Goal: Transaction & Acquisition: Purchase product/service

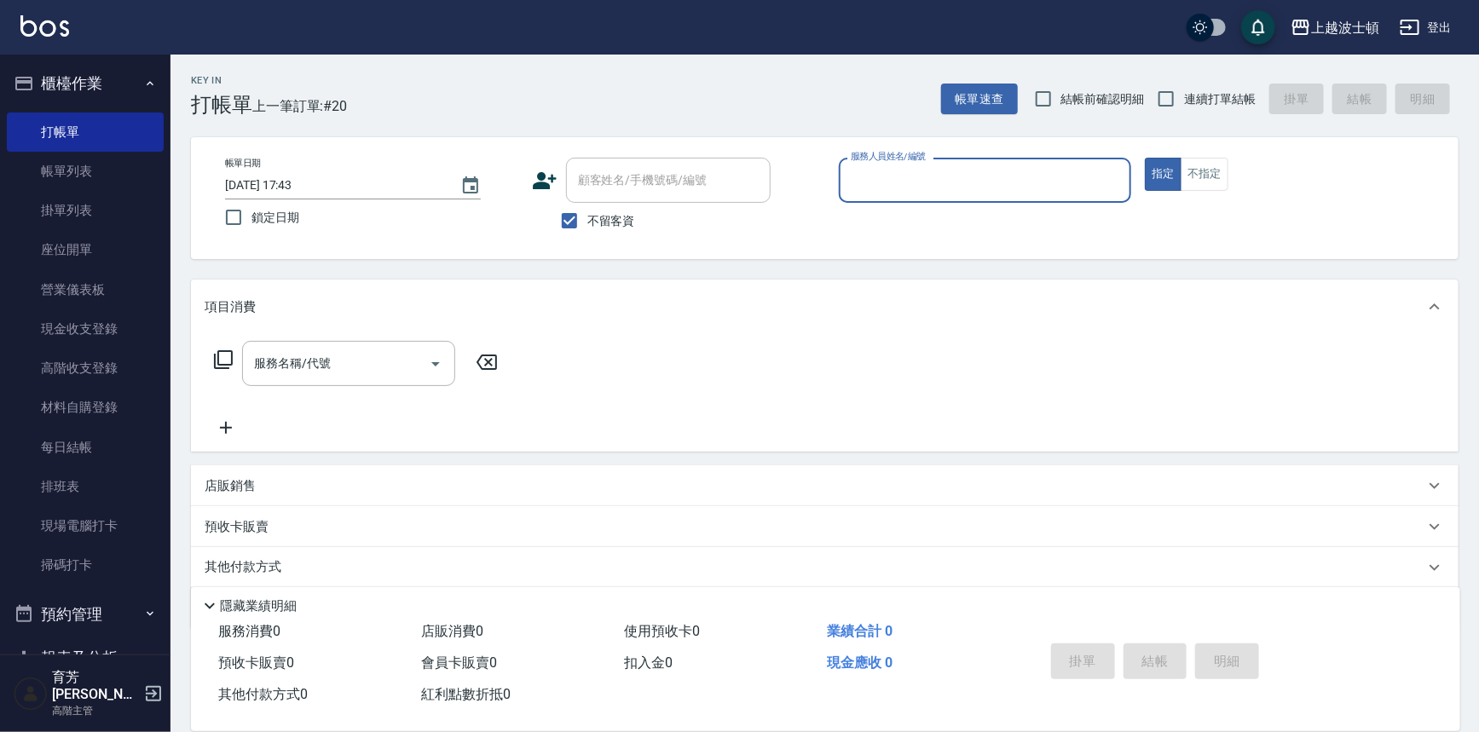
click at [614, 219] on span "不留客資" at bounding box center [611, 221] width 48 height 18
click at [587, 219] on input "不留客資" at bounding box center [569, 221] width 36 height 36
checkbox input "false"
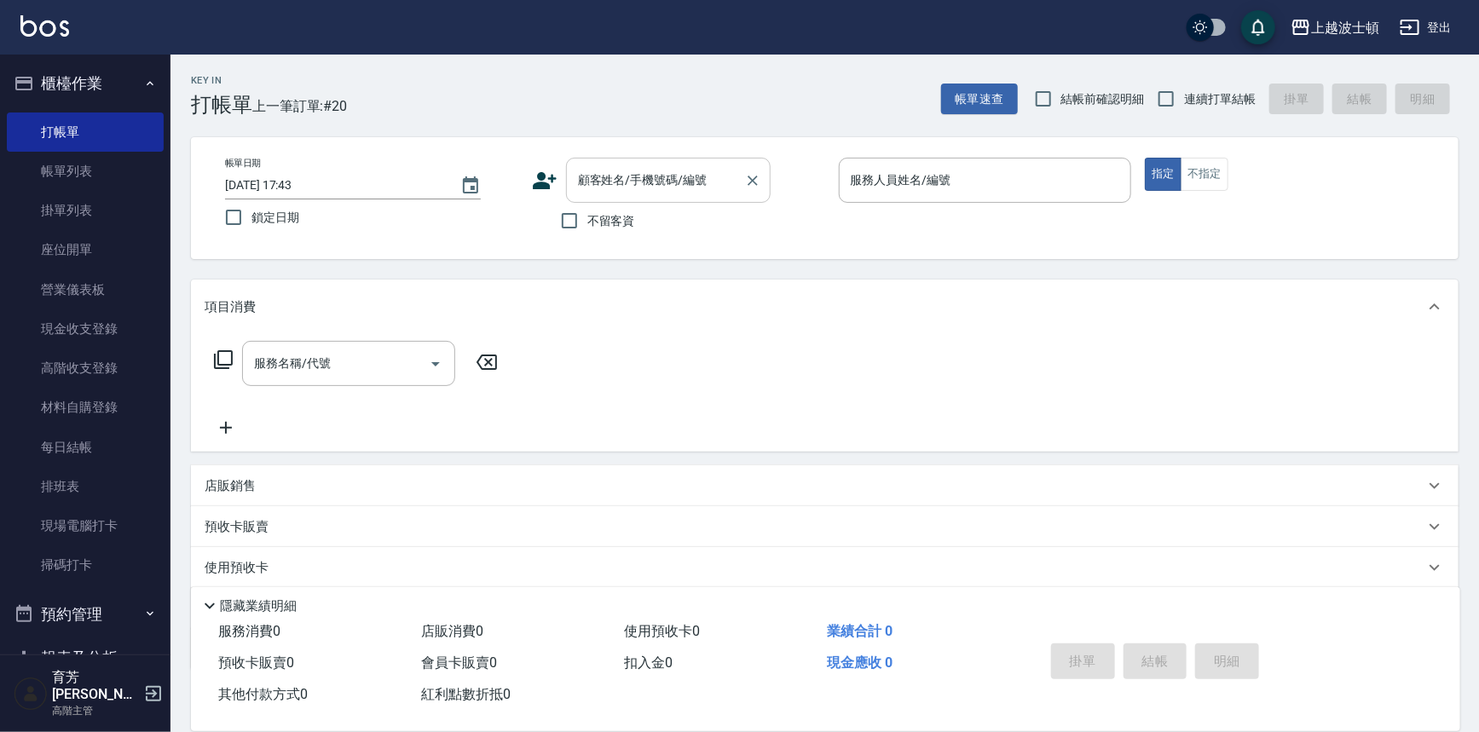
click at [618, 185] on input "顧客姓名/手機號碼/編號" at bounding box center [656, 180] width 164 height 30
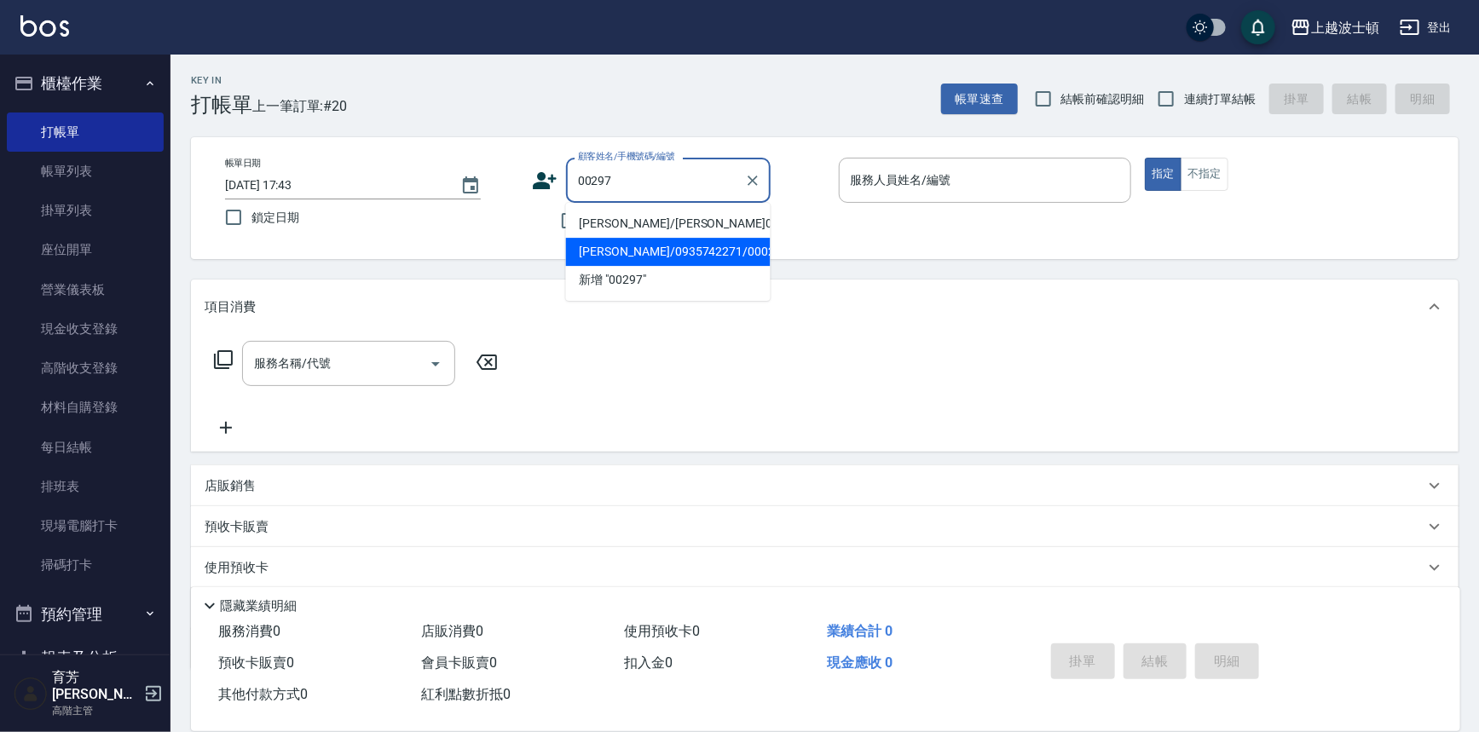
click at [648, 247] on li "[PERSON_NAME]/0935742271/000297" at bounding box center [668, 252] width 205 height 28
type input "[PERSON_NAME]/0935742271/000297"
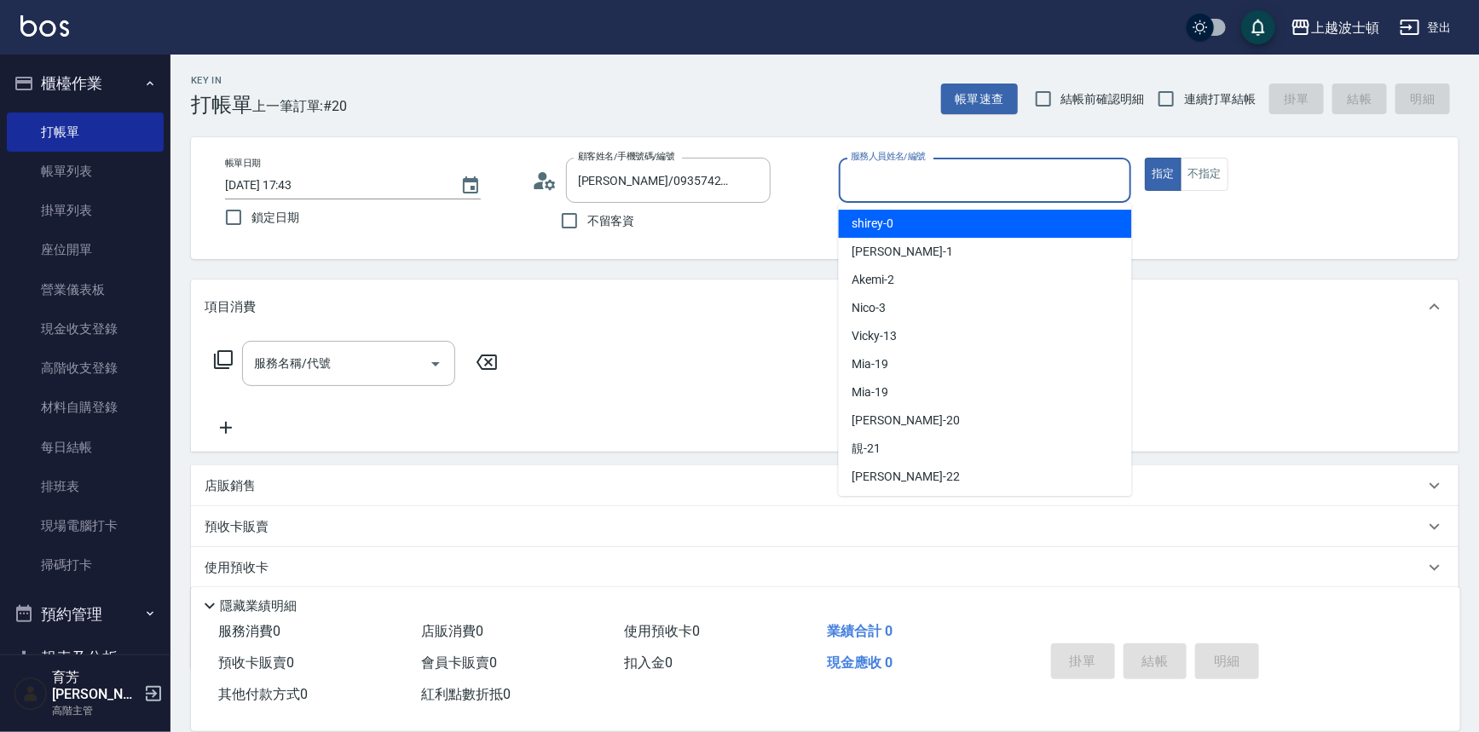
click at [959, 169] on input "服務人員姓名/編號" at bounding box center [985, 180] width 278 height 30
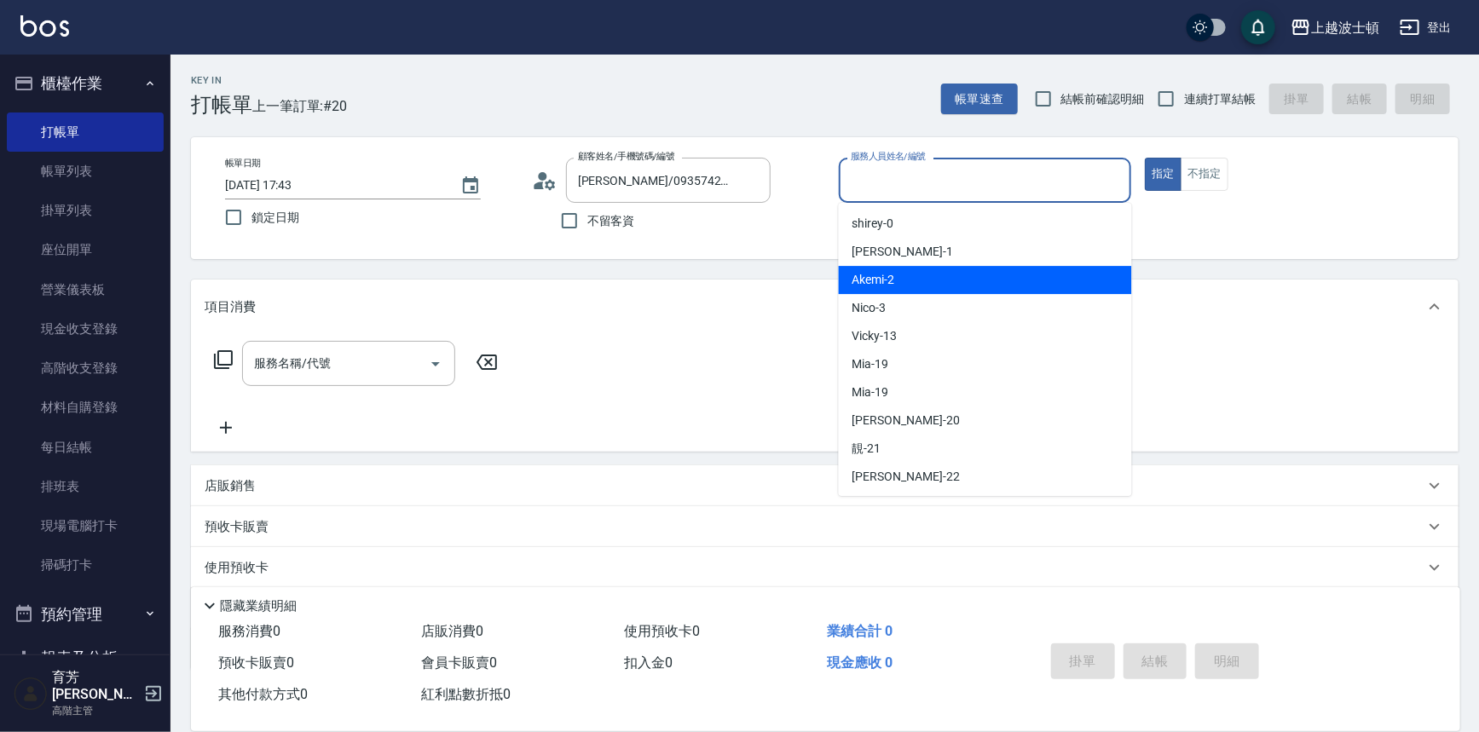
click at [990, 289] on div "Akemi -2" at bounding box center [985, 280] width 293 height 28
type input "Akemi-2"
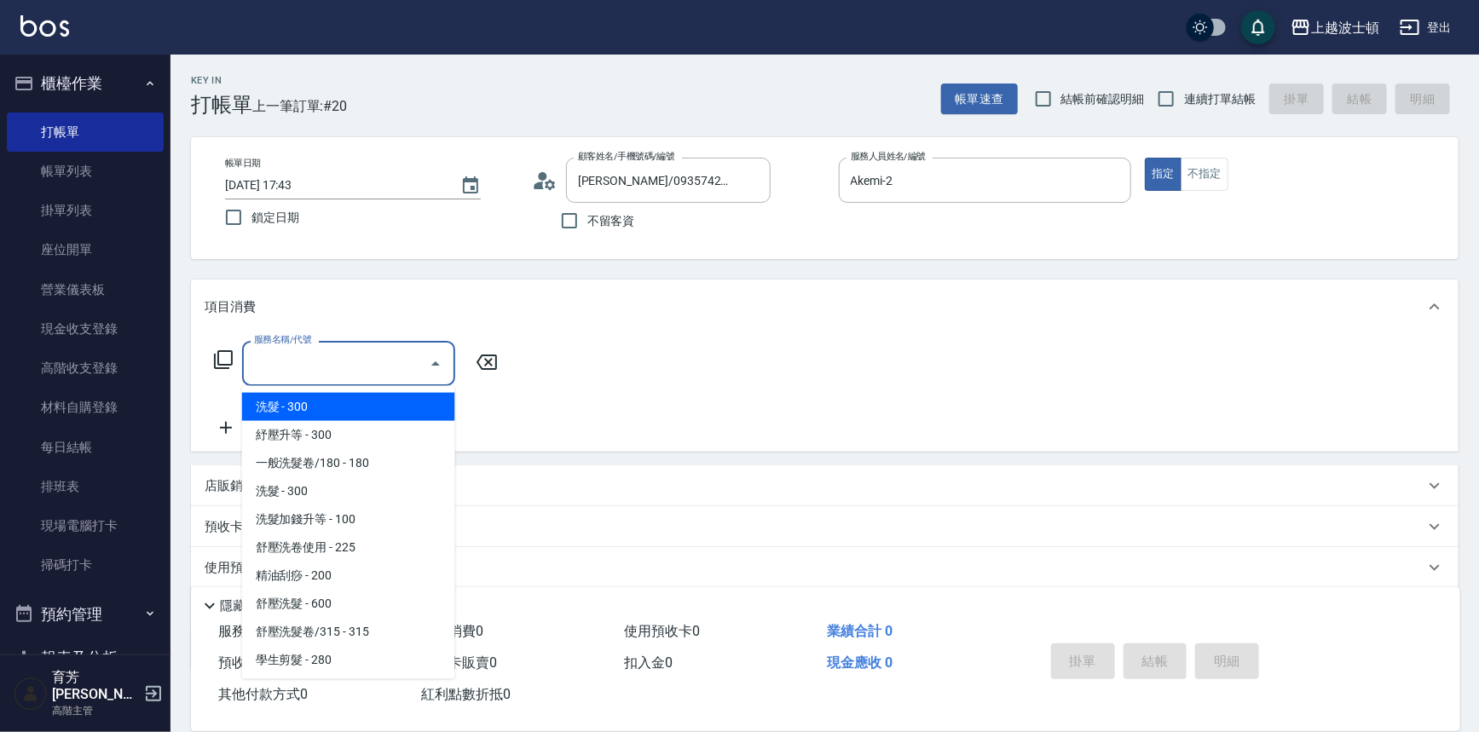
click at [376, 361] on input "服務名稱/代號" at bounding box center [336, 364] width 172 height 30
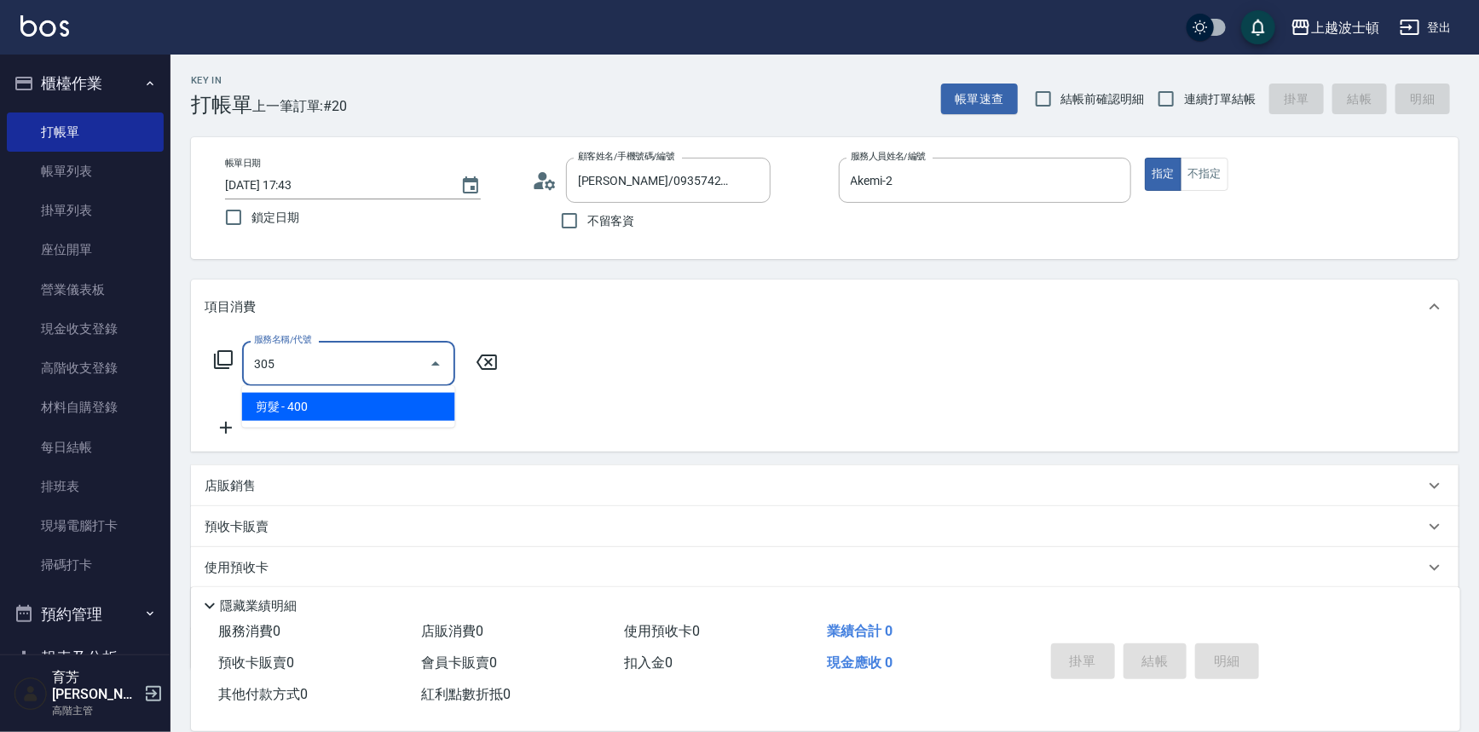
click at [444, 402] on span "剪髮 - 400" at bounding box center [348, 407] width 213 height 28
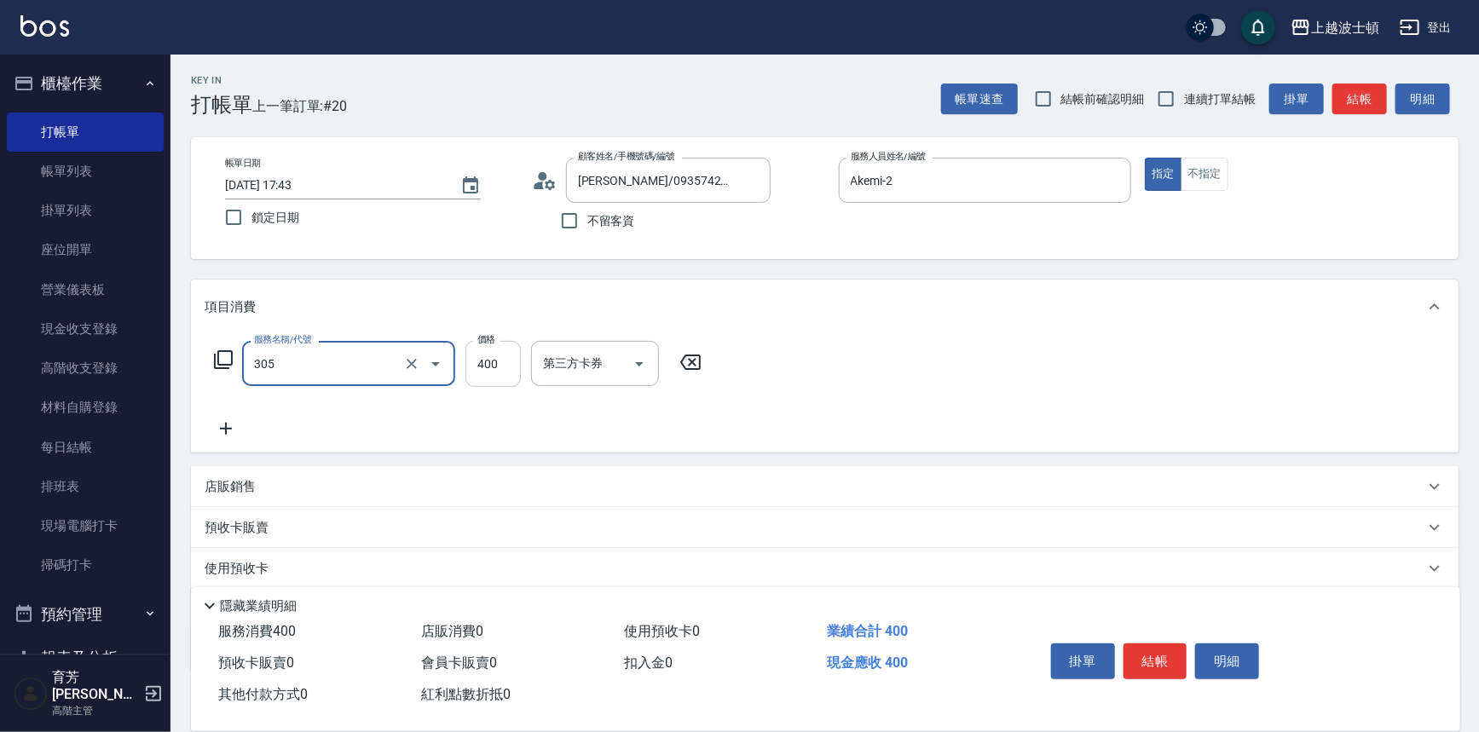
type input "剪髮(305)"
click at [494, 362] on input "400" at bounding box center [492, 364] width 55 height 46
type input "350"
click at [922, 381] on div "服務名稱/代號 剪髮(305) 服務名稱/代號 價格 350 價格 第三方卡券 第三方卡券" at bounding box center [824, 393] width 1267 height 118
click at [1142, 667] on button "結帳" at bounding box center [1155, 661] width 64 height 36
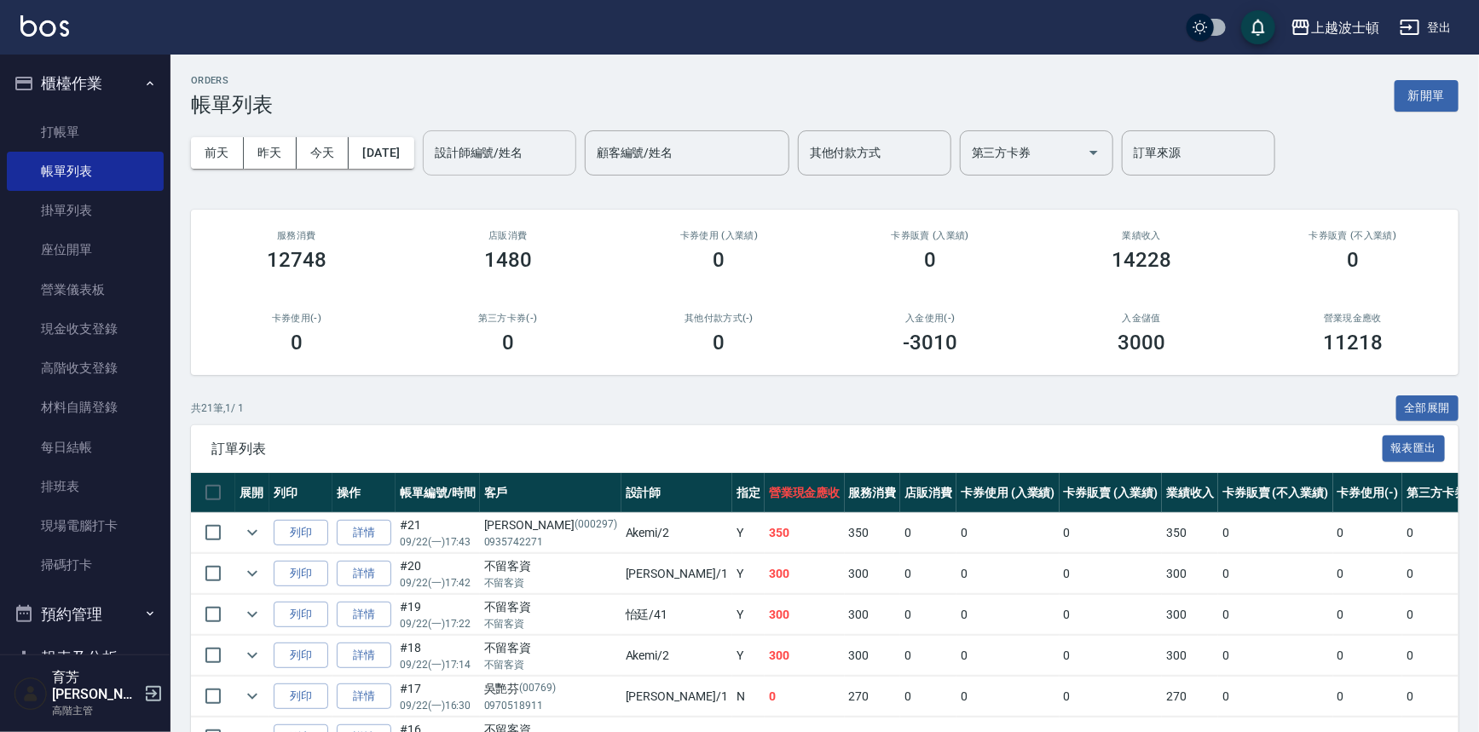
click at [520, 164] on input "設計師編號/姓名" at bounding box center [499, 153] width 138 height 30
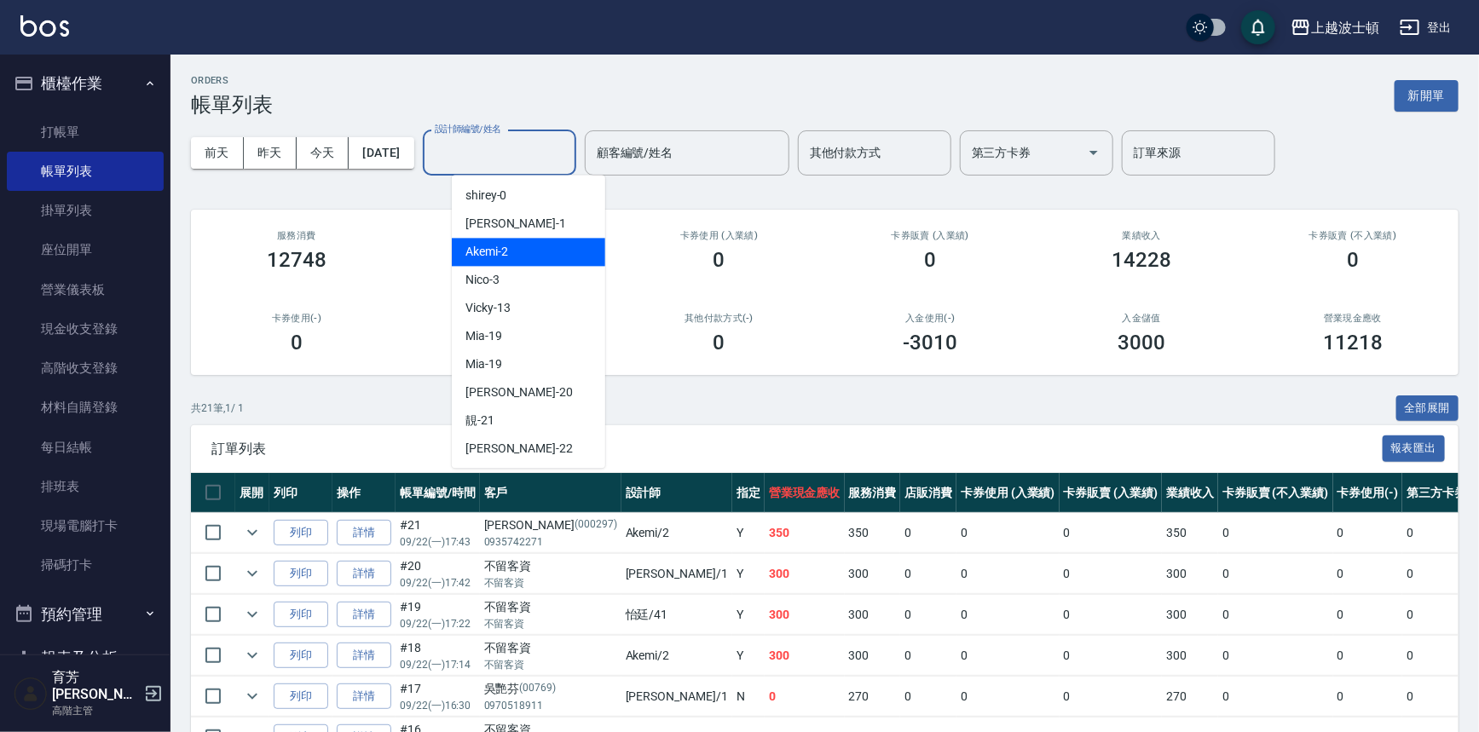
click at [551, 243] on div "Akemi -2" at bounding box center [528, 252] width 153 height 28
type input "Akemi-2"
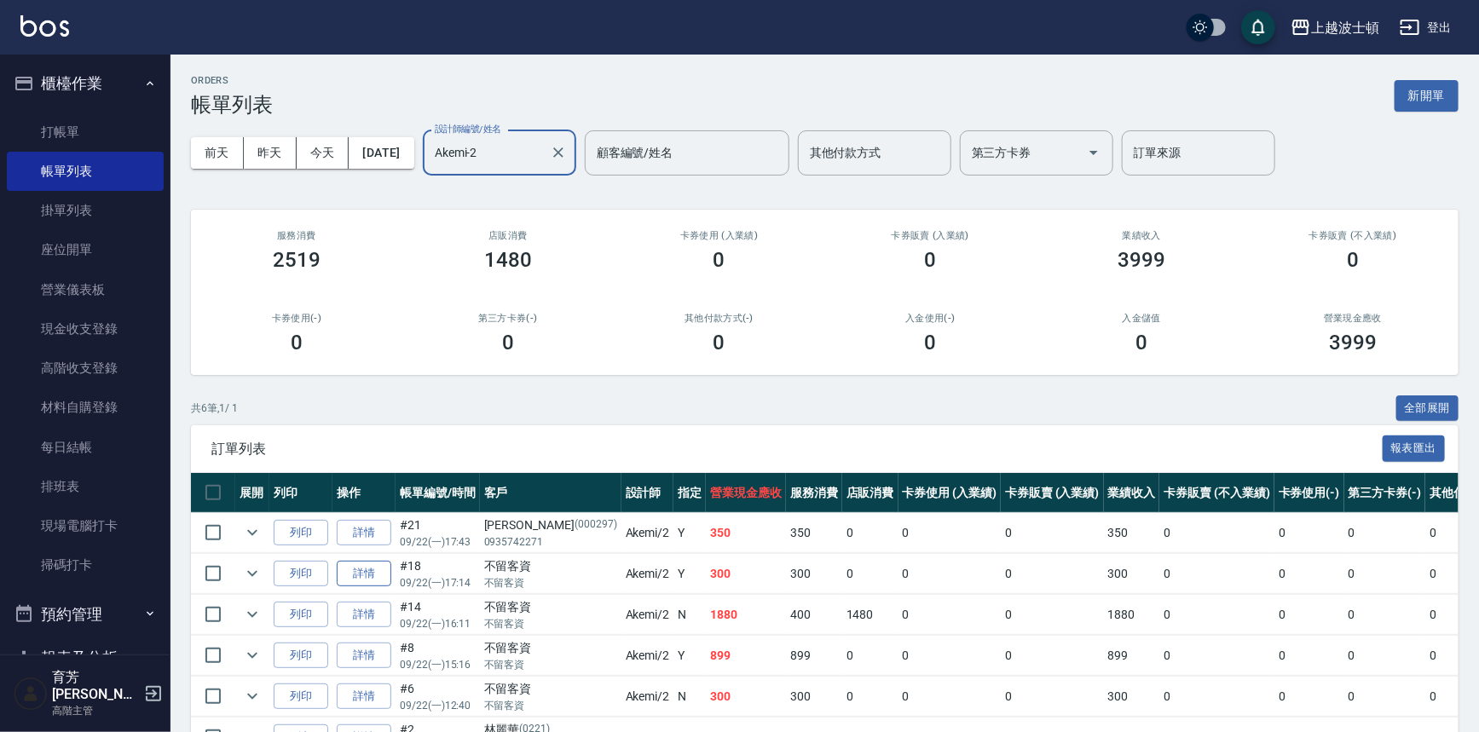
click at [371, 576] on link "詳情" at bounding box center [364, 574] width 55 height 26
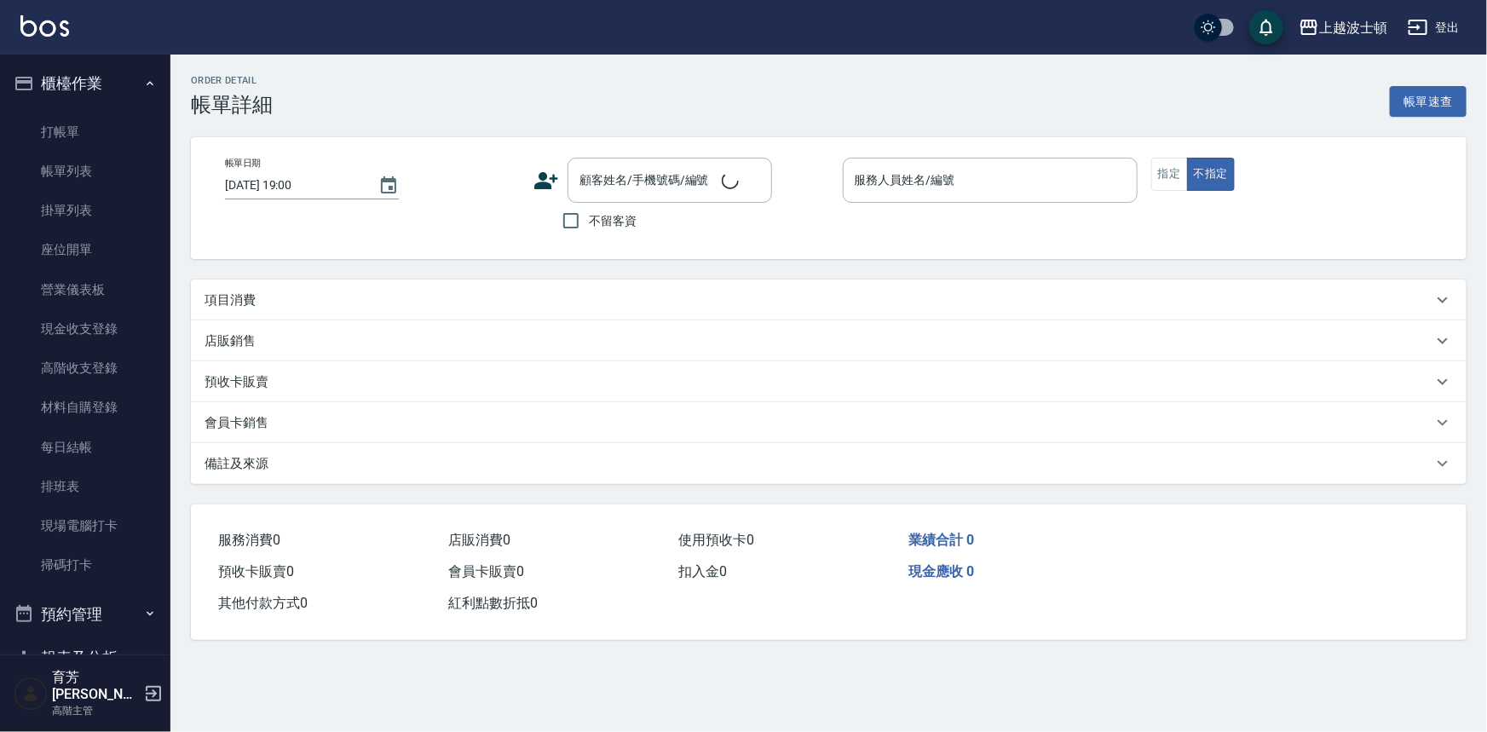
type input "[DATE] 17:14"
checkbox input "true"
type input "Akemi-2"
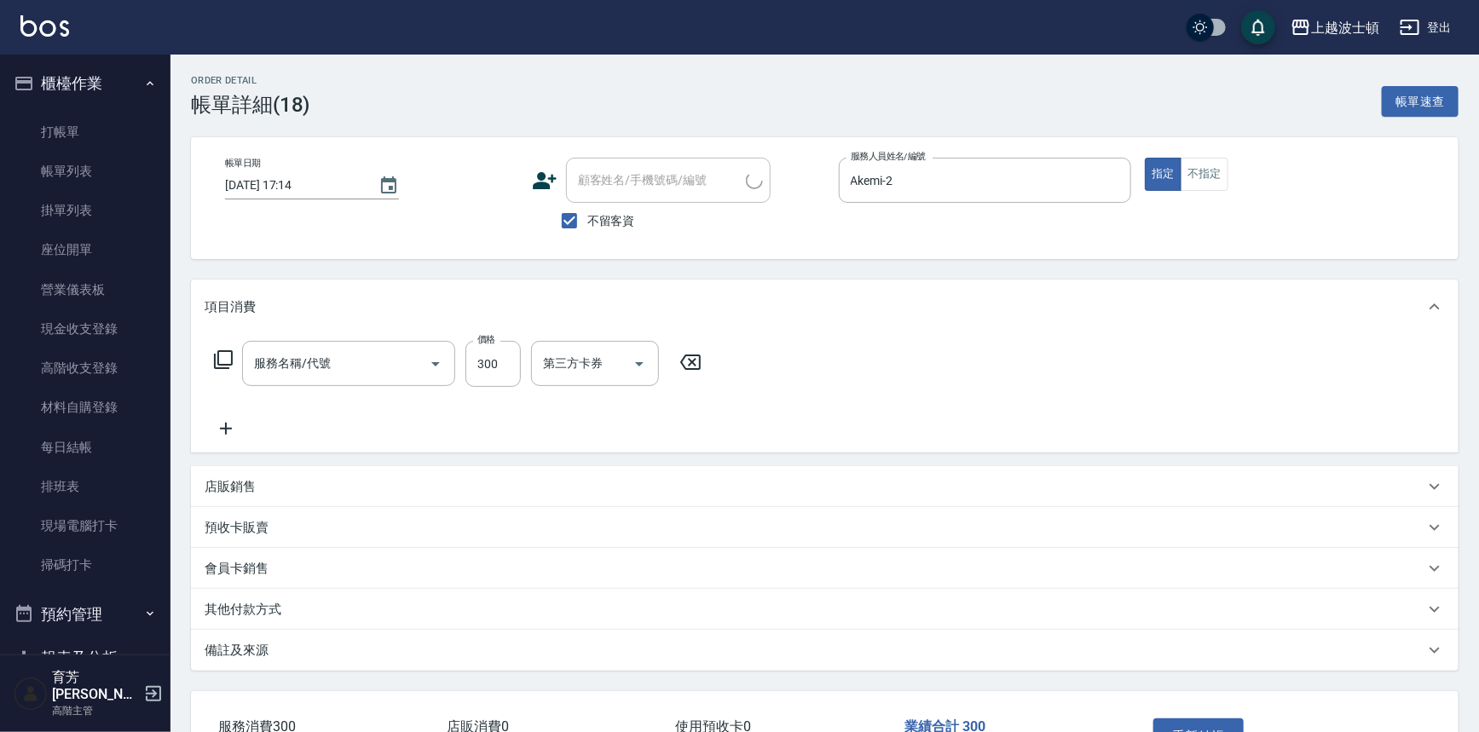
type input "洗髮(201)"
click at [228, 428] on icon at bounding box center [226, 429] width 12 height 12
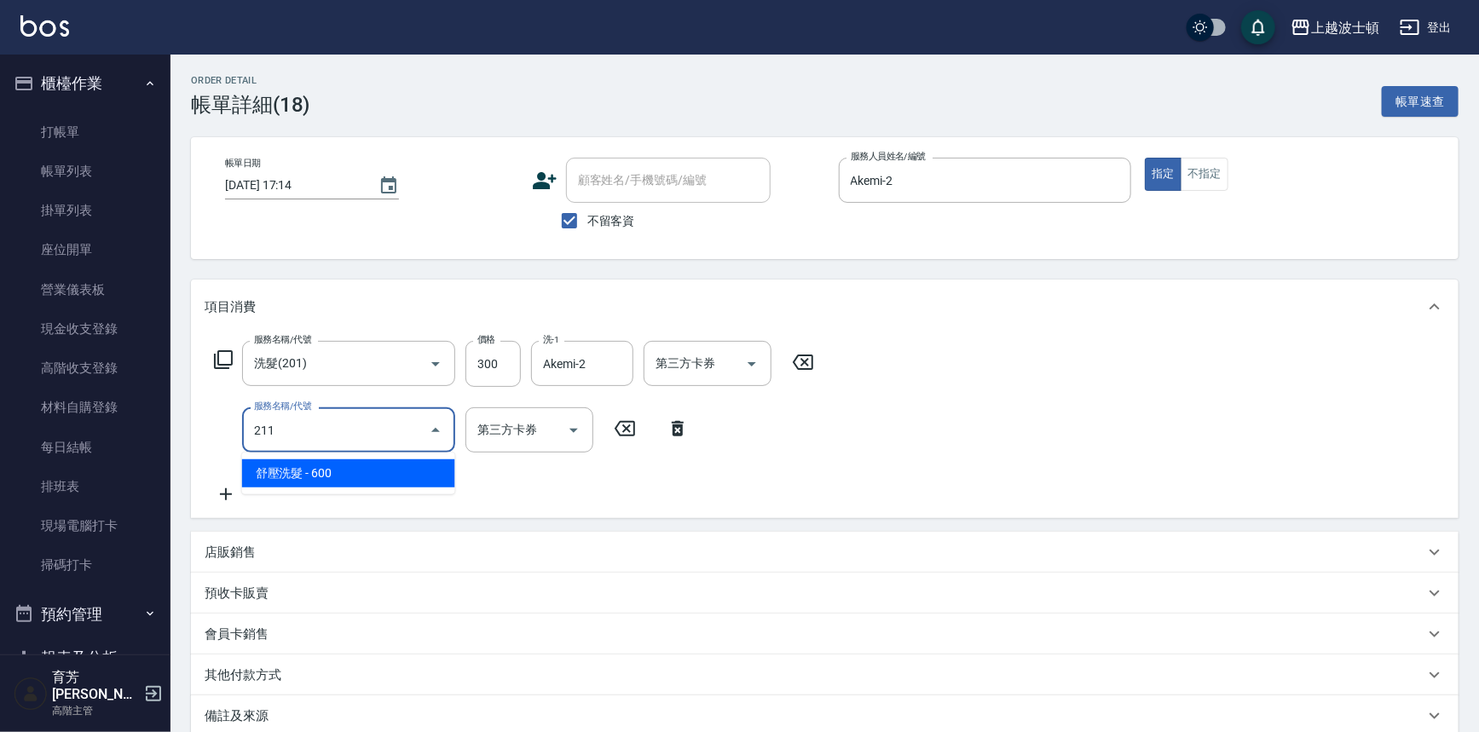
drag, startPoint x: 316, startPoint y: 487, endPoint x: 314, endPoint y: 477, distance: 9.7
click at [314, 485] on span "舒壓洗髮 - 600" at bounding box center [348, 473] width 213 height 28
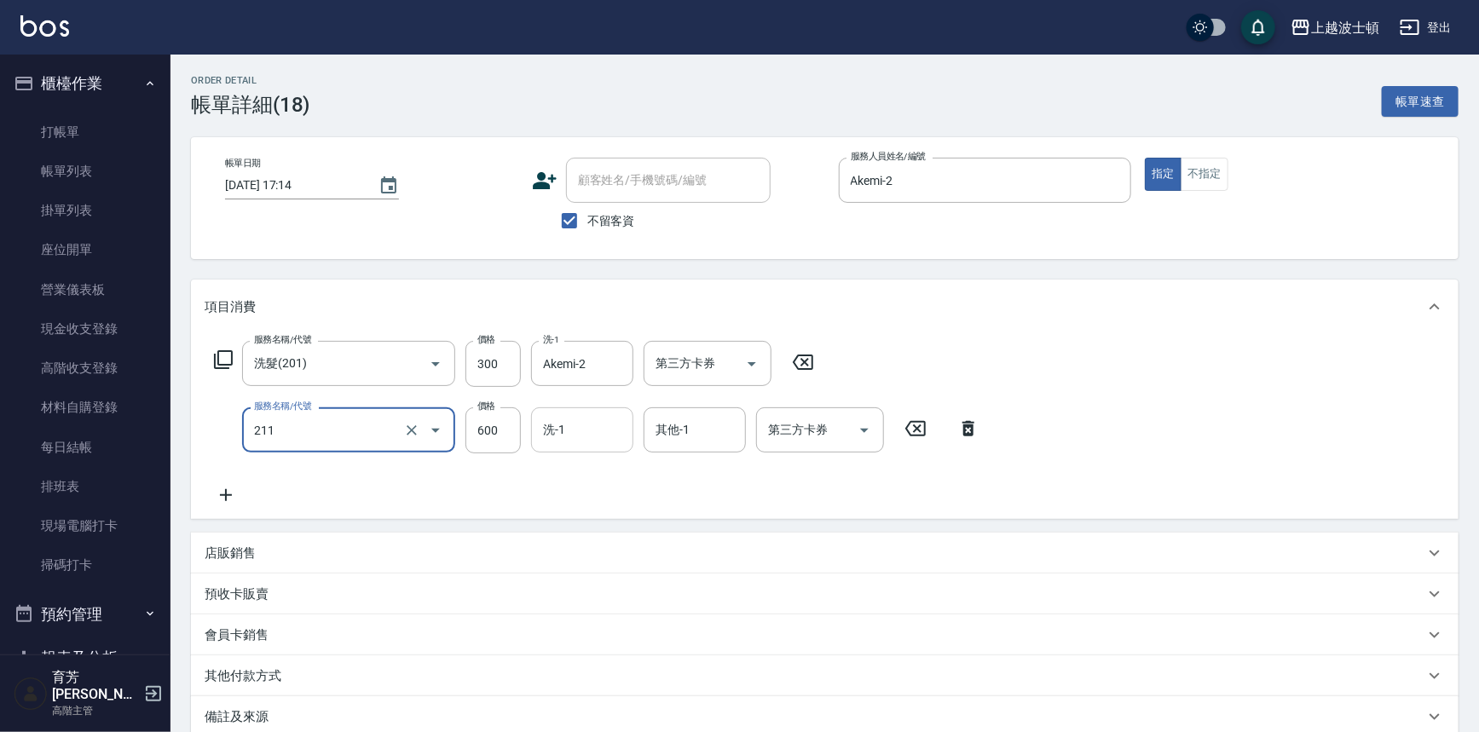
type input "舒壓洗髮(211)"
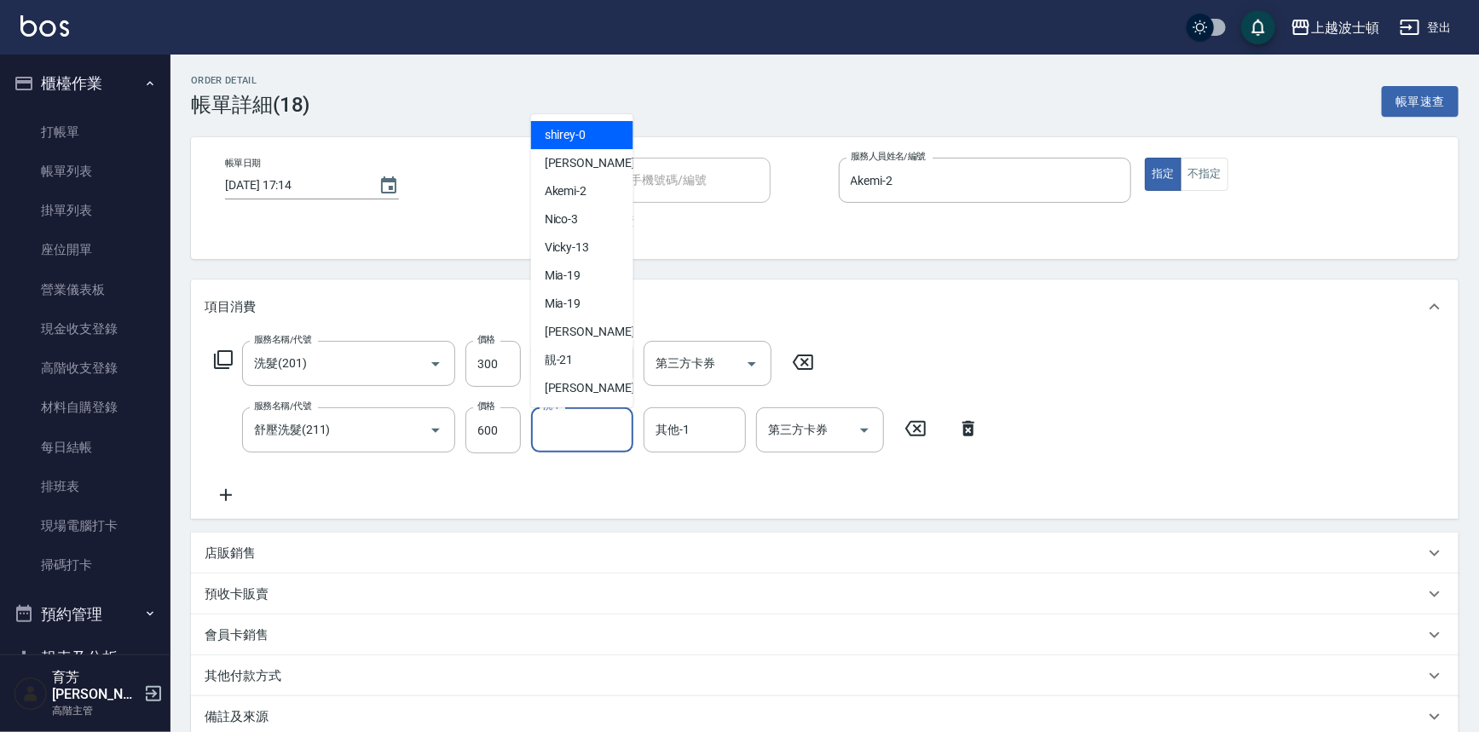
click at [593, 439] on input "洗-1" at bounding box center [582, 430] width 87 height 30
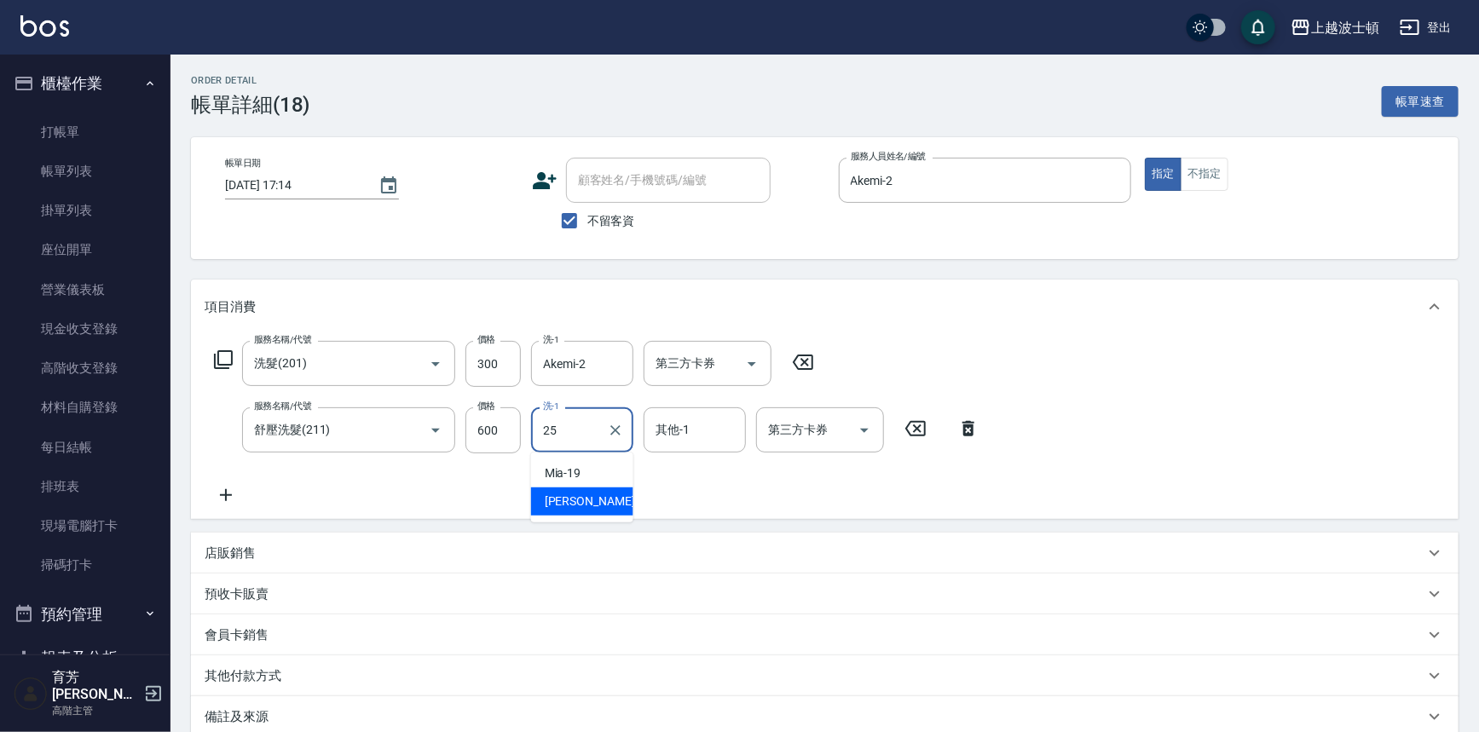
click at [609, 496] on div "[PERSON_NAME]-25" at bounding box center [582, 502] width 102 height 28
type input "[PERSON_NAME]-25"
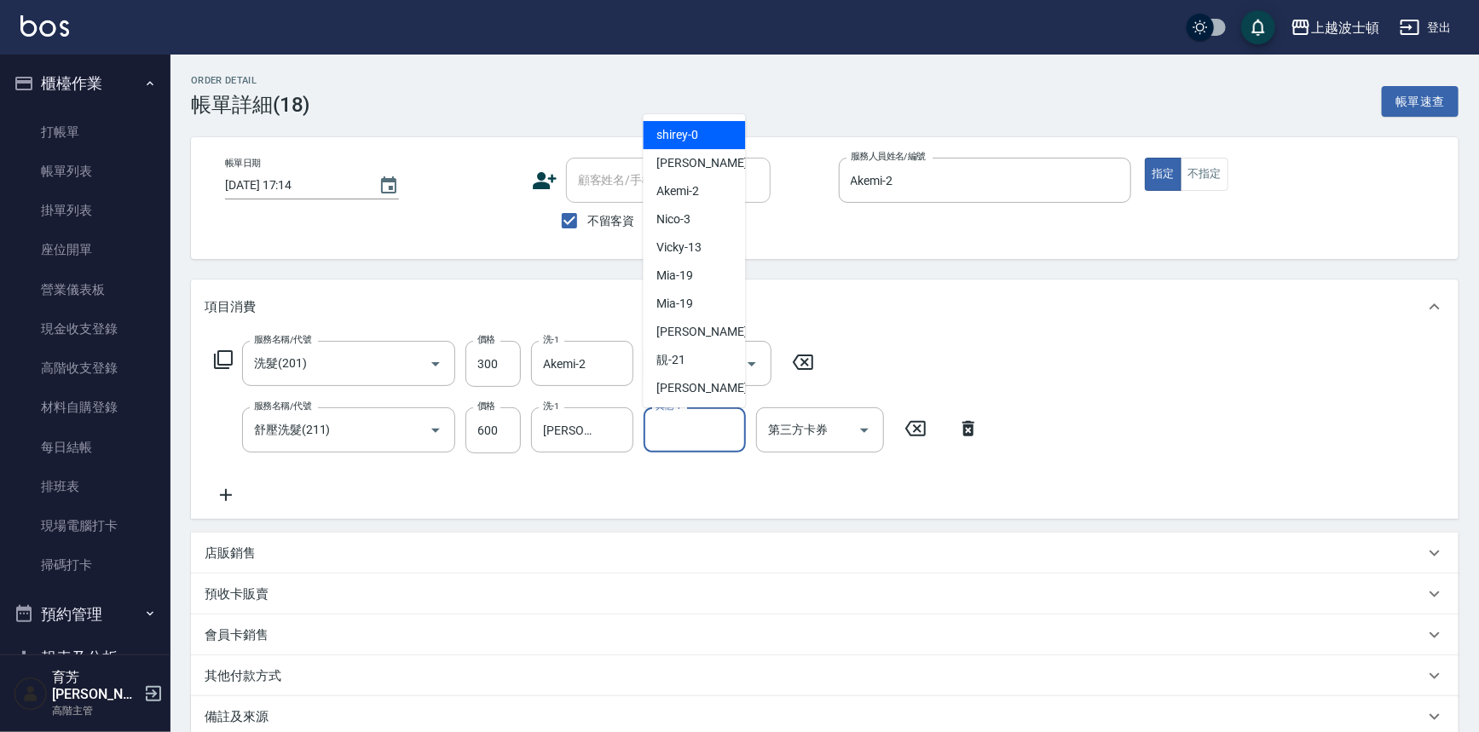
click at [677, 422] on input "其他-1" at bounding box center [694, 430] width 87 height 30
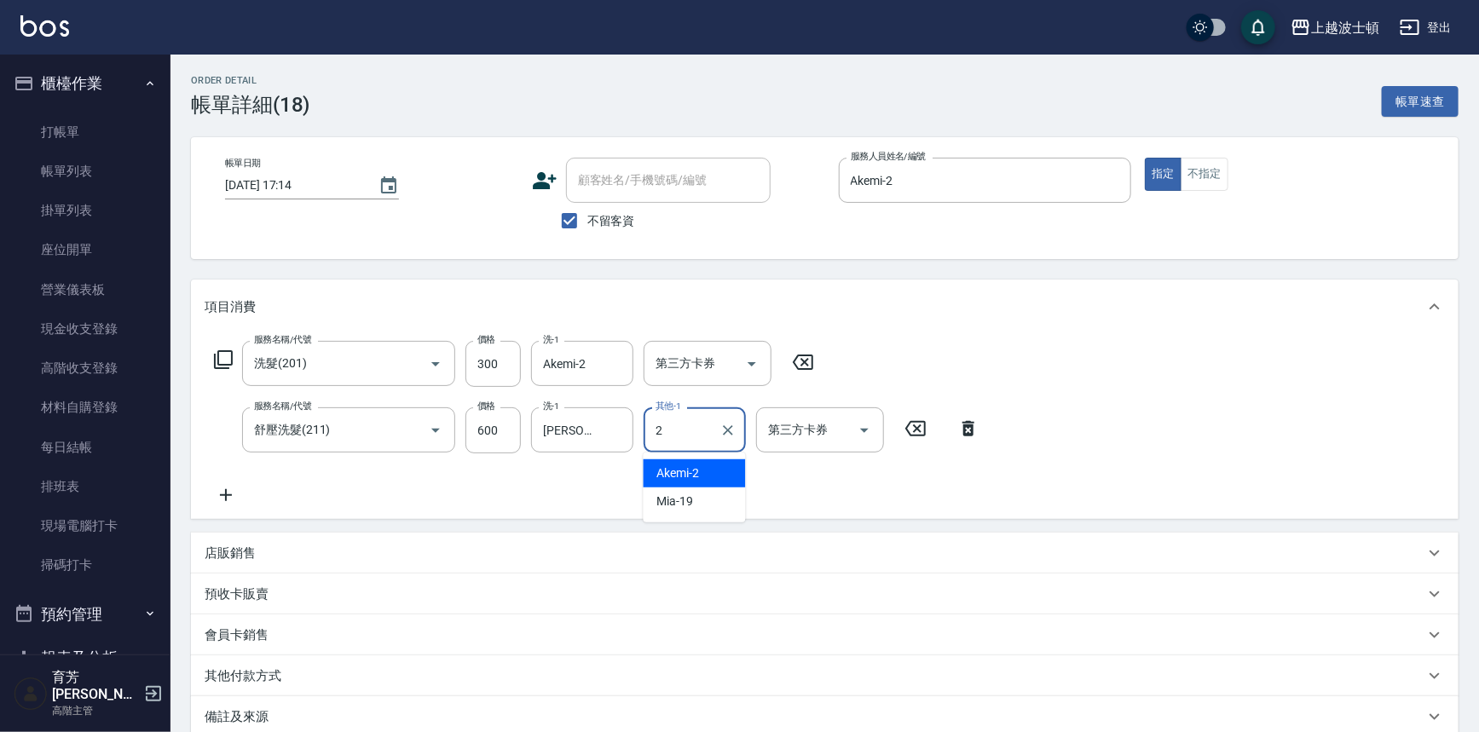
click at [692, 475] on span "Akemi -2" at bounding box center [678, 474] width 43 height 18
type input "Akemi-2"
click at [1098, 434] on div "服務名稱/代號 洗髮(201) 服務名稱/代號 價格 300 價格 洗-1 Akemi-2 洗-1 第三方卡券 第三方卡券 服務名稱/代號 舒壓洗髮(211)…" at bounding box center [824, 426] width 1267 height 185
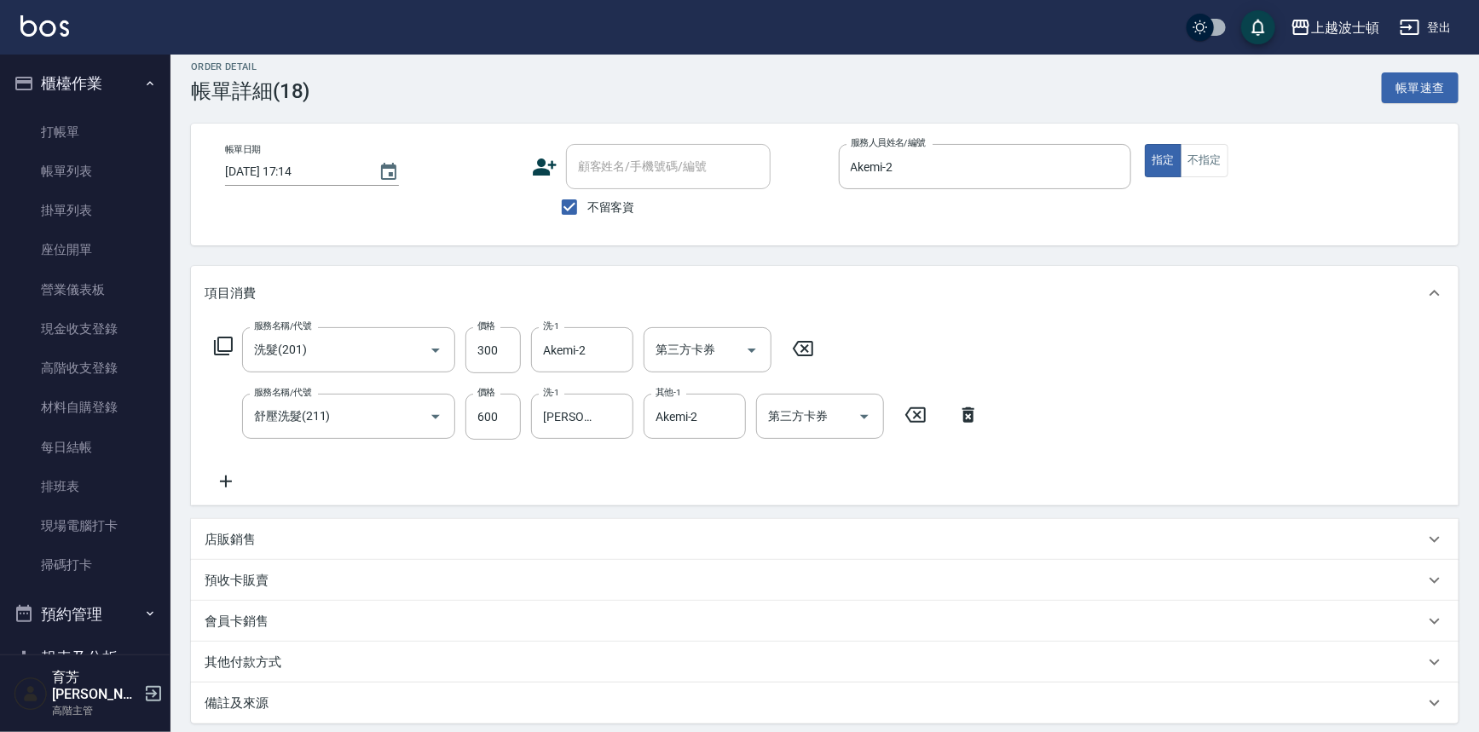
scroll to position [186, 0]
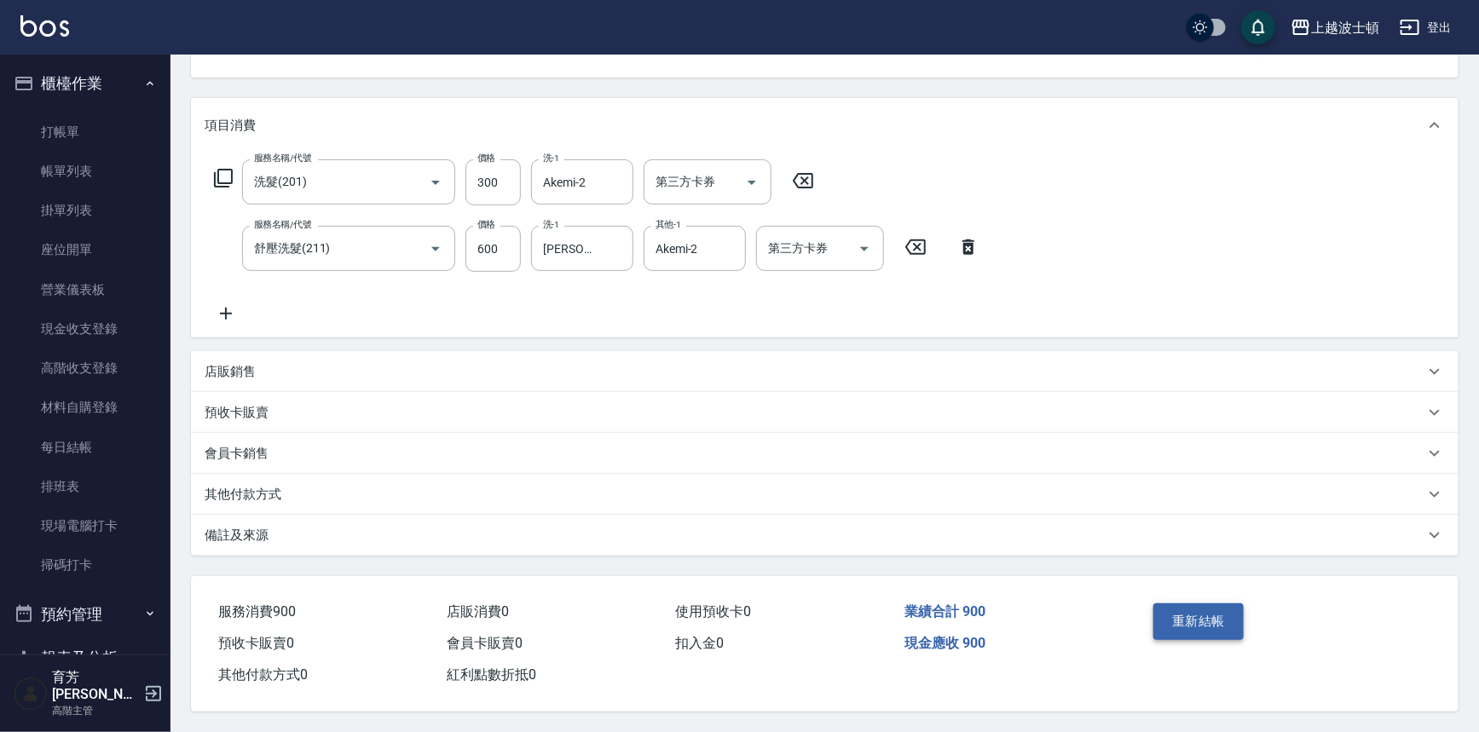
click at [1186, 627] on button "重新結帳" at bounding box center [1198, 621] width 90 height 36
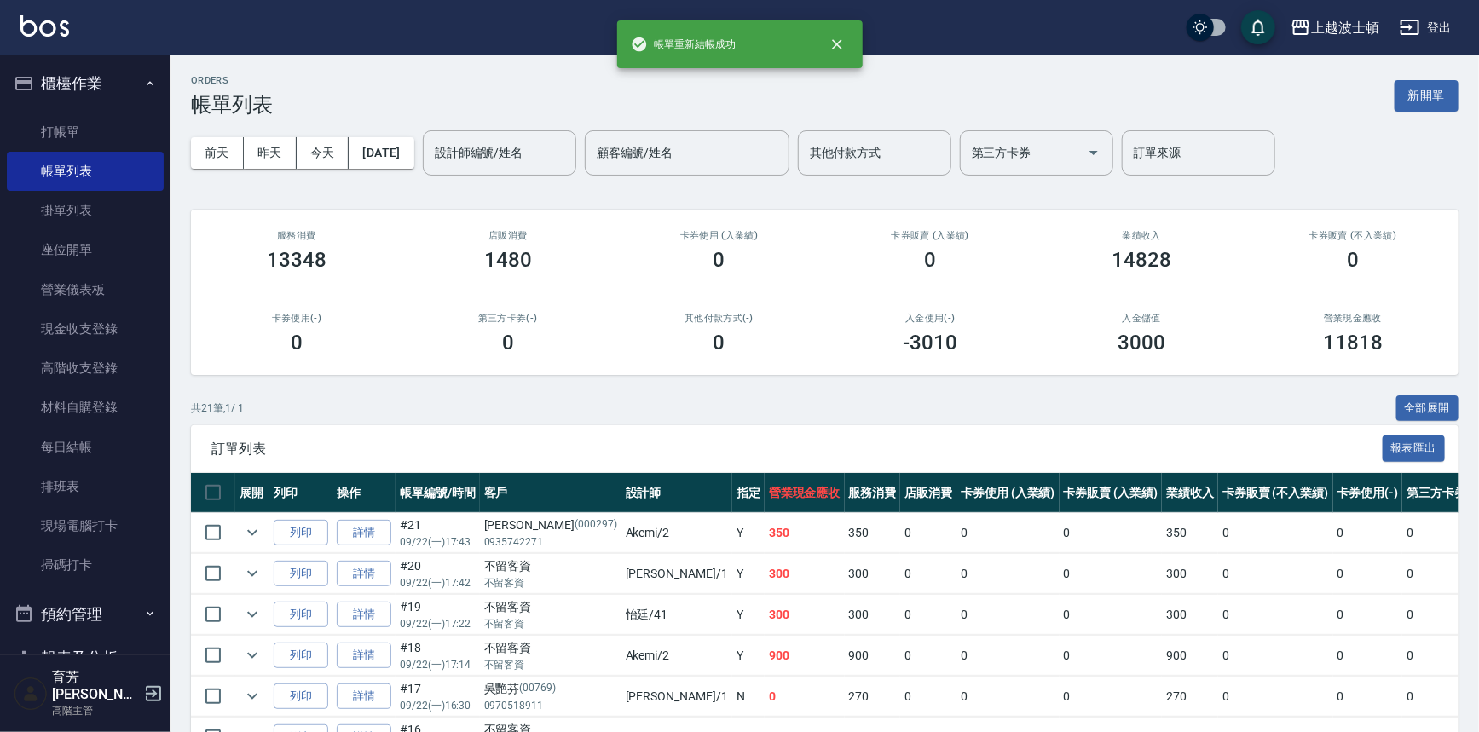
click at [537, 145] on input "設計師編號/姓名" at bounding box center [499, 153] width 138 height 30
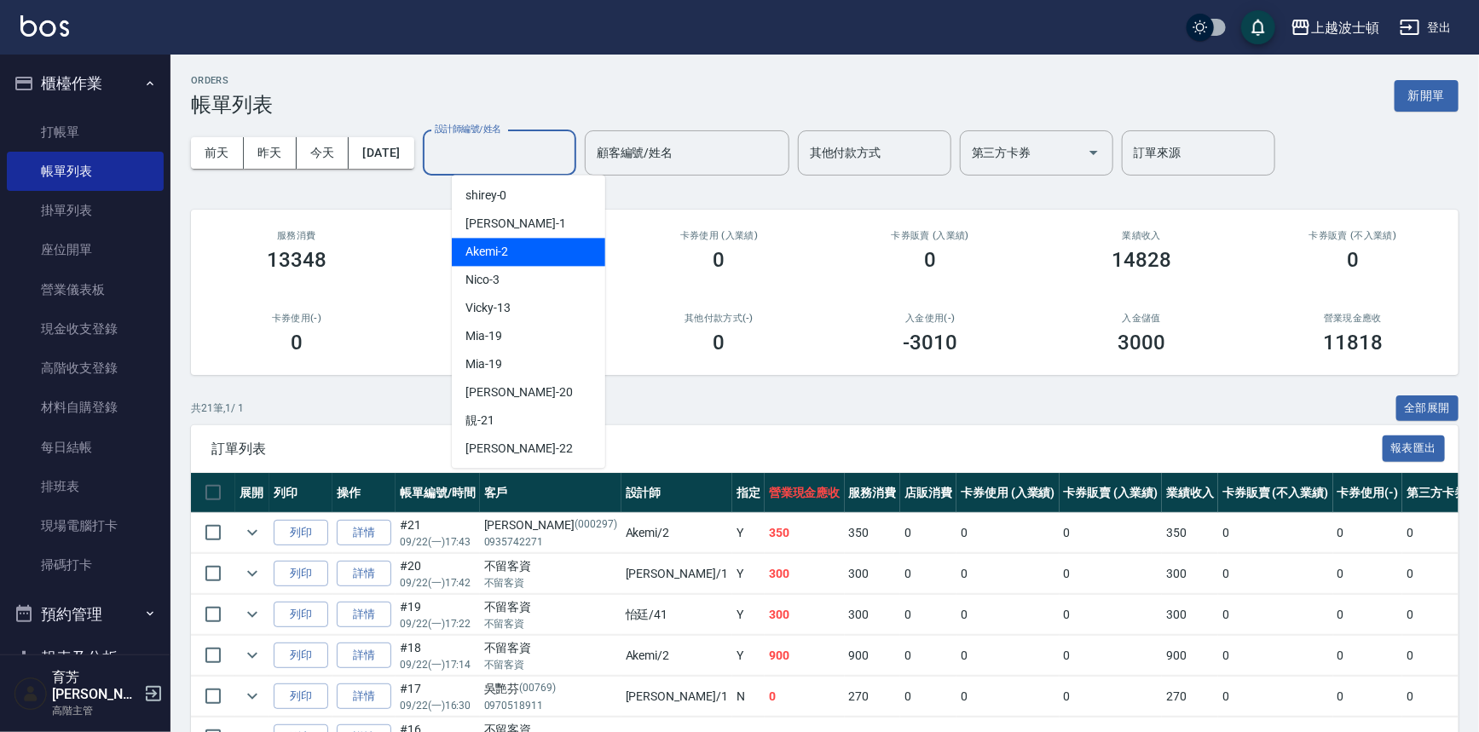
click at [554, 246] on div "Akemi -2" at bounding box center [528, 252] width 153 height 28
type input "Akemi-2"
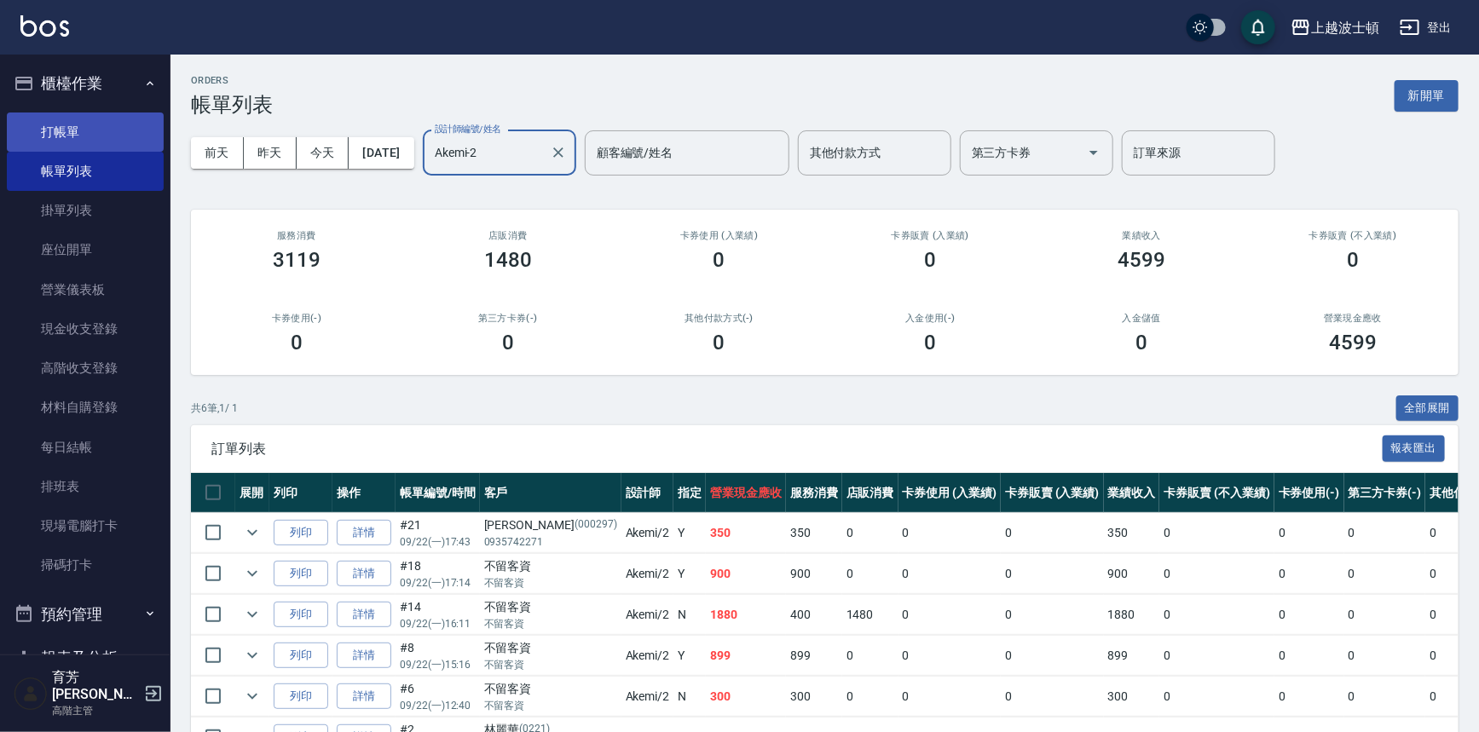
click at [104, 121] on link "打帳單" at bounding box center [85, 132] width 157 height 39
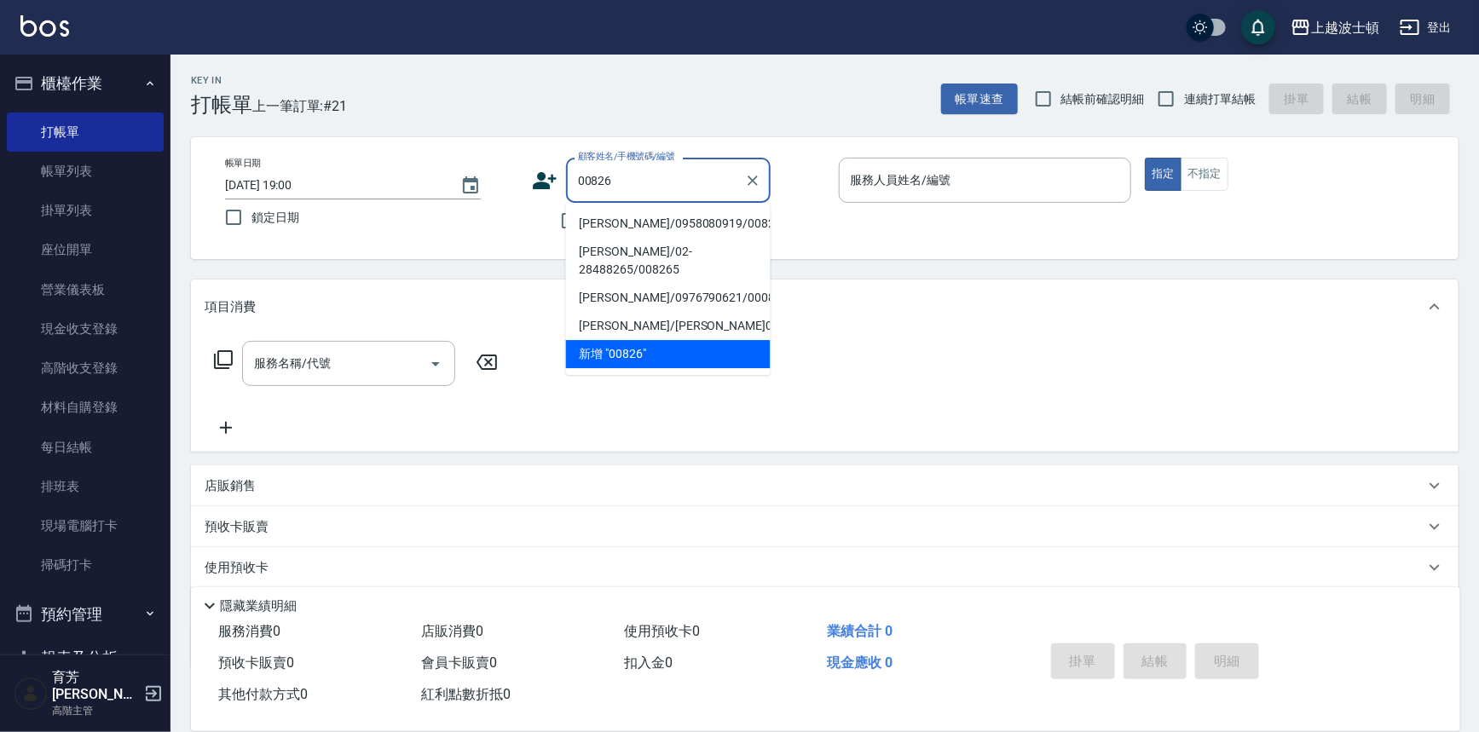
click at [649, 222] on li "[PERSON_NAME]/0958080919/00826" at bounding box center [668, 224] width 205 height 28
type input "[PERSON_NAME]/0958080919/00826"
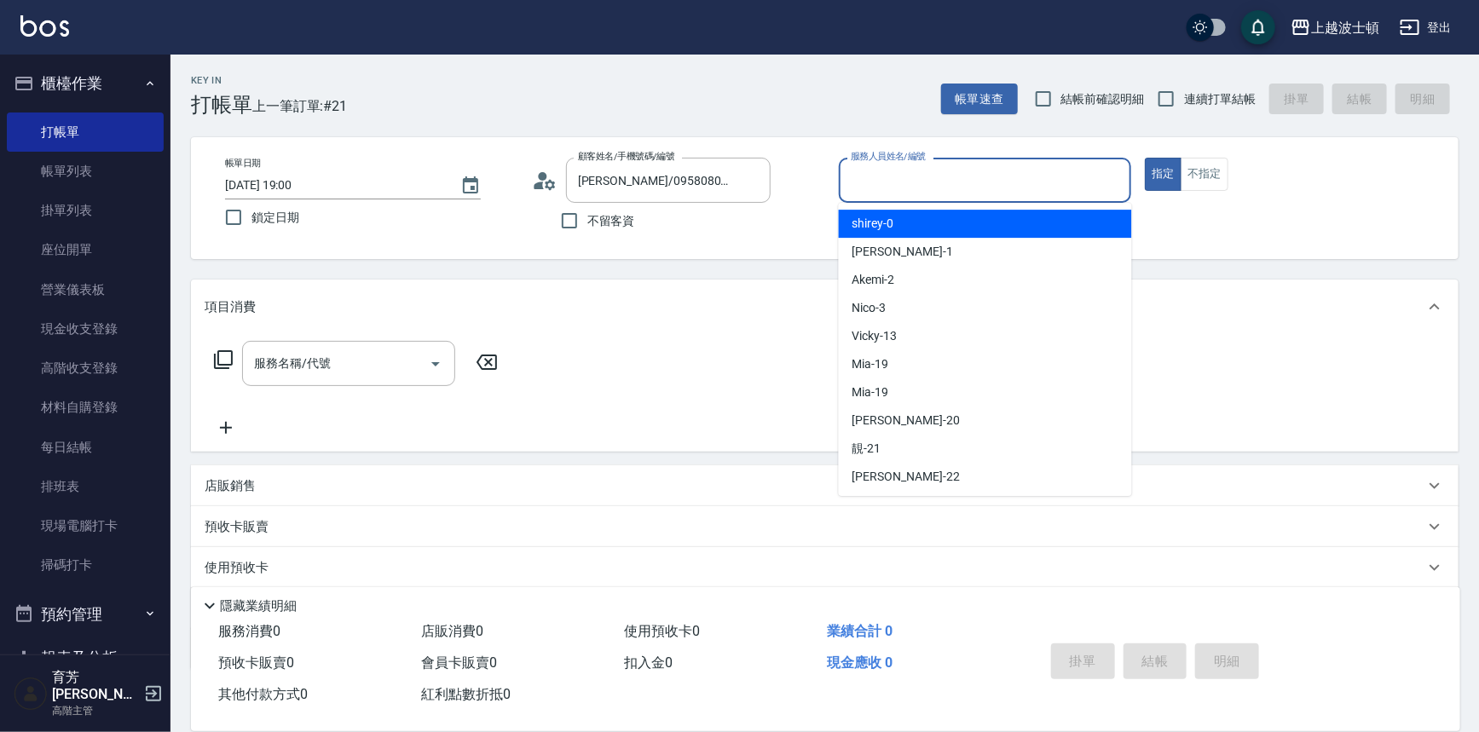
click at [941, 184] on input "服務人員姓名/編號" at bounding box center [985, 180] width 278 height 30
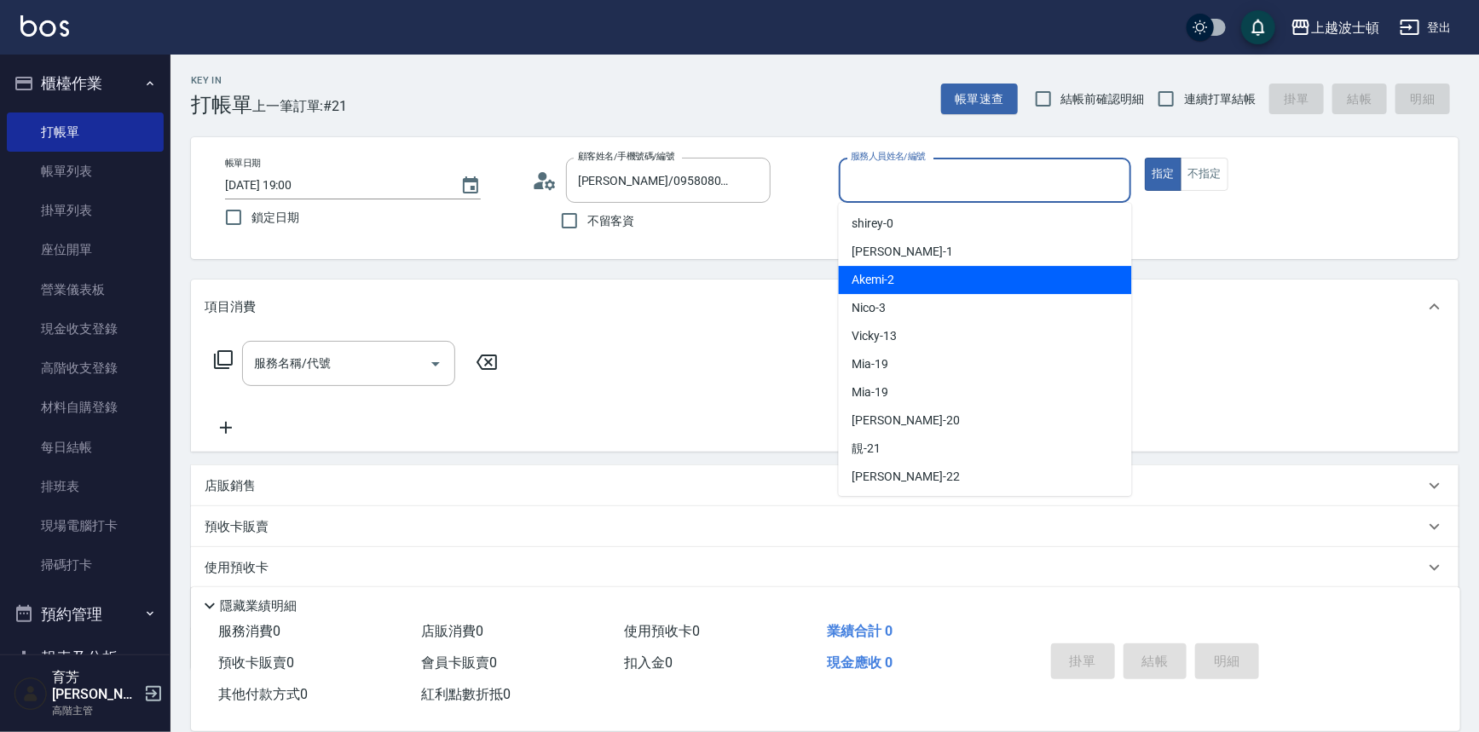
click at [950, 279] on div "Akemi -2" at bounding box center [985, 280] width 293 height 28
type input "Akemi-2"
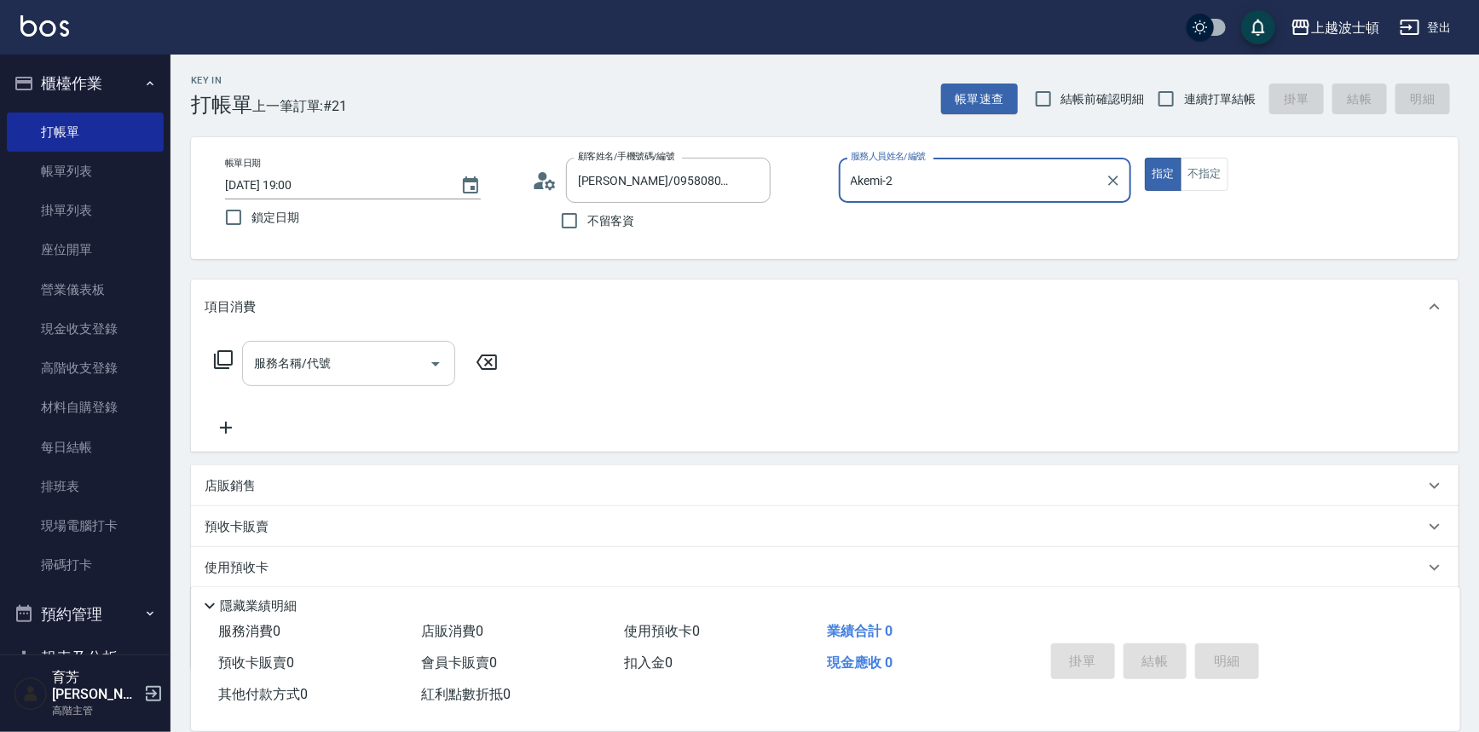
click at [357, 362] on input "服務名稱/代號" at bounding box center [336, 364] width 172 height 30
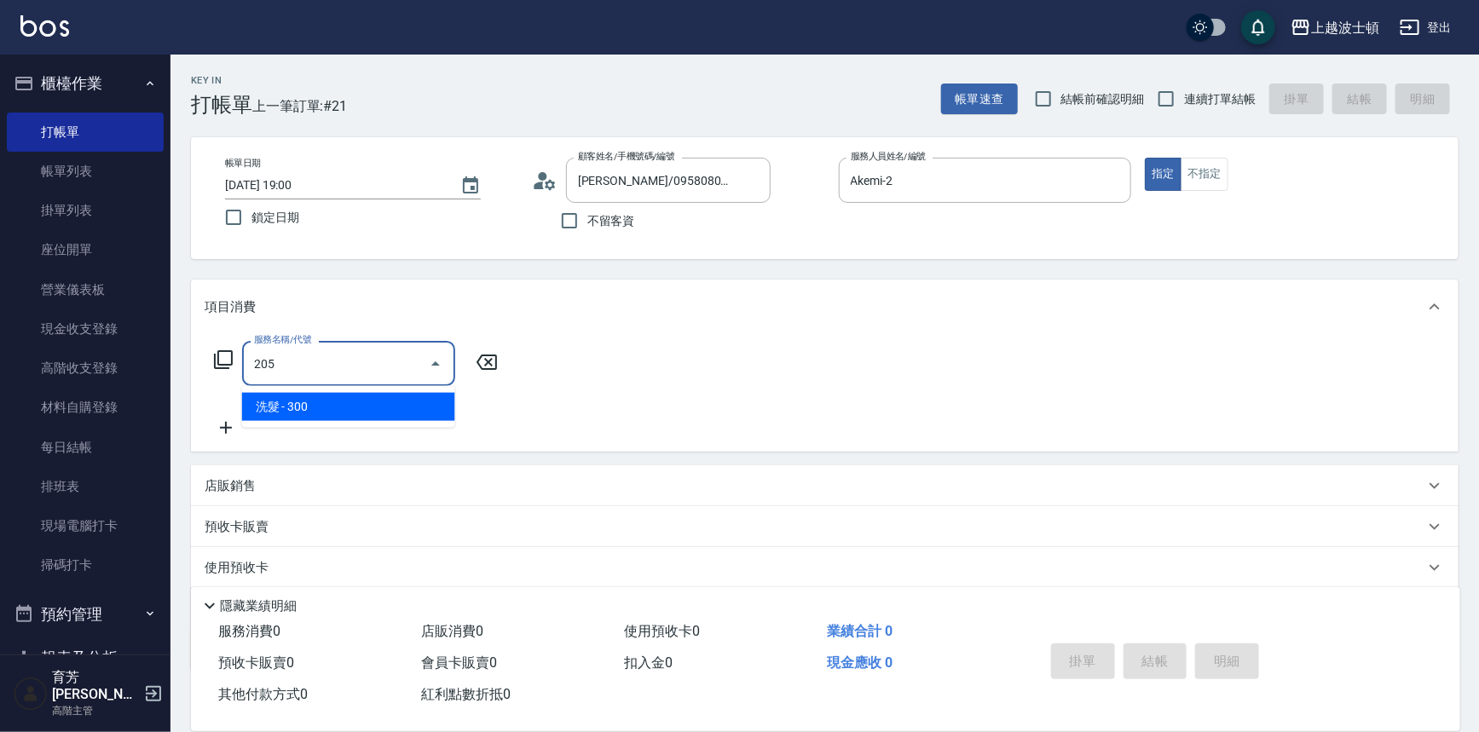
click at [377, 403] on span "洗髮 - 300" at bounding box center [348, 407] width 213 height 28
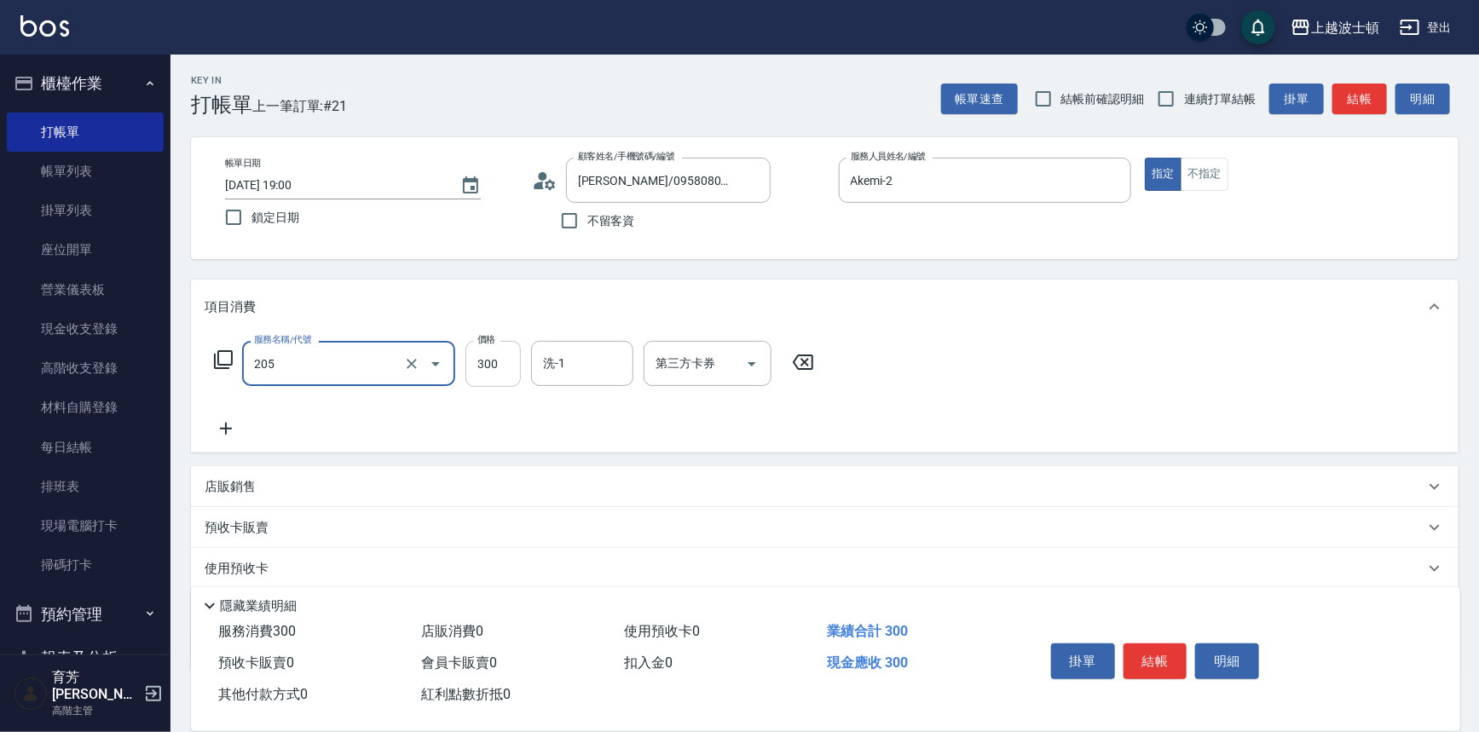
type input "洗髮(205)"
click at [502, 374] on input "300" at bounding box center [492, 364] width 55 height 46
type input "270"
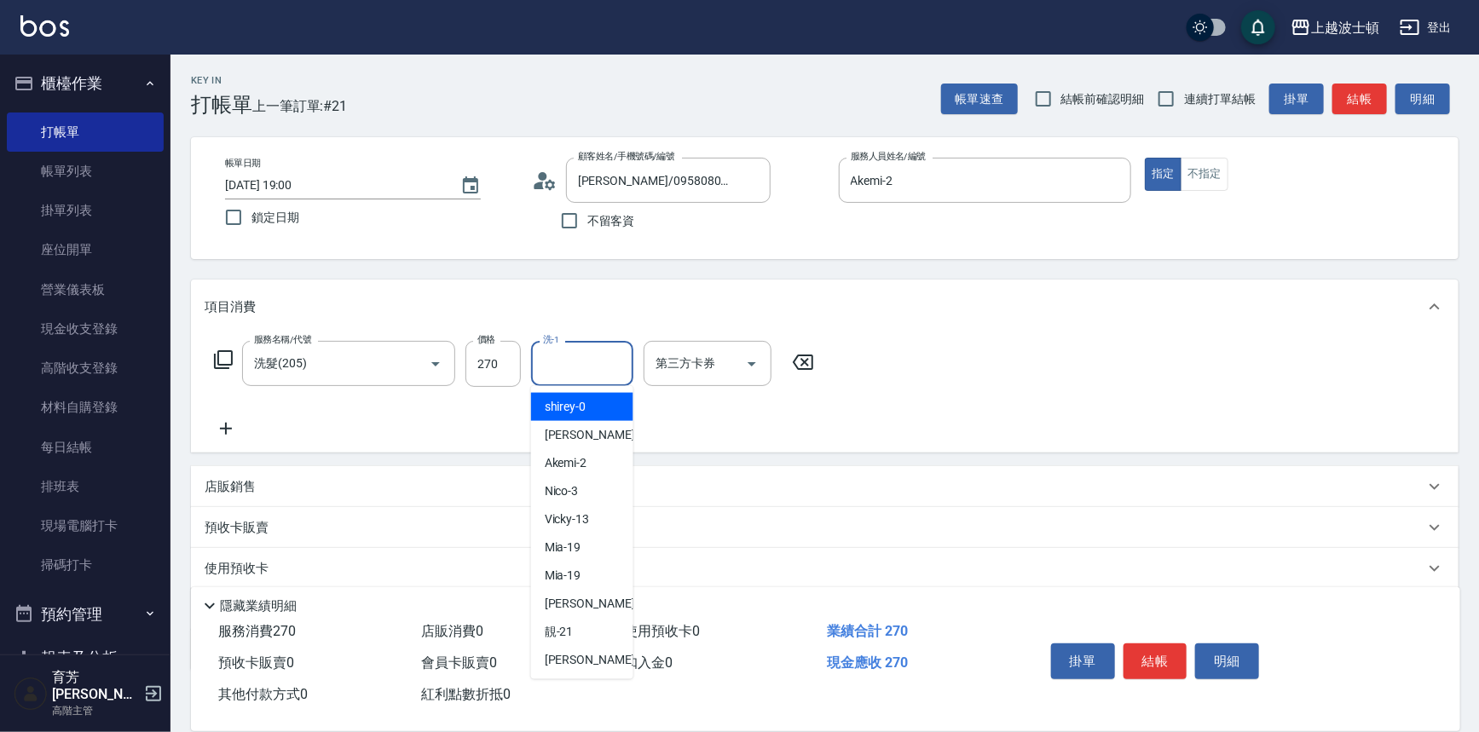
click at [557, 373] on input "洗-1" at bounding box center [582, 364] width 87 height 30
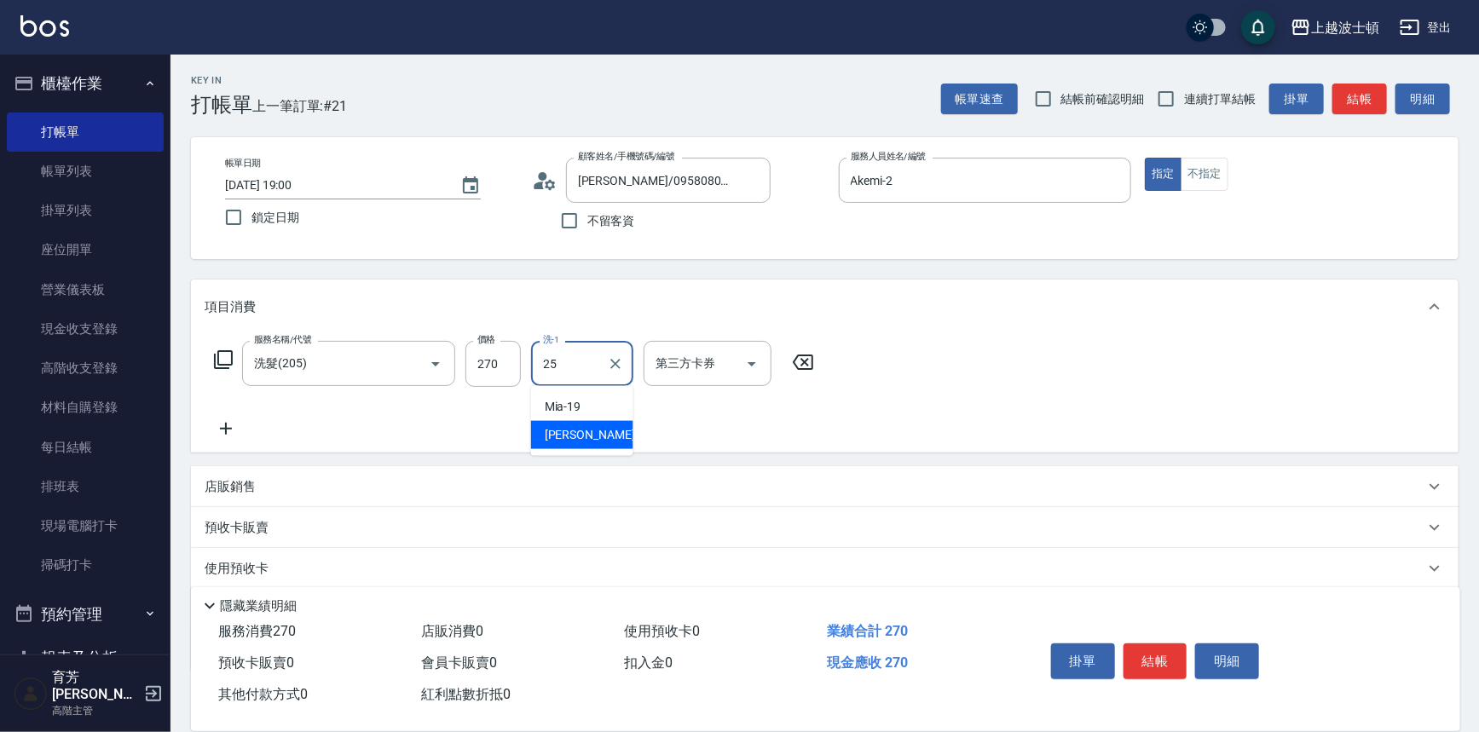
drag, startPoint x: 575, startPoint y: 432, endPoint x: 446, endPoint y: 422, distance: 130.0
click at [574, 433] on span "[PERSON_NAME]-25" at bounding box center [598, 435] width 107 height 18
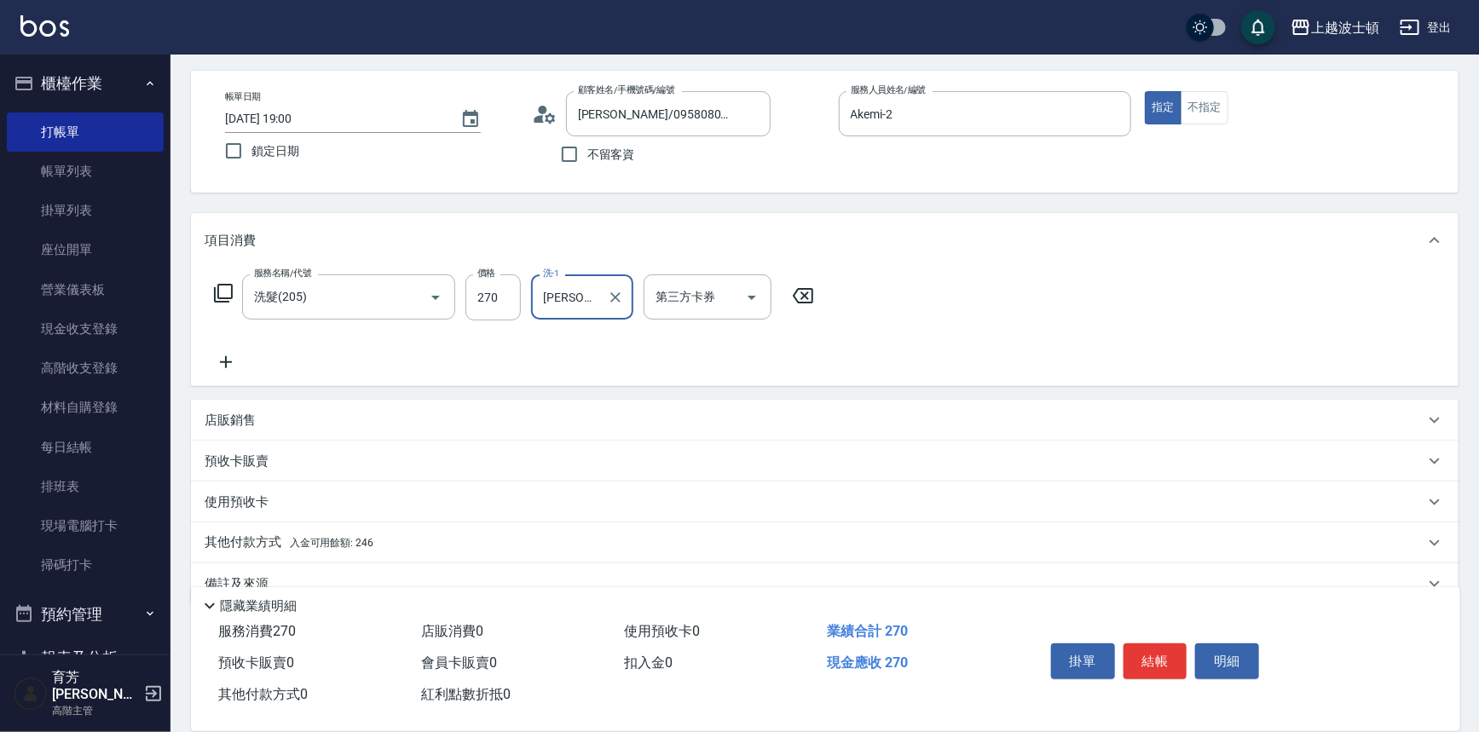
scroll to position [99, 0]
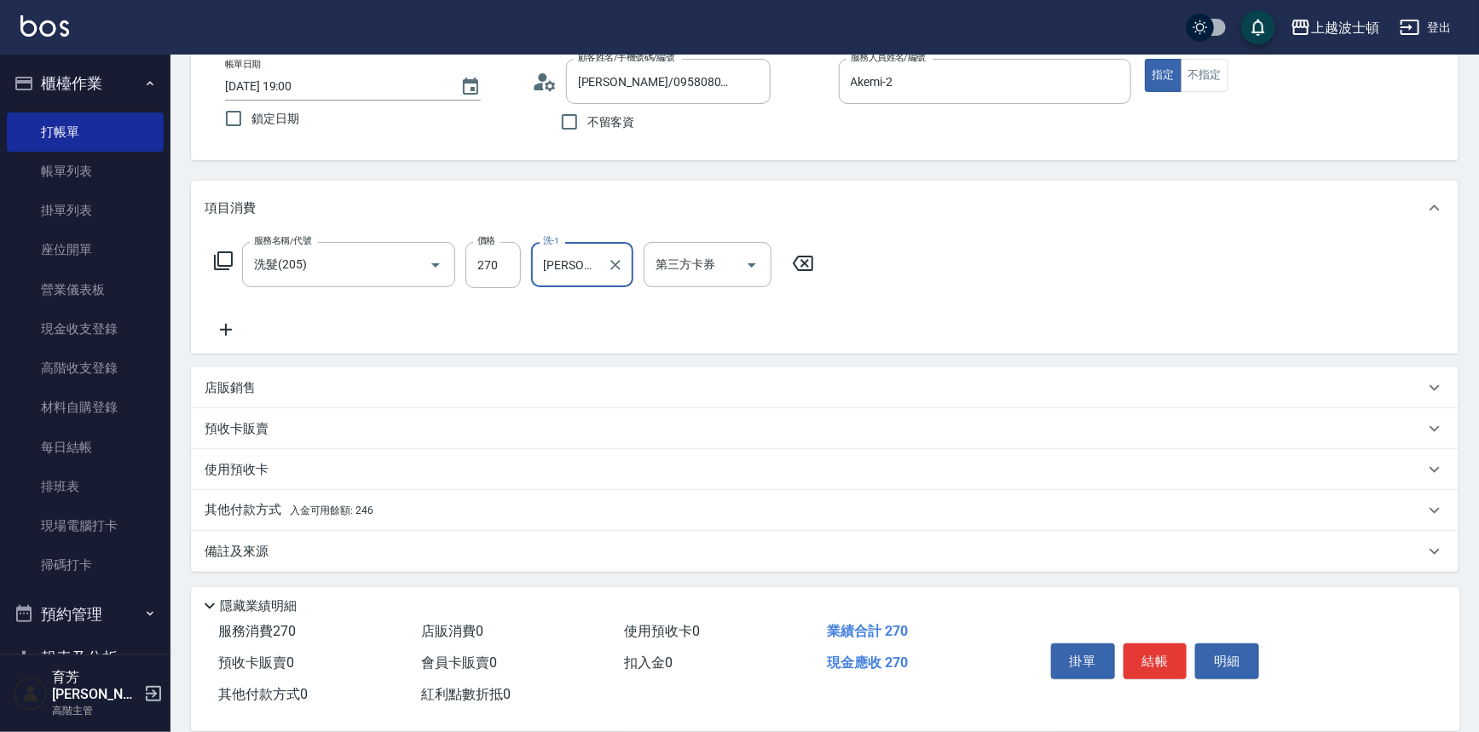
type input "[PERSON_NAME]-25"
click at [355, 511] on span "入金可用餘額: 246" at bounding box center [332, 511] width 84 height 12
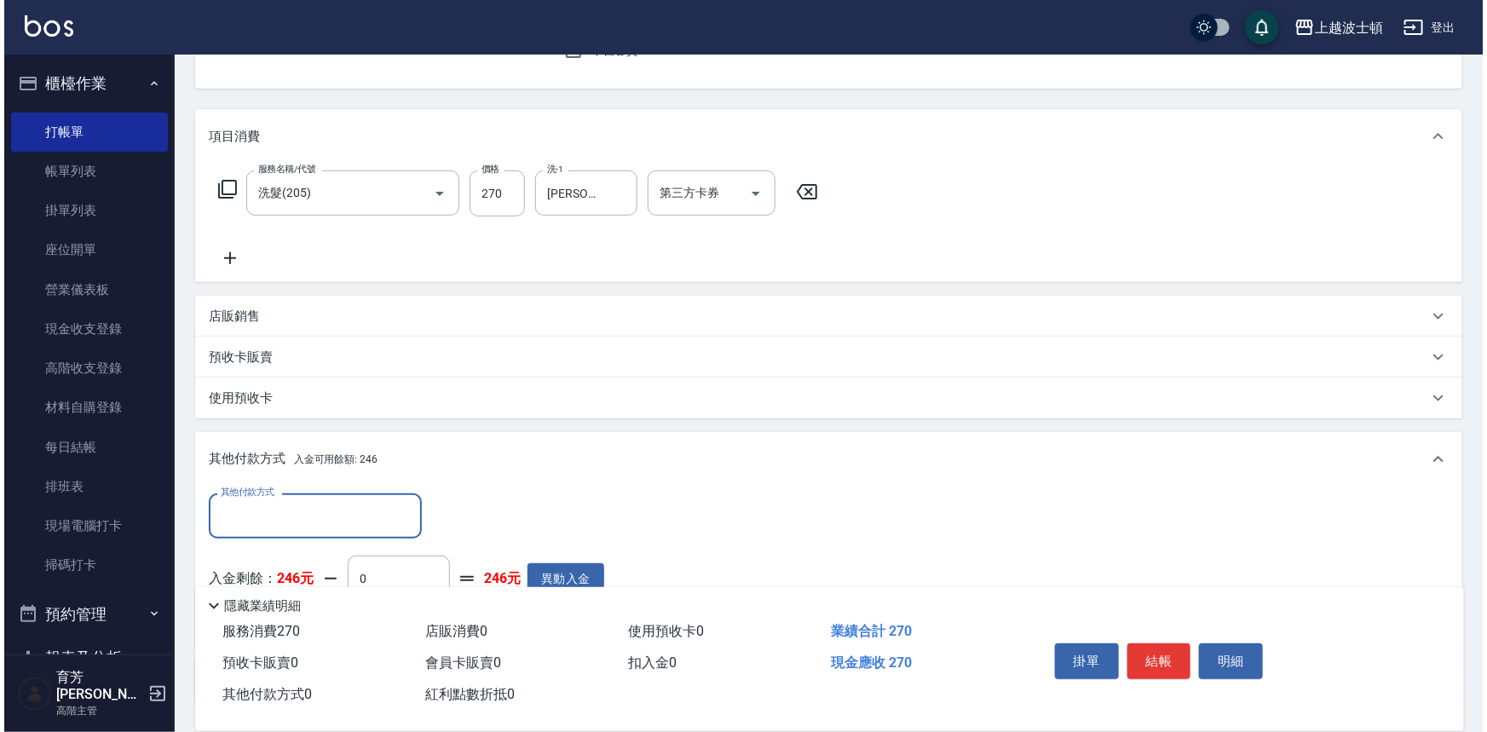
scroll to position [298, 0]
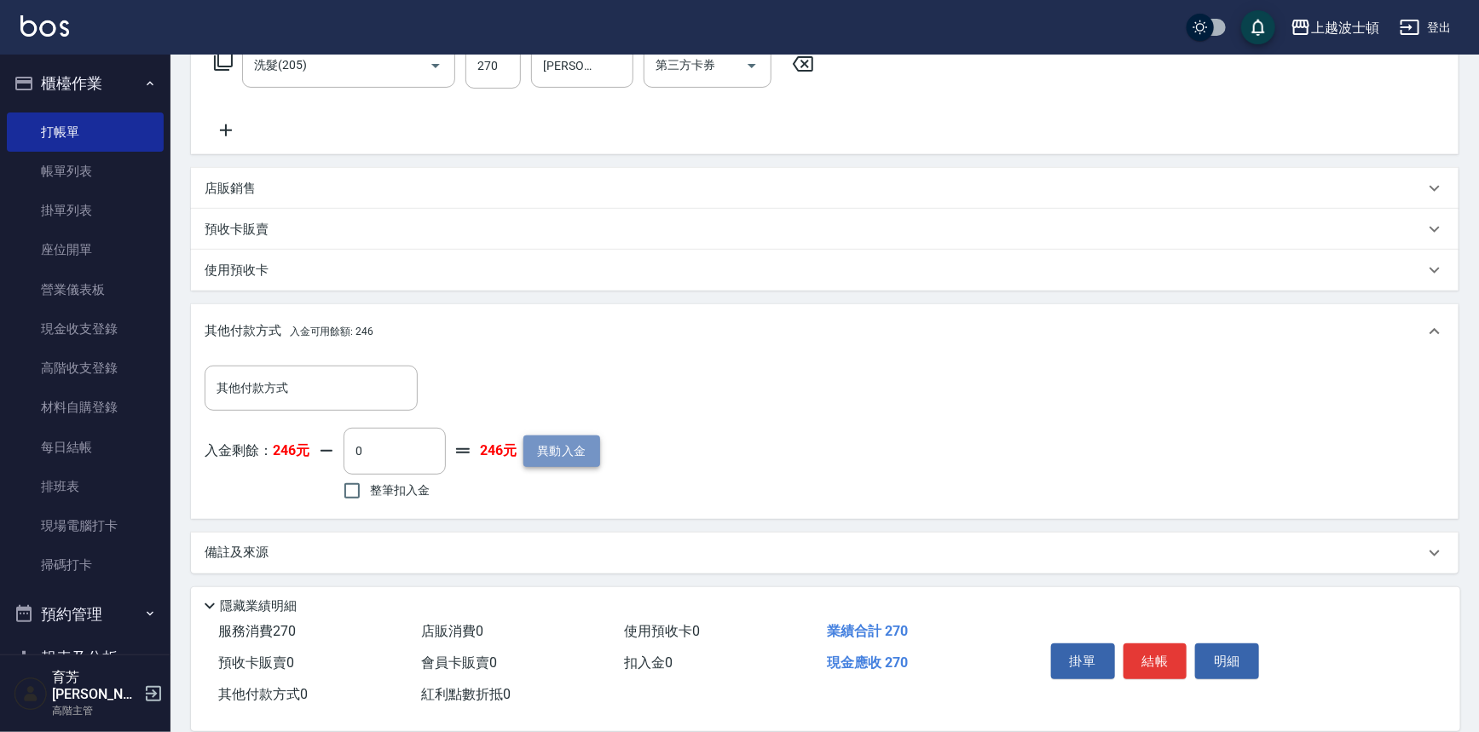
click at [578, 450] on button "異動入金" at bounding box center [561, 452] width 77 height 32
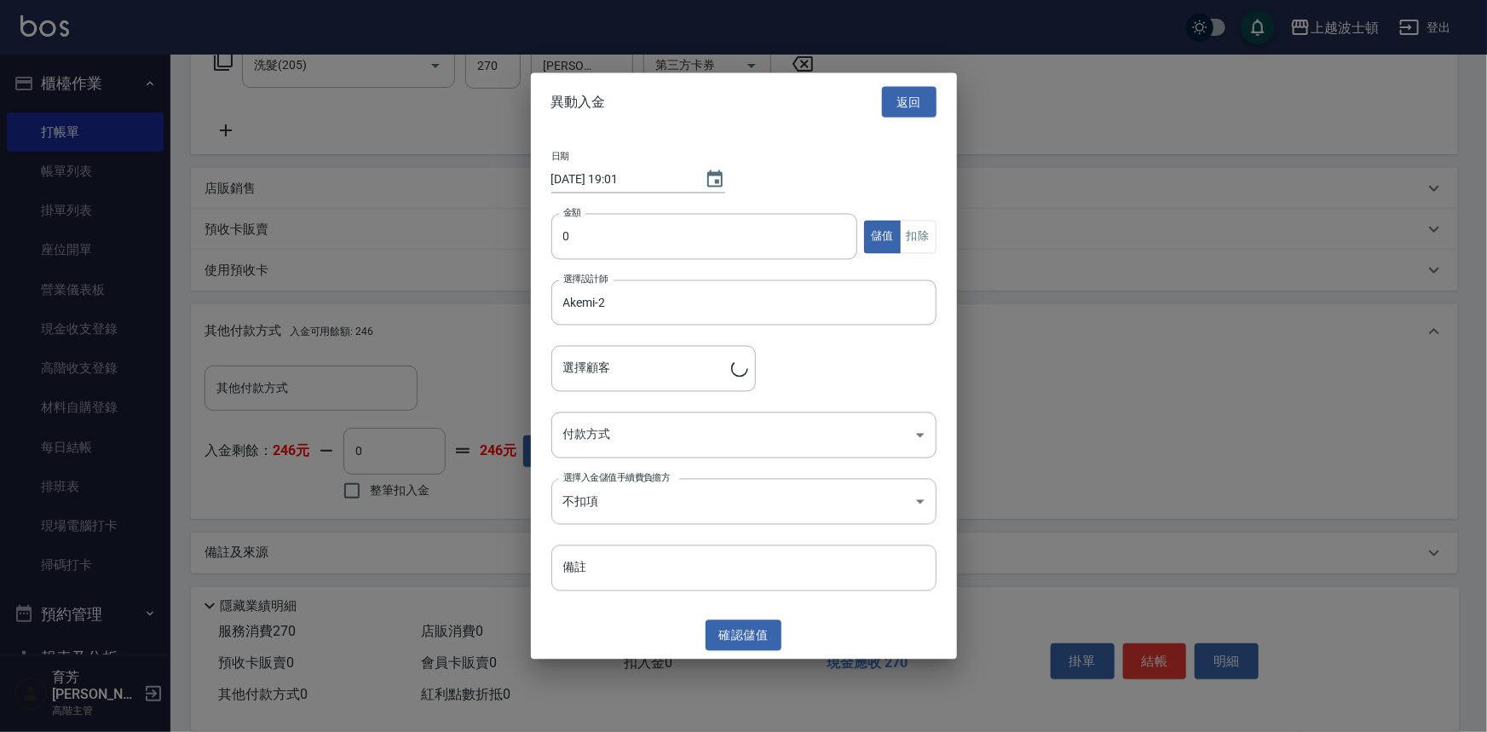
type input "[PERSON_NAME]/0958080919/00826"
click at [571, 247] on input "0" at bounding box center [704, 237] width 307 height 46
type input "1000"
click at [657, 442] on body "上越波士頓 登出 櫃檯作業 打帳單 帳單列表 掛單列表 座位開單 營業儀表板 現金收支登錄 高階收支登錄 材料自購登錄 每日結帳 排班表 現場電腦打卡 掃碼打…" at bounding box center [743, 218] width 1487 height 1032
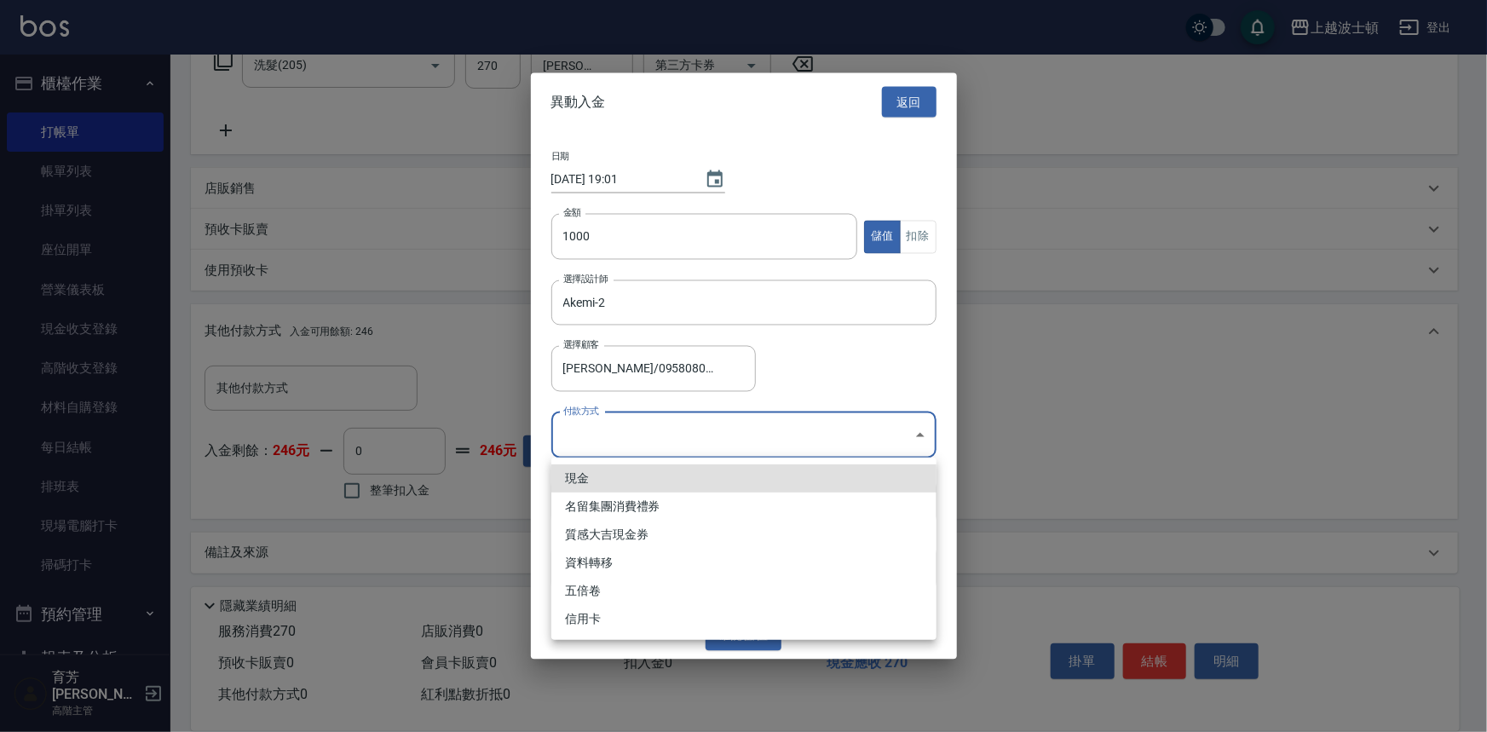
click at [656, 487] on li "現金" at bounding box center [743, 479] width 385 height 28
type input "現金"
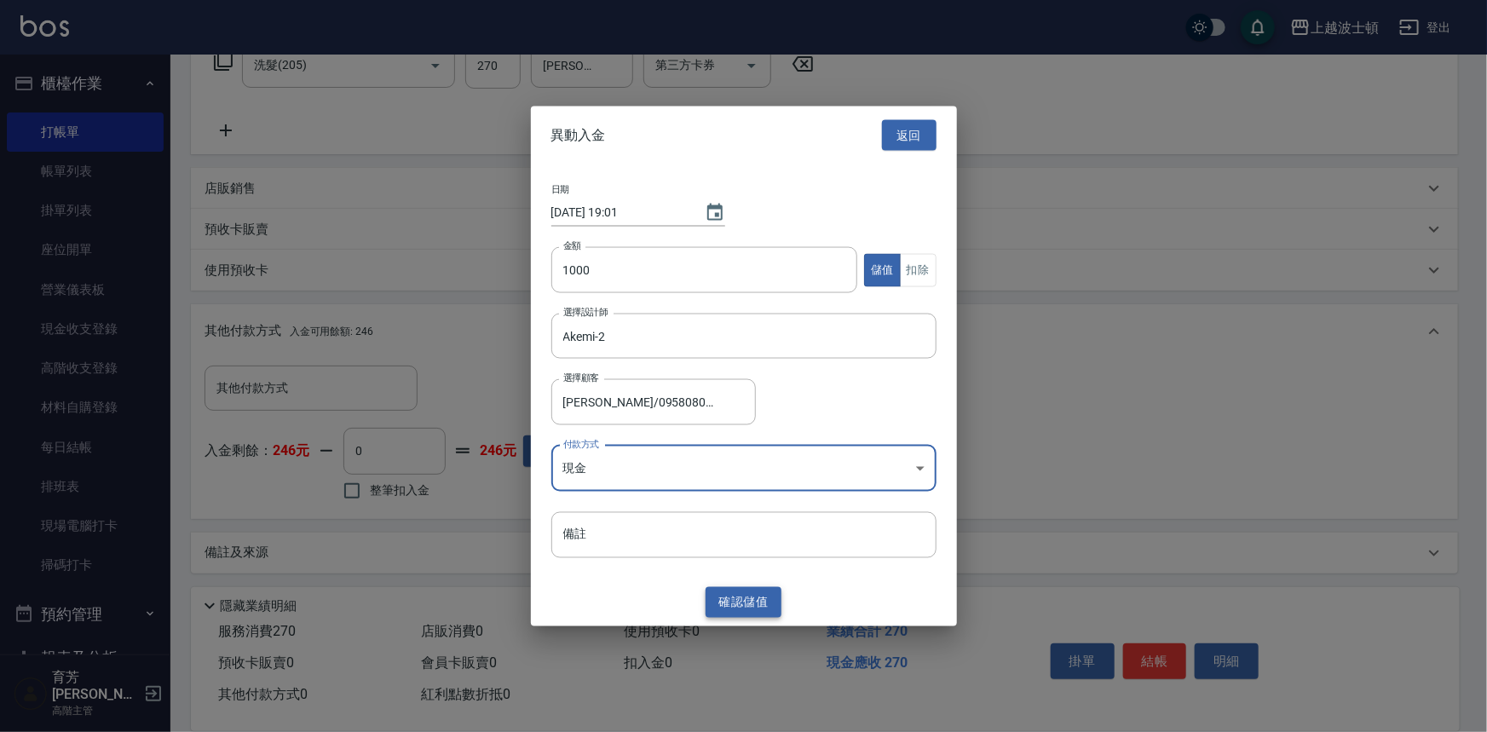
click at [736, 591] on button "確認 儲值" at bounding box center [744, 602] width 77 height 32
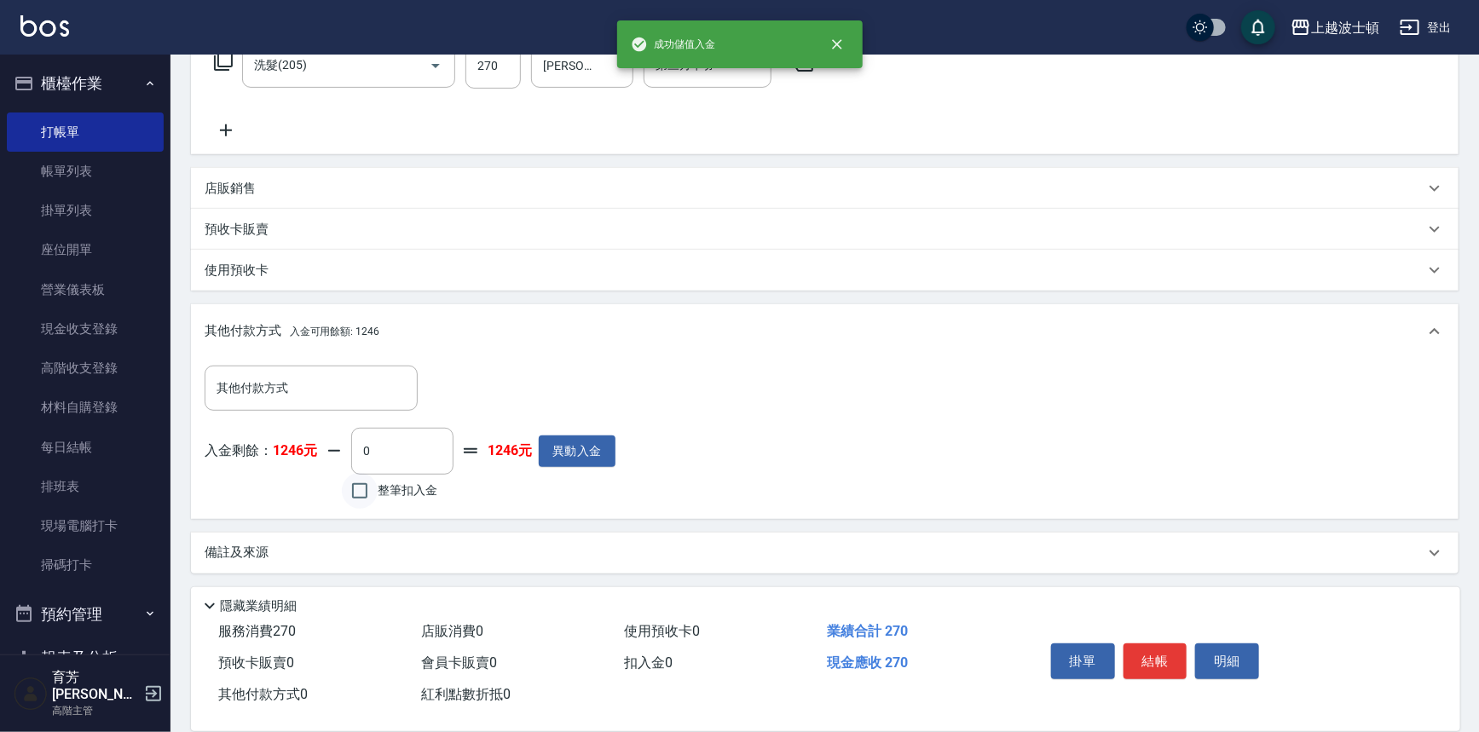
click at [358, 486] on input "整筆扣入金" at bounding box center [360, 491] width 36 height 36
checkbox input "true"
type input "270"
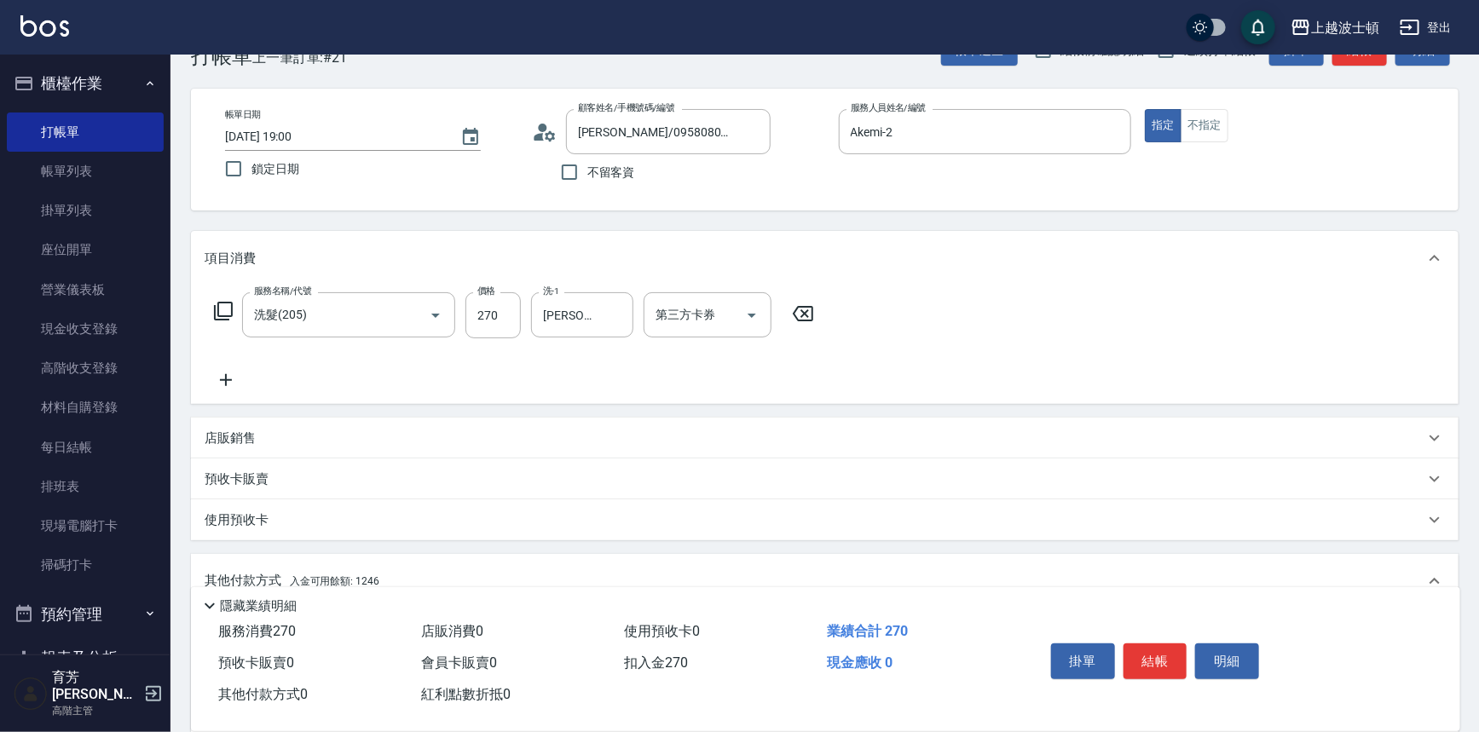
scroll to position [26, 0]
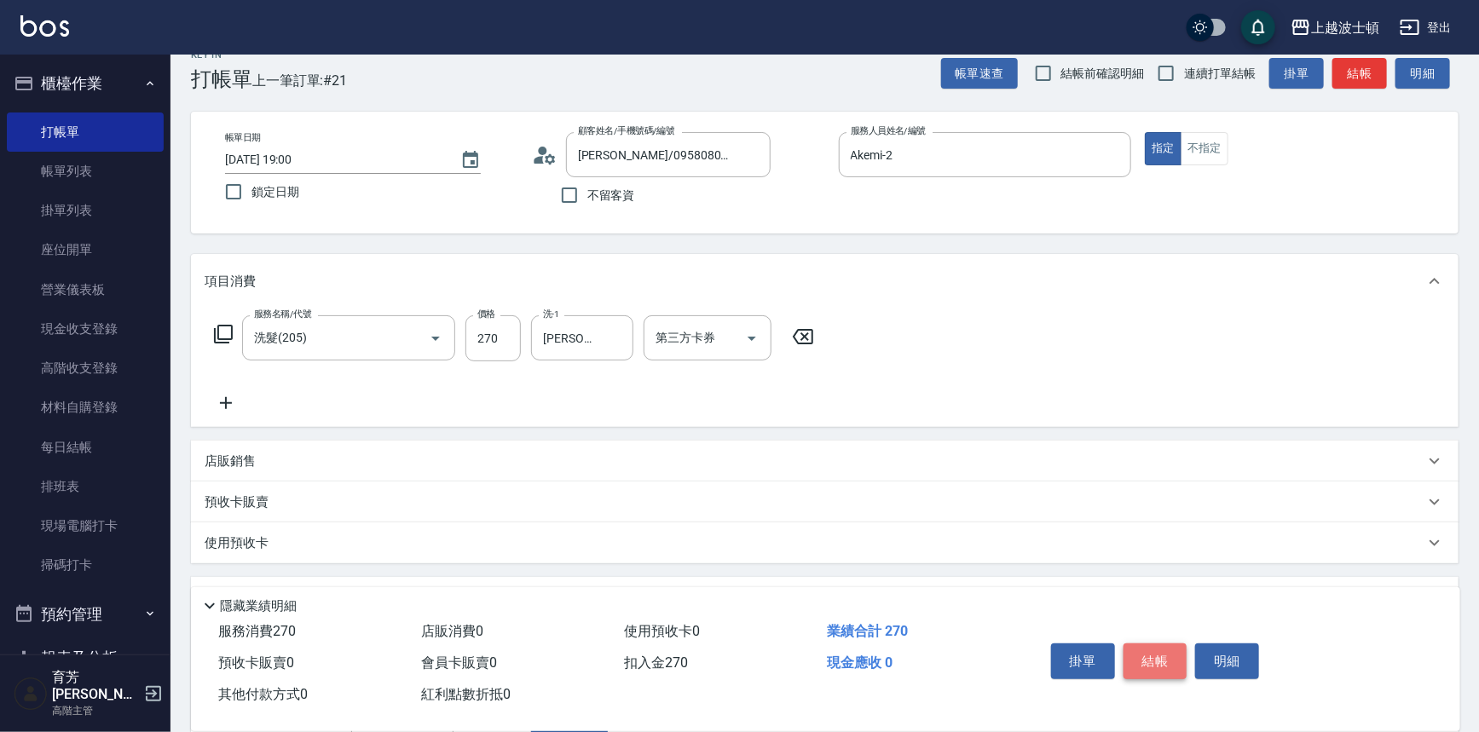
click at [1163, 665] on button "結帳" at bounding box center [1155, 661] width 64 height 36
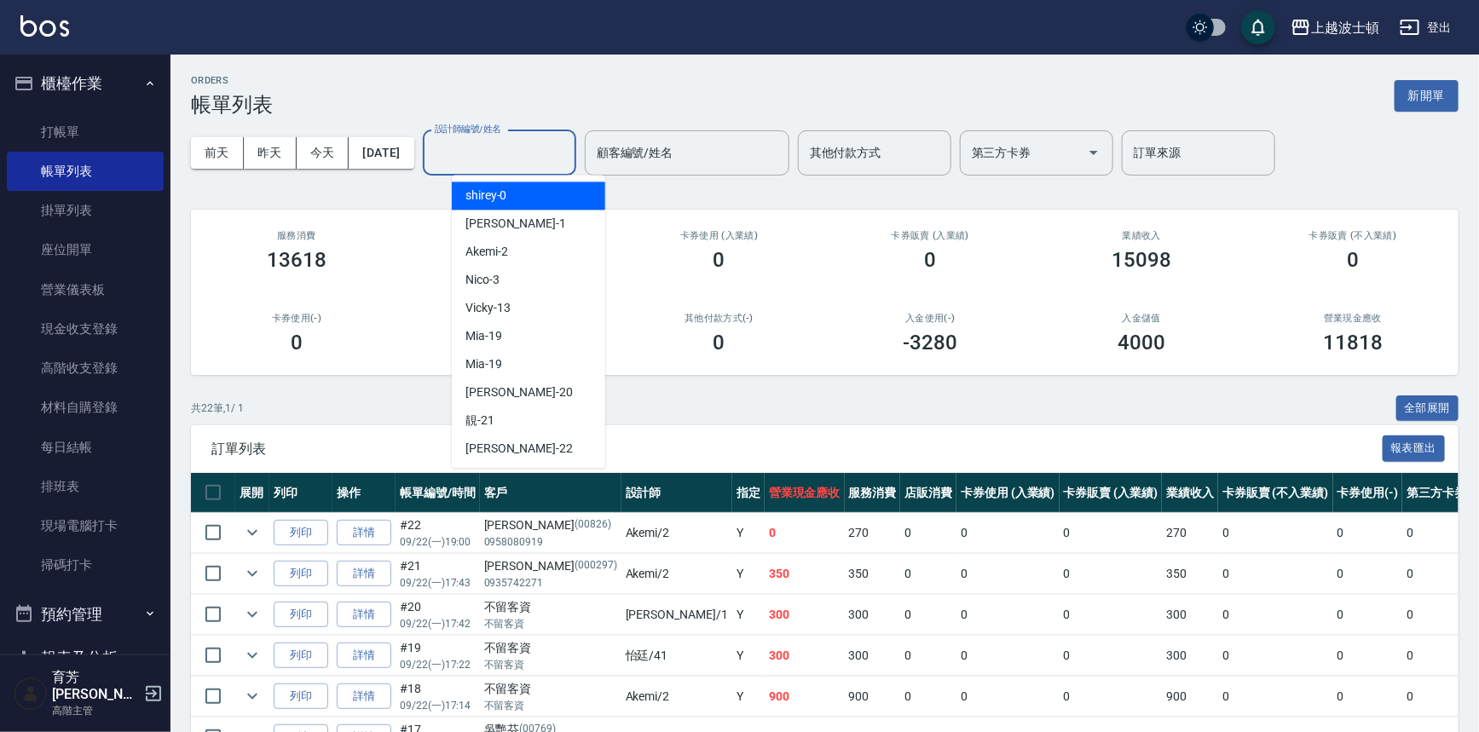
click at [520, 152] on input "設計師編號/姓名" at bounding box center [499, 153] width 138 height 30
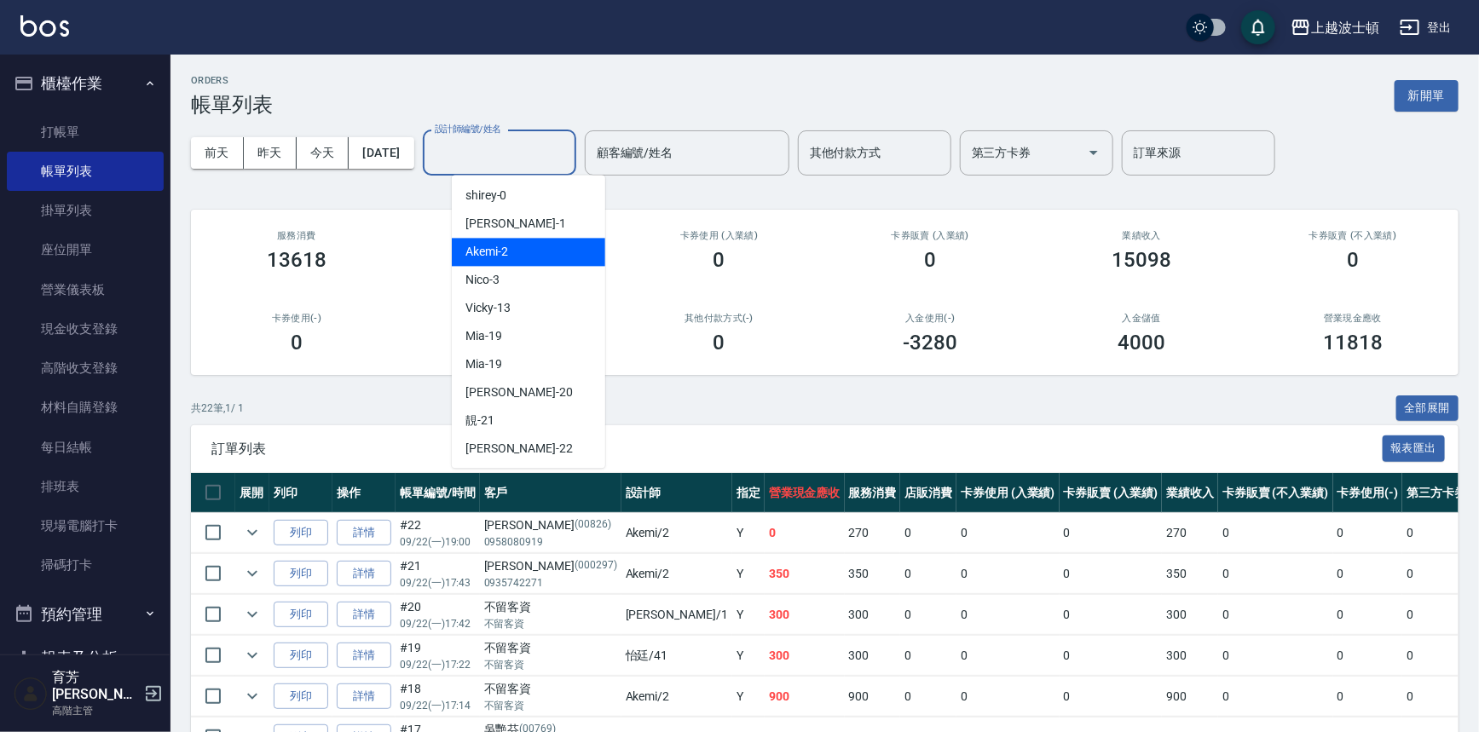
click at [540, 258] on div "Akemi -2" at bounding box center [528, 252] width 153 height 28
type input "Akemi-2"
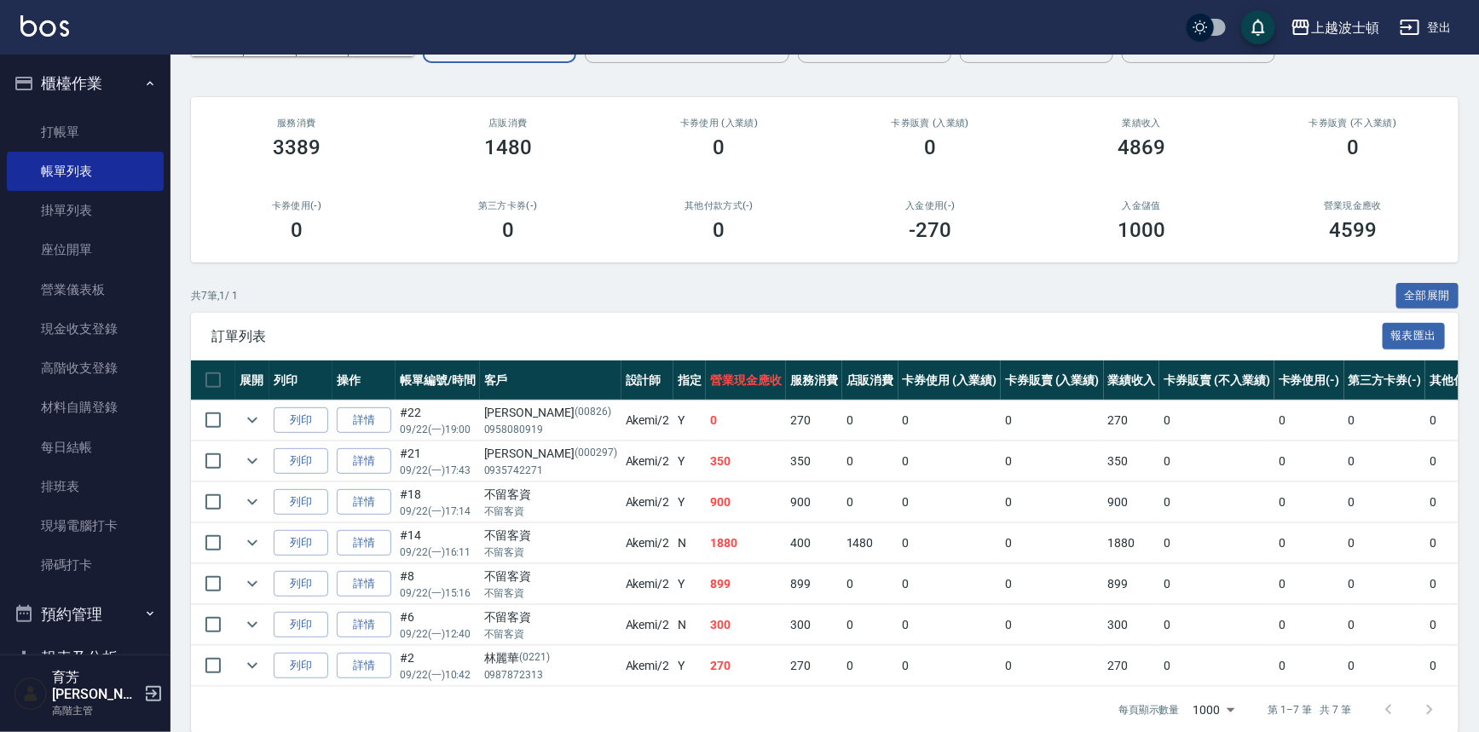
scroll to position [113, 0]
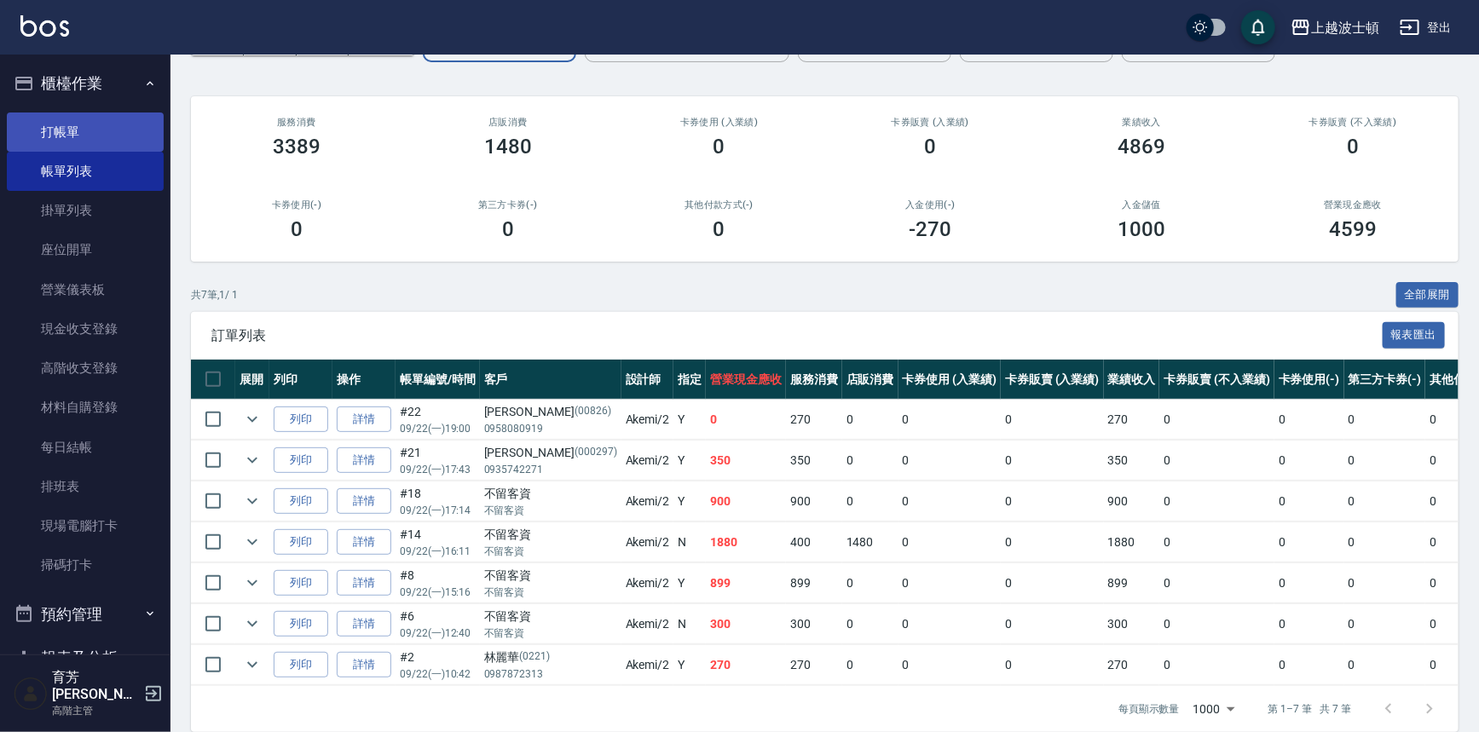
click at [110, 130] on link "打帳單" at bounding box center [85, 132] width 157 height 39
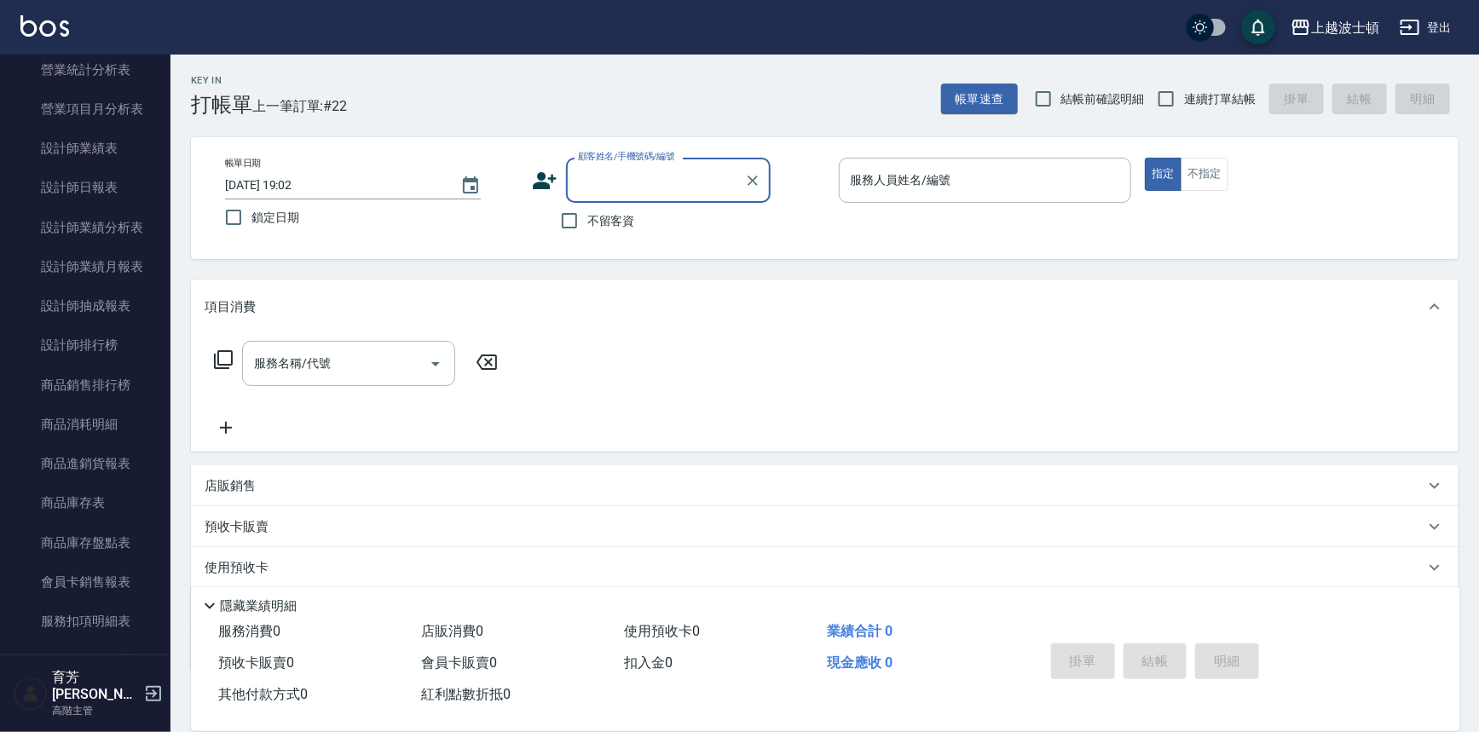
scroll to position [1104, 0]
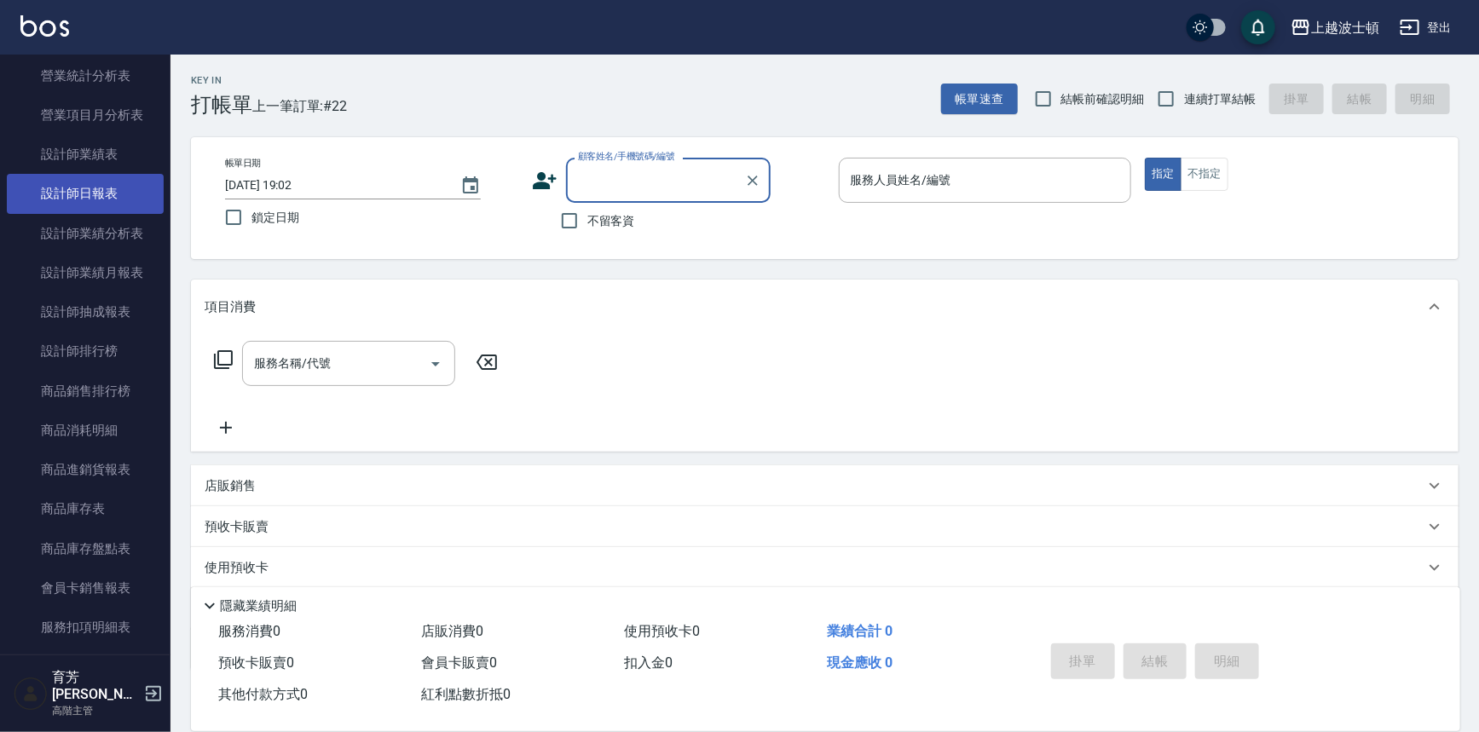
click at [98, 187] on link "設計師日報表" at bounding box center [85, 193] width 157 height 39
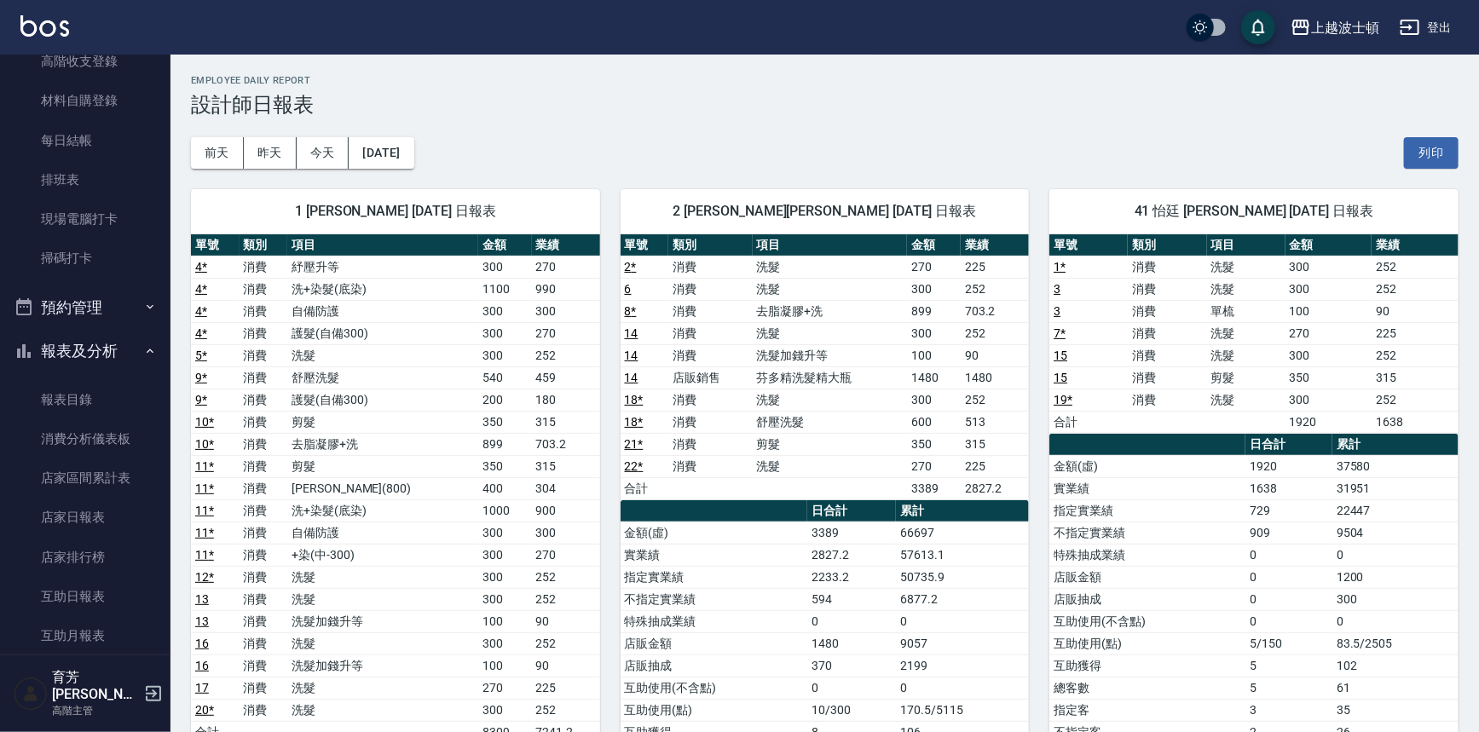
scroll to position [213, 0]
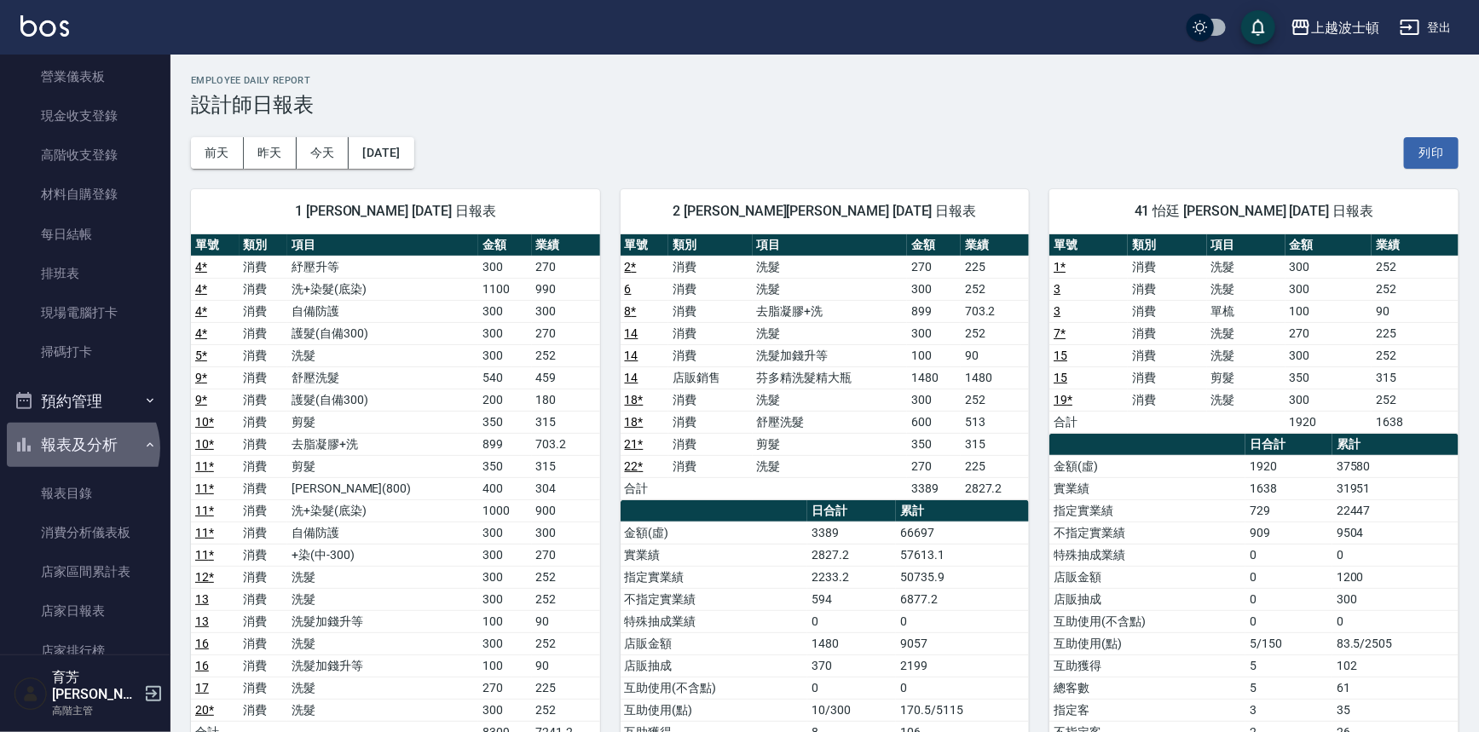
click at [80, 447] on button "報表及分析" at bounding box center [85, 445] width 157 height 44
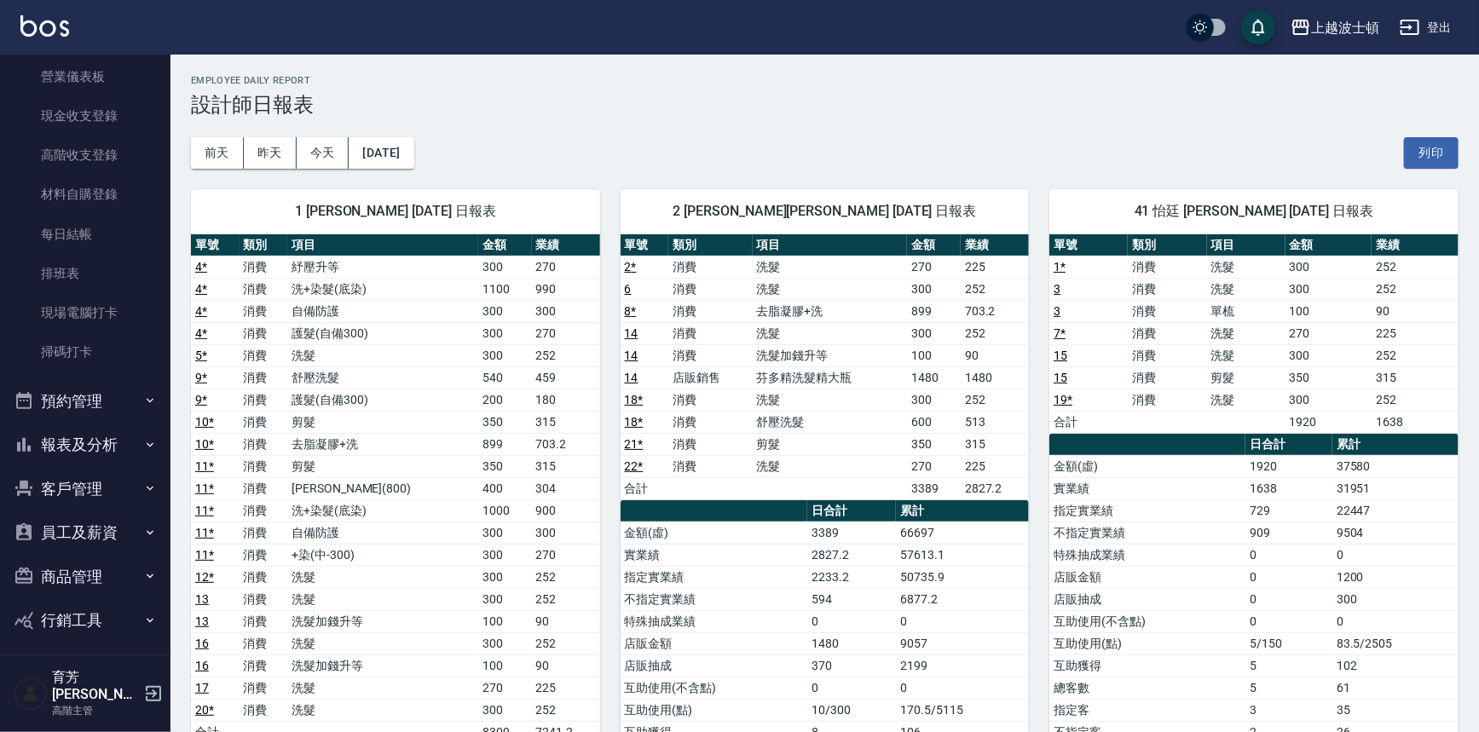
scroll to position [0, 0]
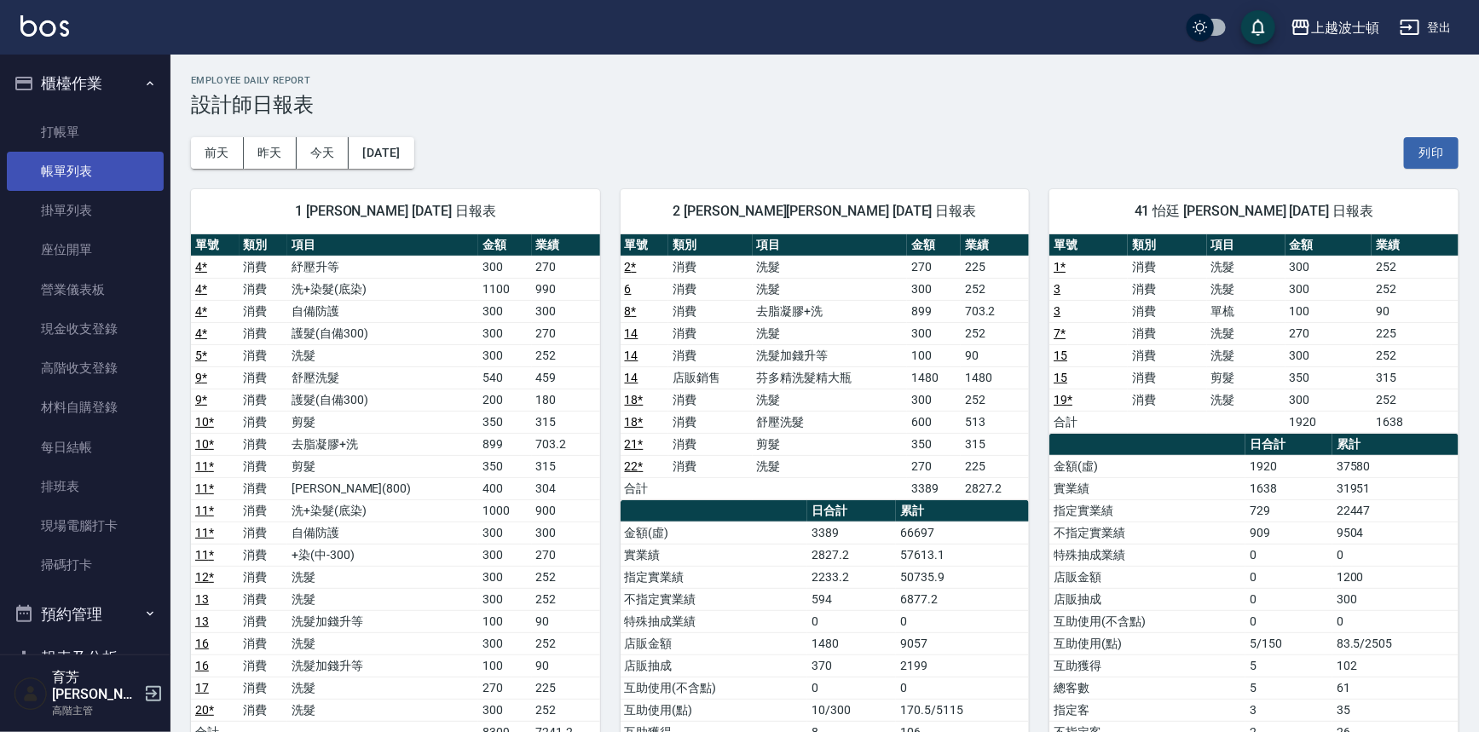
click at [77, 159] on link "帳單列表" at bounding box center [85, 171] width 157 height 39
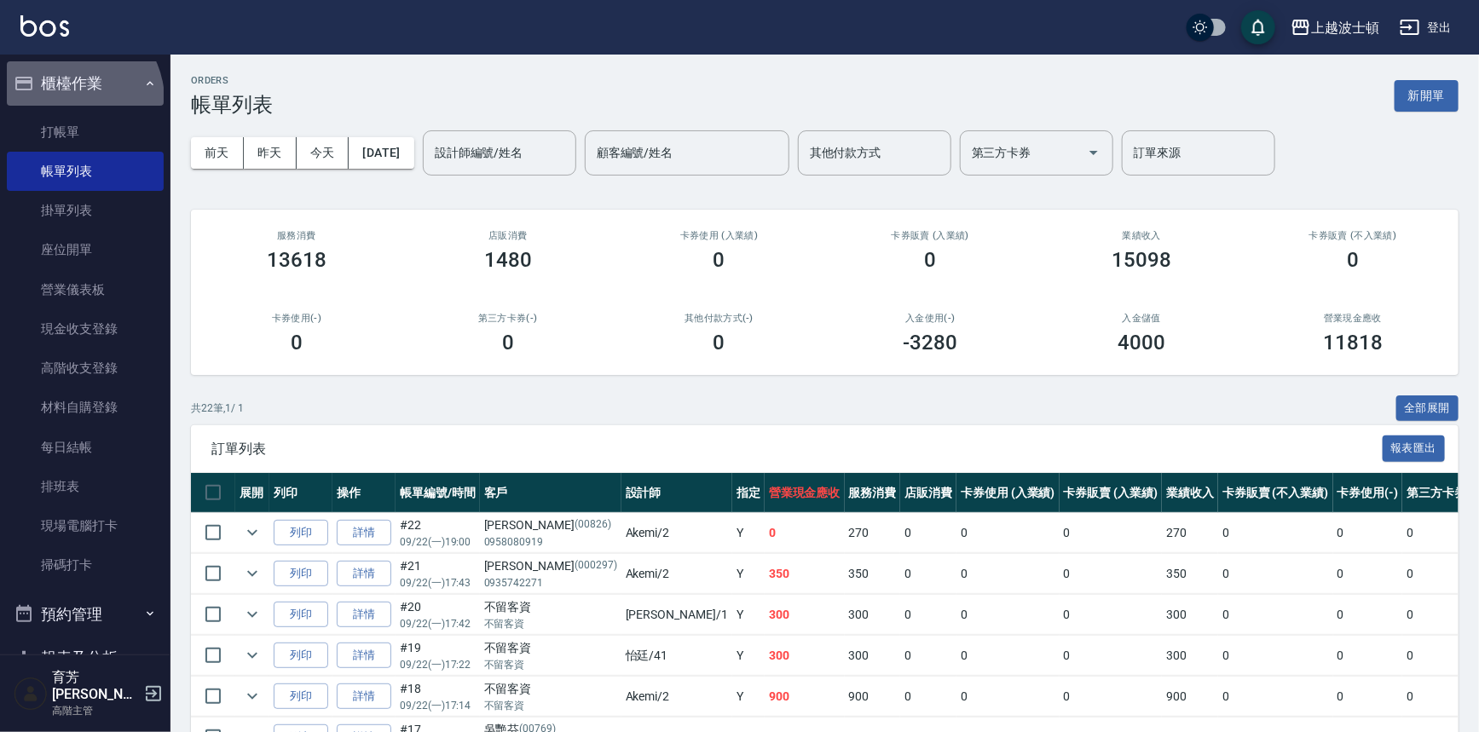
click at [72, 100] on button "櫃檯作業" at bounding box center [85, 83] width 157 height 44
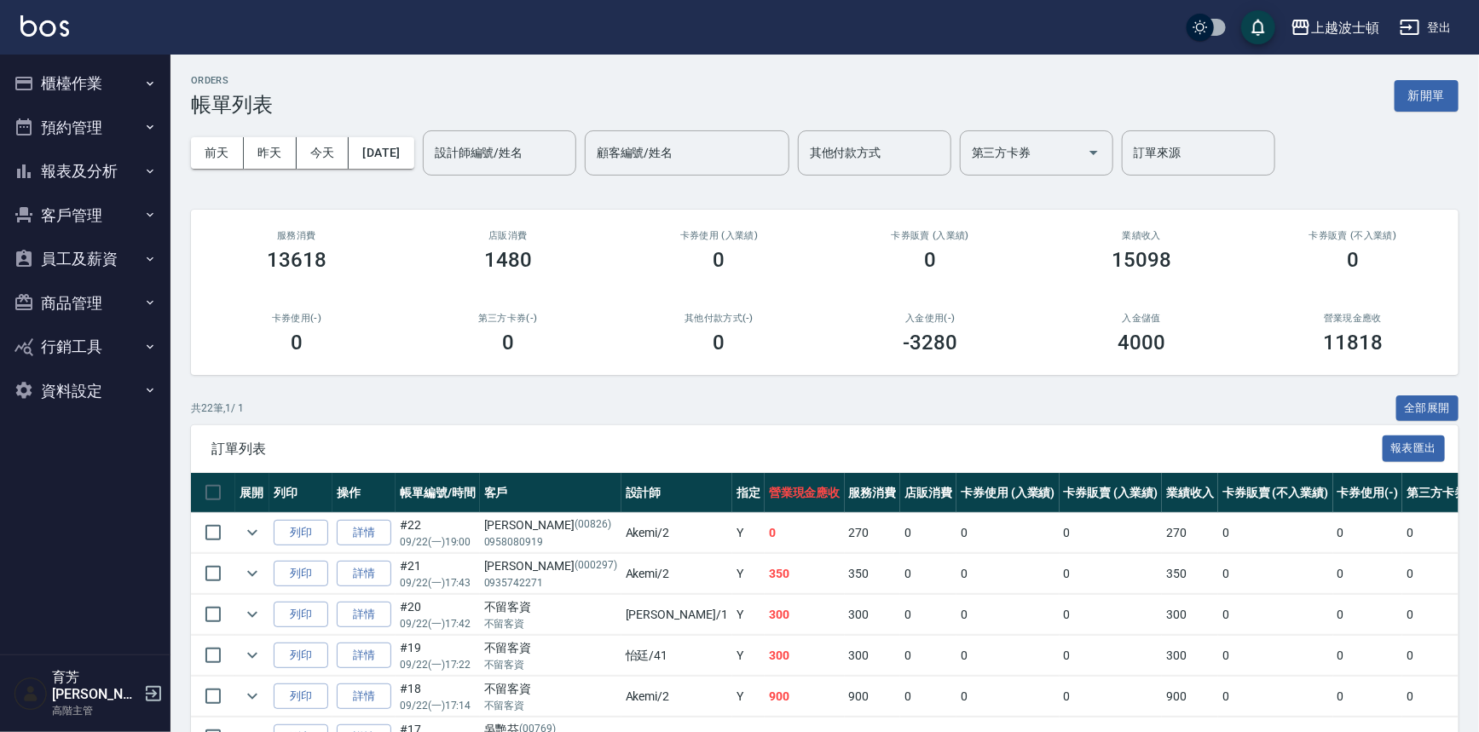
click at [77, 116] on button "預約管理" at bounding box center [85, 128] width 157 height 44
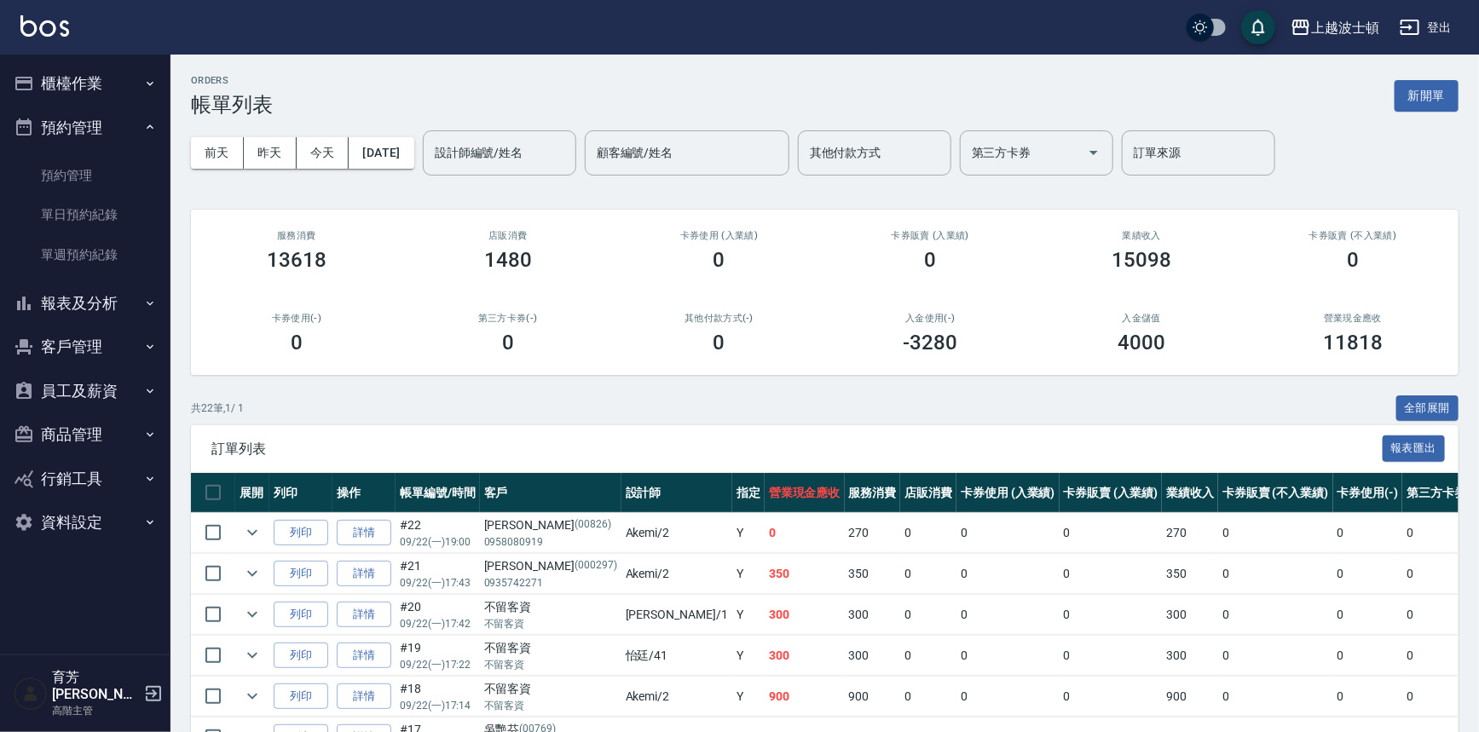
click at [76, 134] on button "預約管理" at bounding box center [85, 128] width 157 height 44
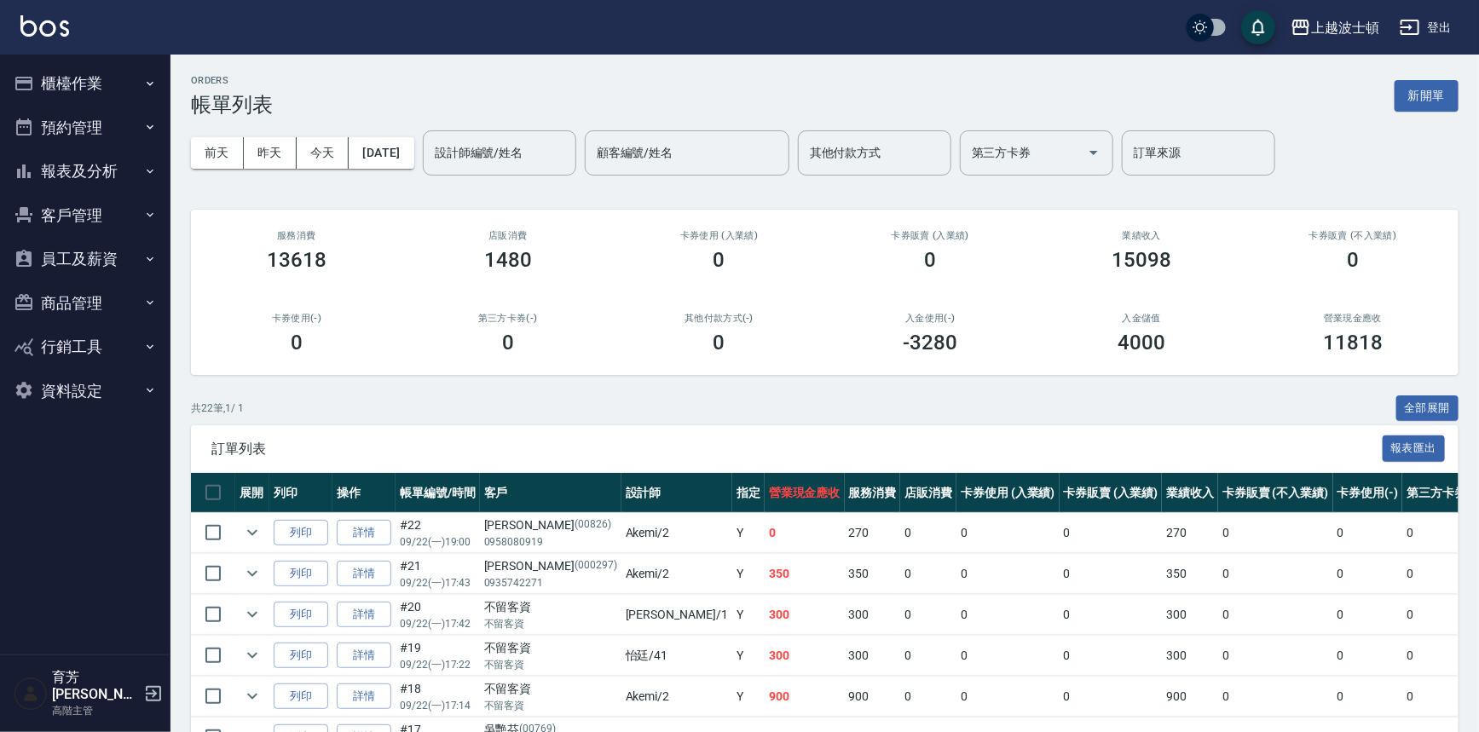
click at [76, 134] on button "預約管理" at bounding box center [85, 128] width 157 height 44
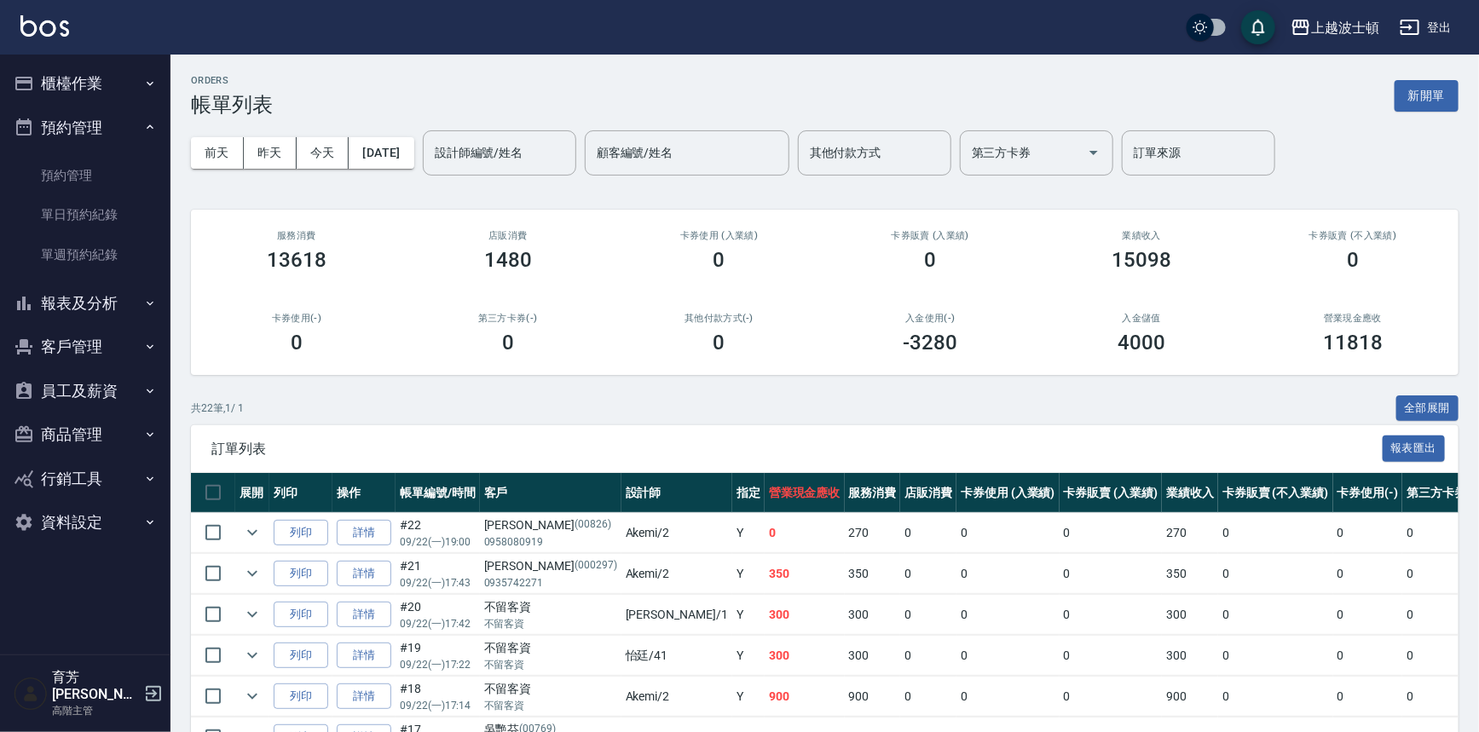
click at [82, 72] on button "櫃檯作業" at bounding box center [85, 83] width 157 height 44
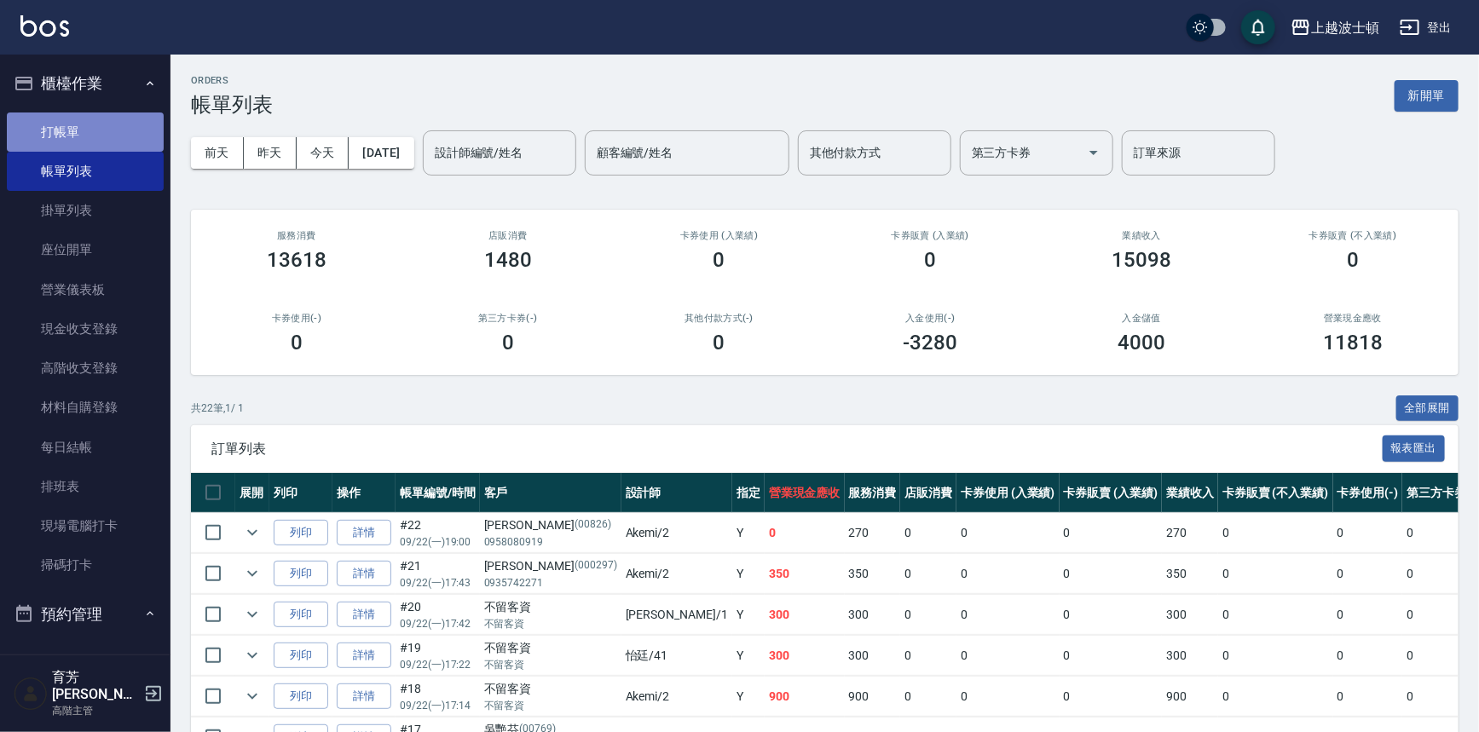
click at [93, 124] on link "打帳單" at bounding box center [85, 132] width 157 height 39
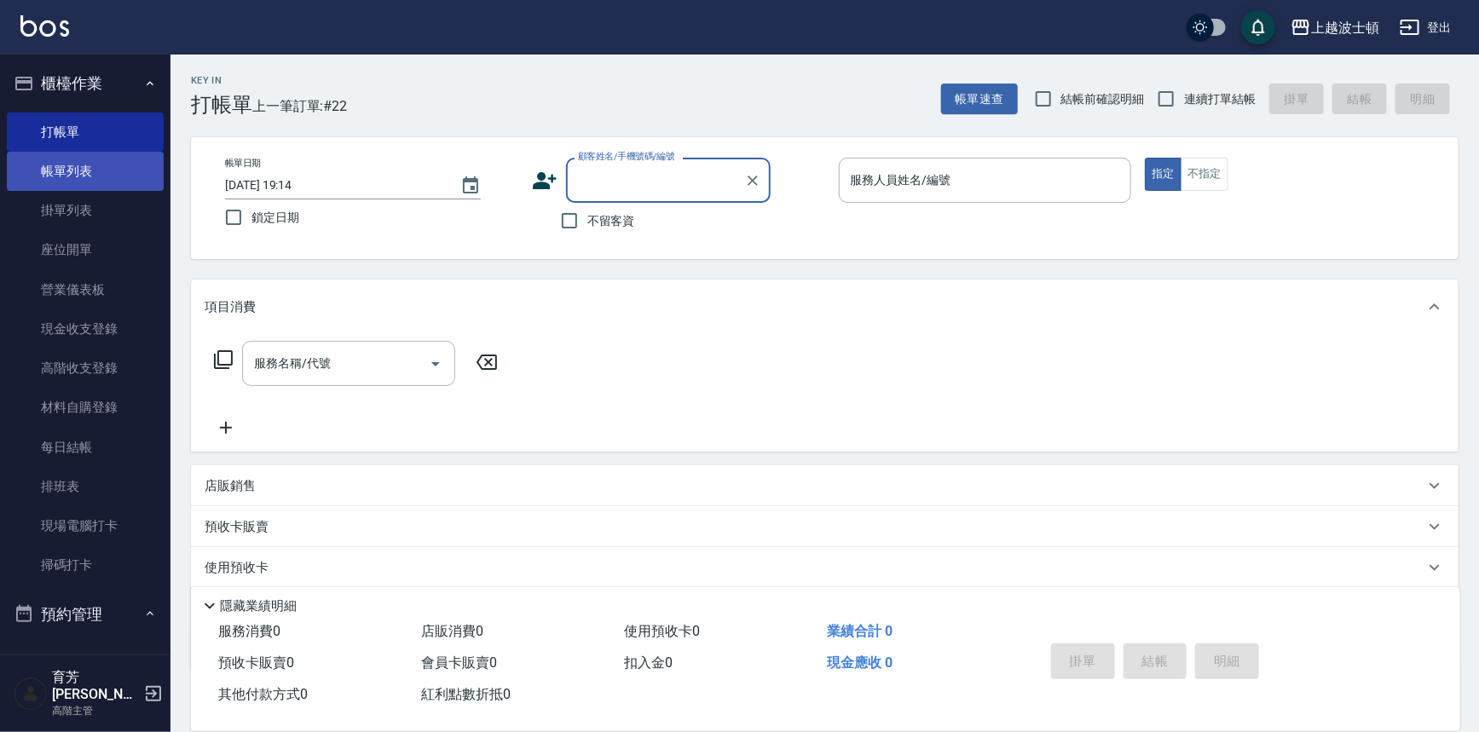
click at [54, 178] on link "帳單列表" at bounding box center [85, 171] width 157 height 39
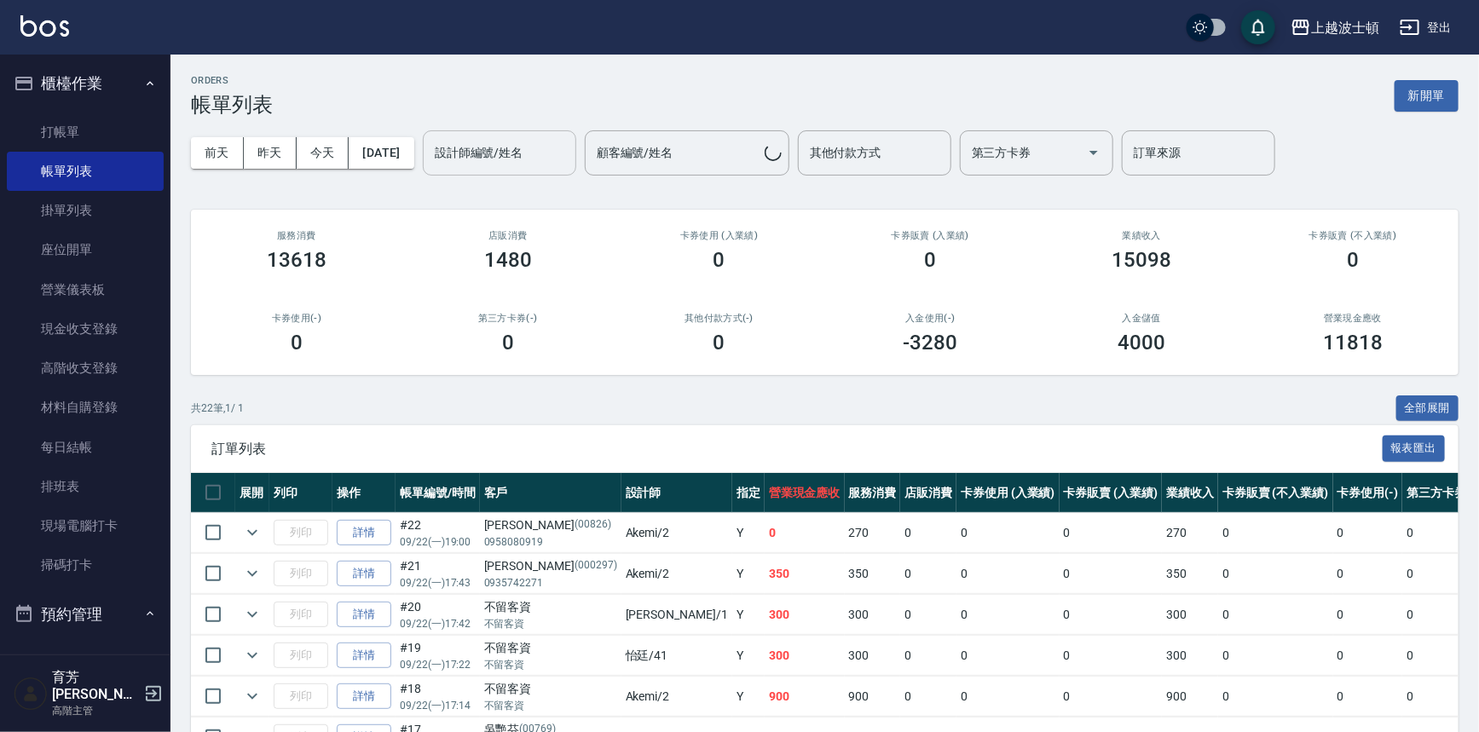
click at [476, 143] on div "設計師編號/姓名 設計師編號/姓名" at bounding box center [499, 152] width 153 height 45
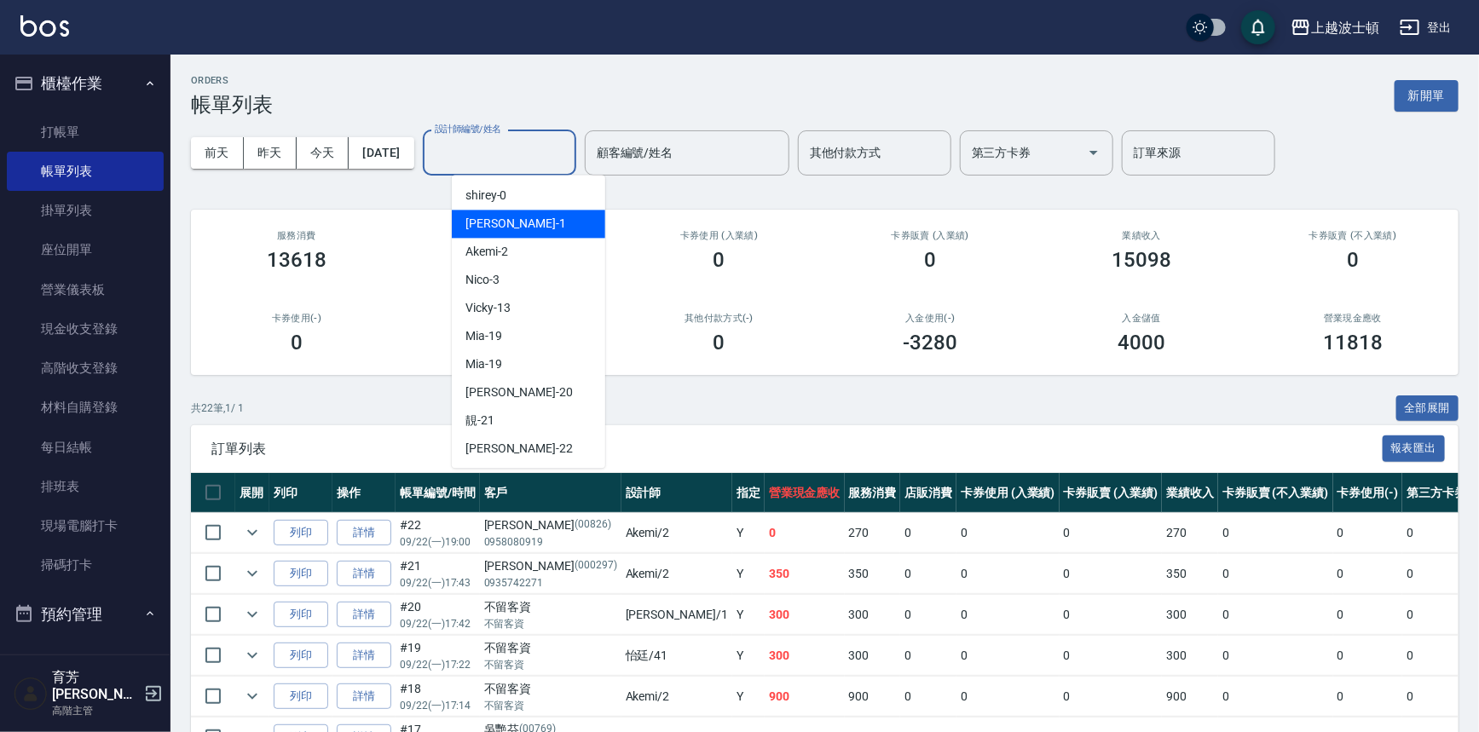
click at [488, 215] on span "[PERSON_NAME] -1" at bounding box center [515, 224] width 101 height 18
type input "[PERSON_NAME]-1"
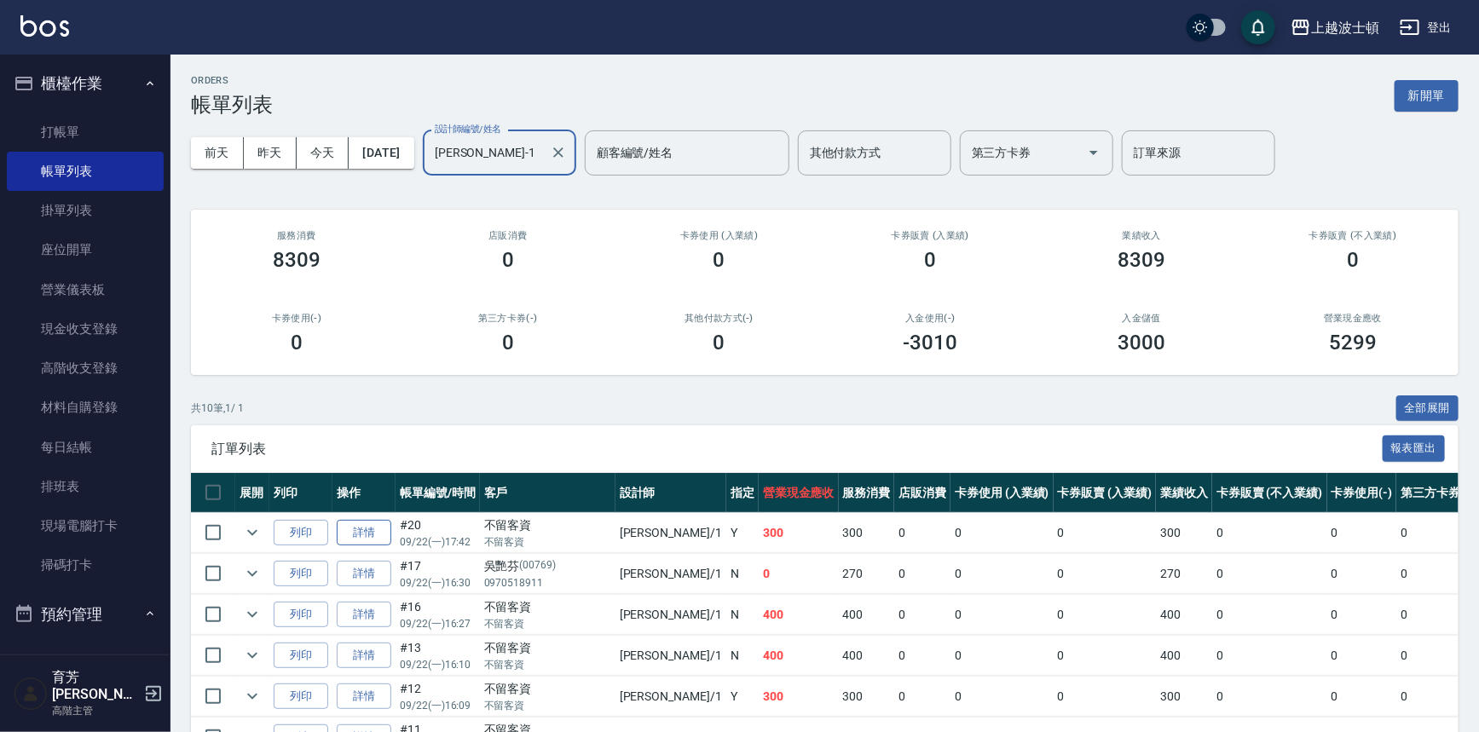
click at [355, 529] on link "詳情" at bounding box center [364, 533] width 55 height 26
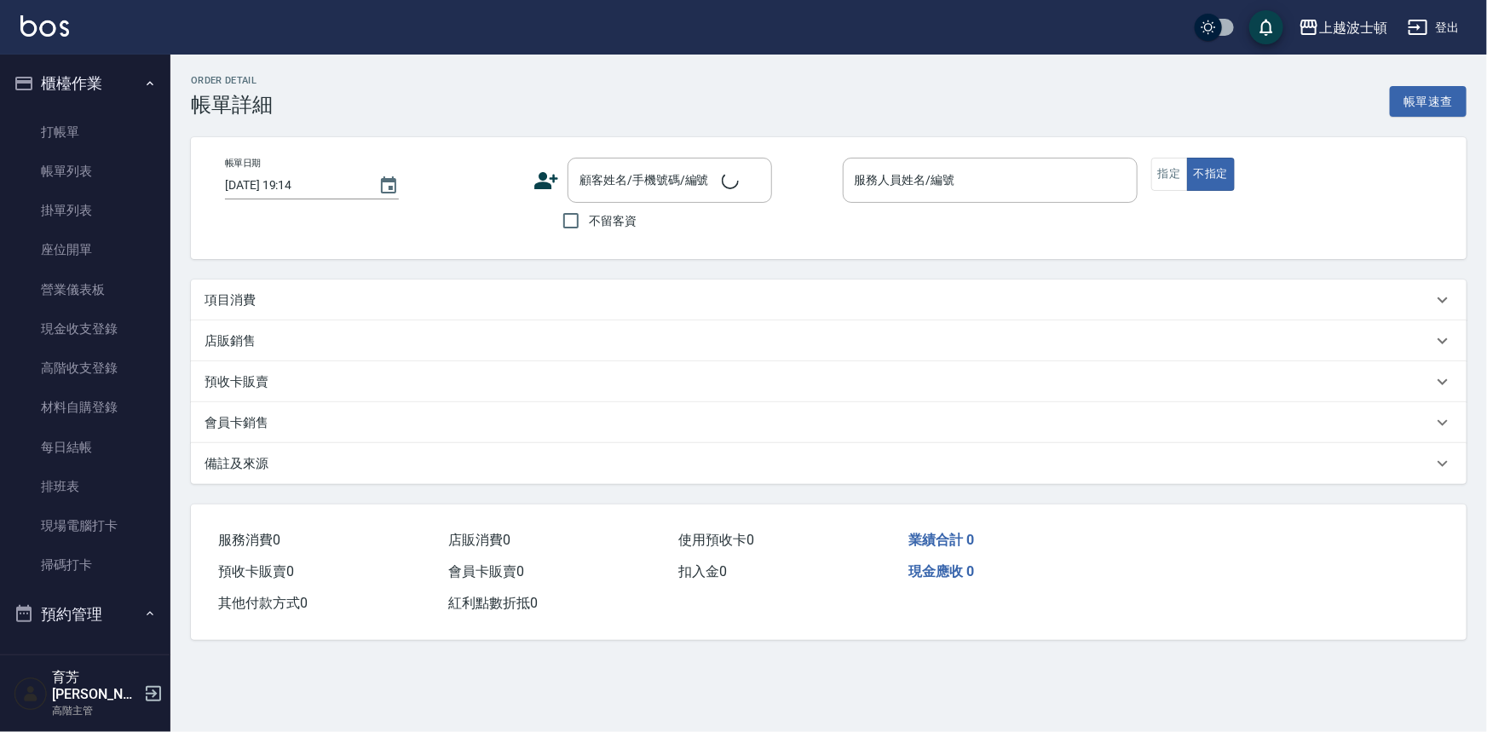
type input "[DATE] 17:42"
checkbox input "true"
type input "[PERSON_NAME]-1"
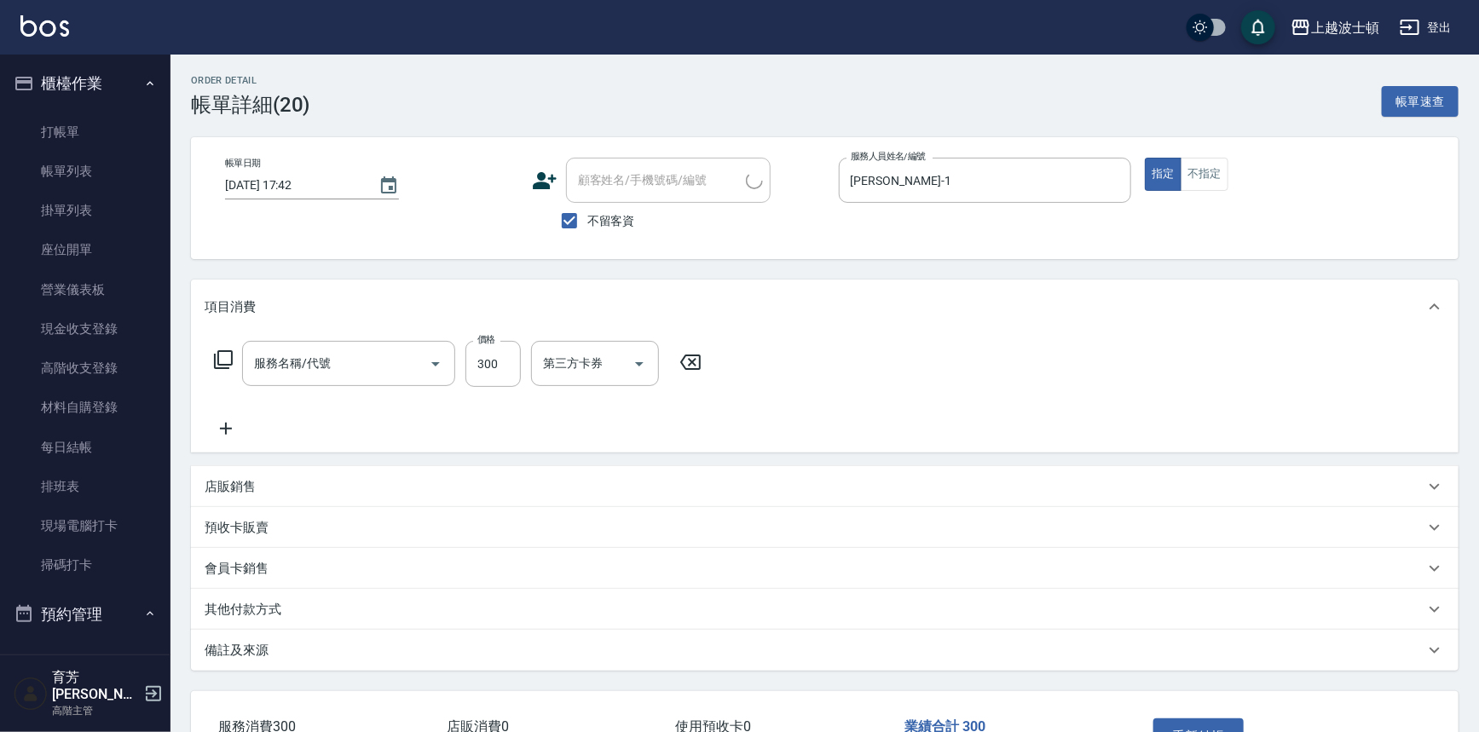
type input "洗髮(201)"
click at [588, 358] on input "[PERSON_NAME]-25" at bounding box center [569, 364] width 61 height 30
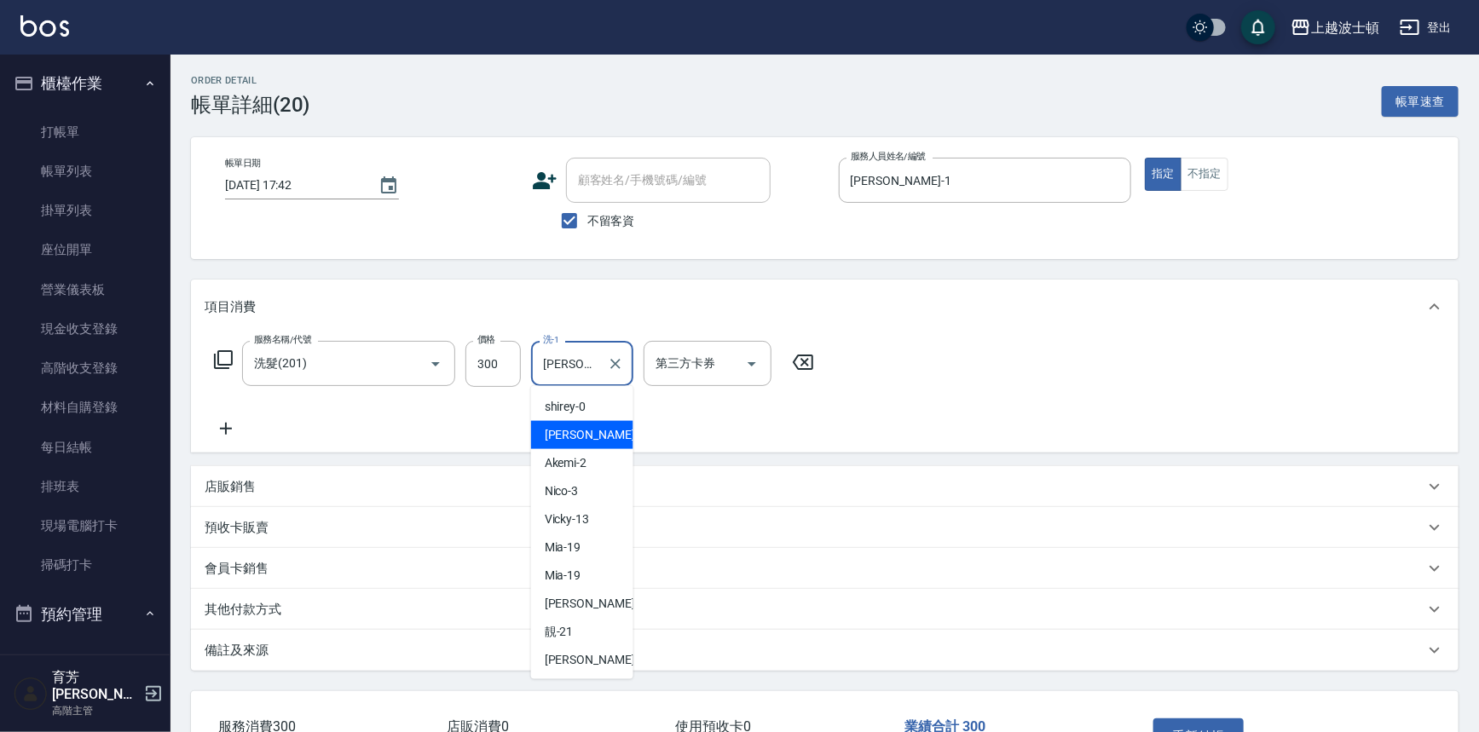
click at [574, 439] on span "[PERSON_NAME] -1" at bounding box center [595, 435] width 101 height 18
type input "[PERSON_NAME]-1"
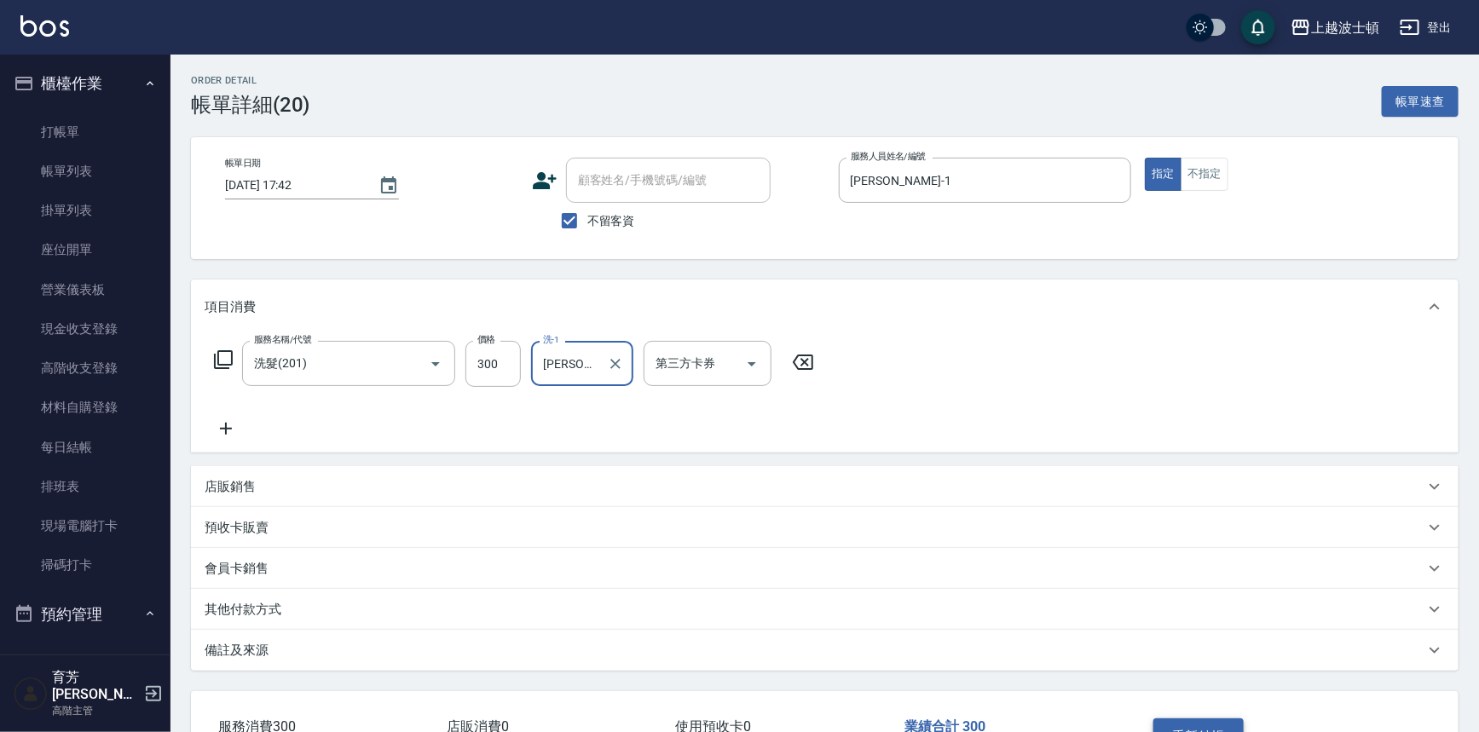
click at [1201, 722] on button "重新結帳" at bounding box center [1198, 736] width 90 height 36
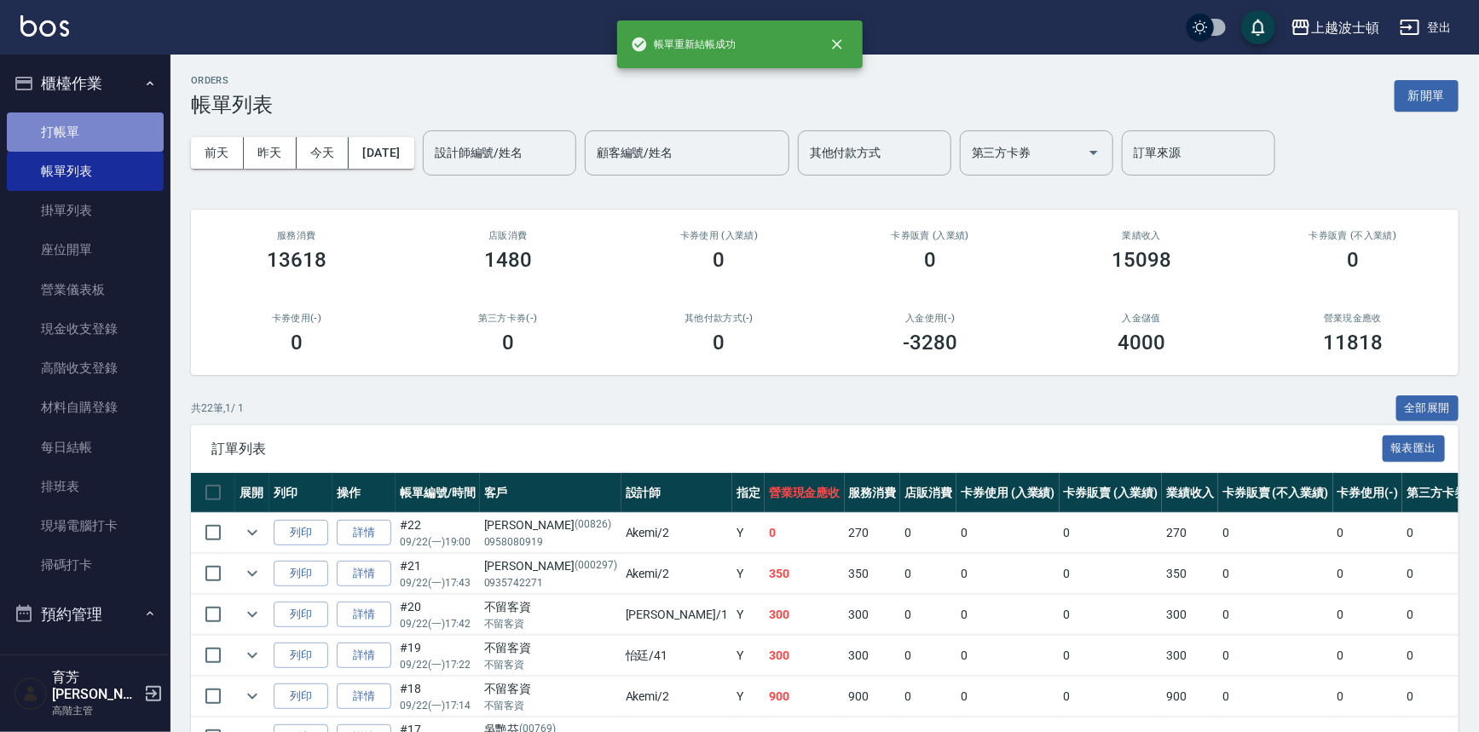
click at [101, 127] on link "打帳單" at bounding box center [85, 132] width 157 height 39
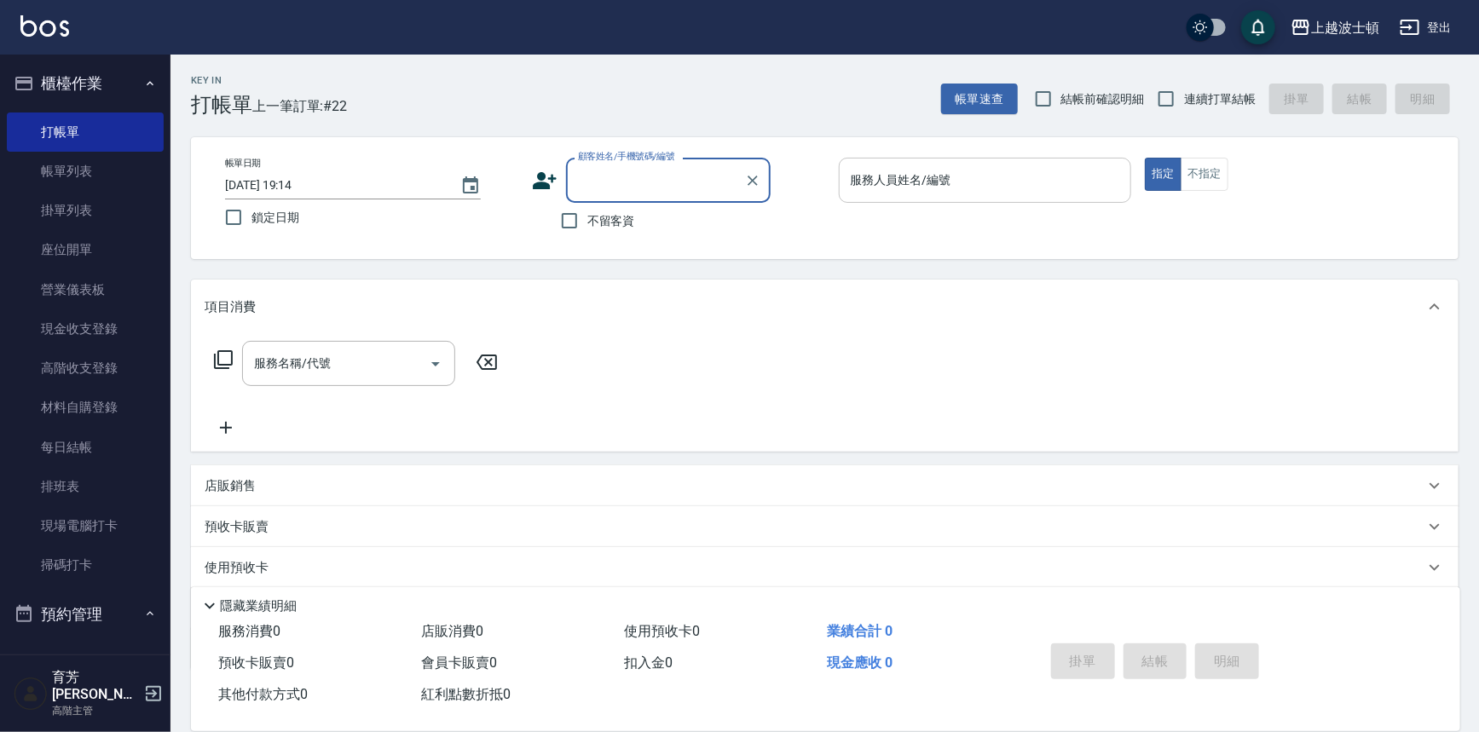
click at [874, 182] on input "服務人員姓名/編號" at bounding box center [985, 180] width 278 height 30
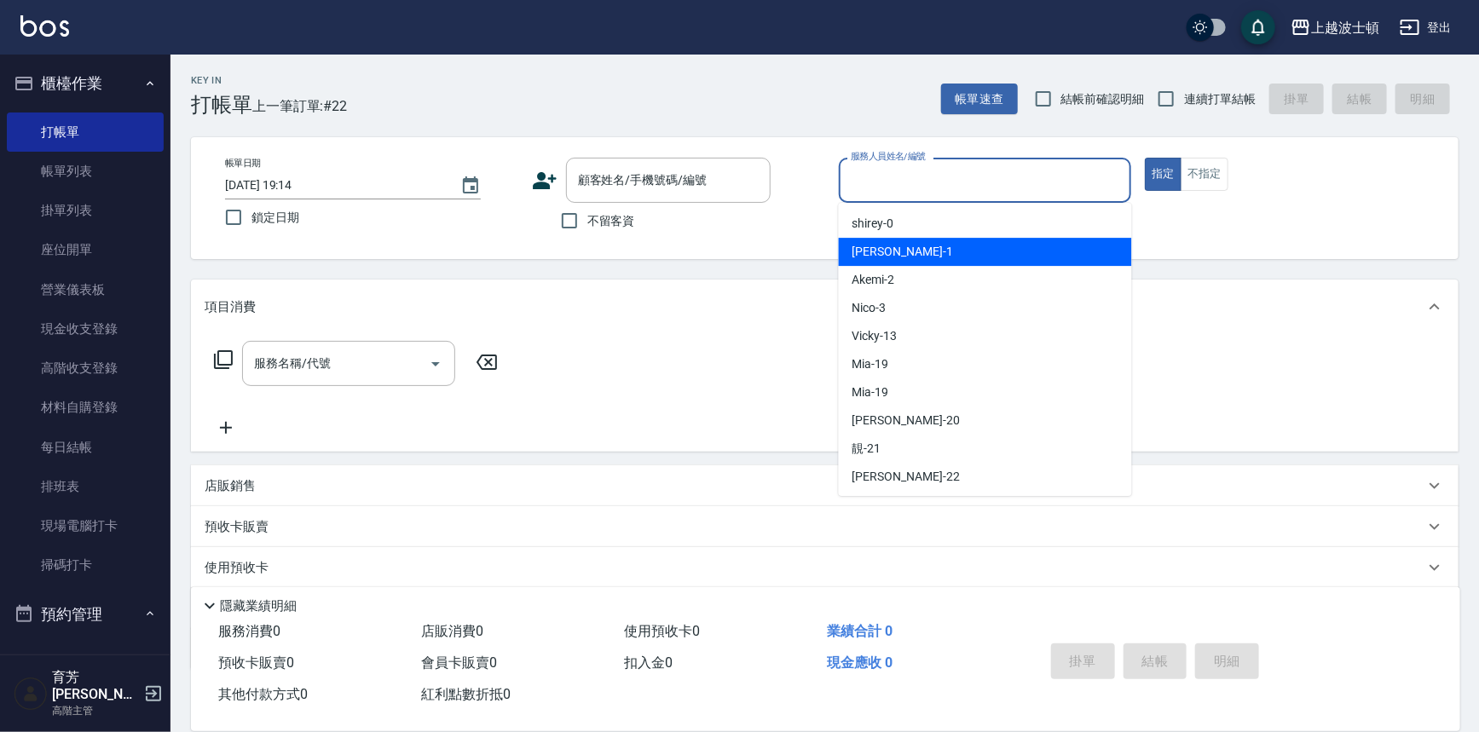
click at [874, 258] on span "[PERSON_NAME] -1" at bounding box center [902, 252] width 101 height 18
type input "[PERSON_NAME]-1"
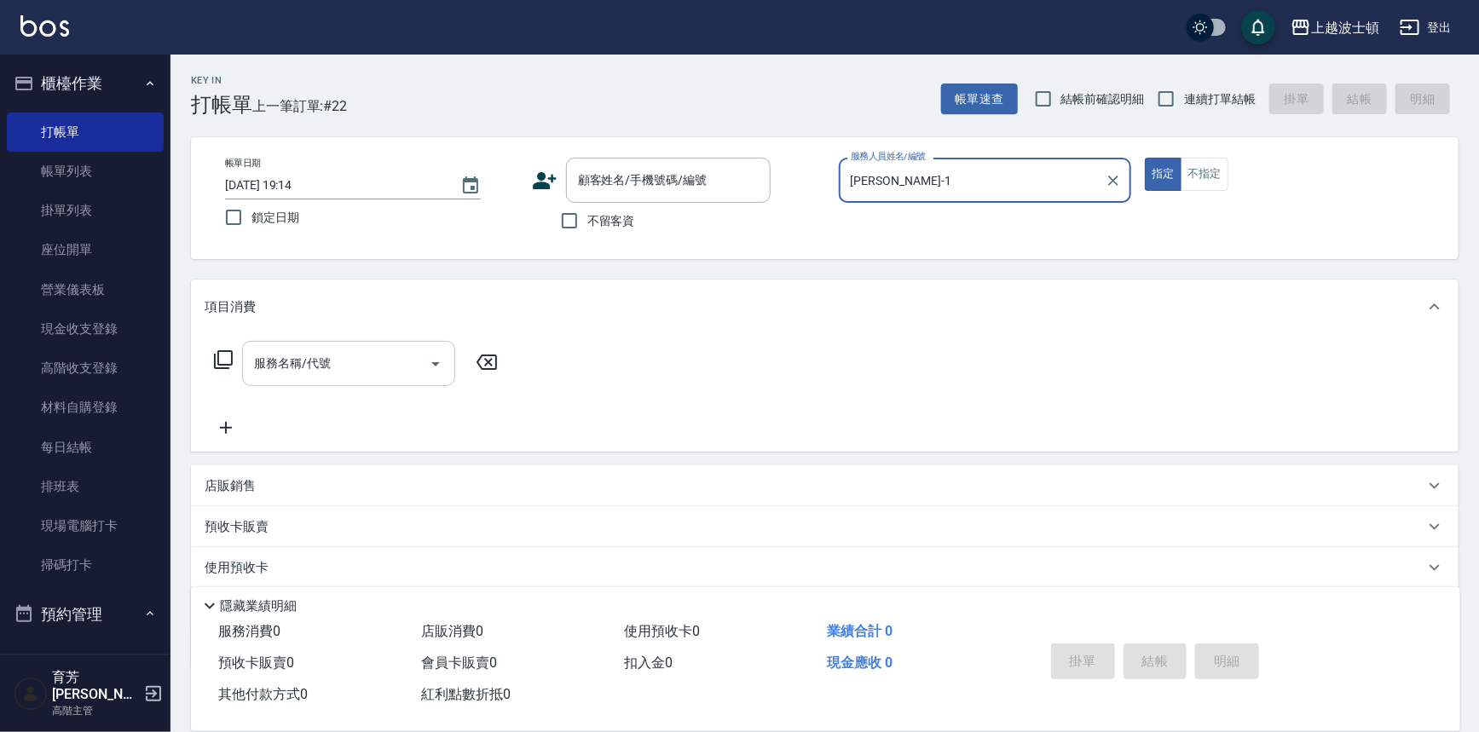
click at [353, 371] on input "服務名稱/代號" at bounding box center [336, 364] width 172 height 30
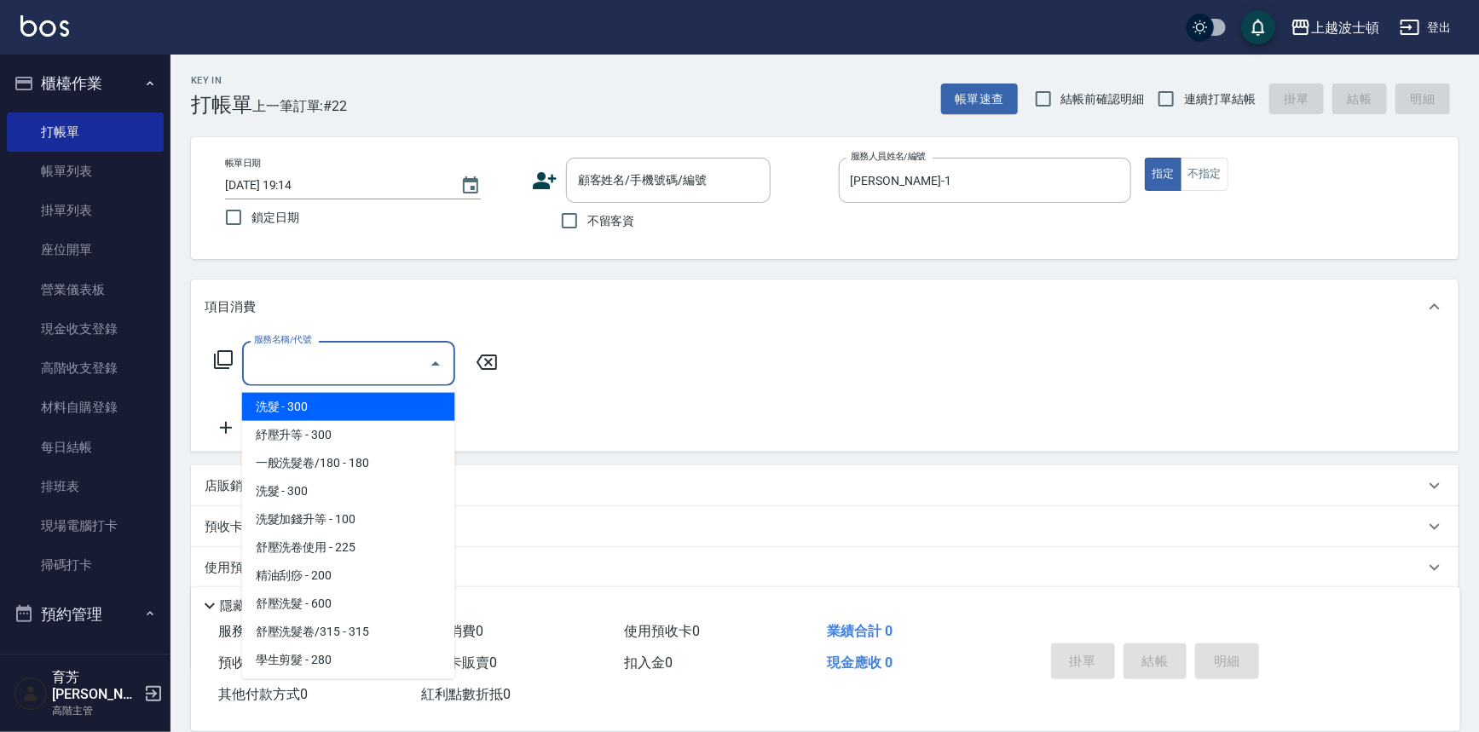
click at [349, 402] on span "洗髮 - 300" at bounding box center [348, 407] width 213 height 28
type input "洗髮(201)"
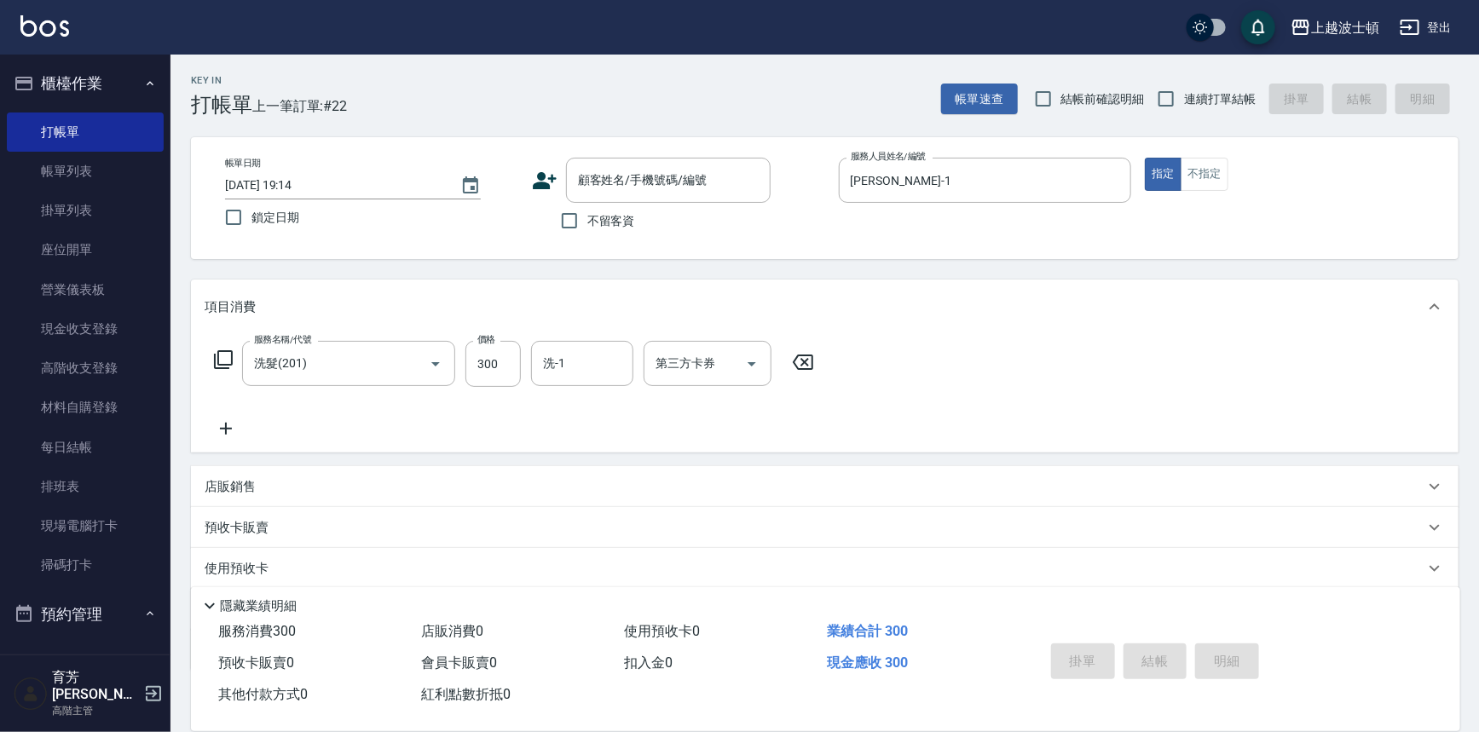
click at [222, 427] on icon at bounding box center [226, 428] width 43 height 20
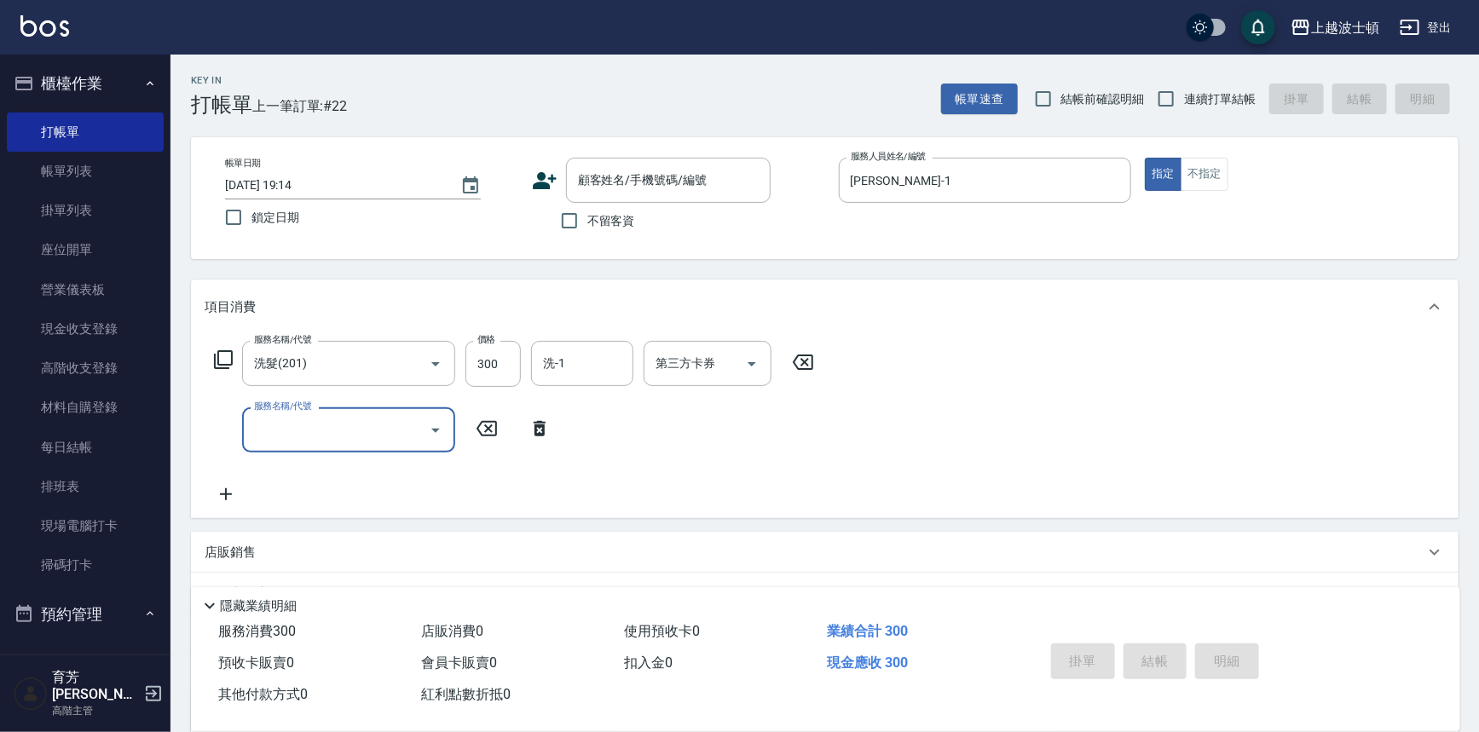
drag, startPoint x: 287, startPoint y: 441, endPoint x: 290, endPoint y: 428, distance: 13.9
click at [290, 433] on input "服務名稱/代號" at bounding box center [336, 430] width 172 height 30
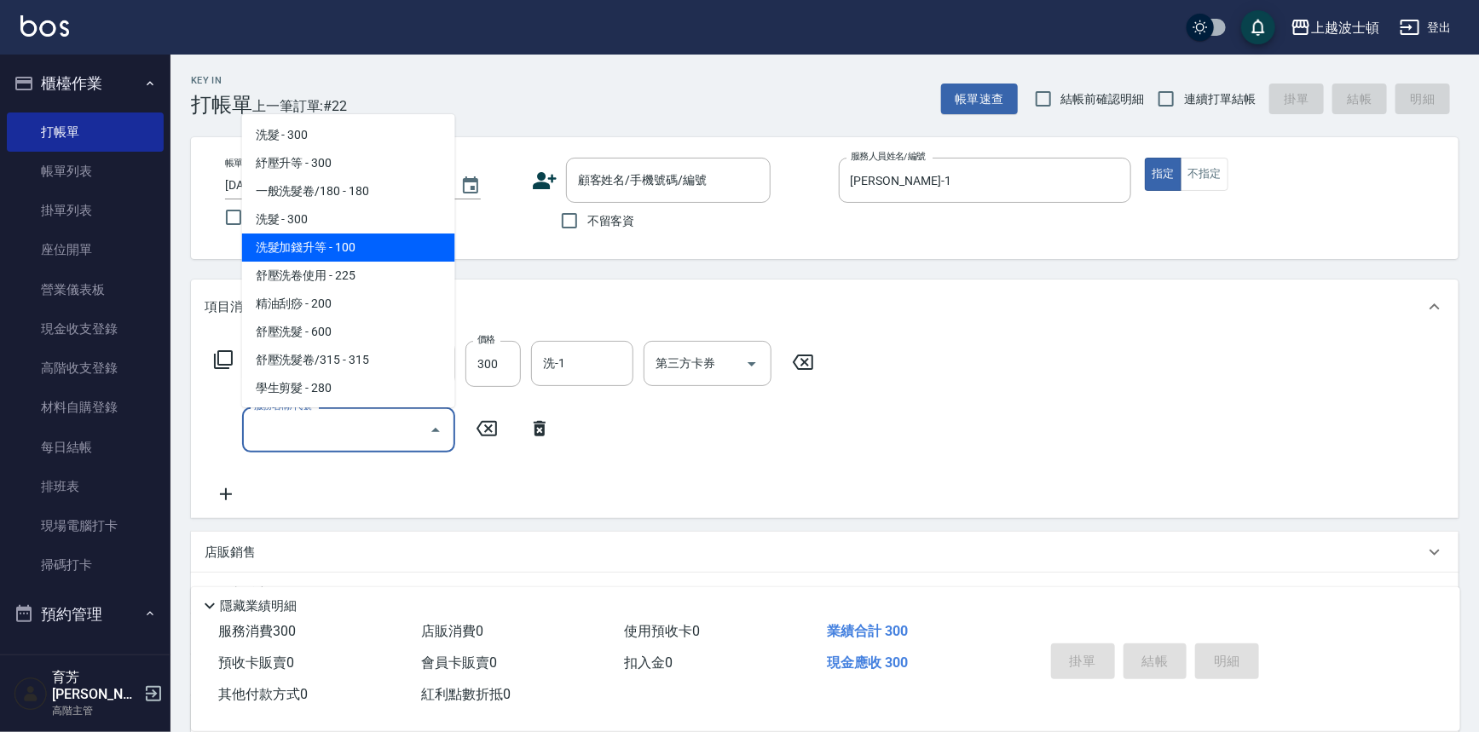
click at [351, 244] on span "洗髮加錢升等 - 100" at bounding box center [348, 248] width 213 height 28
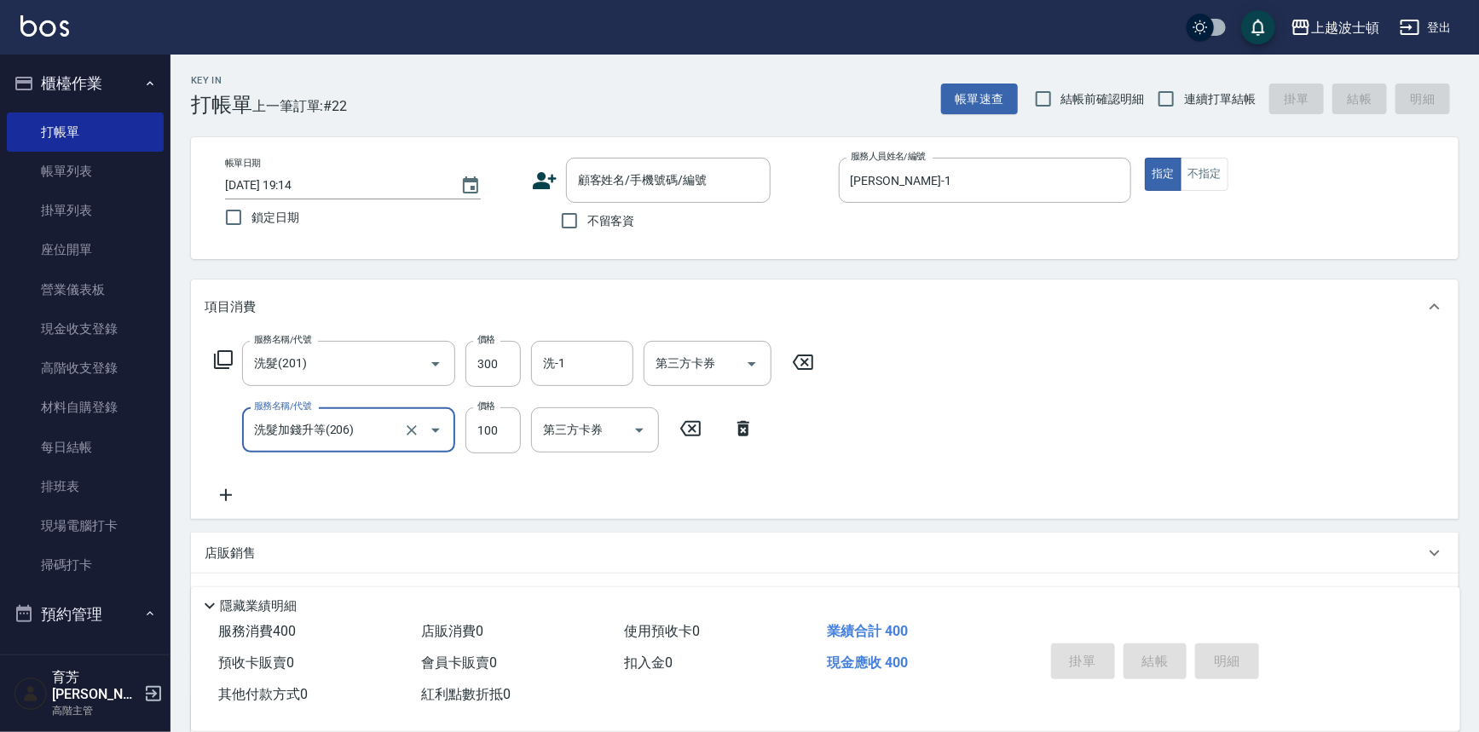
type input "洗髮加錢升等(206)"
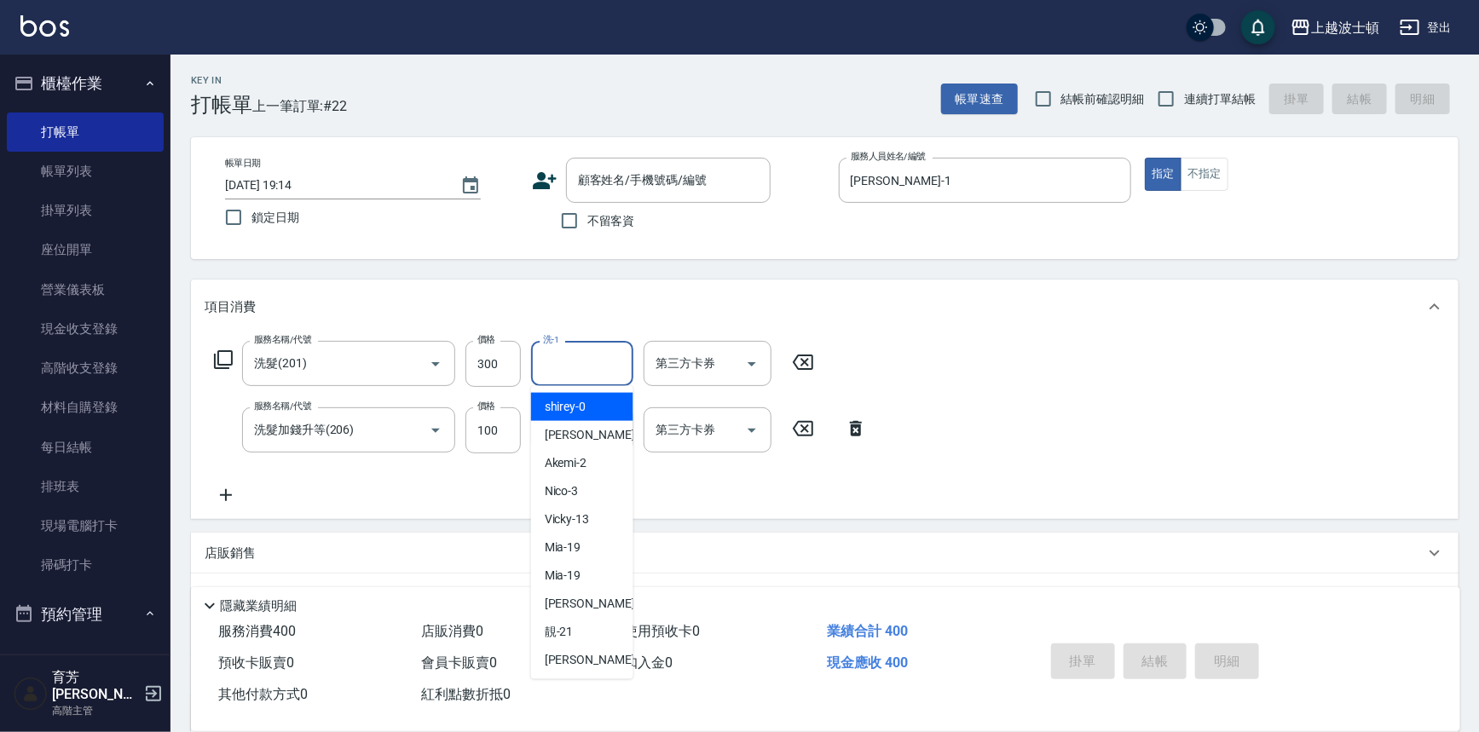
click at [586, 366] on input "洗-1" at bounding box center [582, 364] width 87 height 30
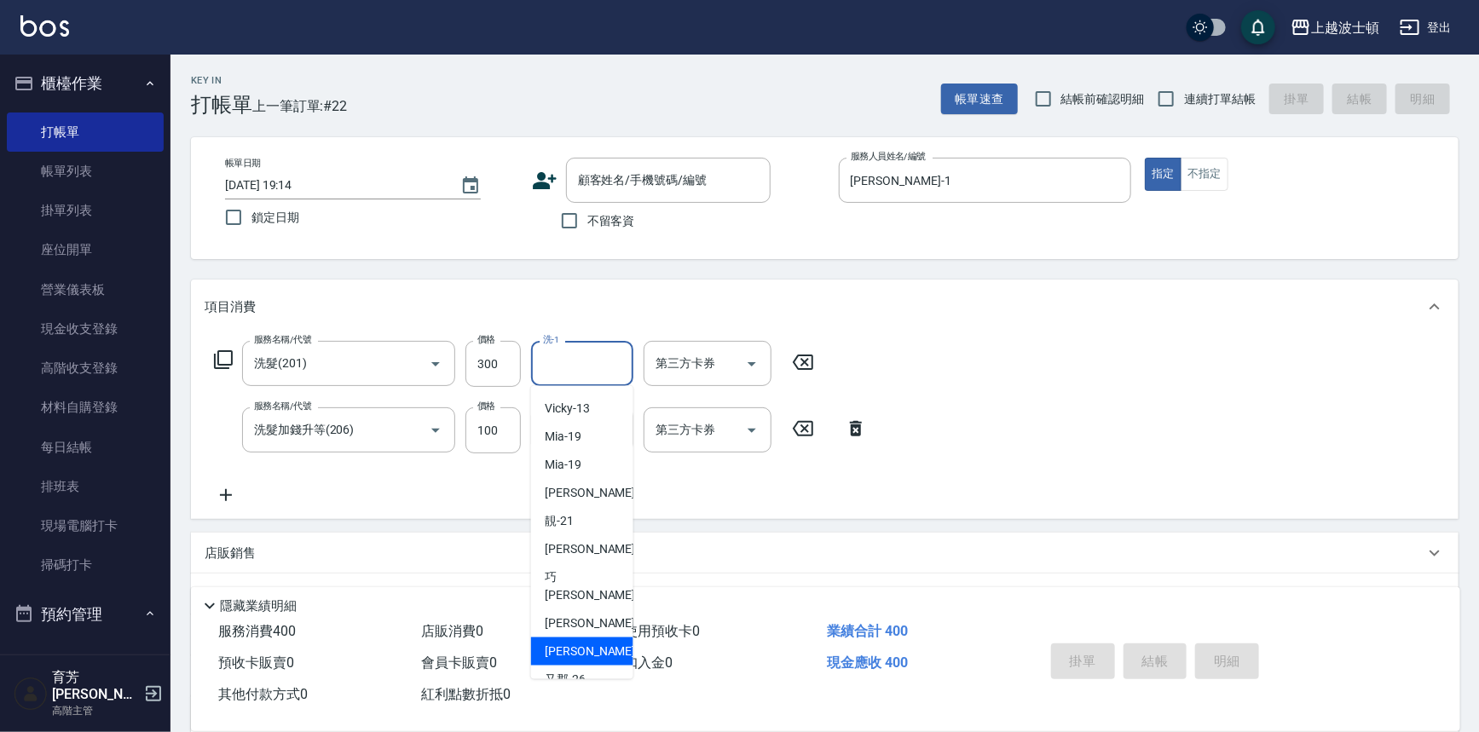
click at [580, 643] on span "[PERSON_NAME]-25" at bounding box center [598, 652] width 107 height 18
type input "[PERSON_NAME]-25"
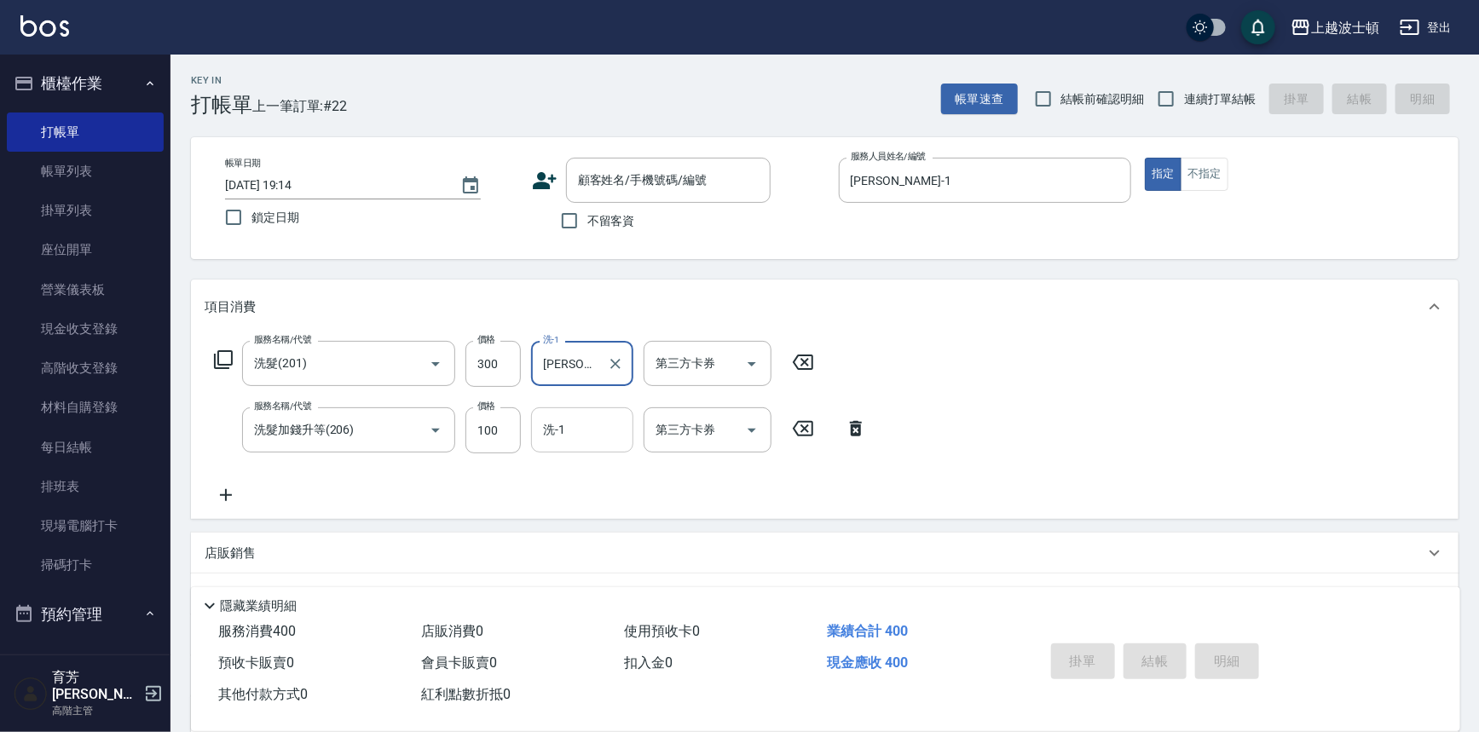
click at [581, 428] on input "洗-1" at bounding box center [582, 430] width 87 height 30
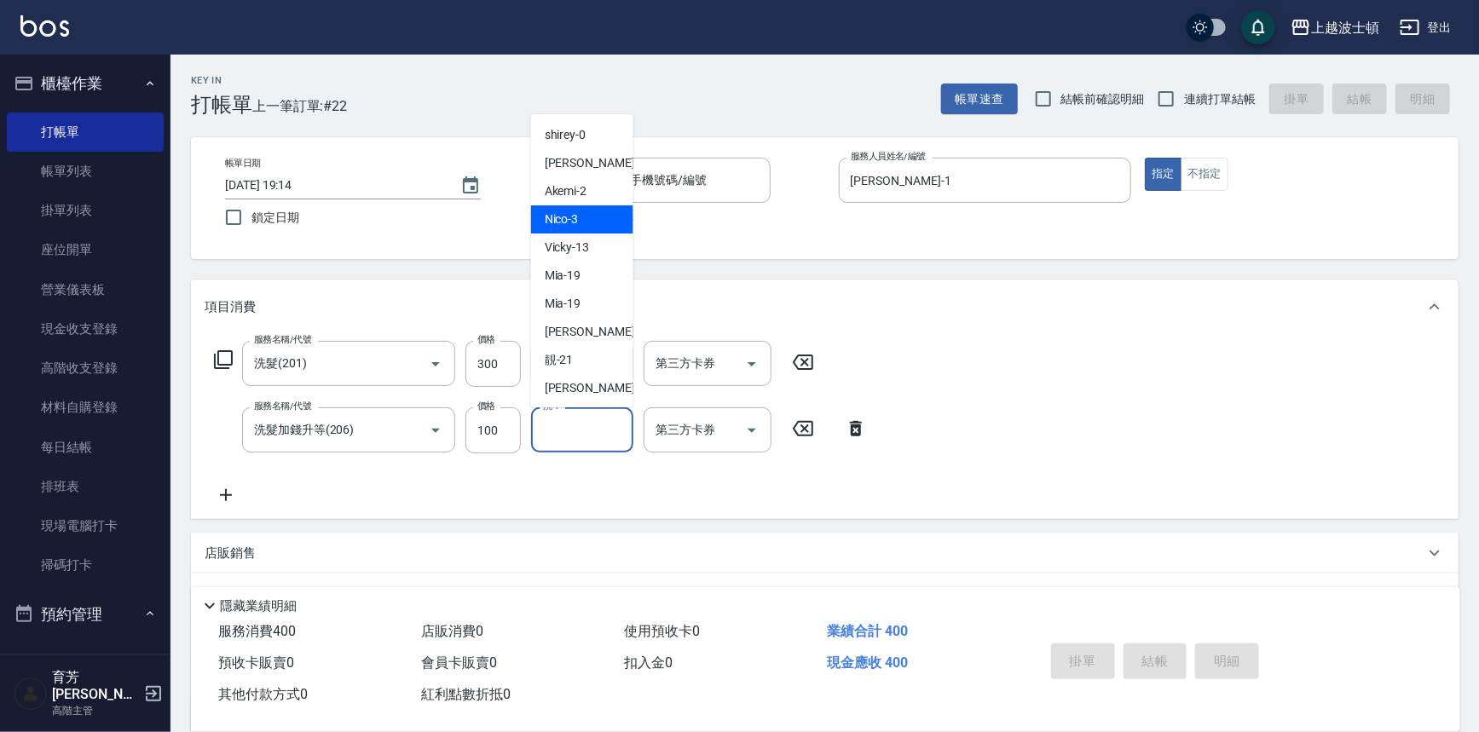
scroll to position [102, 0]
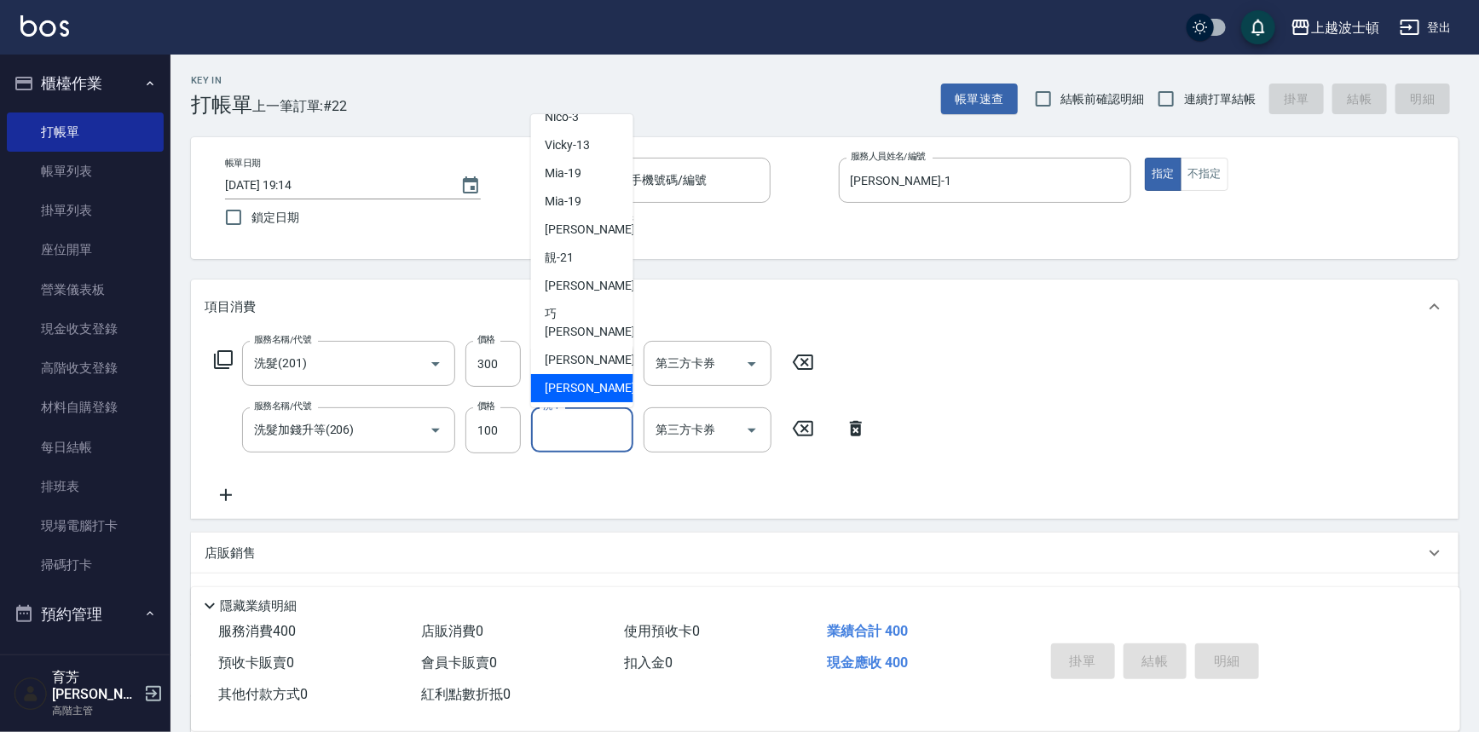
click at [592, 382] on div "[PERSON_NAME]-25" at bounding box center [582, 388] width 102 height 28
type input "[PERSON_NAME]-25"
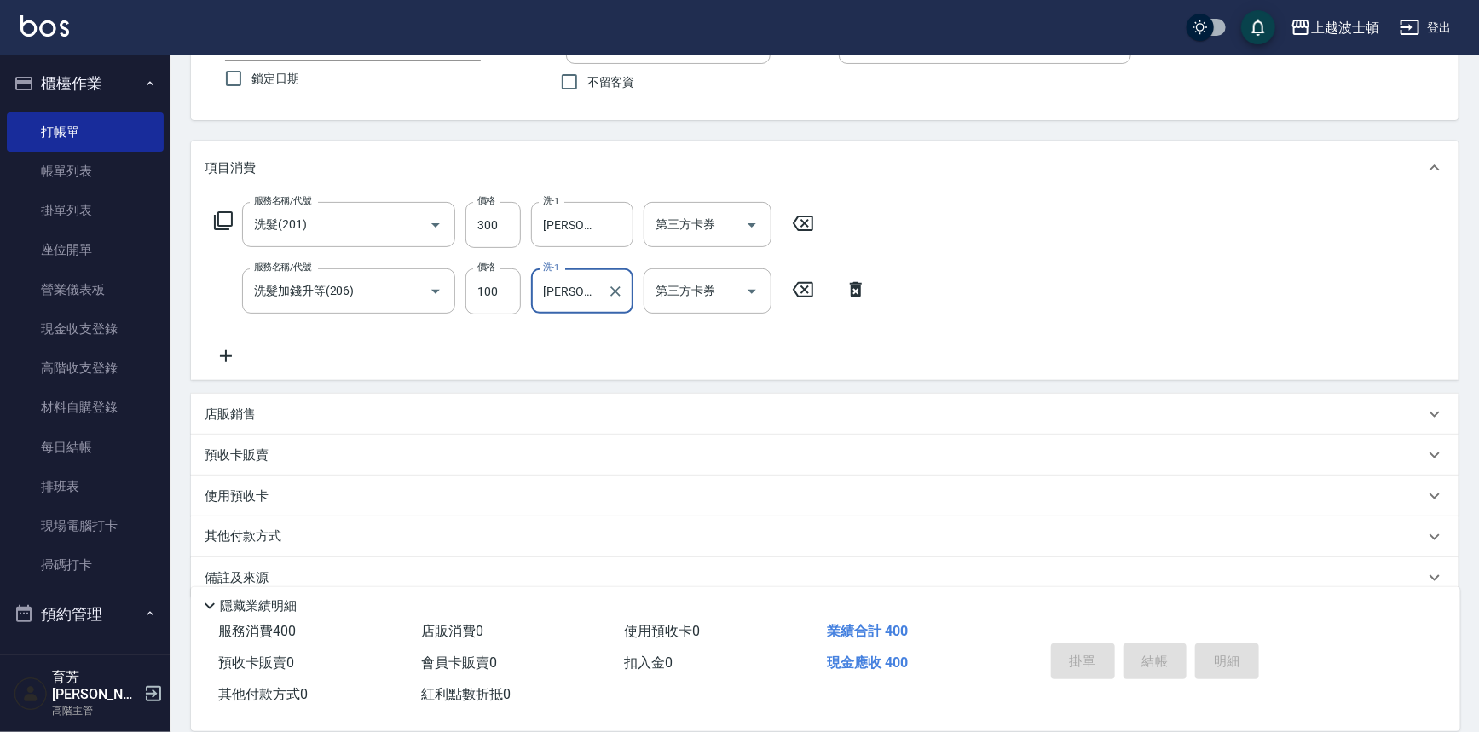
scroll to position [164, 0]
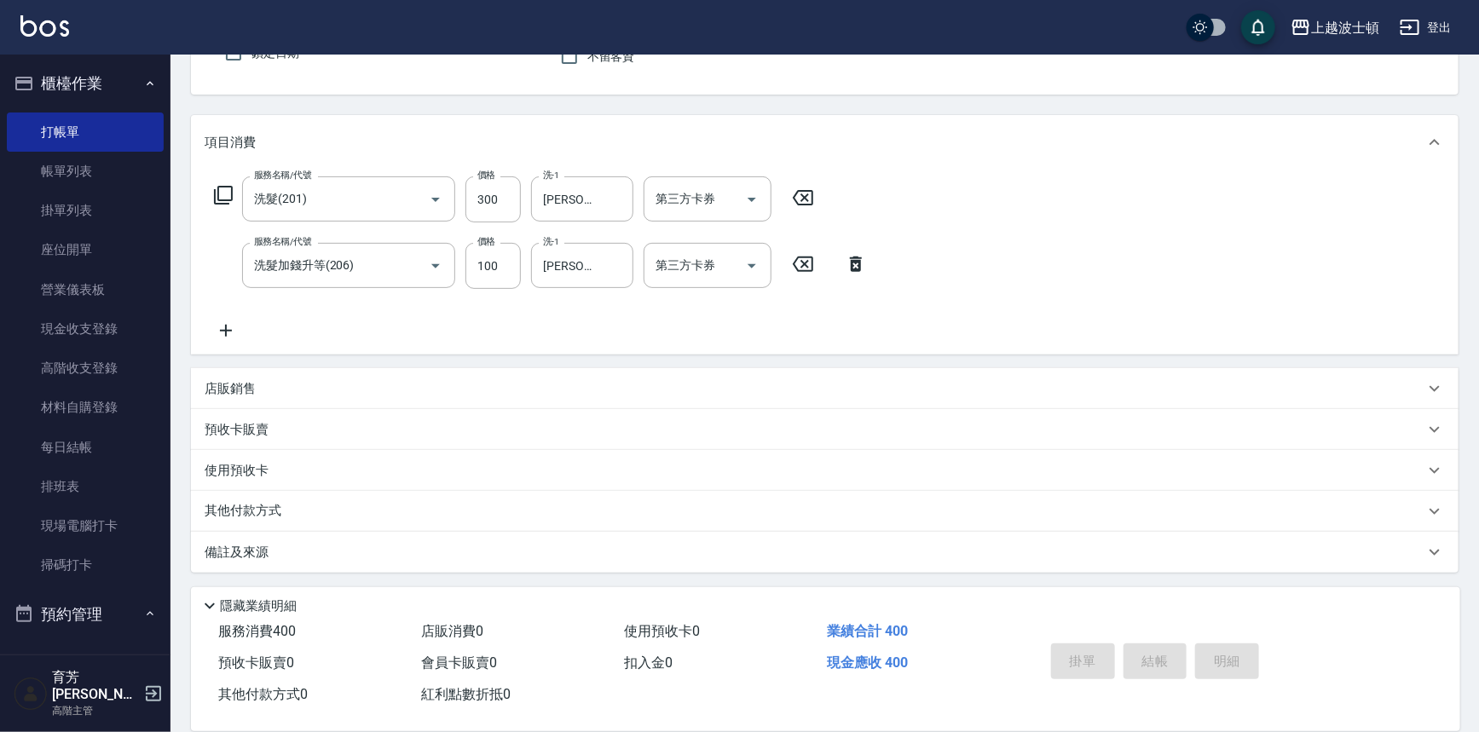
click at [601, 61] on span "不留客資" at bounding box center [611, 57] width 48 height 18
click at [587, 61] on input "不留客資" at bounding box center [569, 56] width 36 height 36
checkbox input "true"
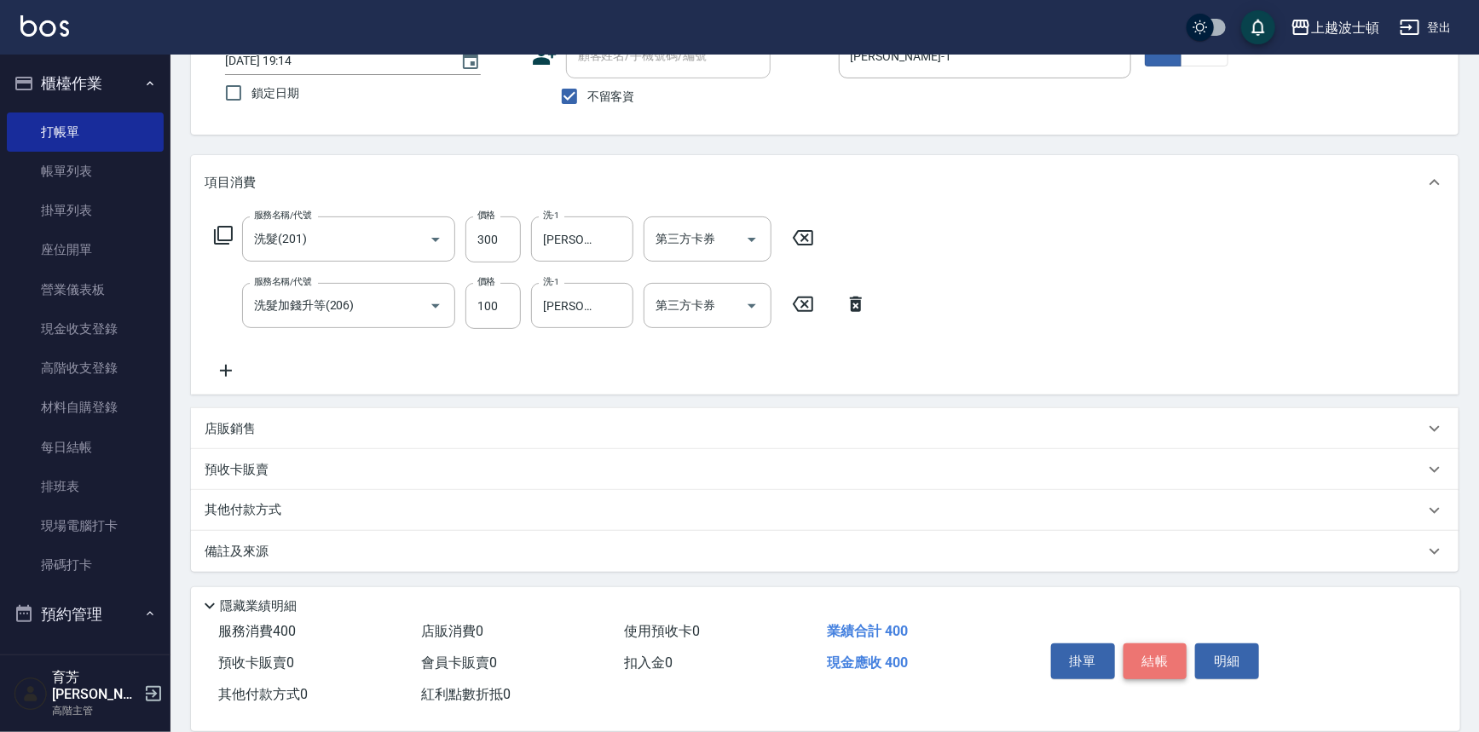
click at [1152, 662] on button "結帳" at bounding box center [1155, 661] width 64 height 36
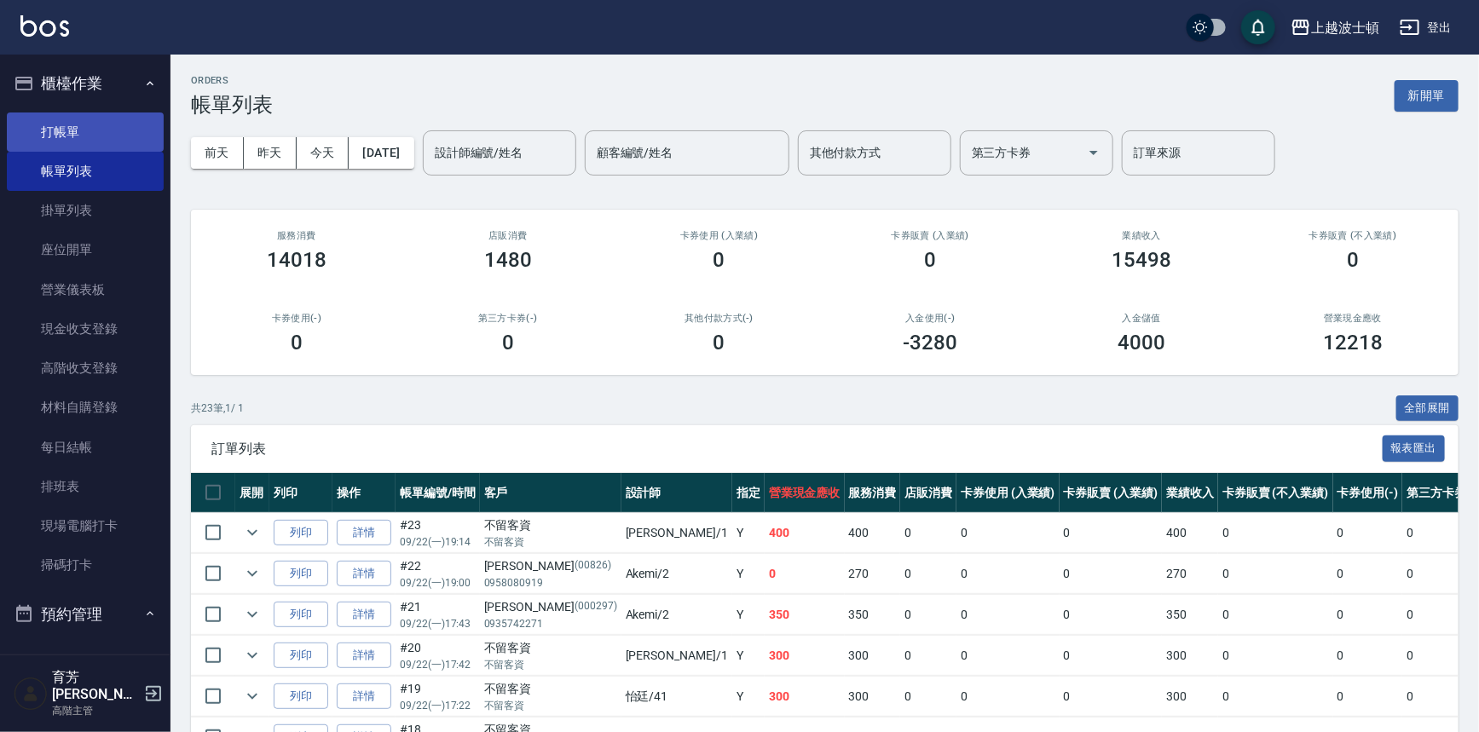
click at [61, 127] on link "打帳單" at bounding box center [85, 132] width 157 height 39
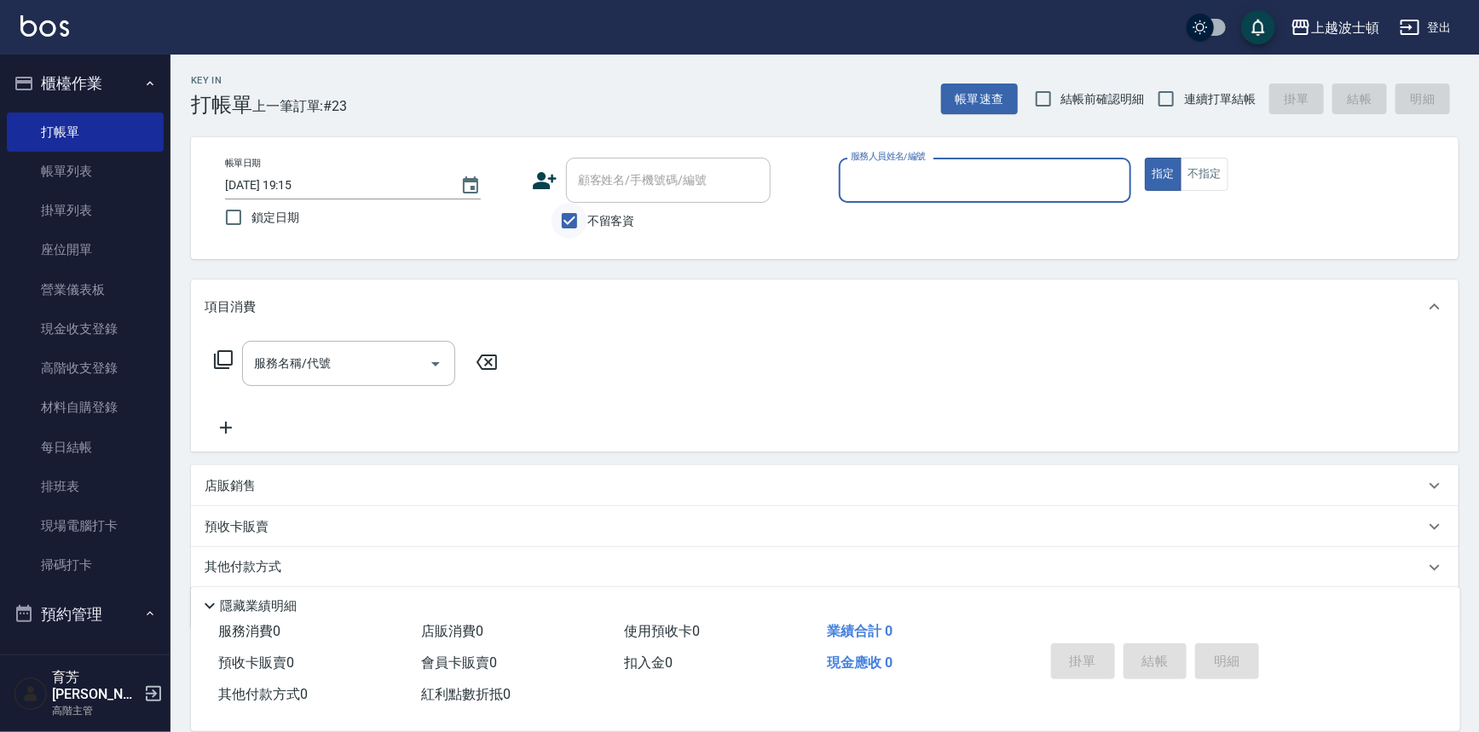
click at [568, 226] on input "不留客資" at bounding box center [569, 221] width 36 height 36
checkbox input "false"
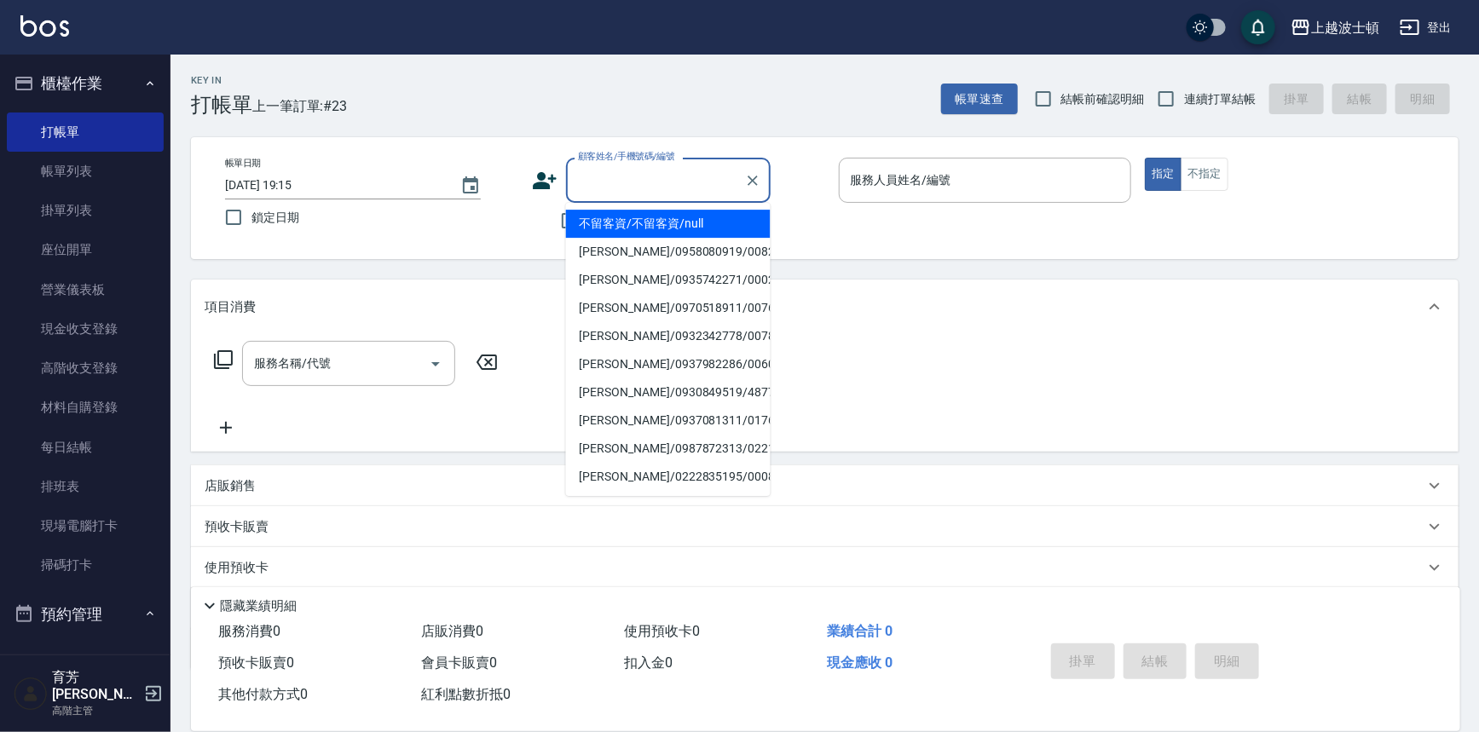
click at [620, 182] on input "顧客姓名/手機號碼/編號" at bounding box center [656, 180] width 164 height 30
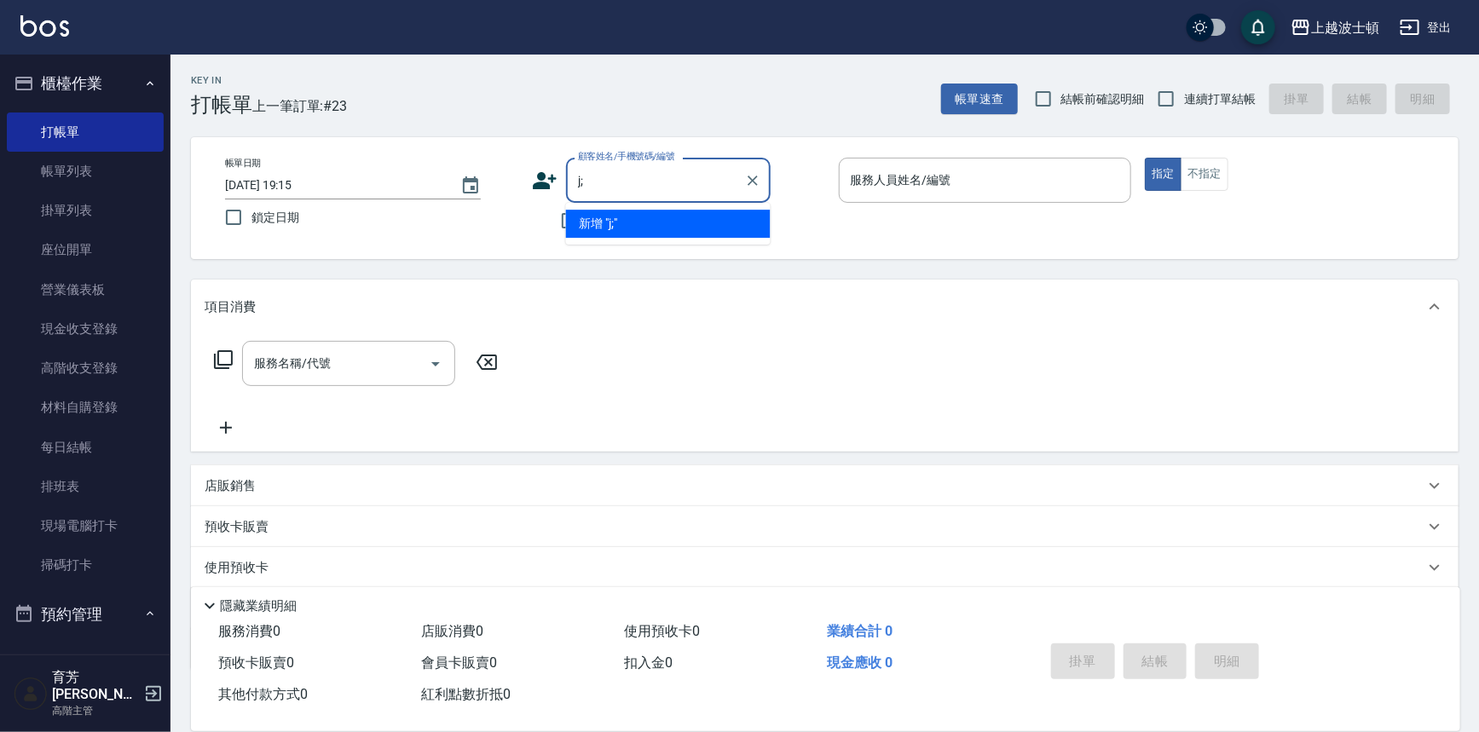
type input "j"
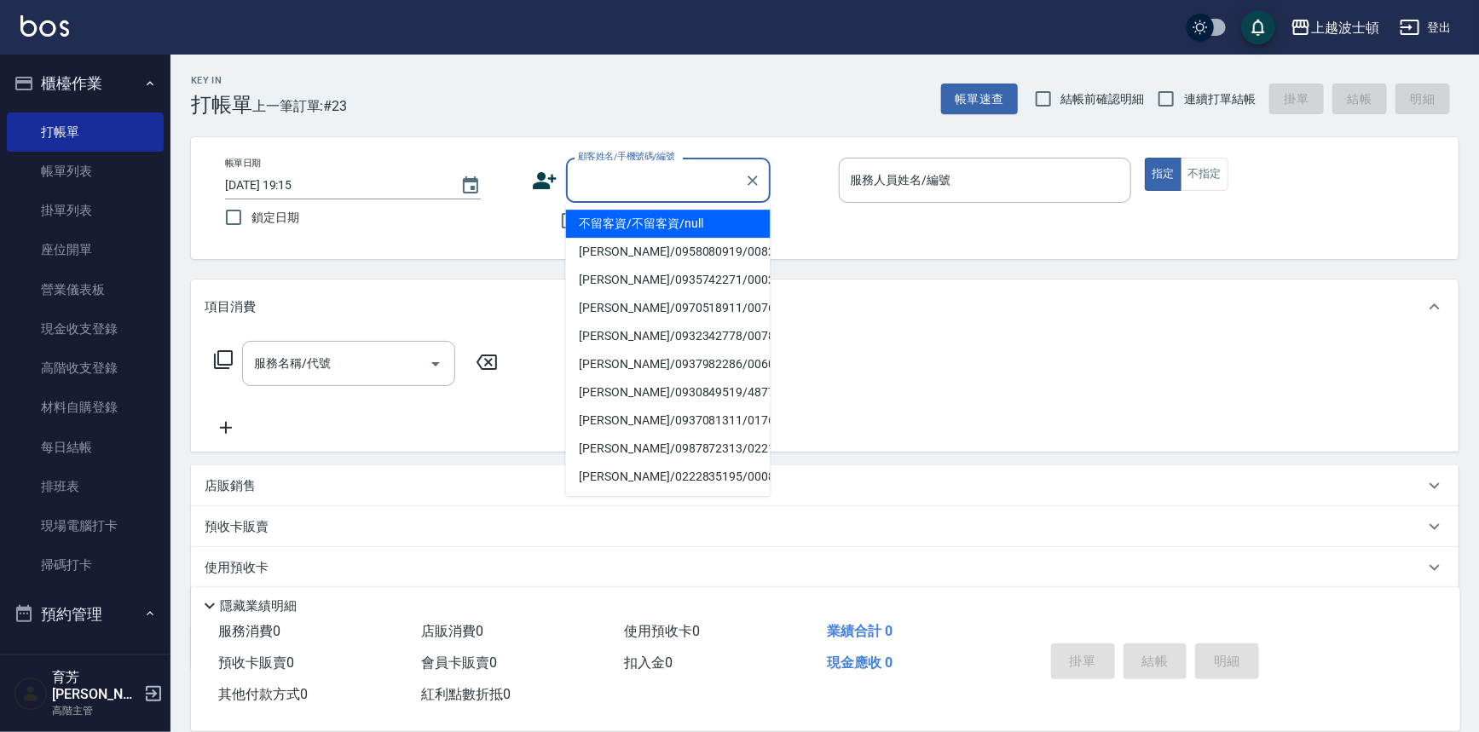
click at [635, 188] on input "顧客姓名/手機號碼/編號" at bounding box center [656, 180] width 164 height 30
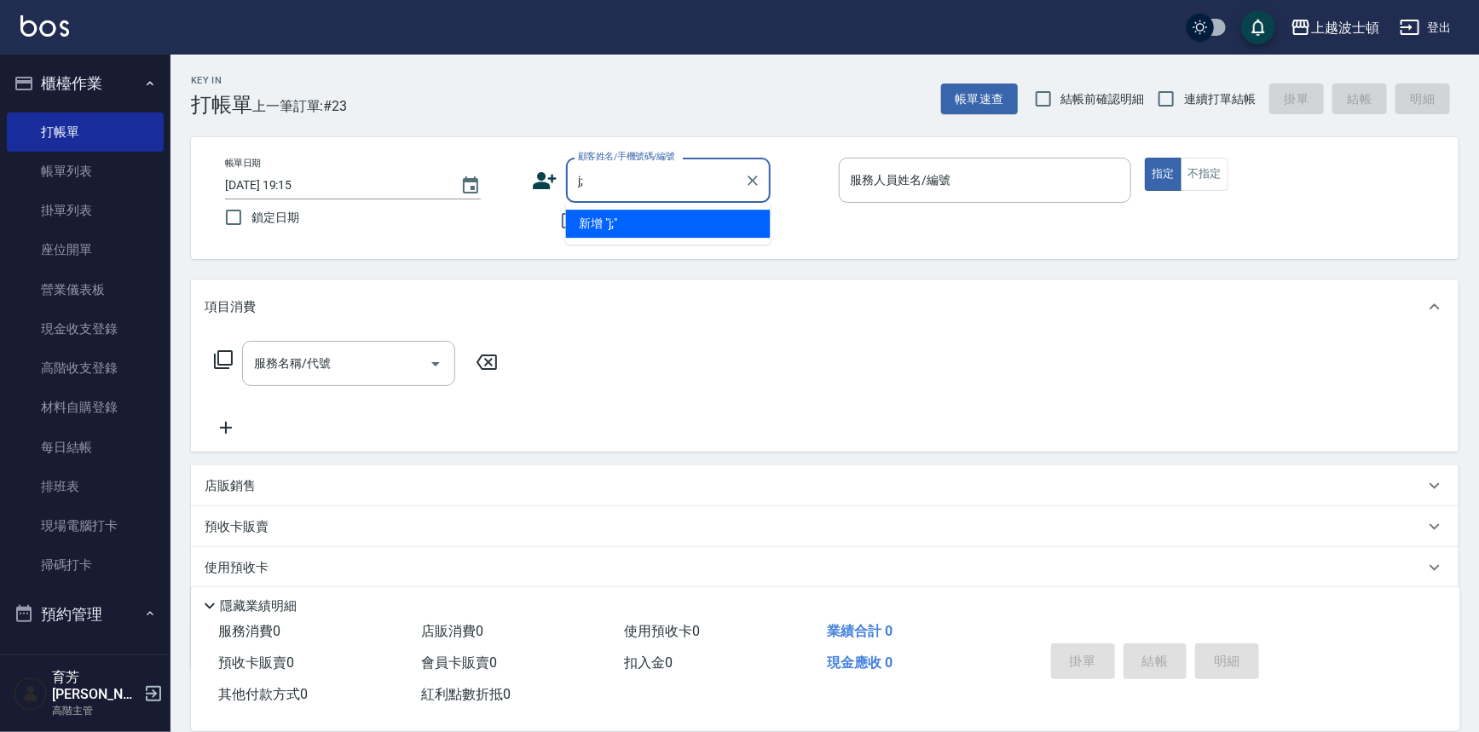
type input "j"
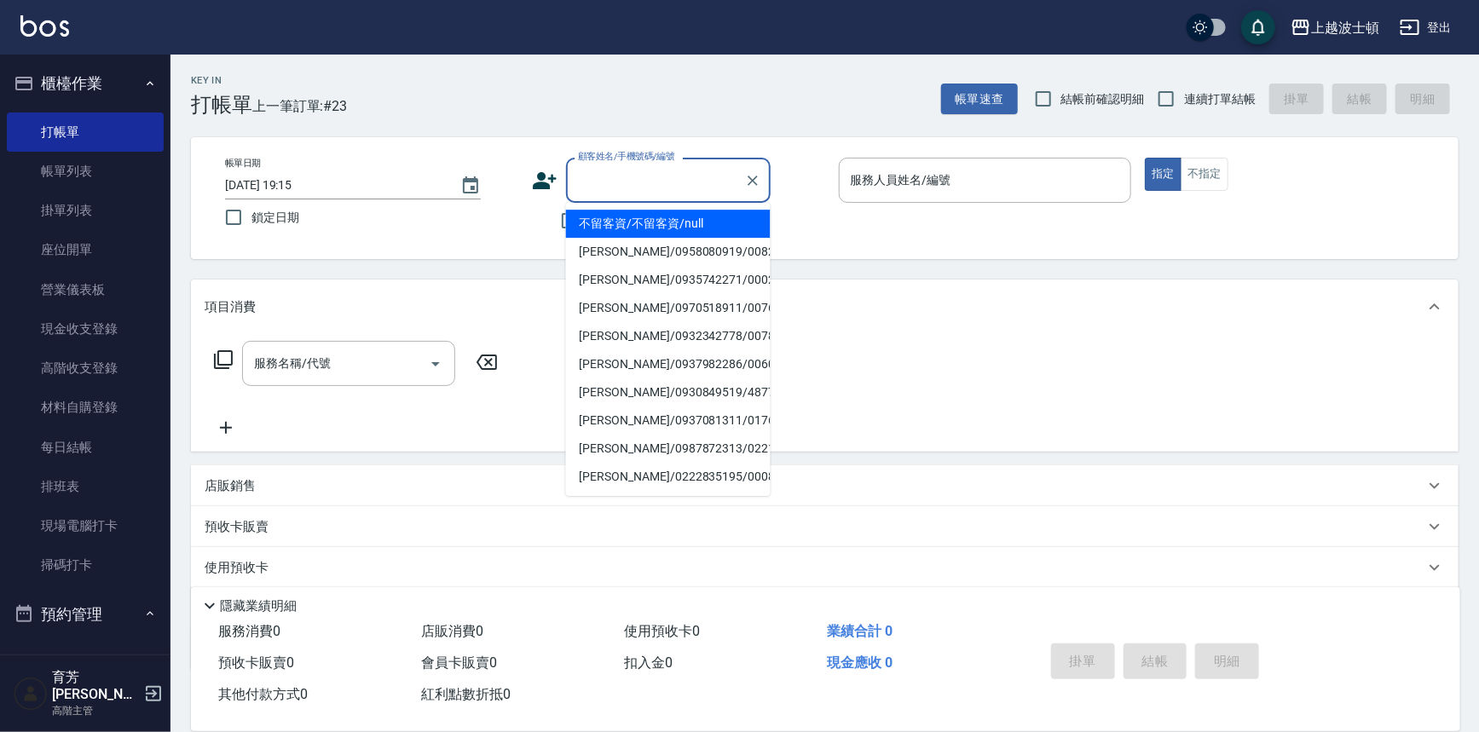
click at [638, 181] on input "顧客姓名/手機號碼/編號" at bounding box center [656, 180] width 164 height 30
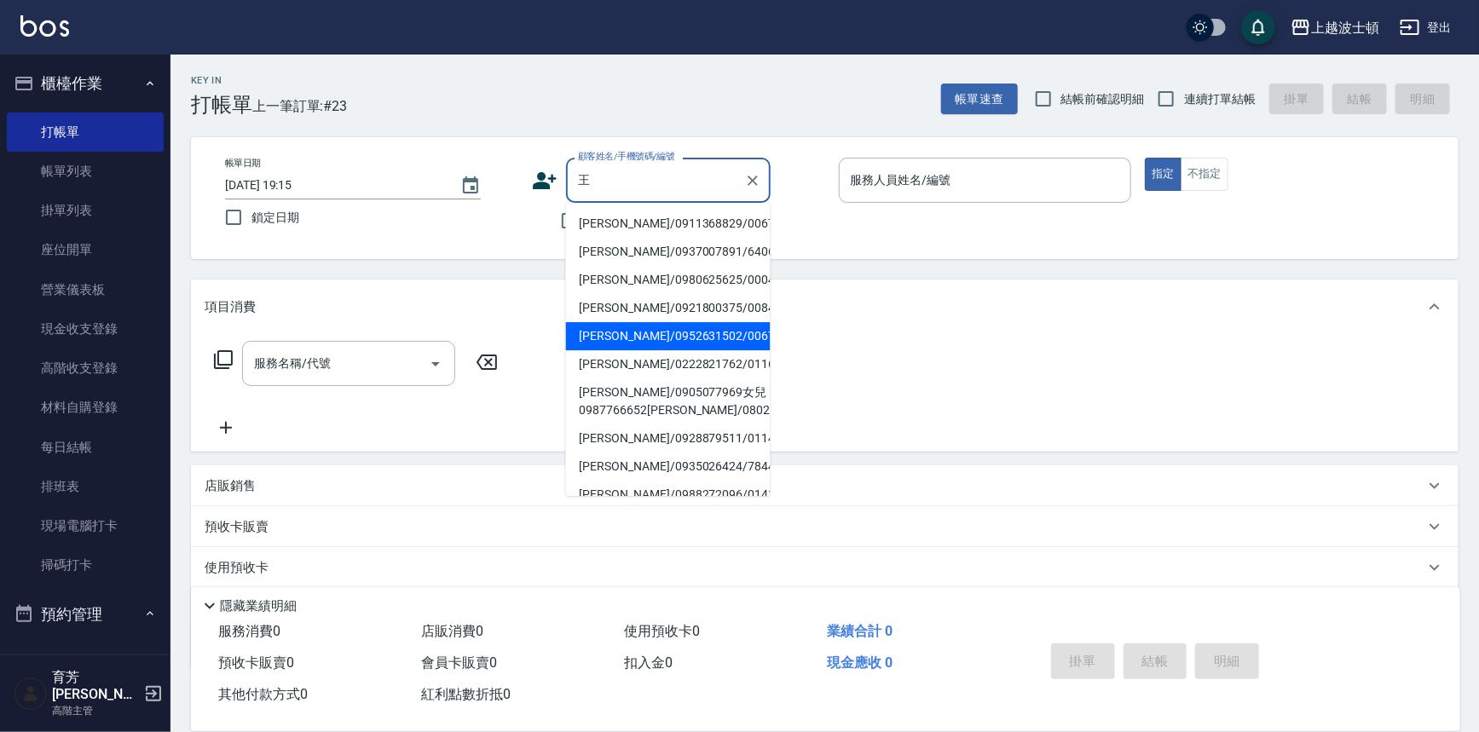
click at [644, 332] on li "[PERSON_NAME]/0952631502/00674" at bounding box center [668, 336] width 205 height 28
type input "[PERSON_NAME]/0952631502/00674"
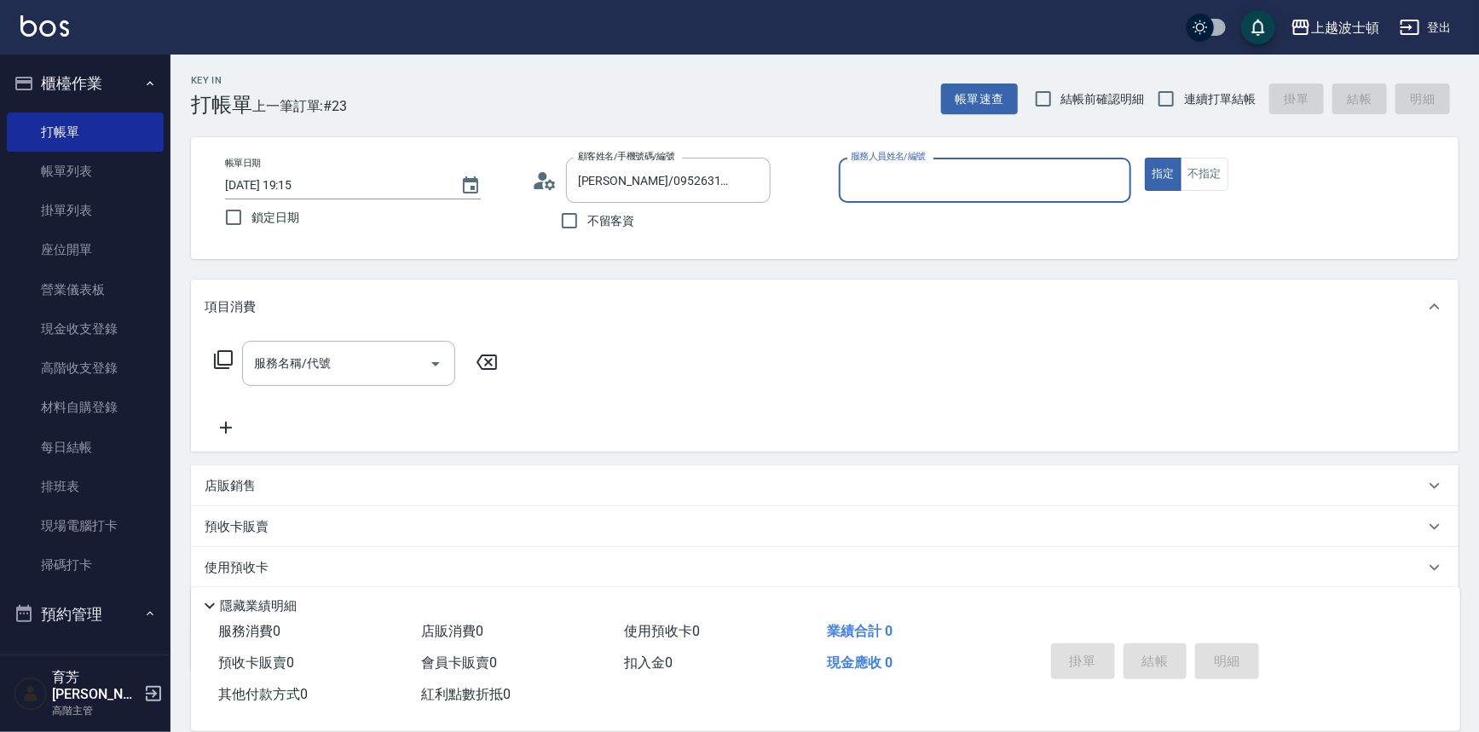
click at [897, 179] on input "服務人員姓名/編號" at bounding box center [985, 180] width 278 height 30
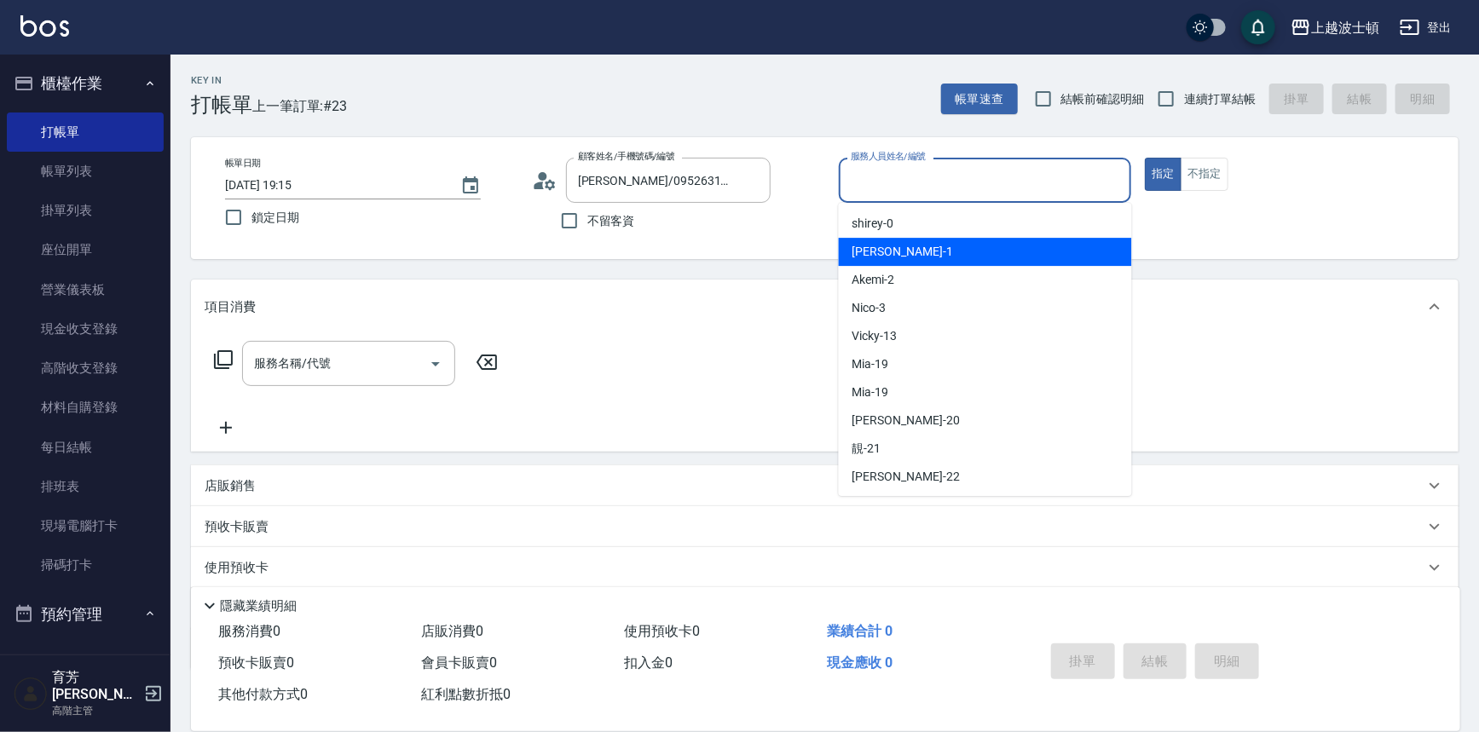
click at [880, 241] on div "[PERSON_NAME] -1" at bounding box center [985, 252] width 293 height 28
type input "[PERSON_NAME]-1"
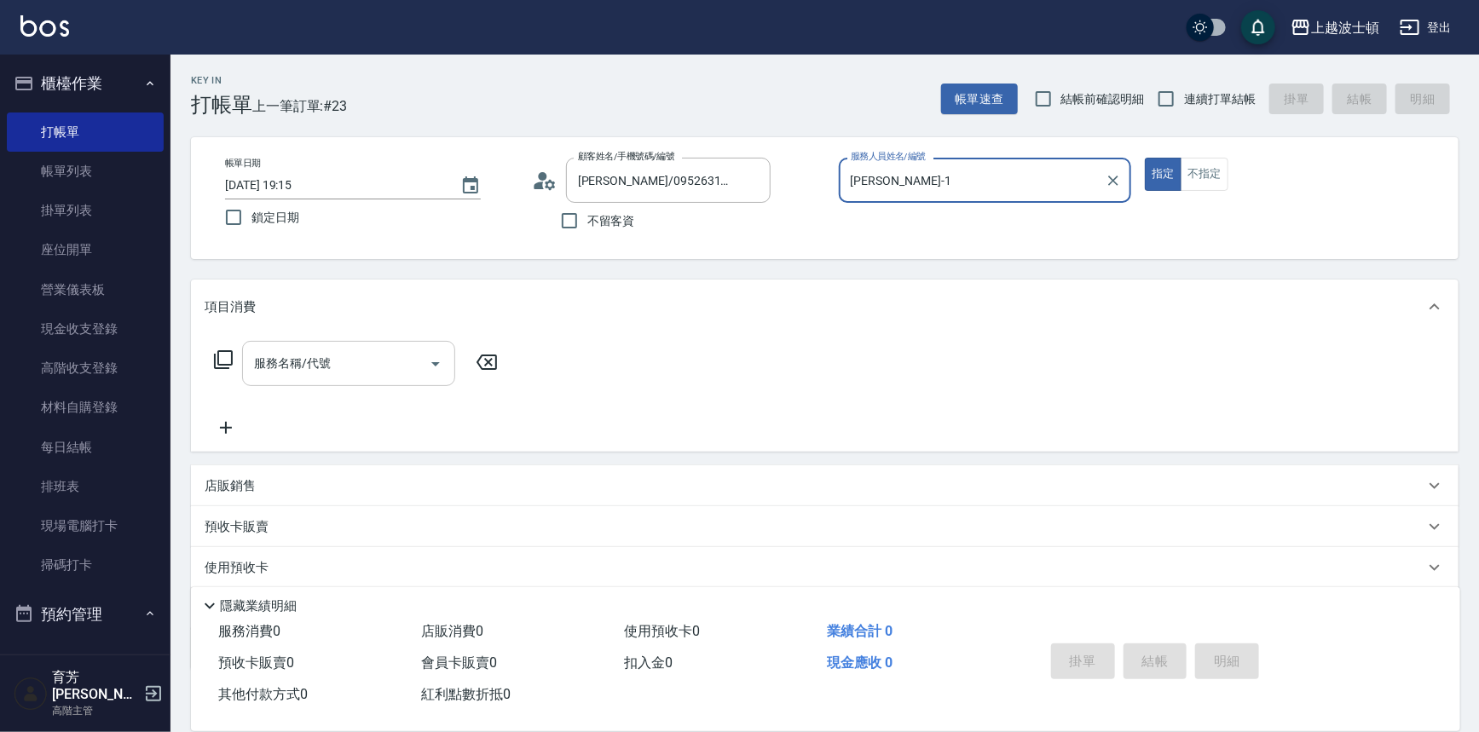
click at [270, 371] on input "服務名稱/代號" at bounding box center [336, 364] width 172 height 30
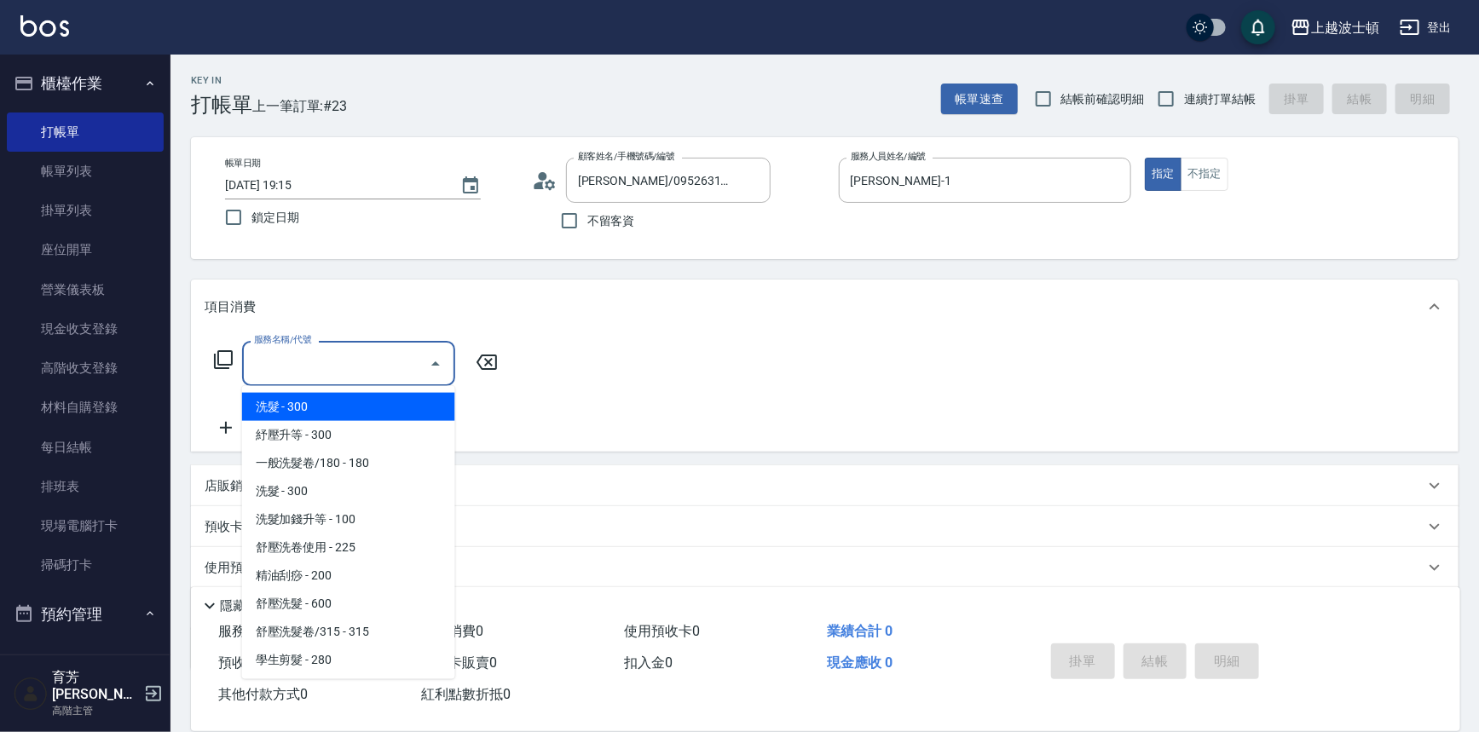
click at [266, 412] on span "洗髮 - 300" at bounding box center [348, 407] width 213 height 28
type input "洗髮(201)"
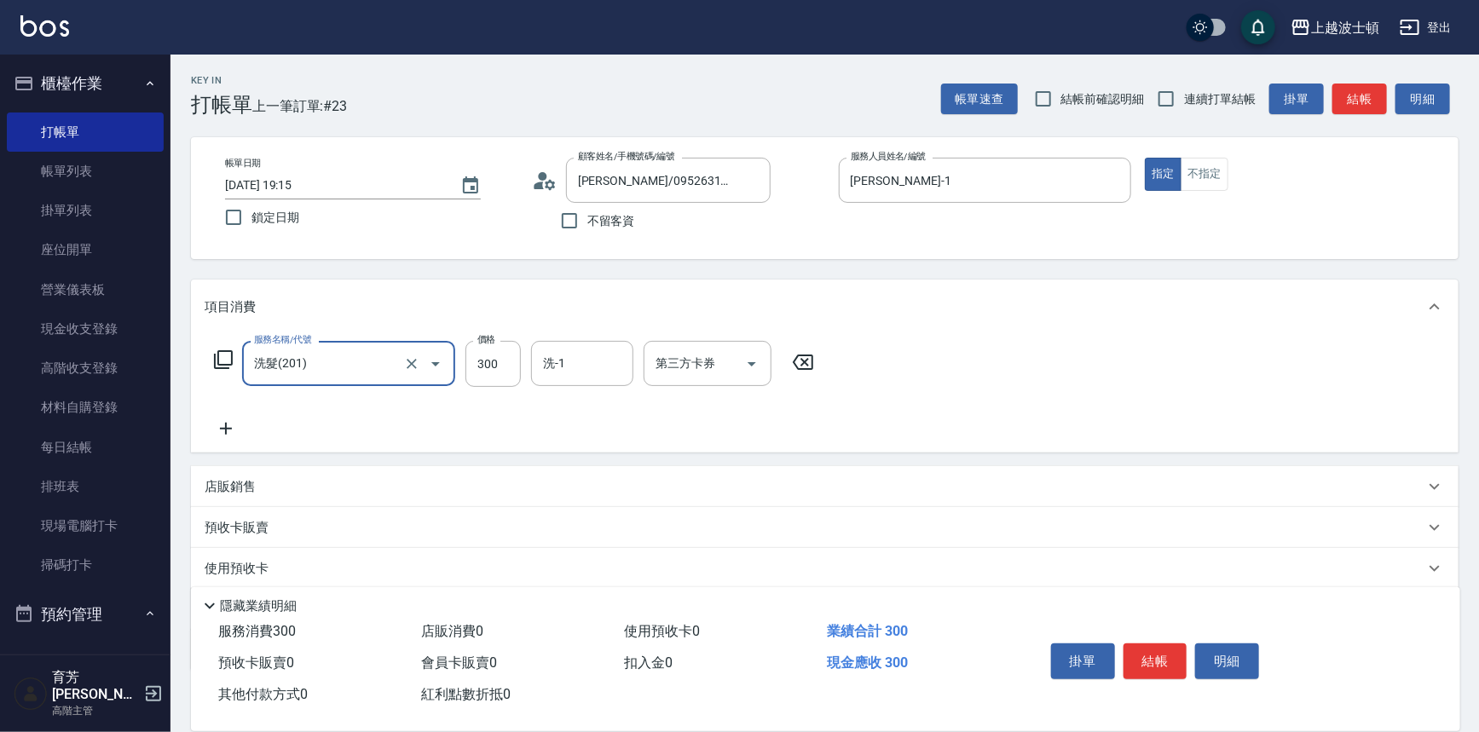
click at [232, 424] on icon at bounding box center [226, 428] width 43 height 20
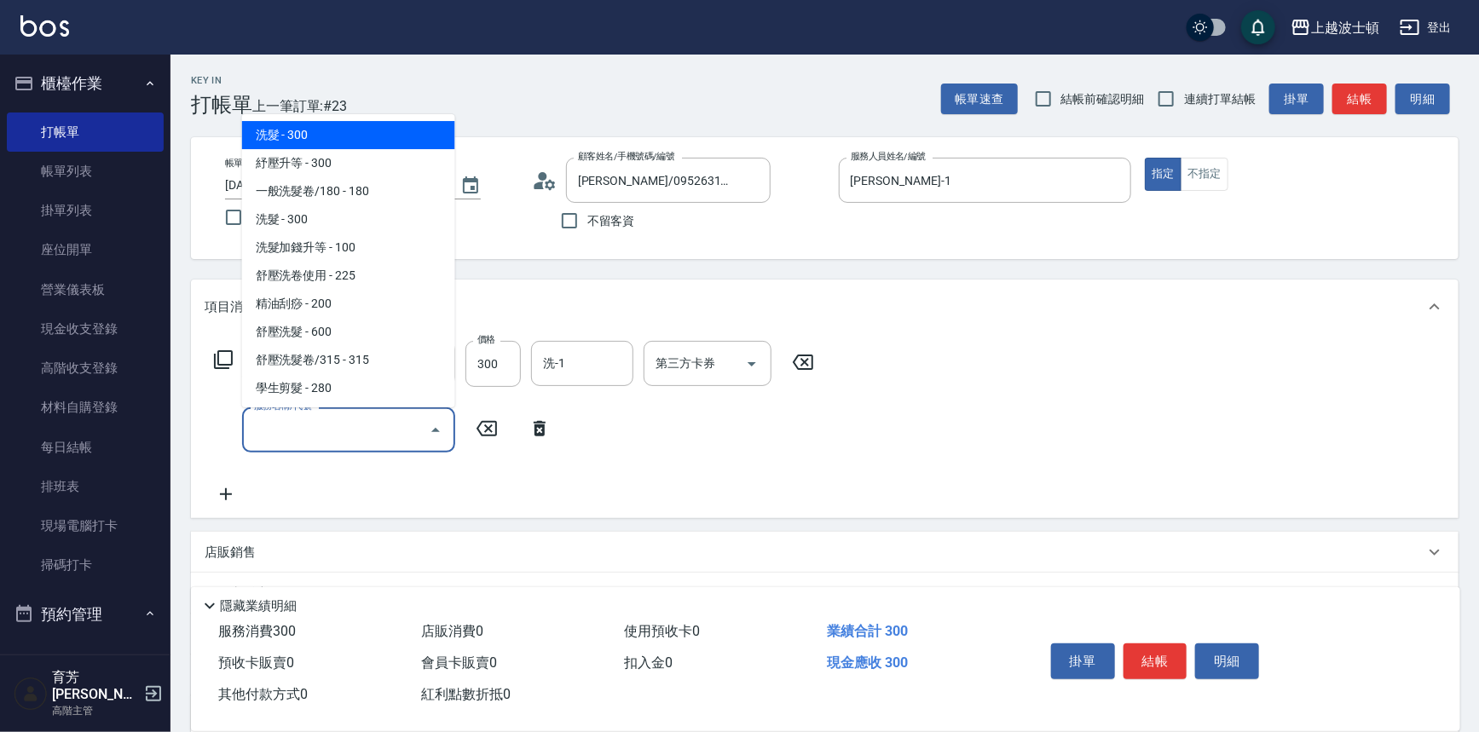
drag, startPoint x: 303, startPoint y: 428, endPoint x: 358, endPoint y: 140, distance: 293.2
click at [303, 420] on input "服務名稱/代號" at bounding box center [336, 430] width 172 height 30
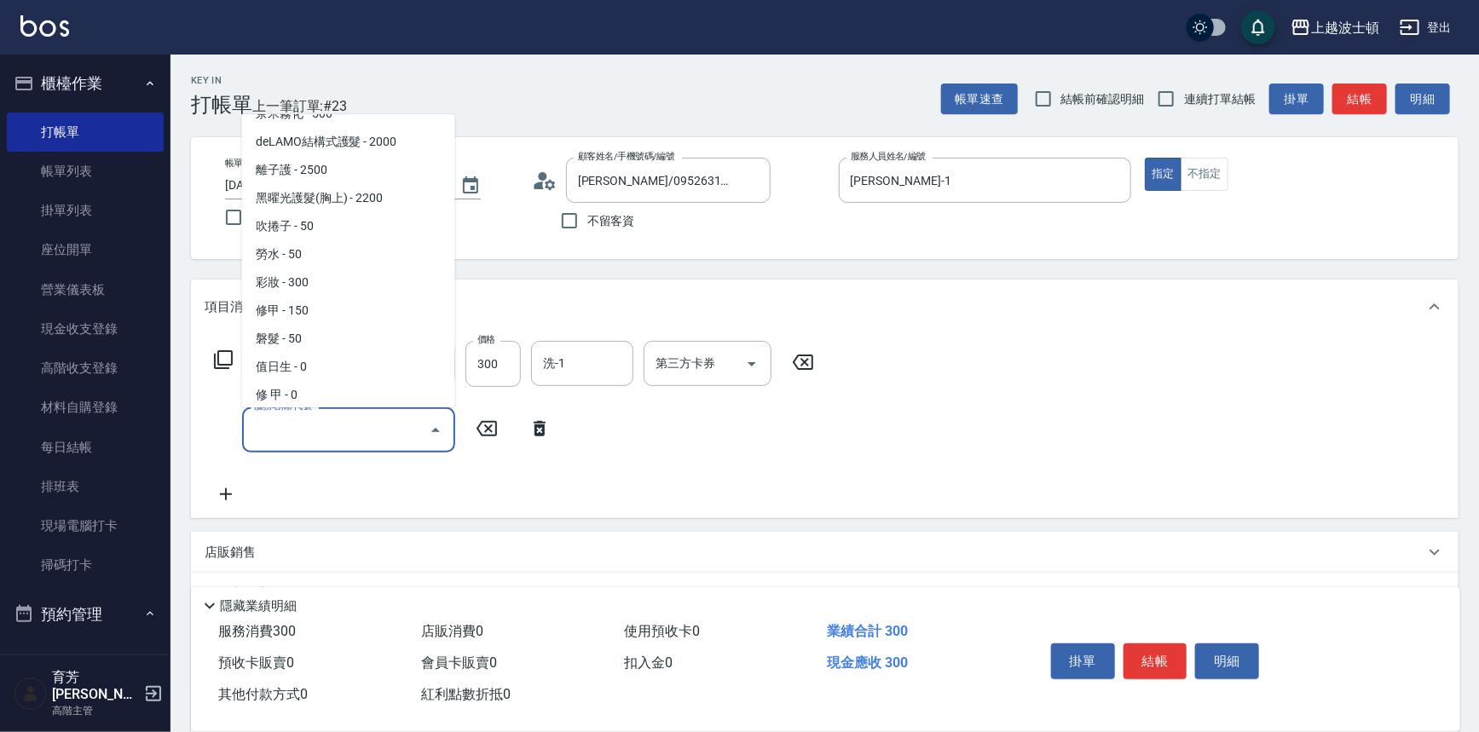
scroll to position [2587, 0]
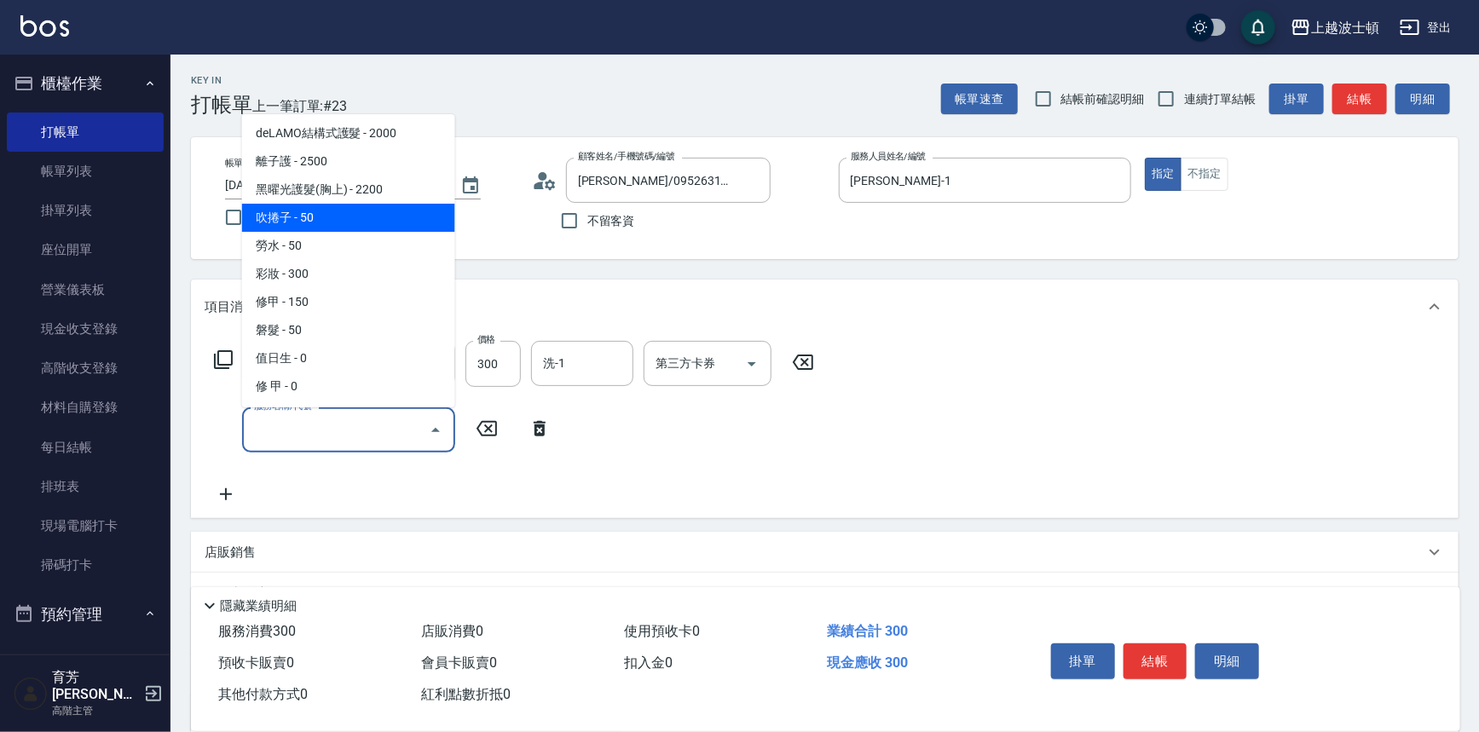
click at [393, 204] on span "吹捲子 - 50" at bounding box center [348, 218] width 213 height 28
type input "吹捲子(803)"
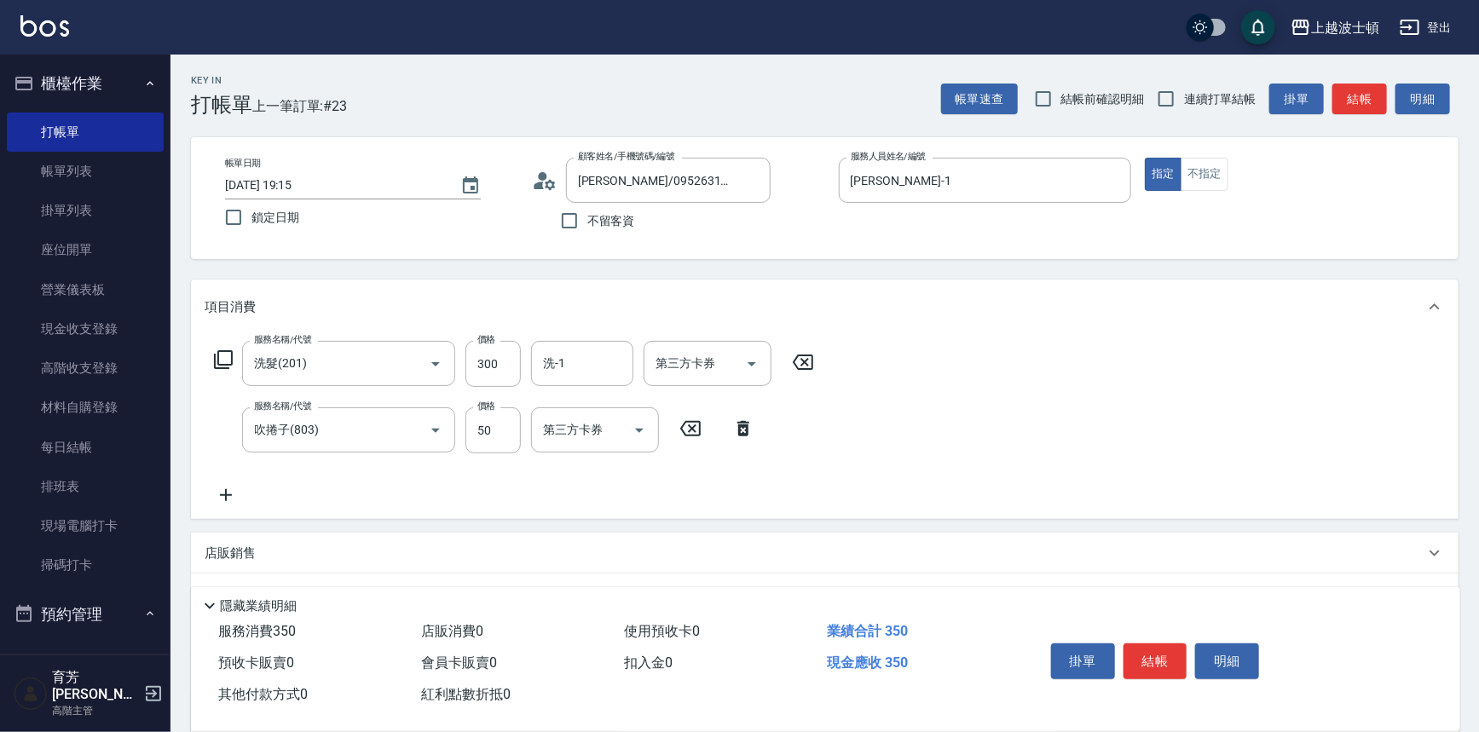
click at [489, 411] on label "價格" at bounding box center [486, 406] width 18 height 13
click at [489, 411] on input "50" at bounding box center [492, 430] width 55 height 46
type input "100"
click at [481, 367] on input "300" at bounding box center [492, 364] width 55 height 46
type input "270"
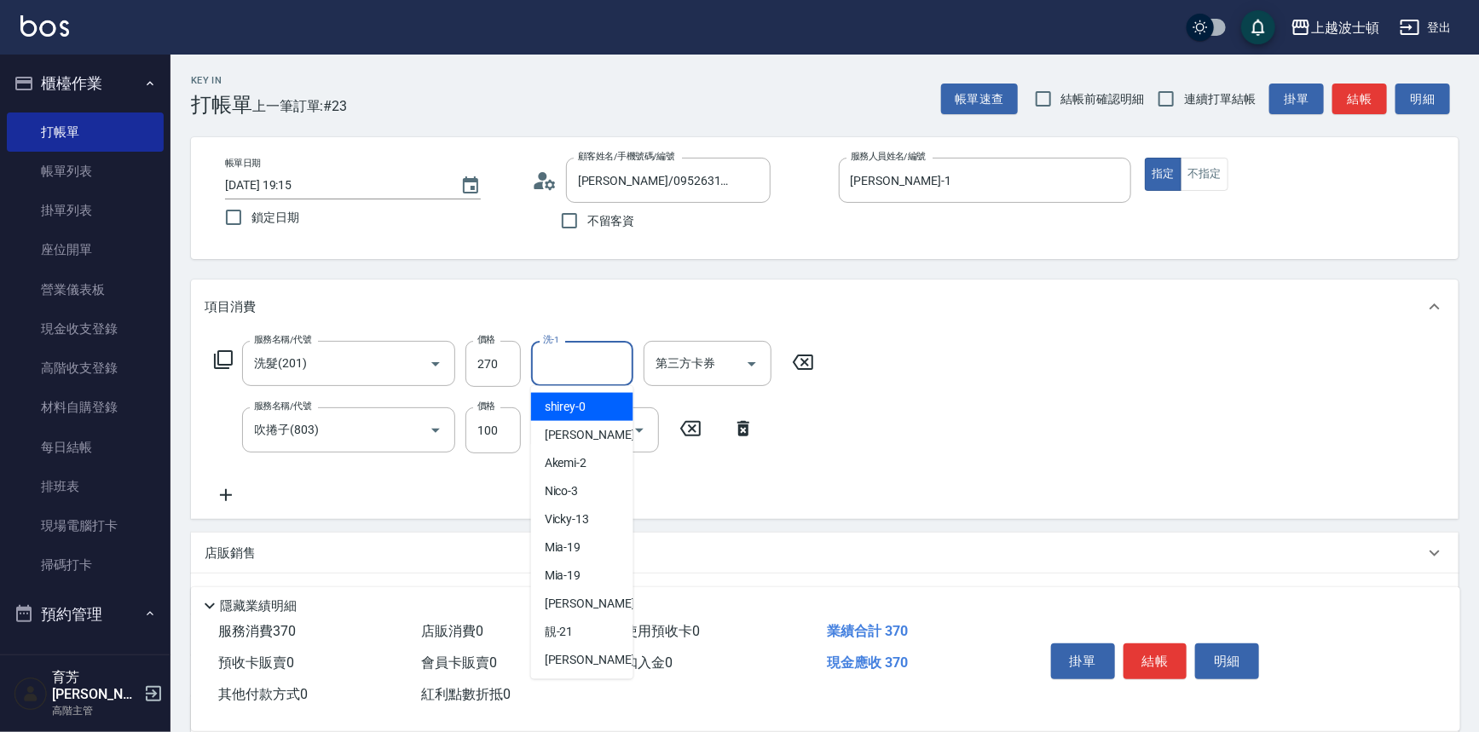
click at [585, 369] on input "洗-1" at bounding box center [582, 364] width 87 height 30
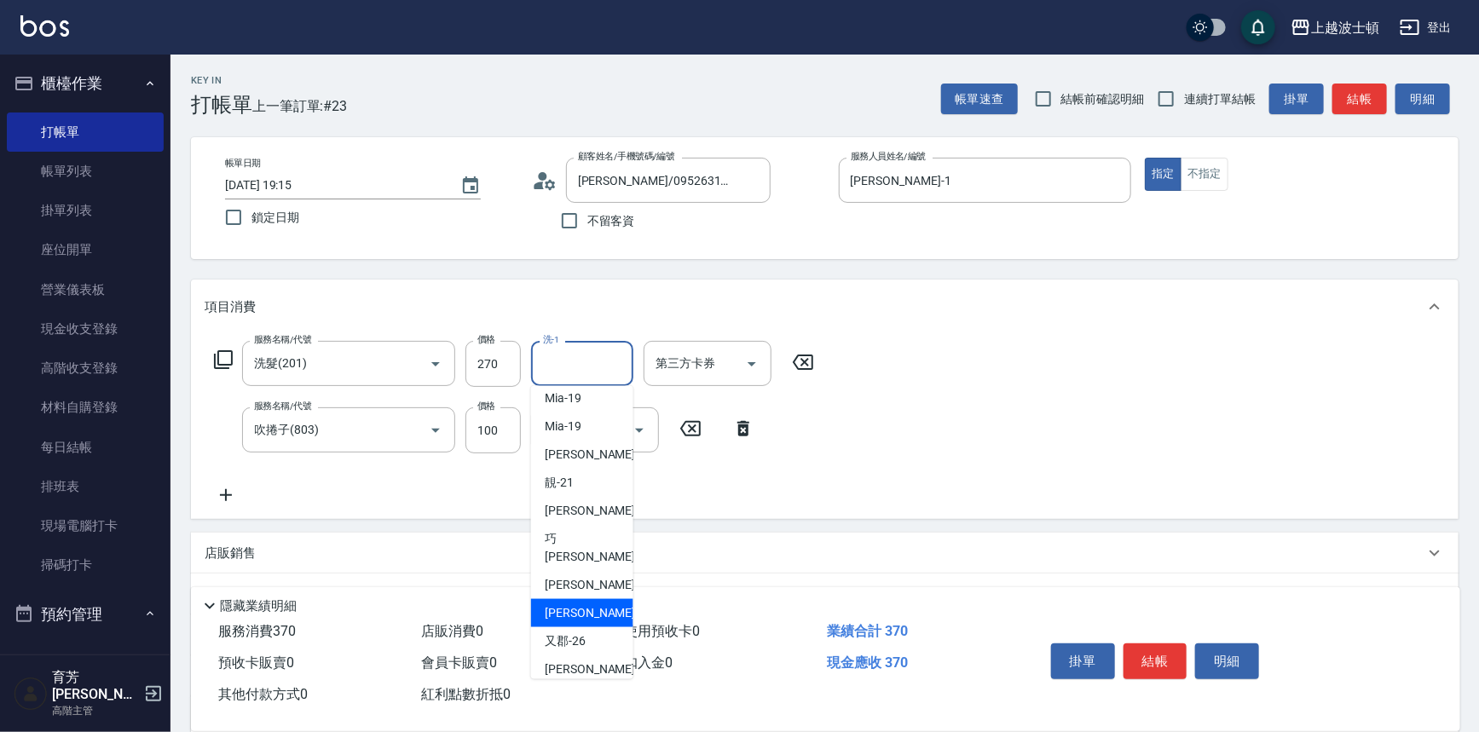
click at [597, 599] on div "[PERSON_NAME]-25" at bounding box center [582, 613] width 102 height 28
type input "[PERSON_NAME]-25"
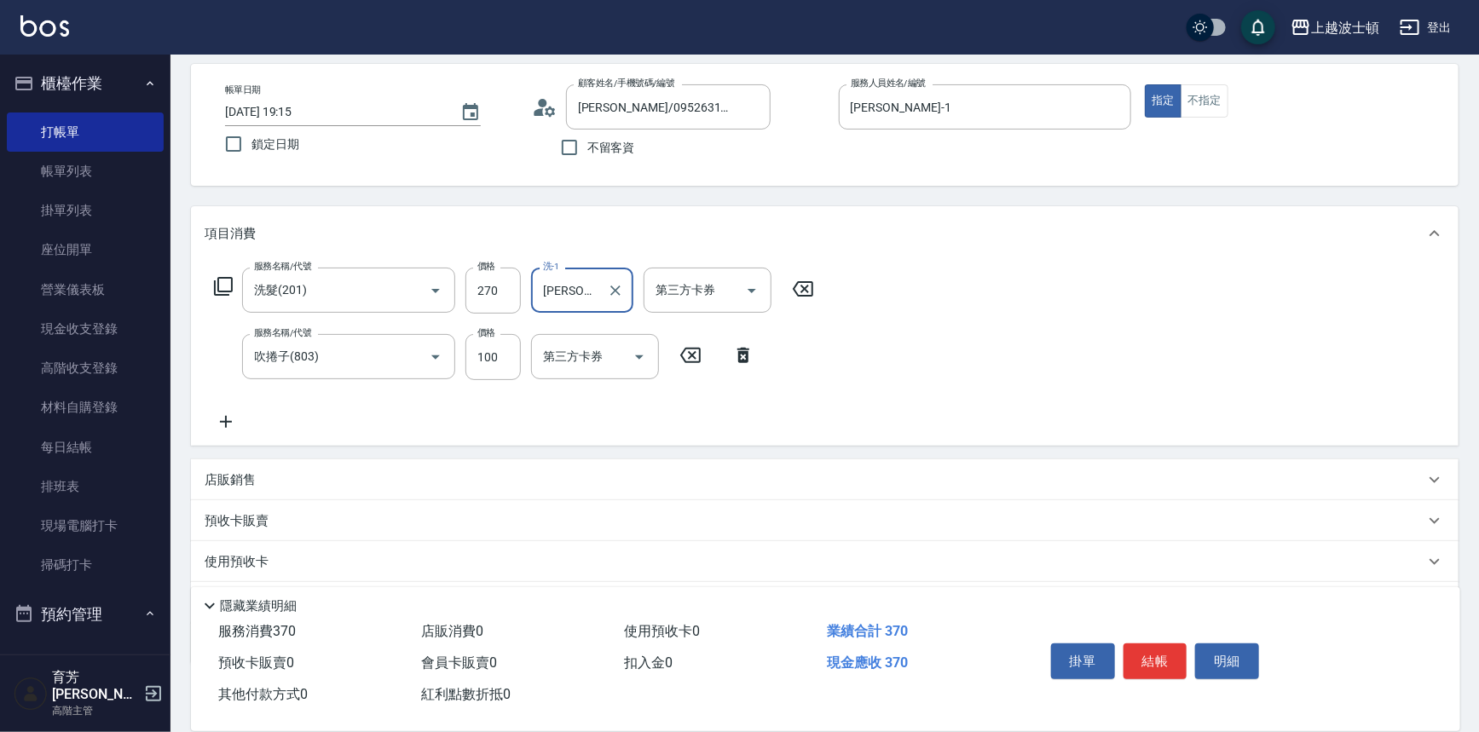
scroll to position [164, 0]
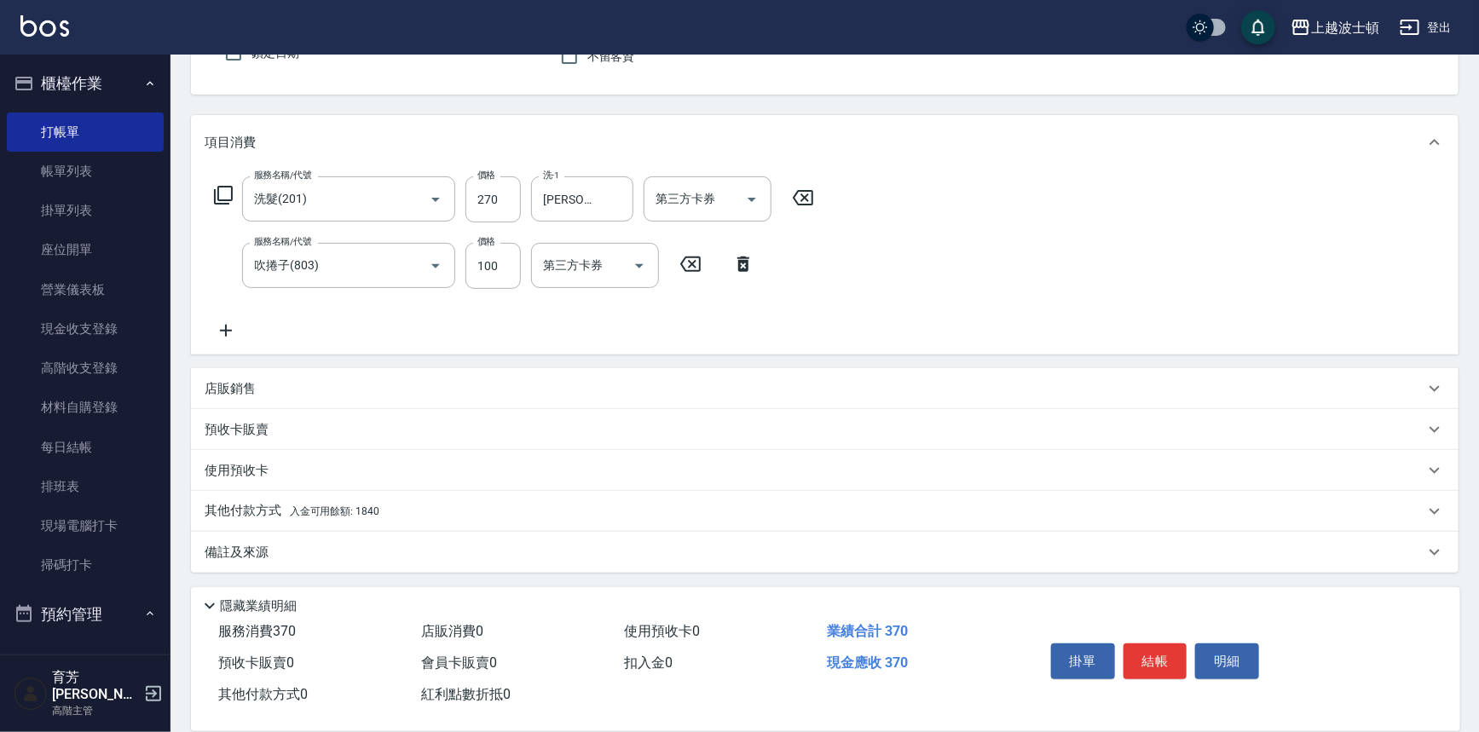
click at [298, 516] on span "入金可用餘額: 1840" at bounding box center [334, 511] width 89 height 12
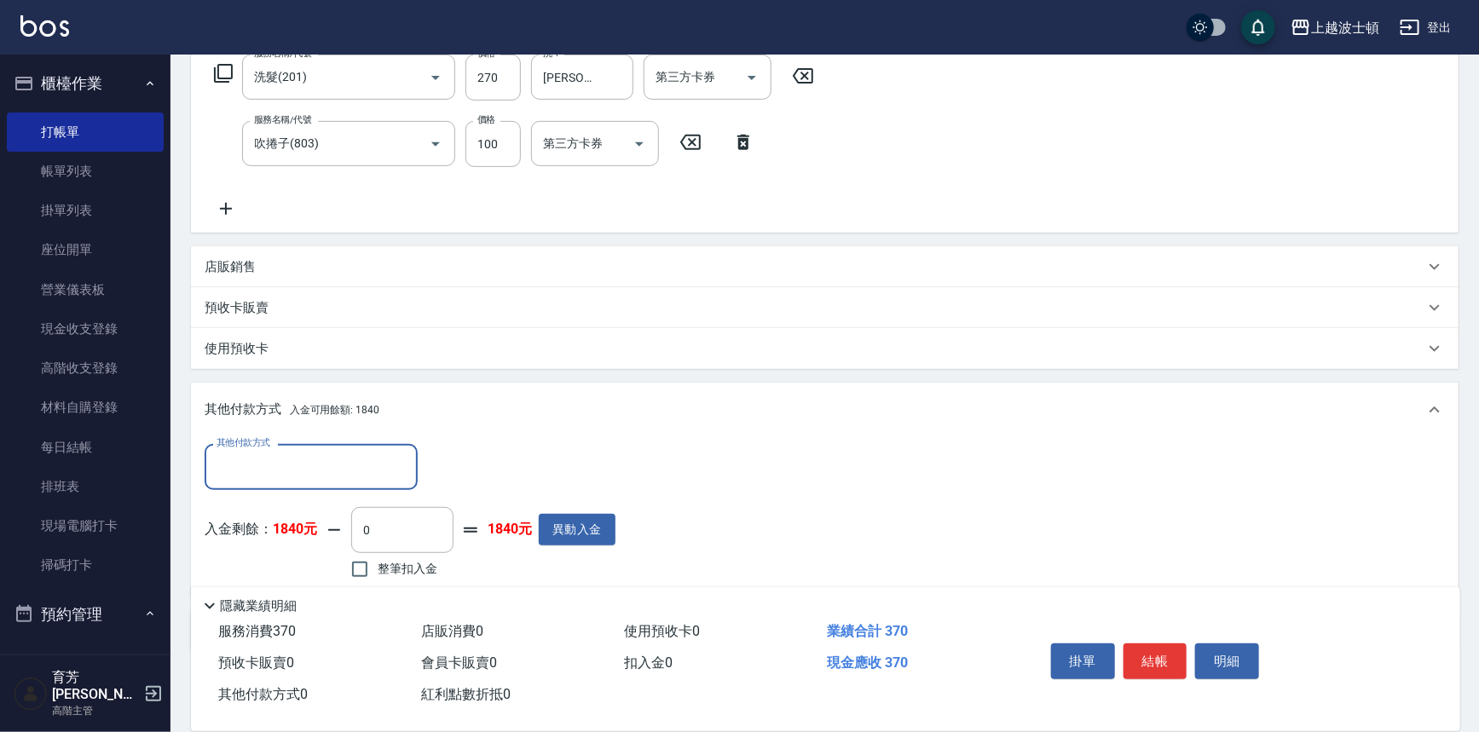
scroll to position [366, 0]
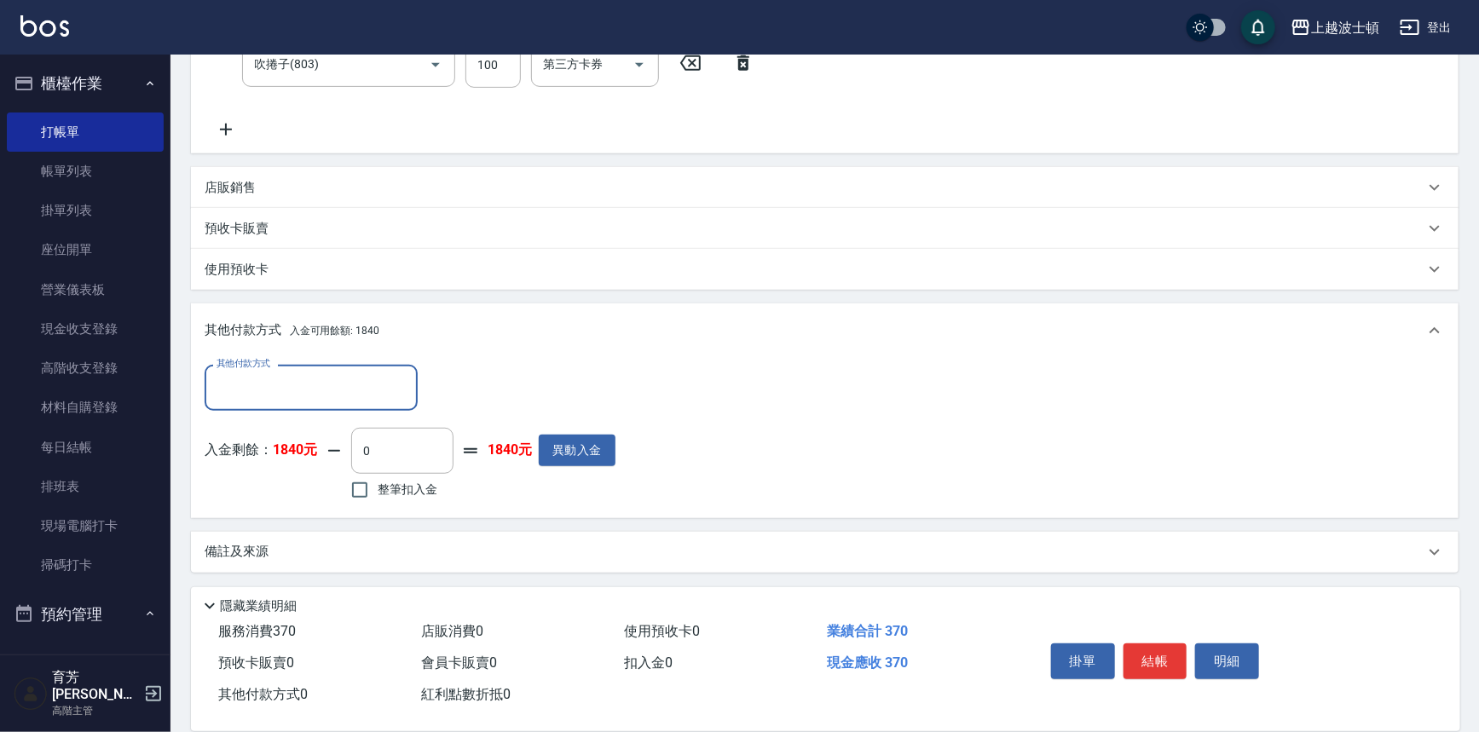
click at [391, 488] on span "整筆扣入金" at bounding box center [408, 490] width 60 height 18
click at [378, 488] on input "整筆扣入金" at bounding box center [360, 490] width 36 height 36
checkbox input "true"
type input "370"
click at [1158, 665] on button "結帳" at bounding box center [1155, 661] width 64 height 36
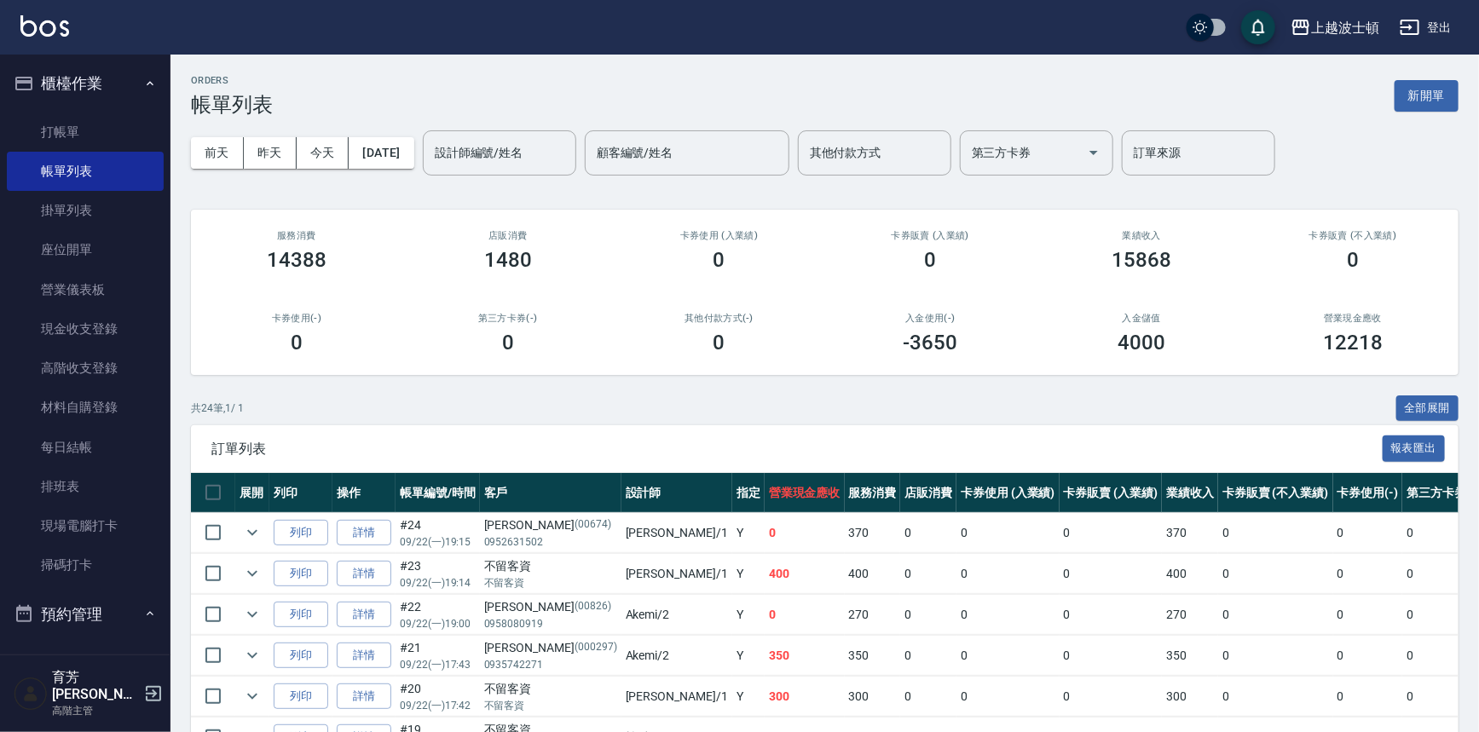
click at [1162, 602] on td "270" at bounding box center [1190, 615] width 56 height 40
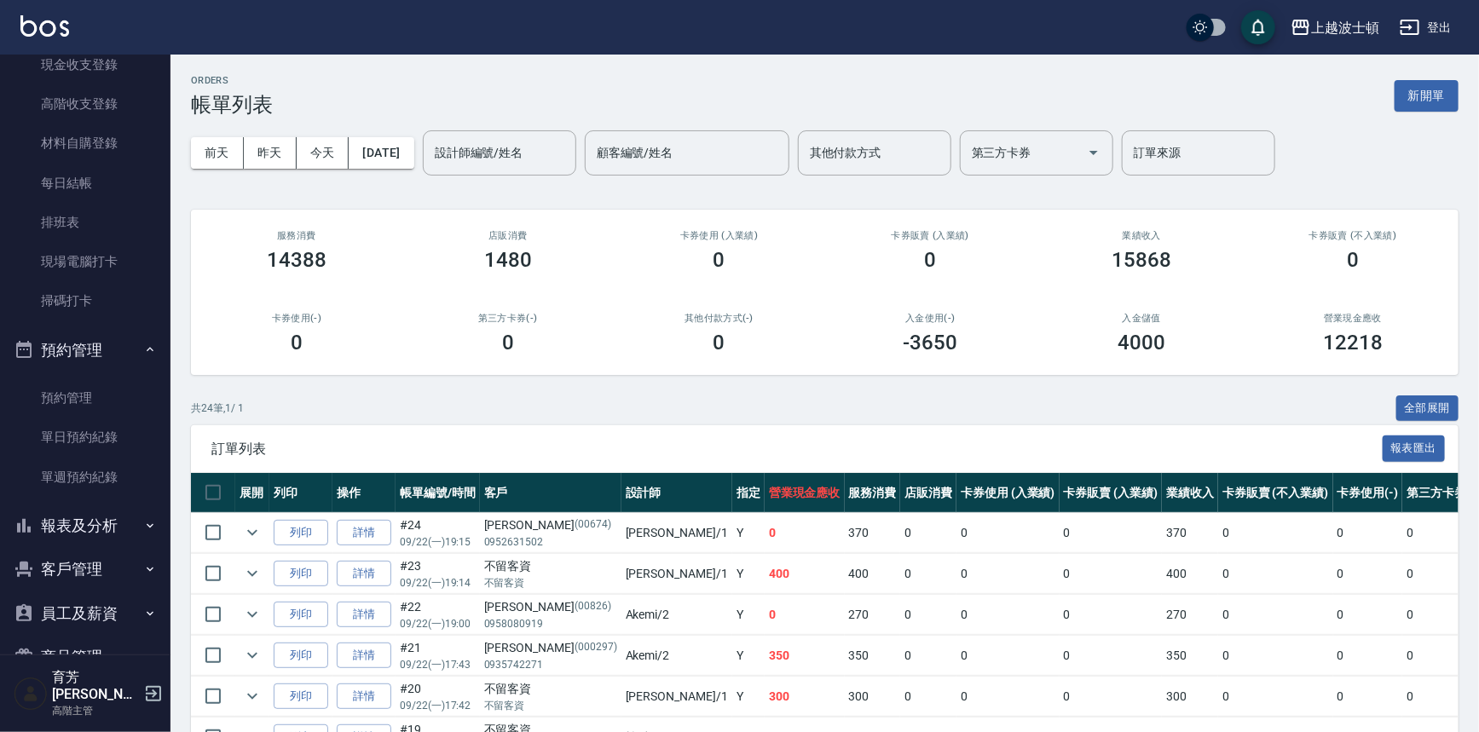
scroll to position [381, 0]
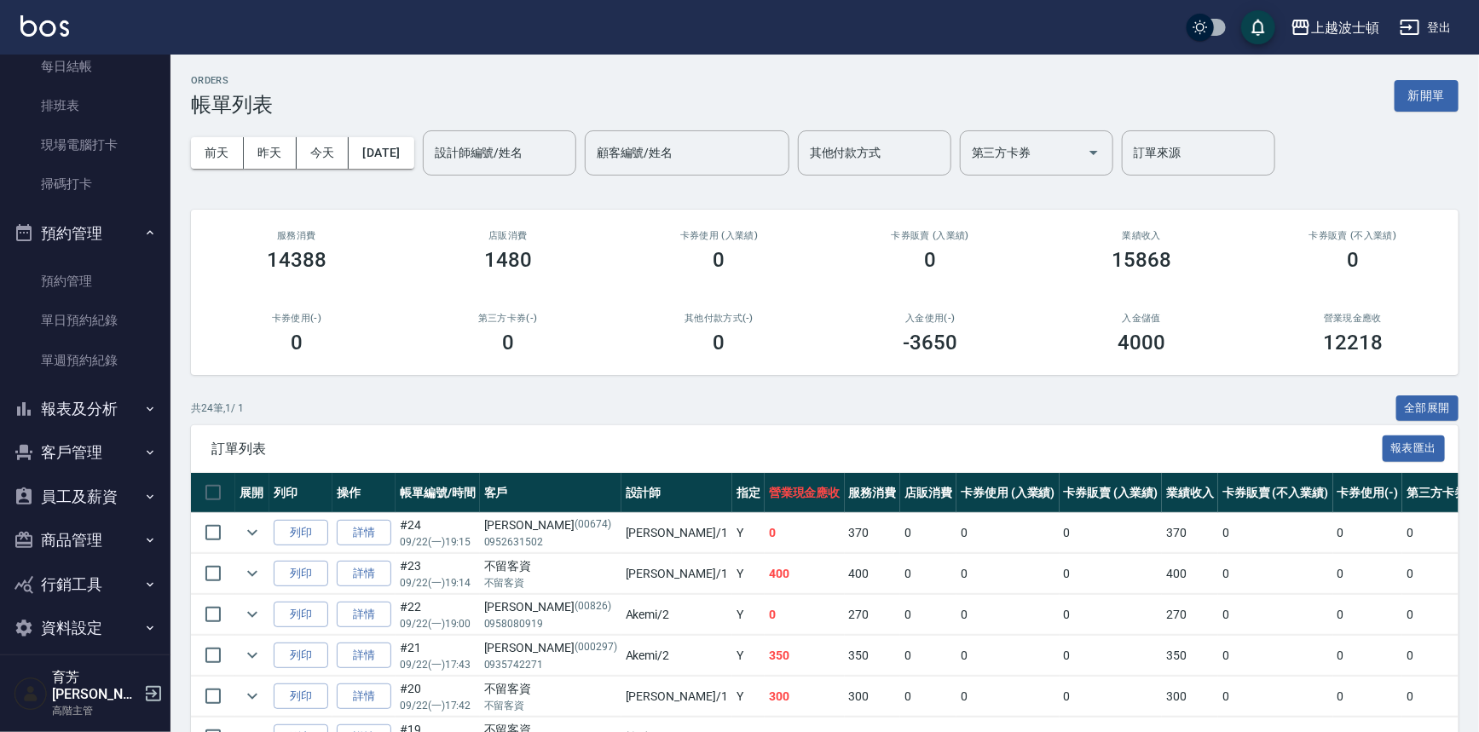
click at [101, 404] on button "報表及分析" at bounding box center [85, 409] width 157 height 44
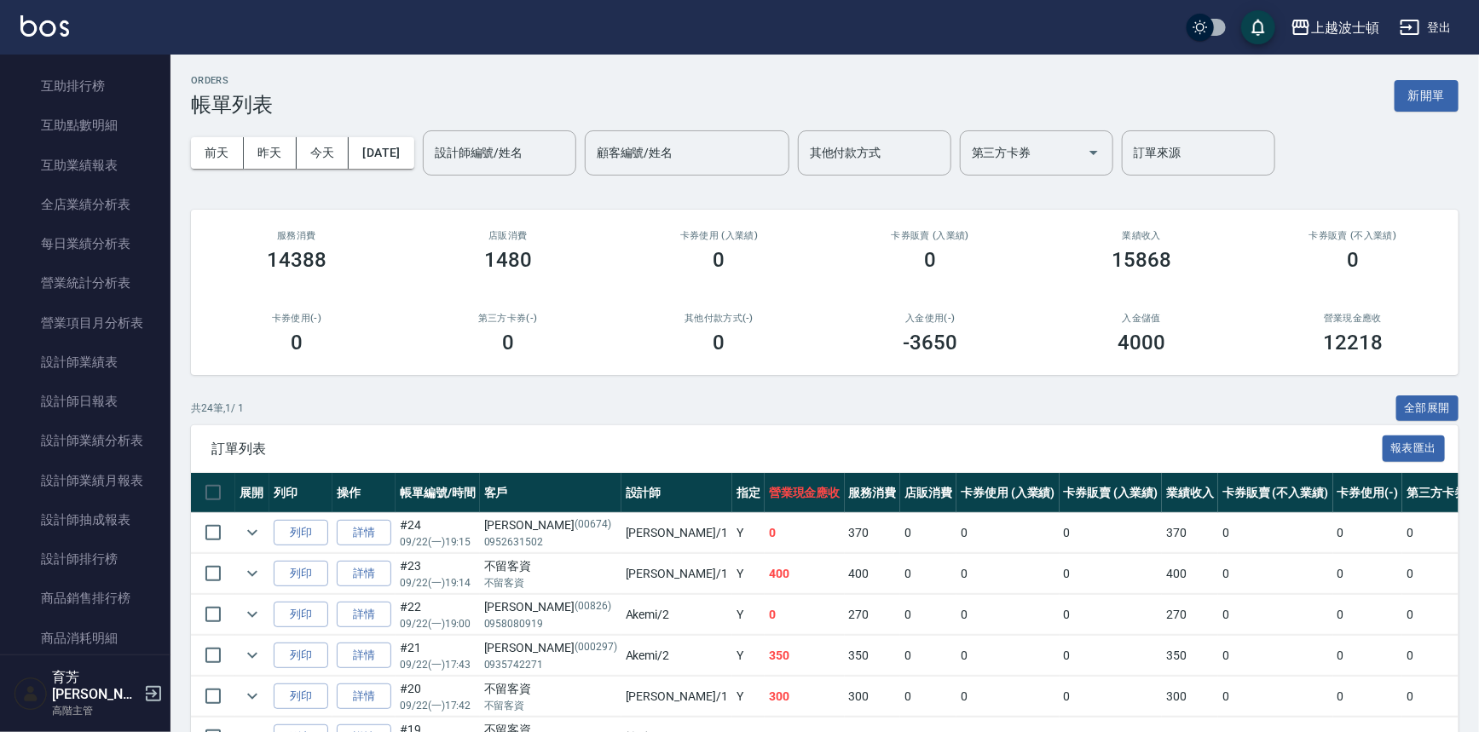
scroll to position [1117, 0]
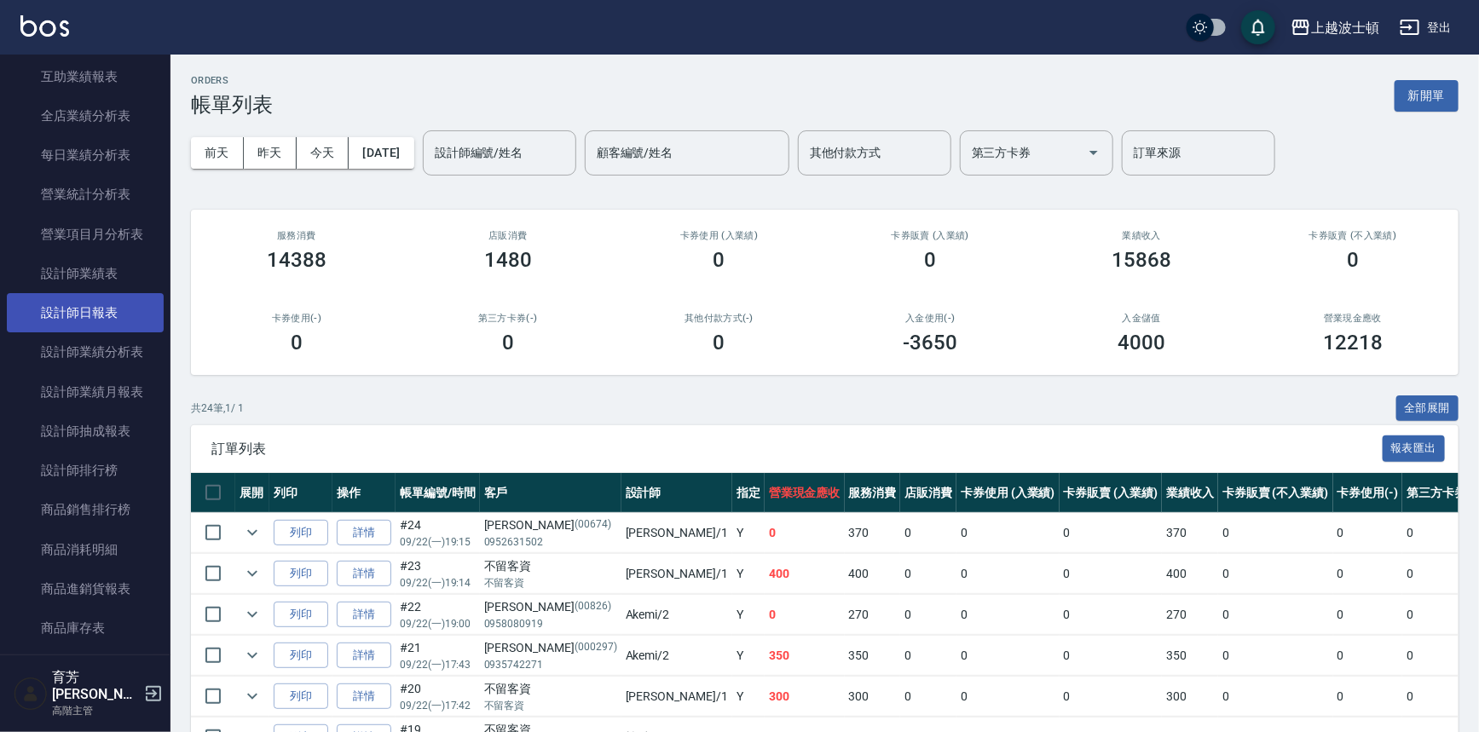
click at [54, 317] on link "設計師日報表" at bounding box center [85, 312] width 157 height 39
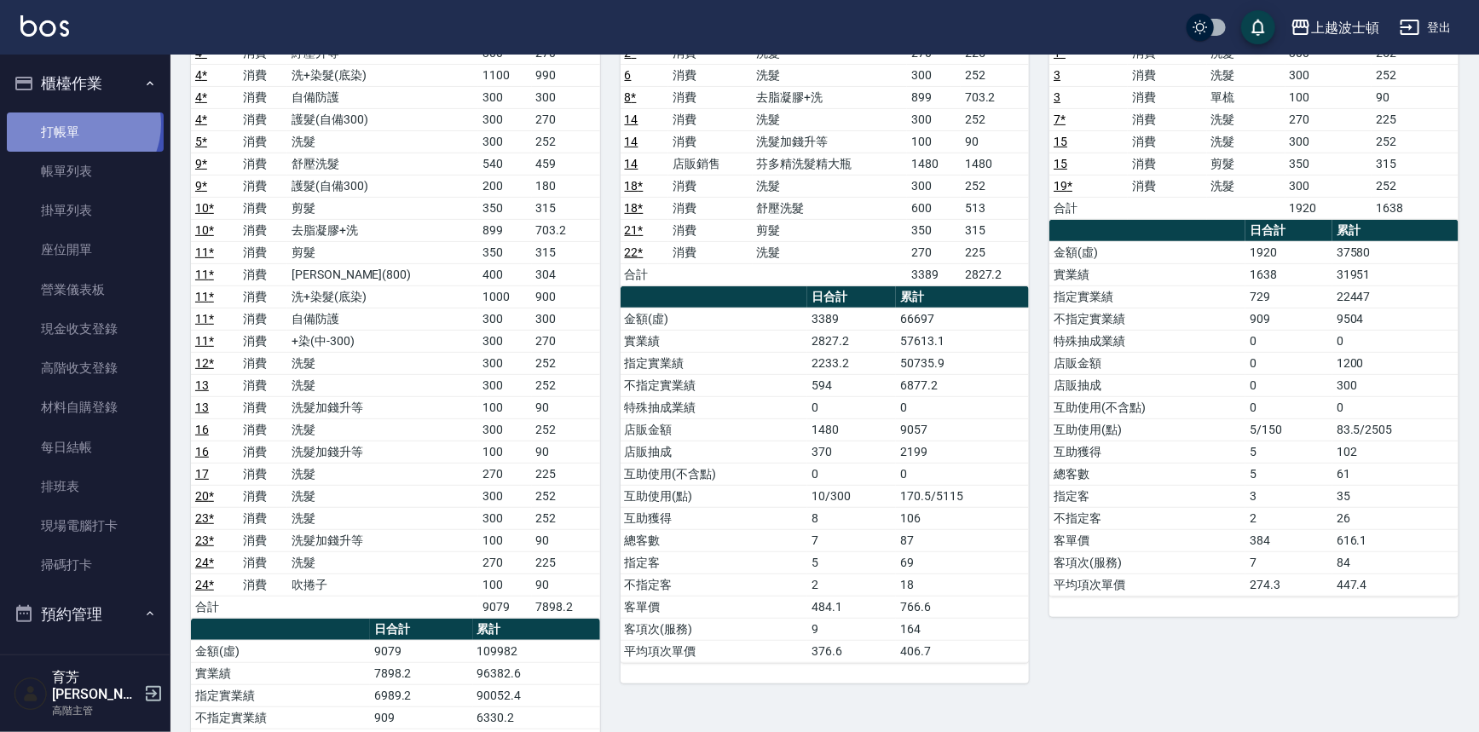
click at [78, 124] on link "打帳單" at bounding box center [85, 132] width 157 height 39
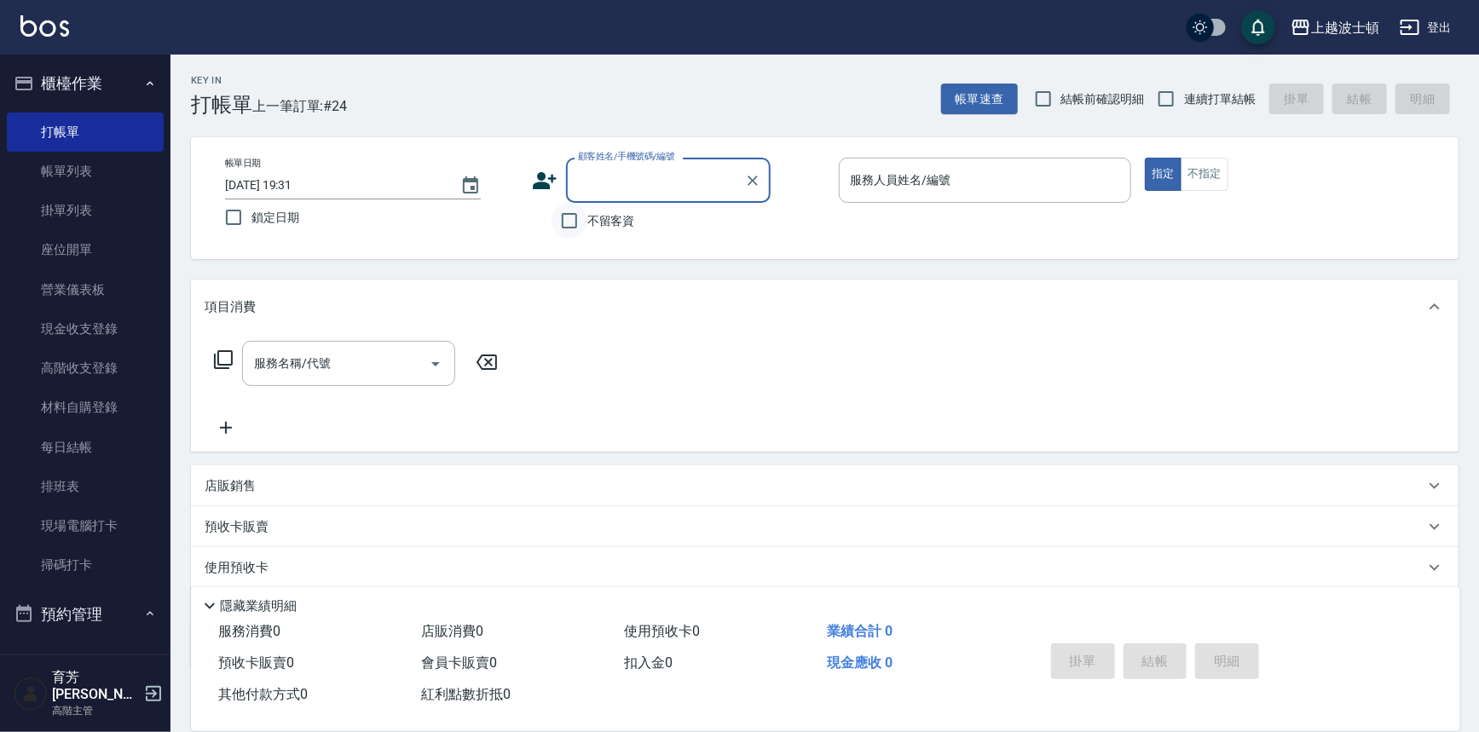
click at [564, 230] on input "不留客資" at bounding box center [569, 221] width 36 height 36
checkbox input "true"
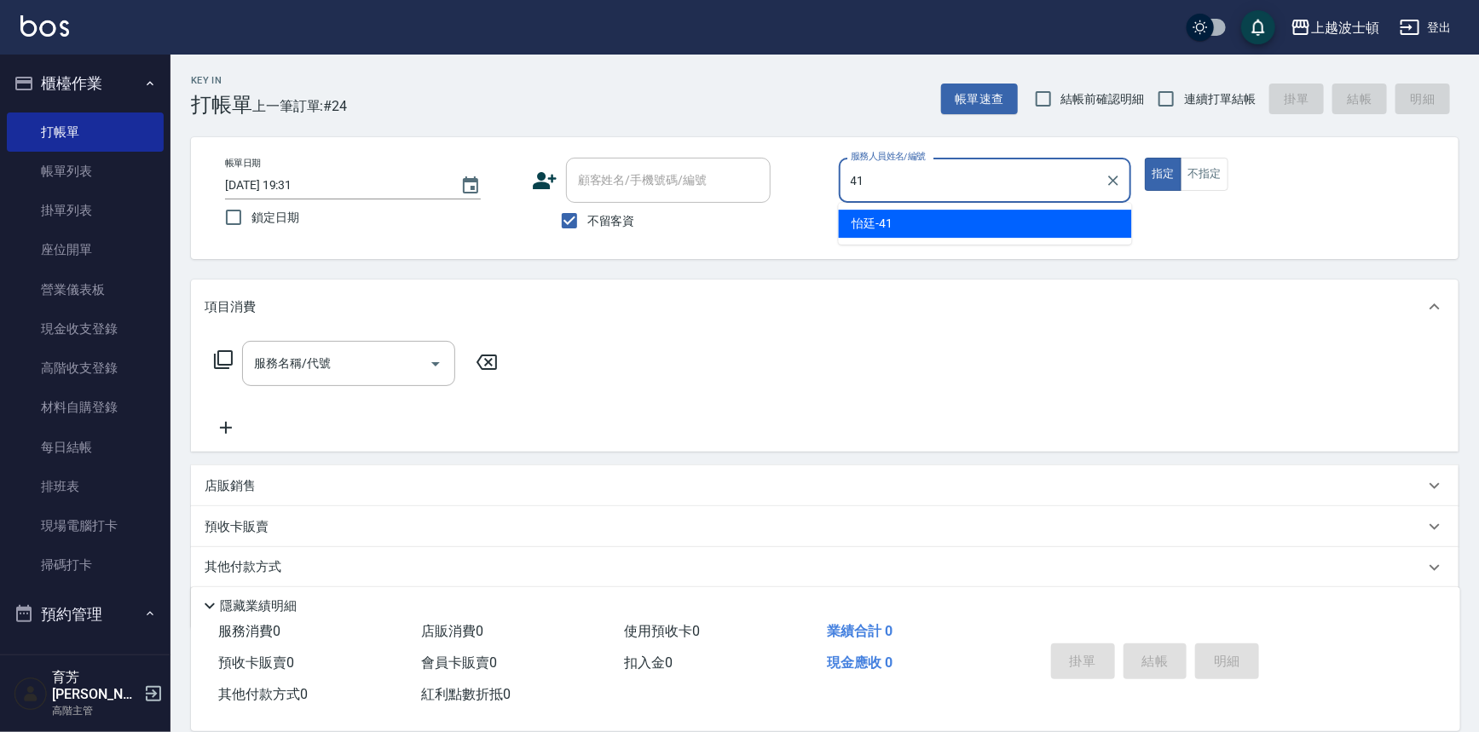
type input "怡廷-41"
type button "true"
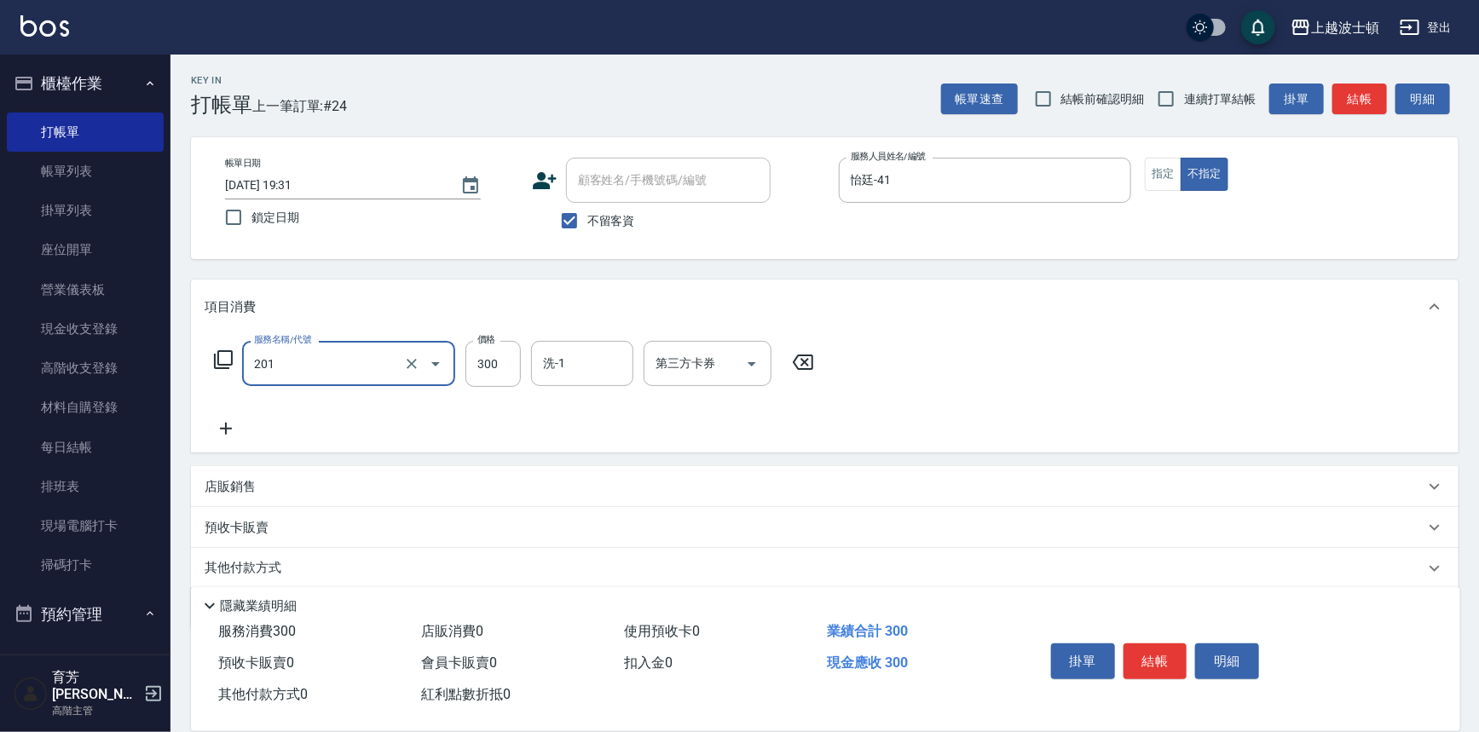
type input "洗髮(201)"
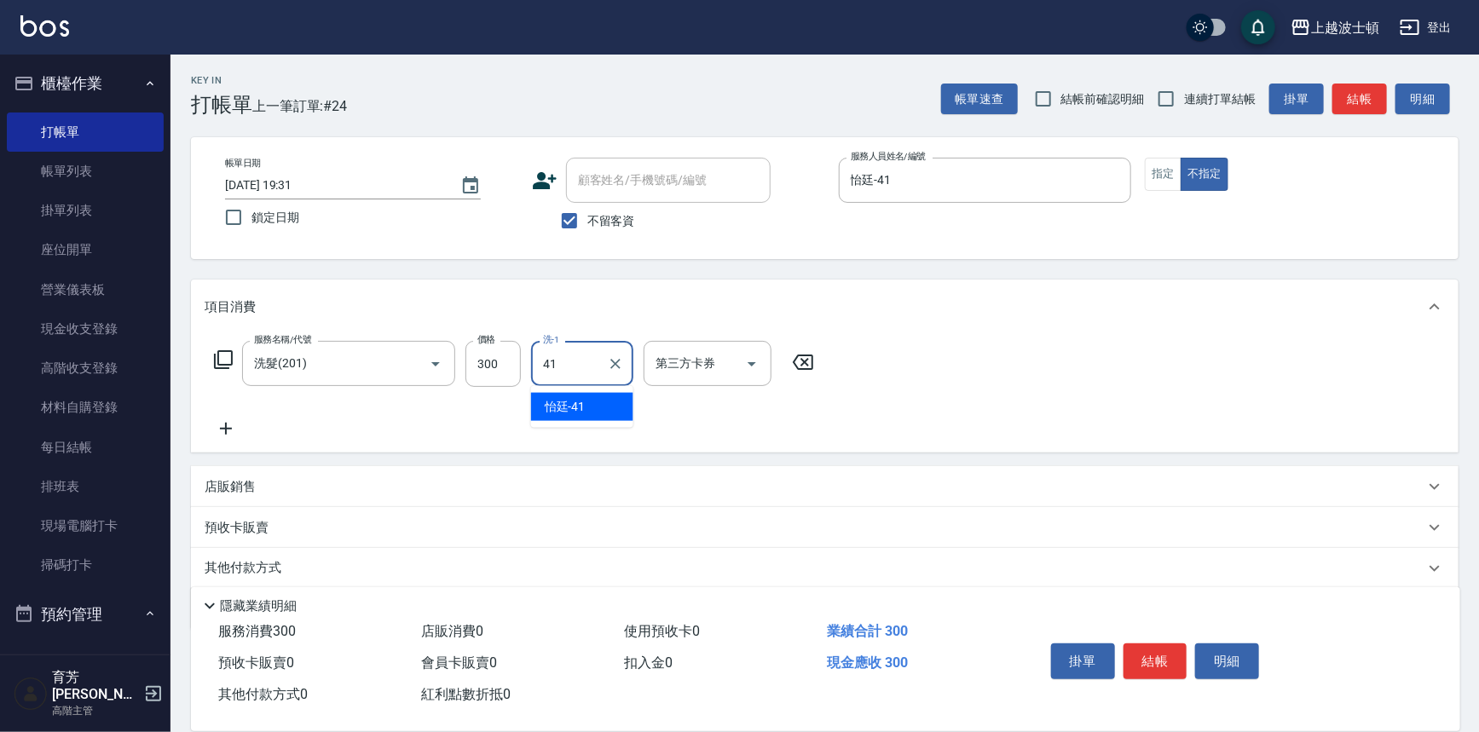
type input "怡廷-41"
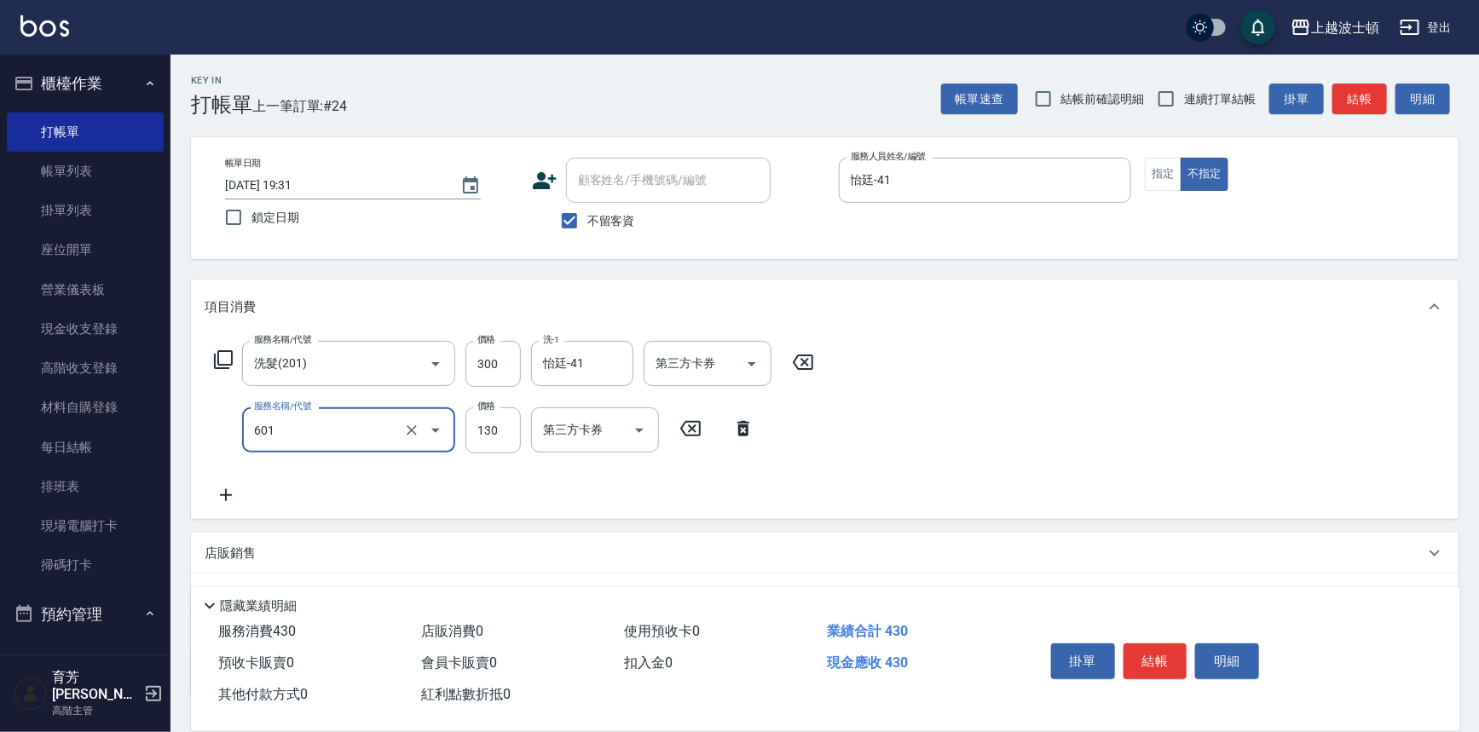
type input "單梳(601)"
type input "100"
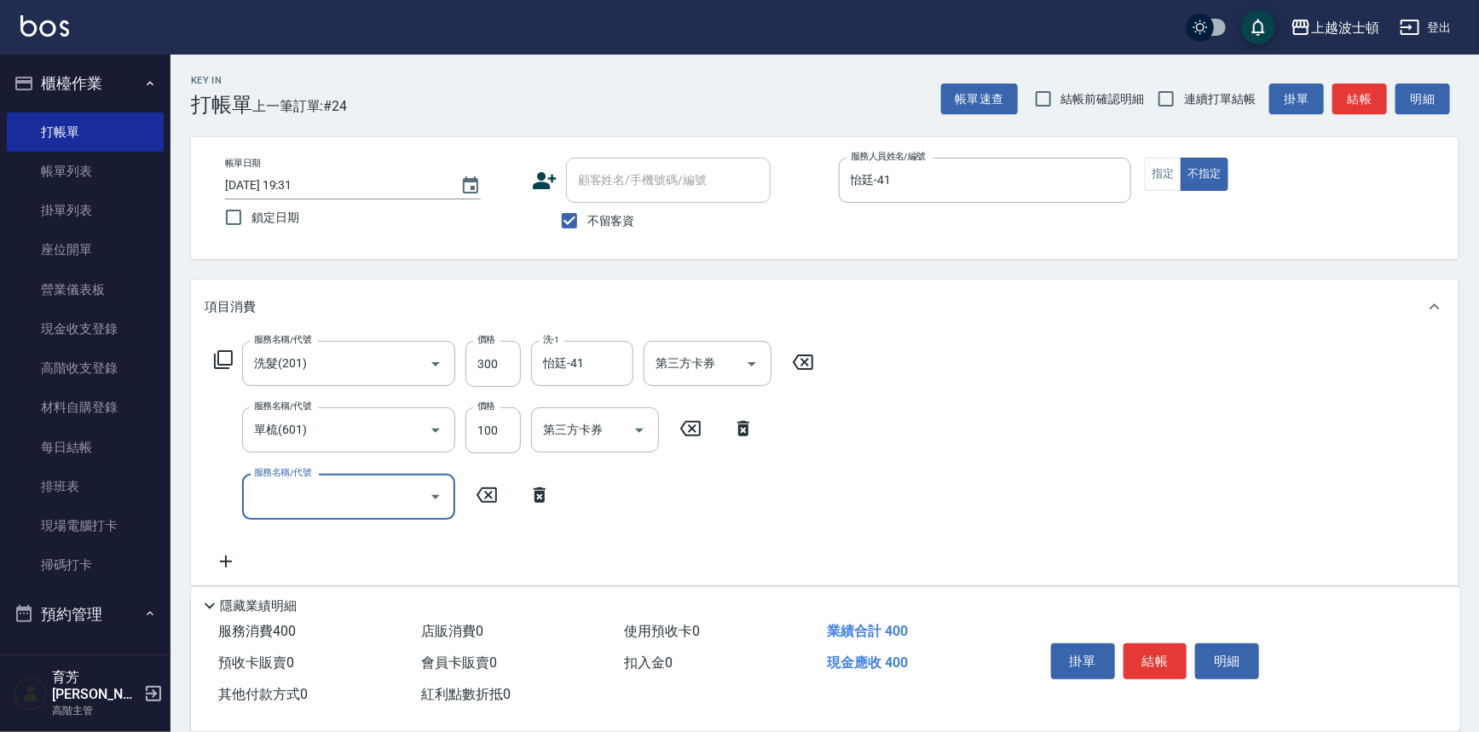
click at [1163, 656] on button "結帳" at bounding box center [1155, 661] width 64 height 36
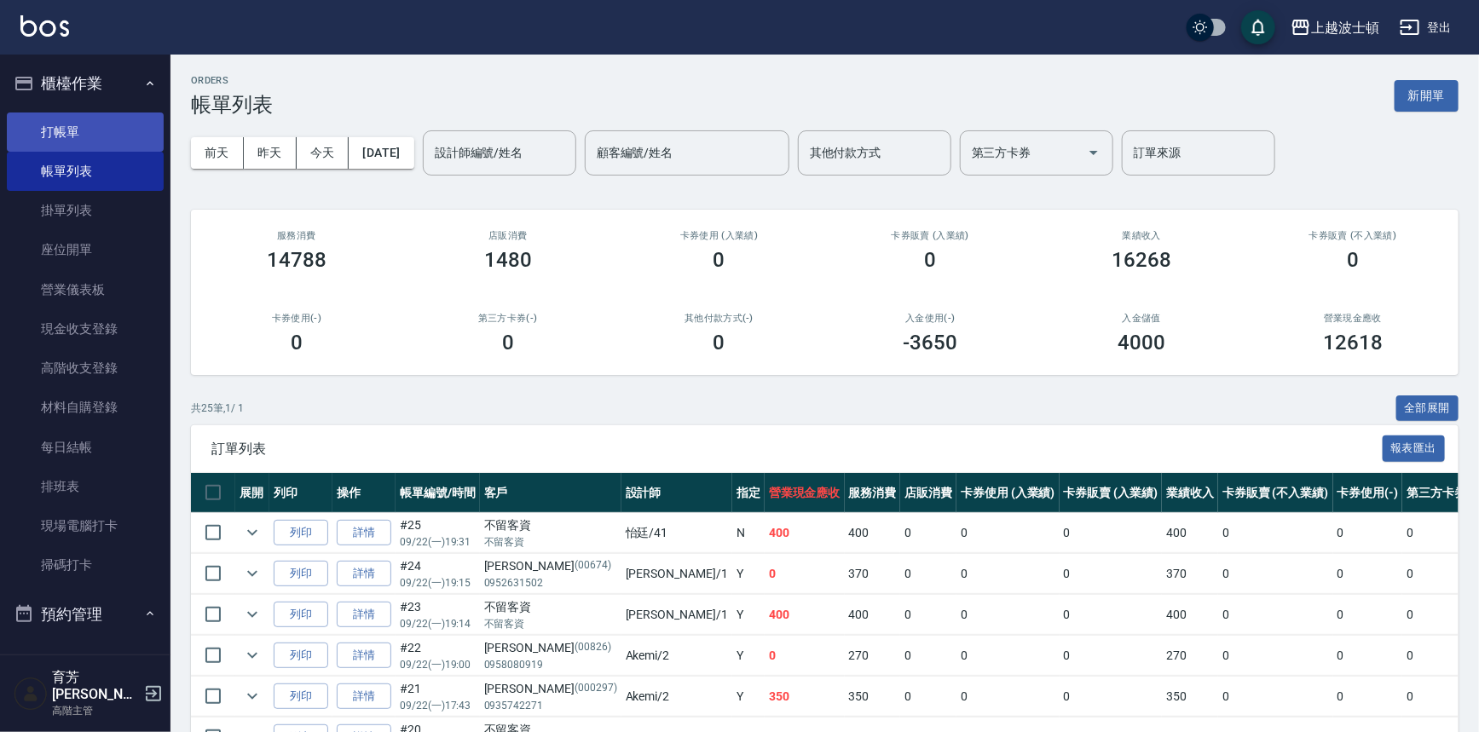
click at [124, 132] on link "打帳單" at bounding box center [85, 132] width 157 height 39
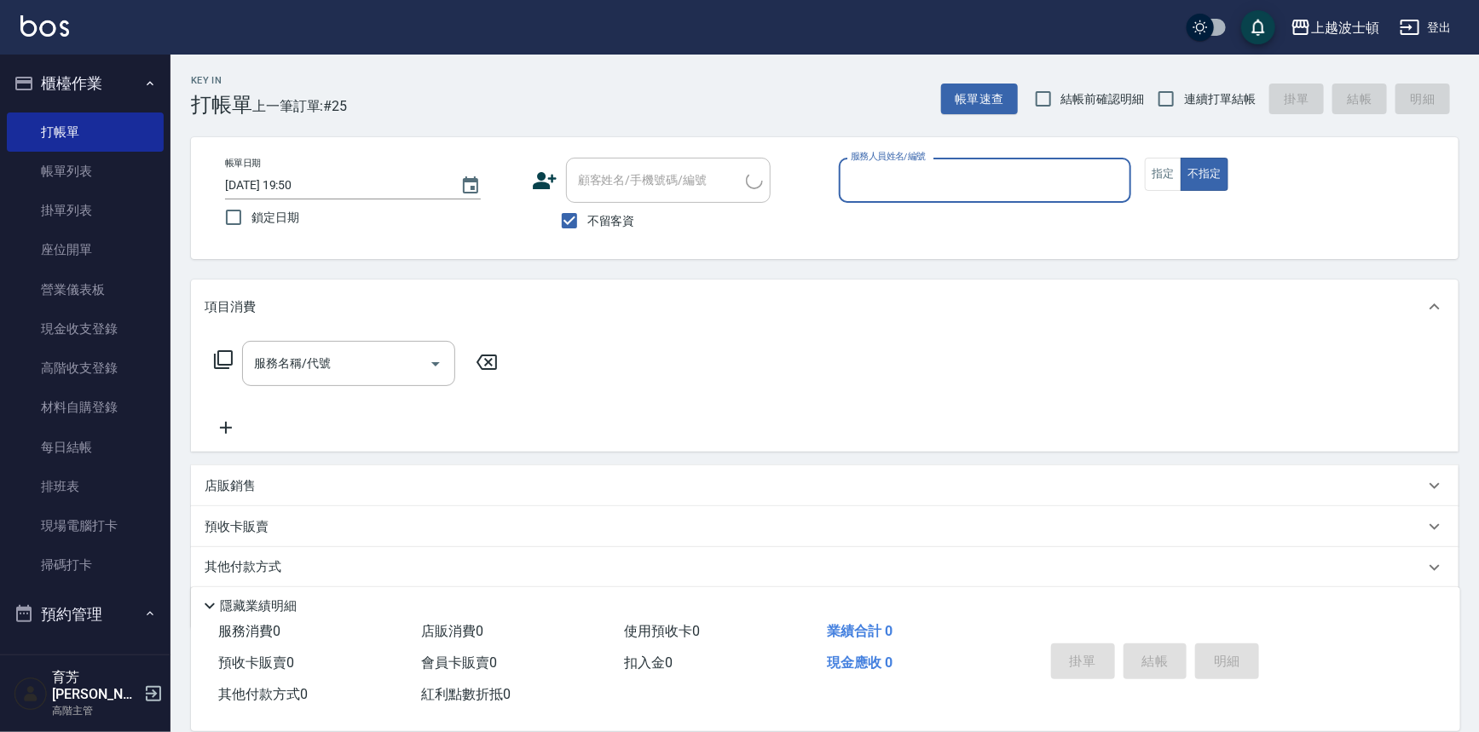
click at [834, 186] on div "帳單日期 [DATE] 19:50 鎖定日期 顧客姓名/手機號碼/編號 顧客姓名/手機號碼/編號 不留客資 服務人員姓名/編號 服務人員姓名/編號 指定 不指定" at bounding box center [824, 198] width 1226 height 81
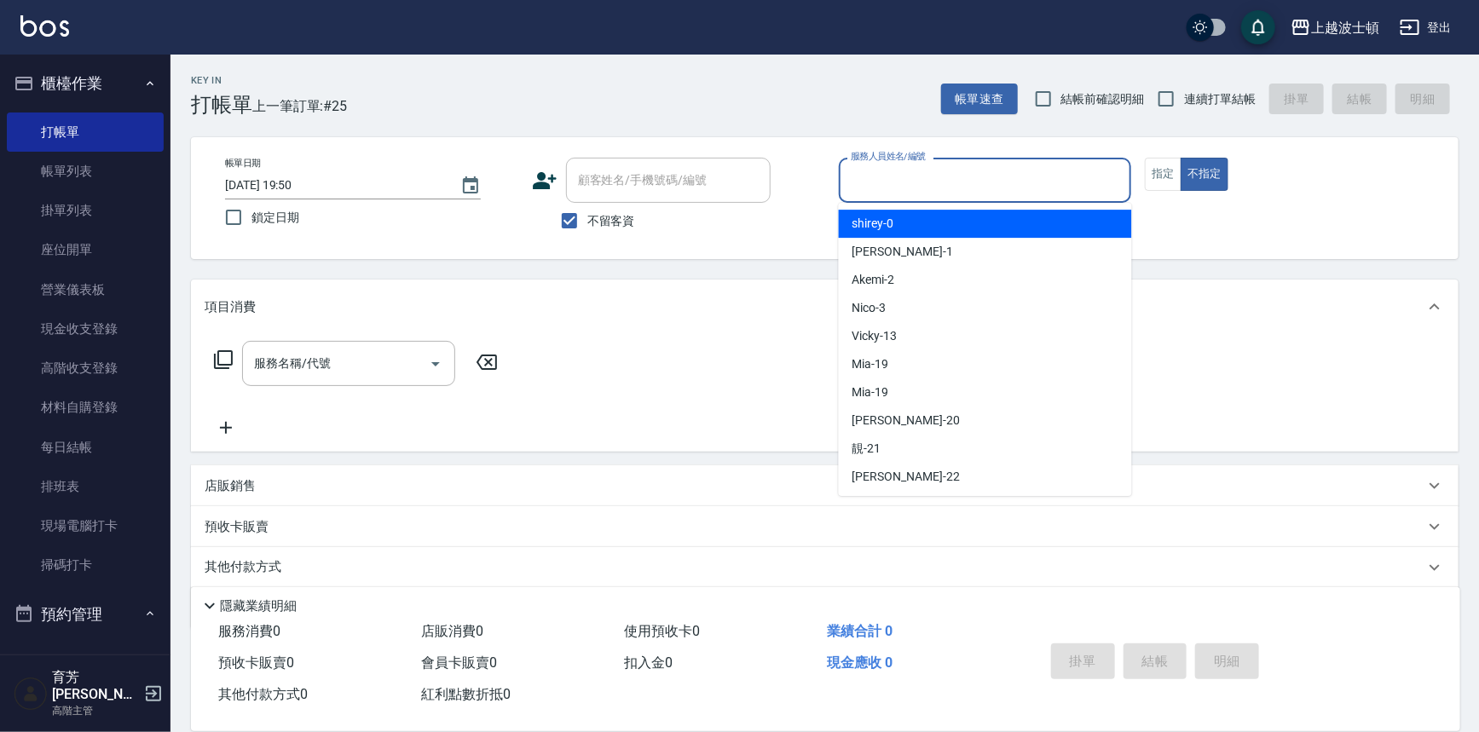
click at [854, 174] on input "服務人員姓名/編號" at bounding box center [985, 180] width 278 height 30
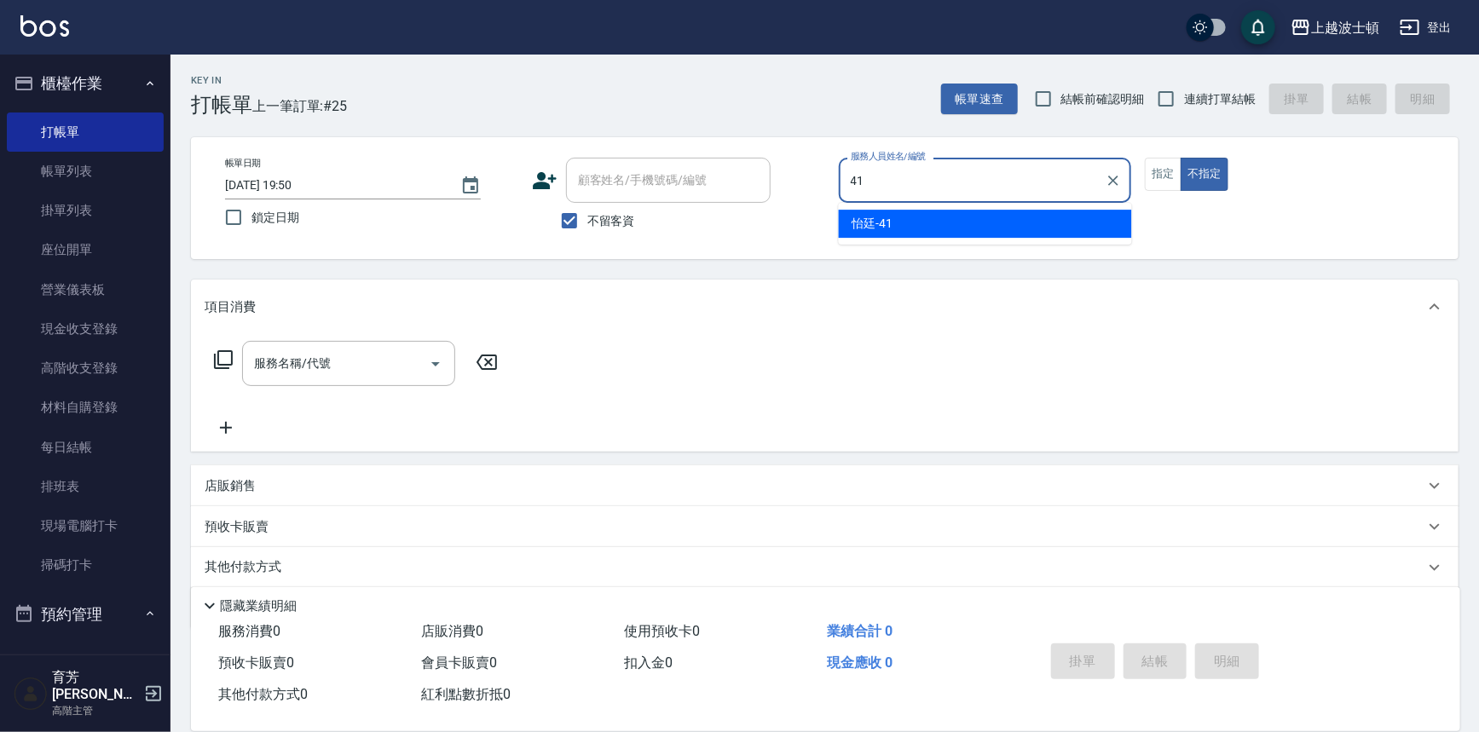
type input "怡廷-41"
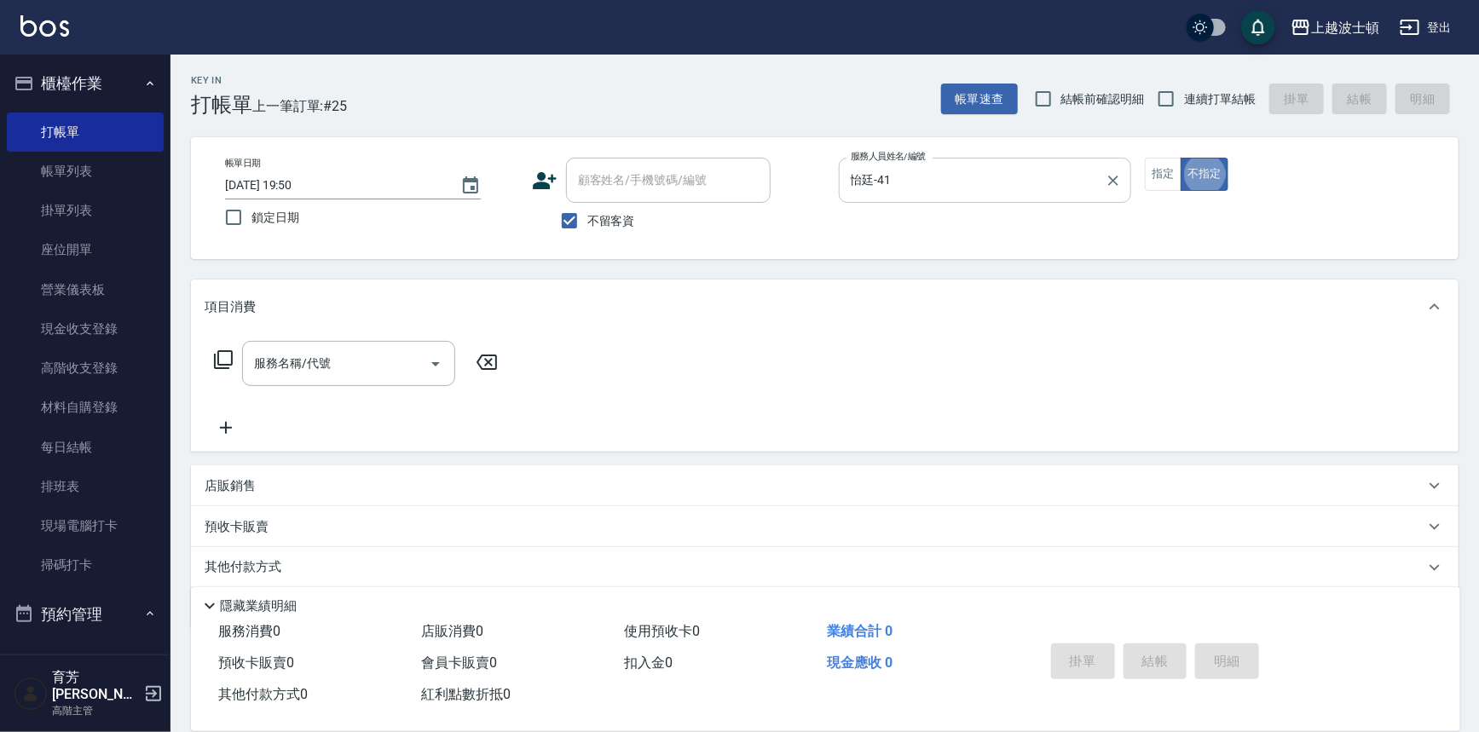
type button "false"
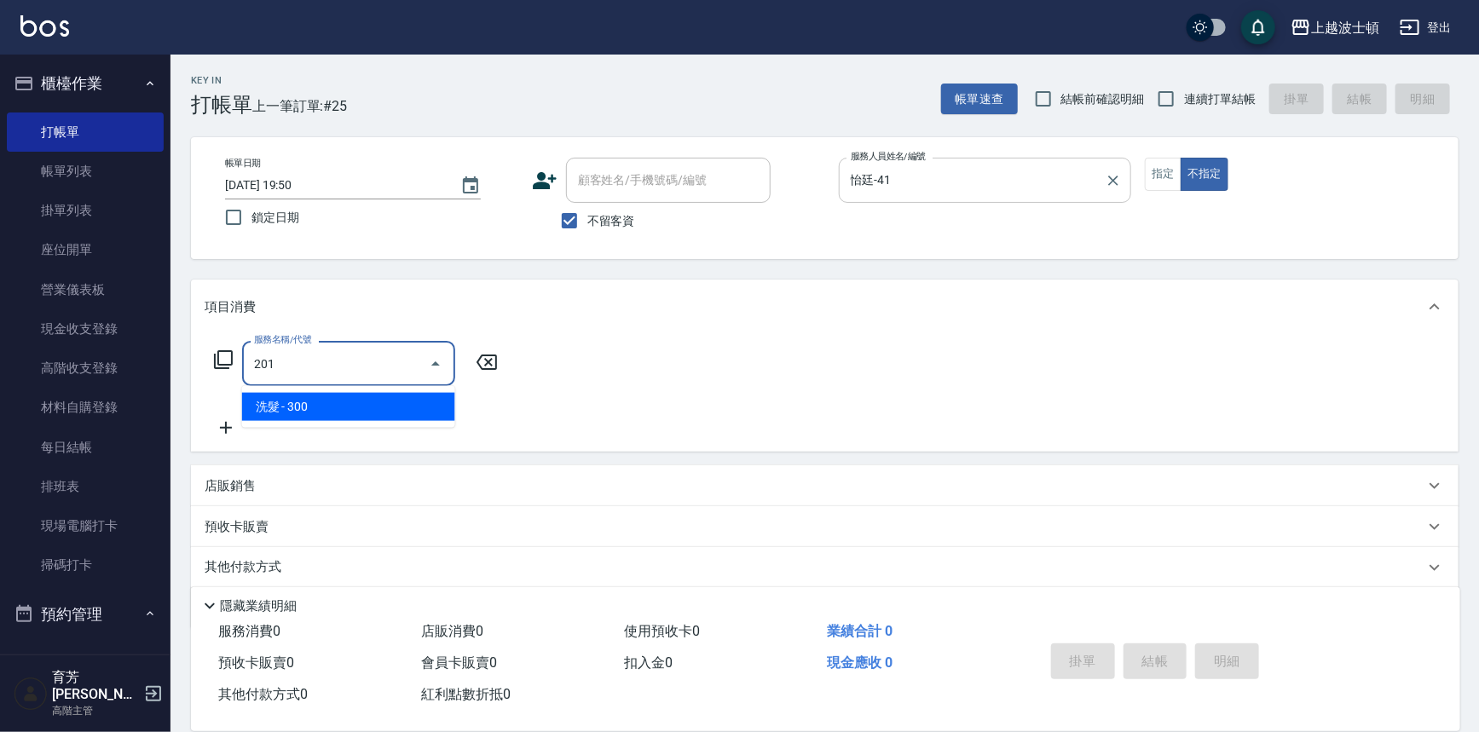
type input "洗髮(201)"
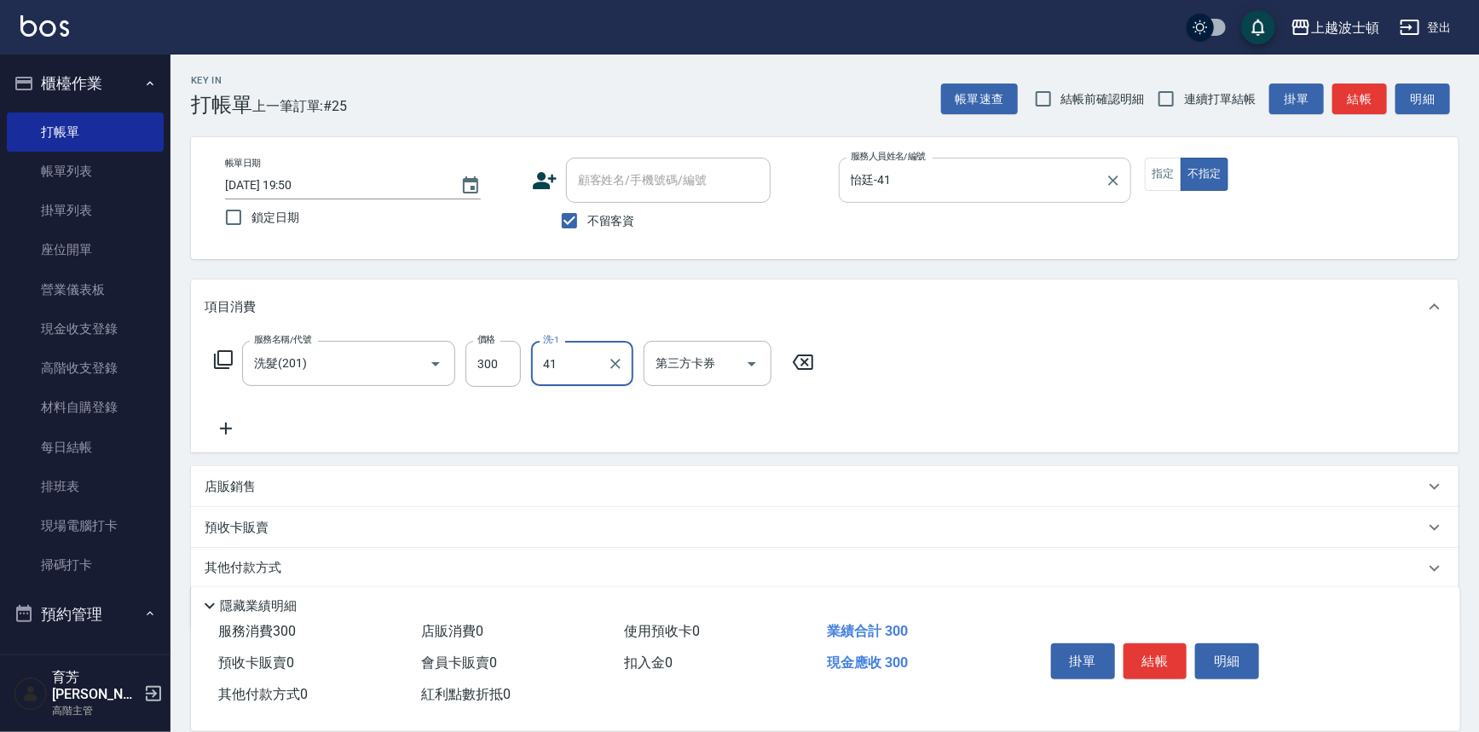
type input "怡廷-41"
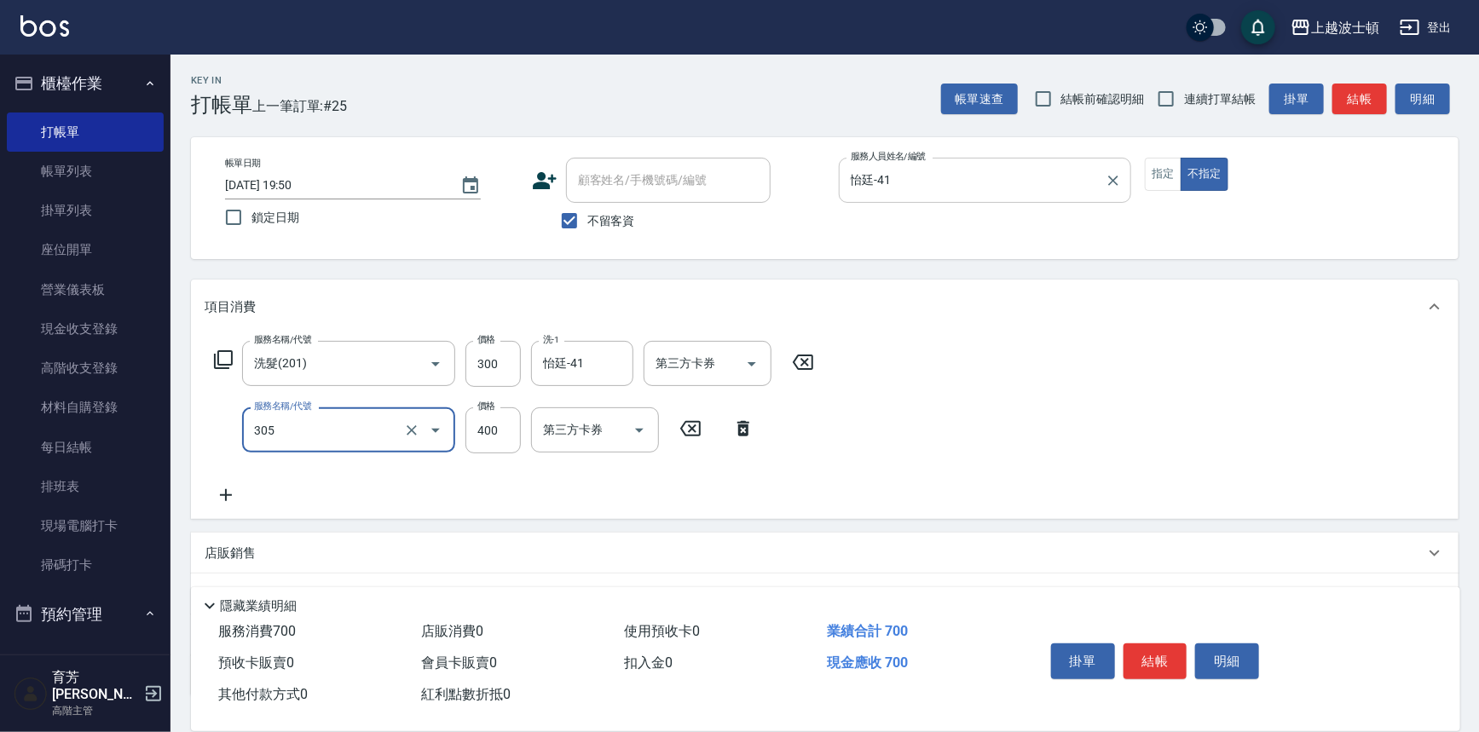
type input "剪髮(305)"
type input "350"
click at [1169, 661] on button "結帳" at bounding box center [1155, 661] width 64 height 36
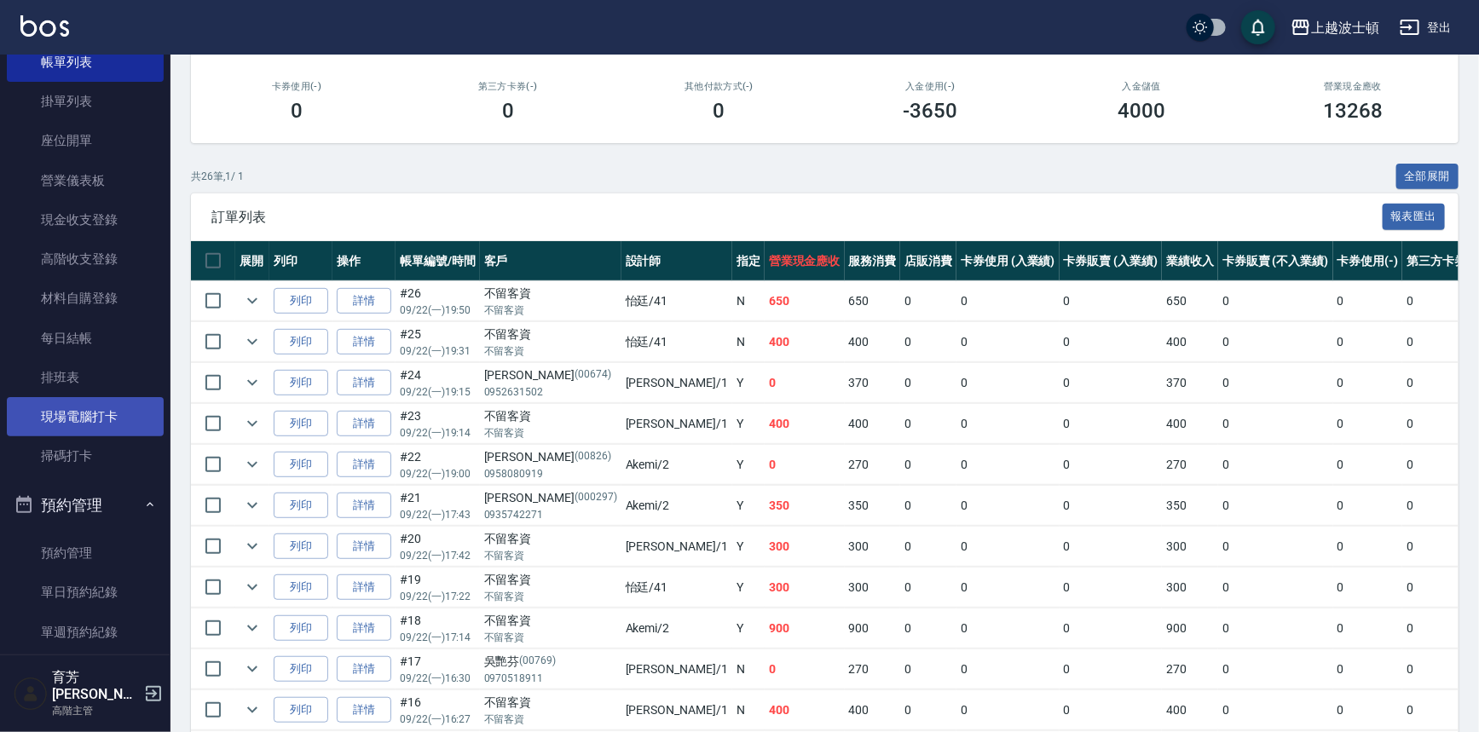
scroll to position [154, 0]
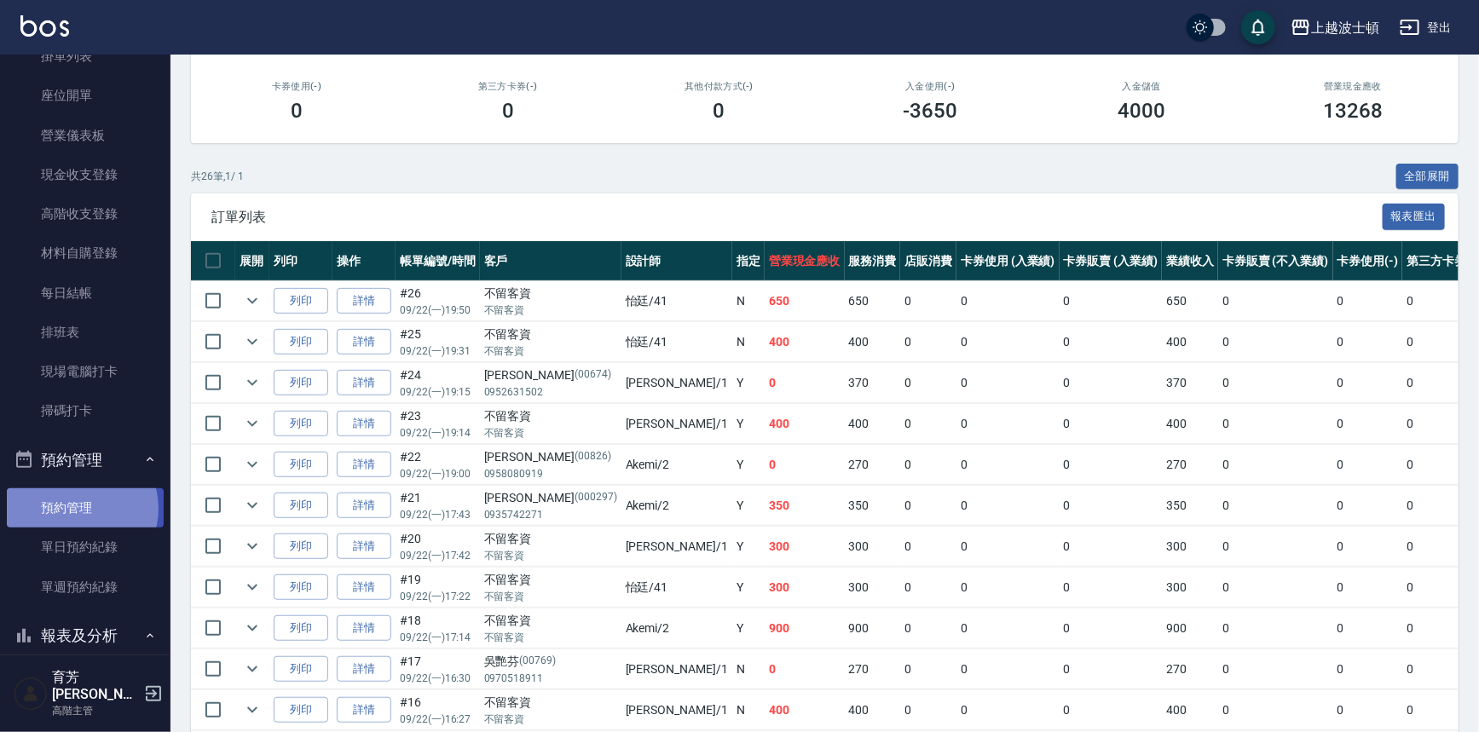
click at [78, 508] on link "預約管理" at bounding box center [85, 507] width 157 height 39
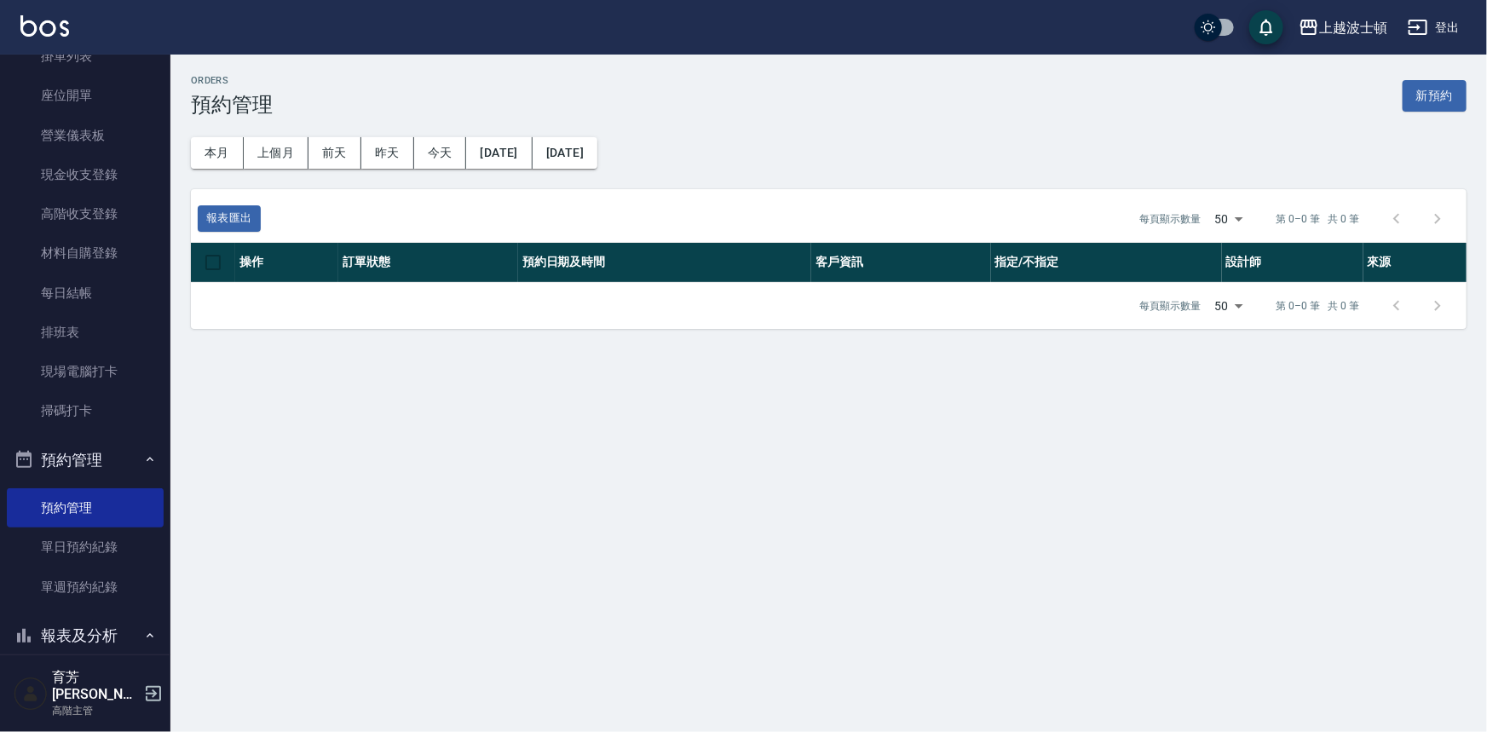
click at [96, 465] on button "預約管理" at bounding box center [85, 460] width 157 height 44
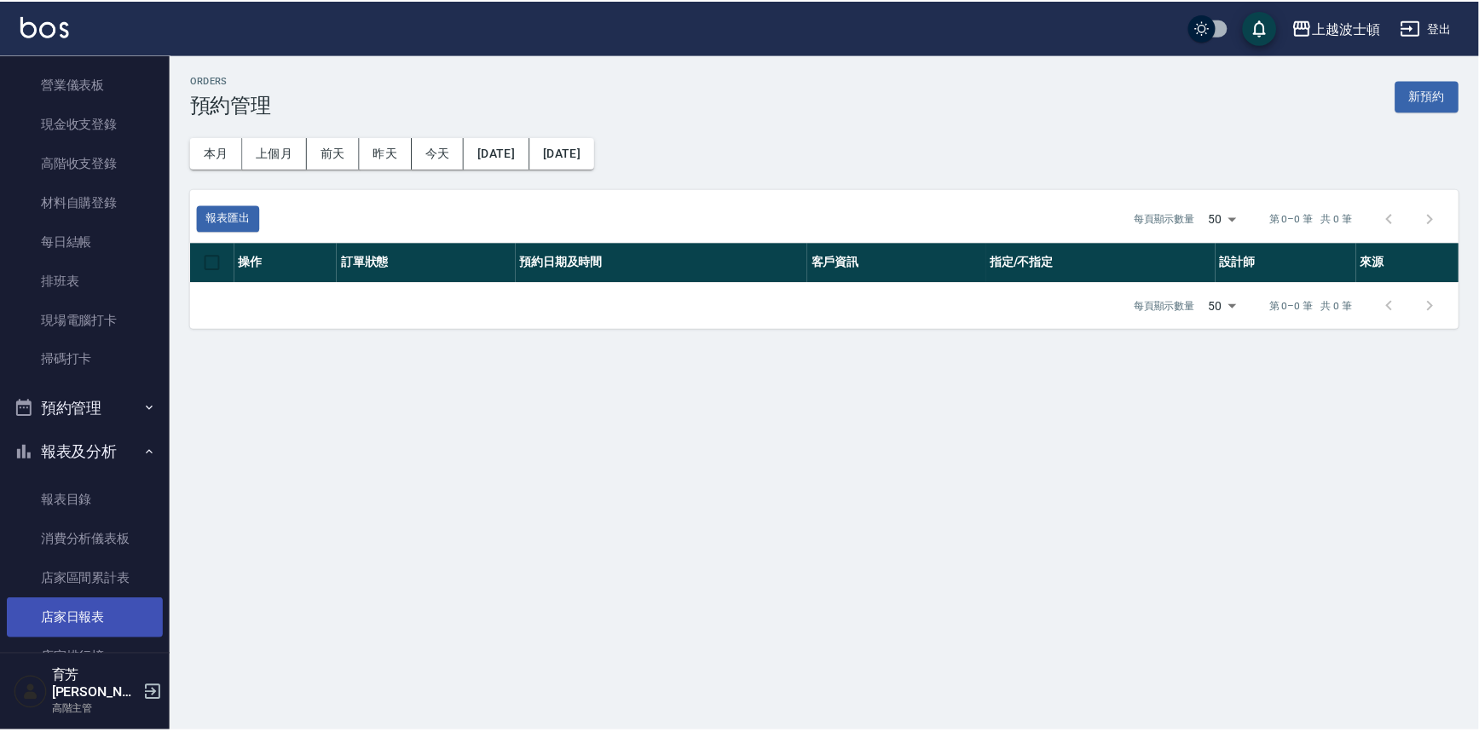
scroll to position [232, 0]
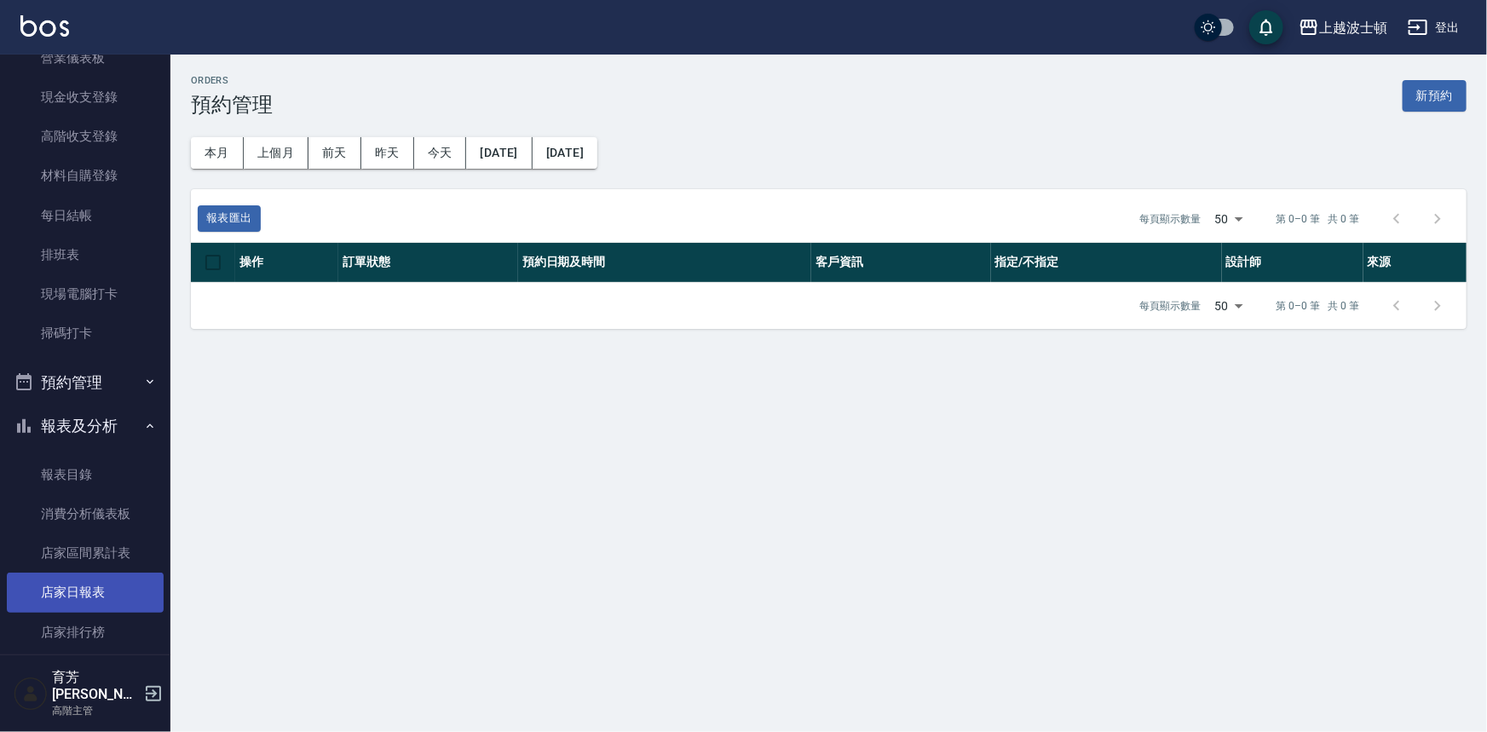
click at [98, 580] on link "店家日報表" at bounding box center [85, 592] width 157 height 39
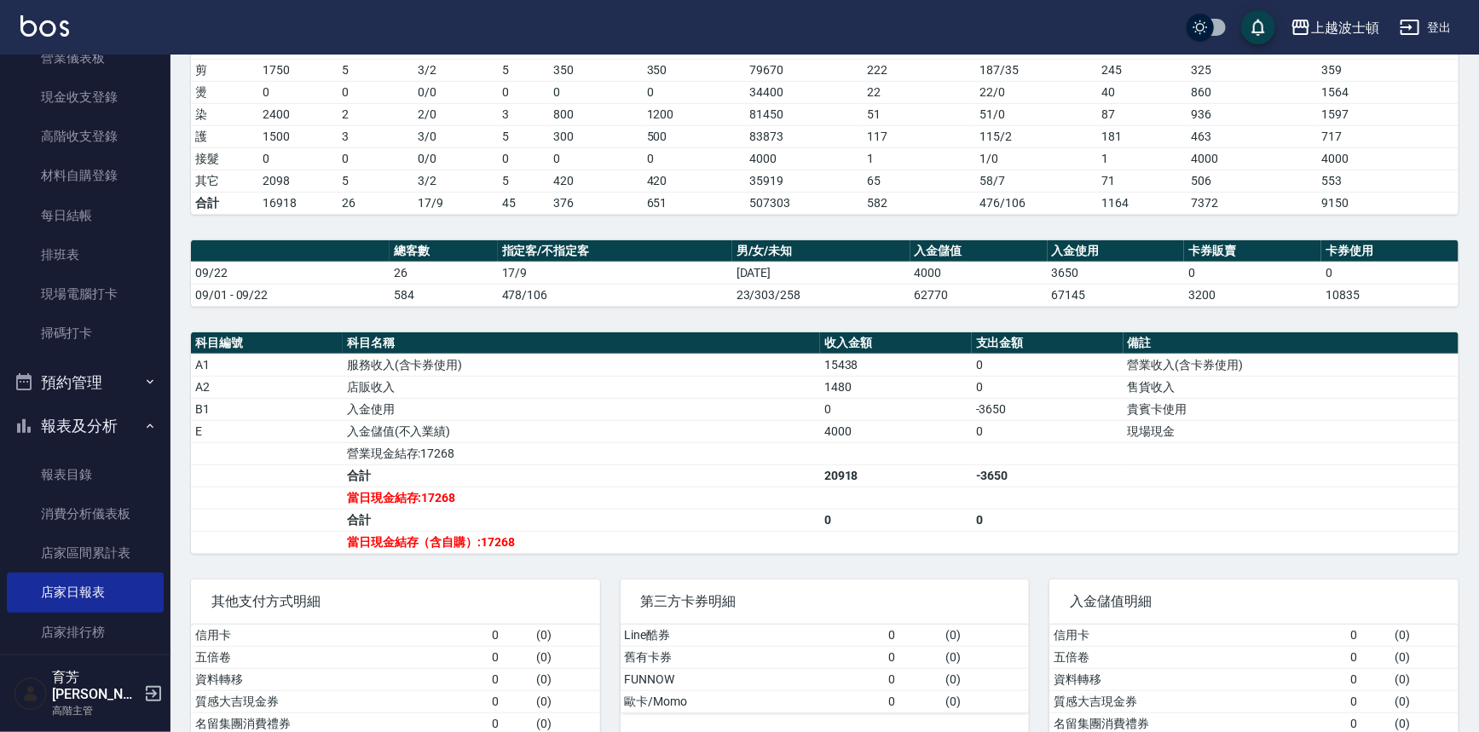
scroll to position [309, 0]
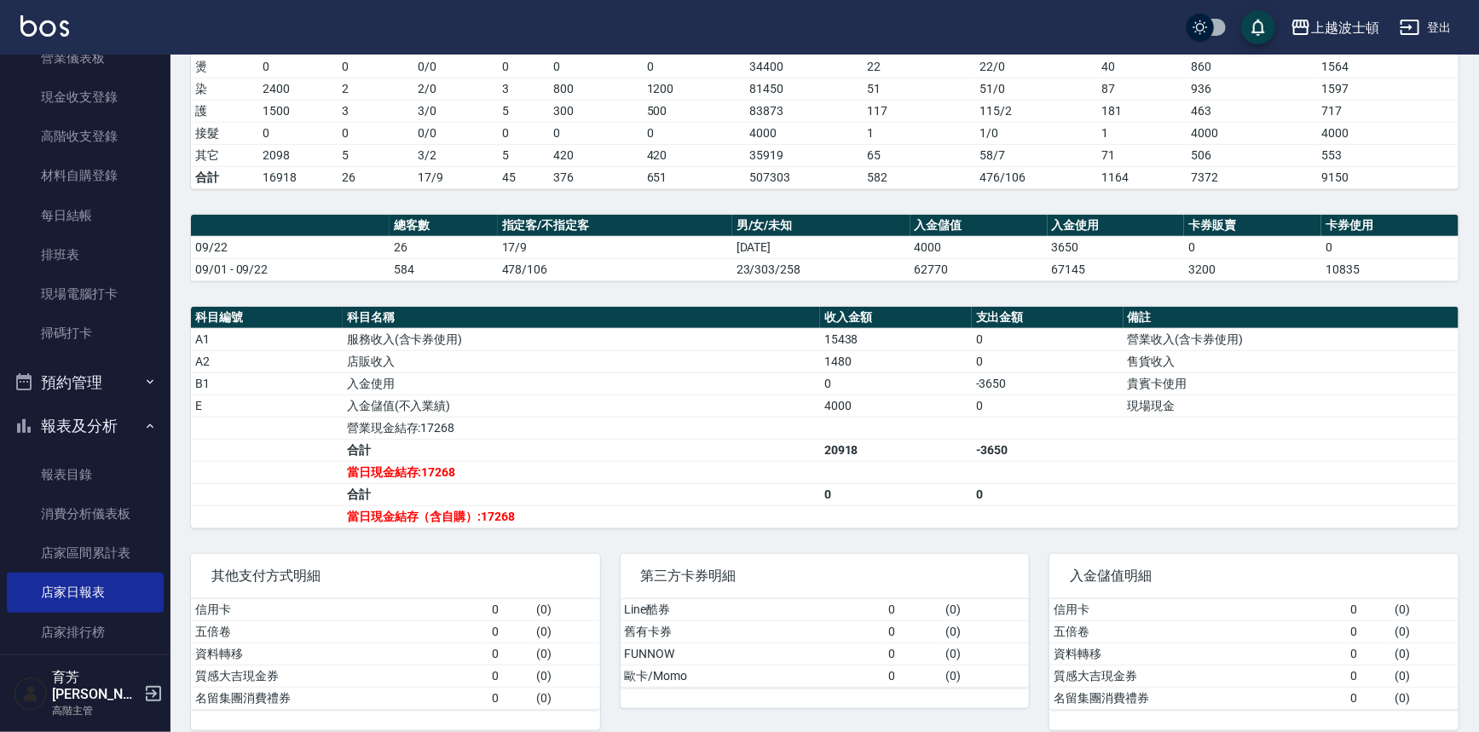
click at [7, 573] on link "店家日報表" at bounding box center [85, 592] width 157 height 39
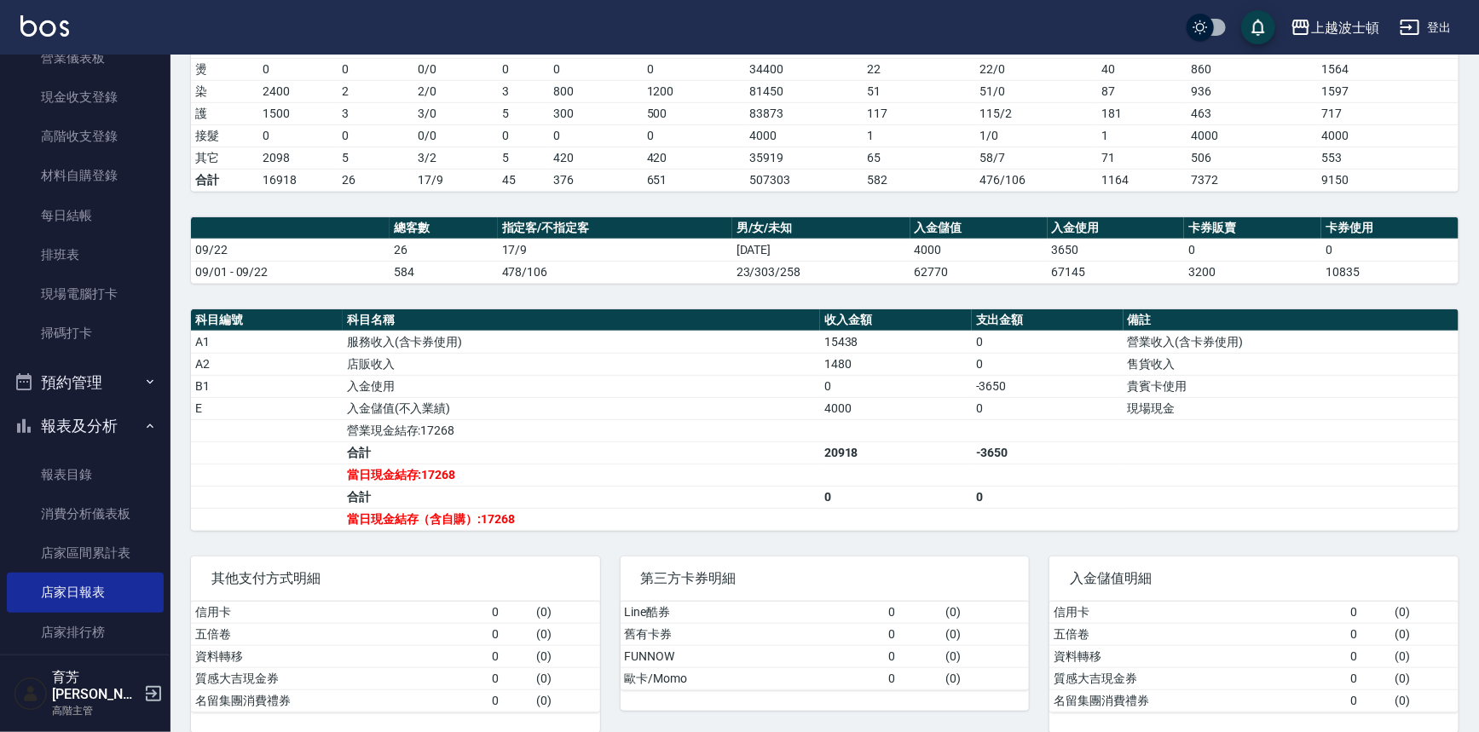
scroll to position [0, 0]
